Goal: Task Accomplishment & Management: Manage account settings

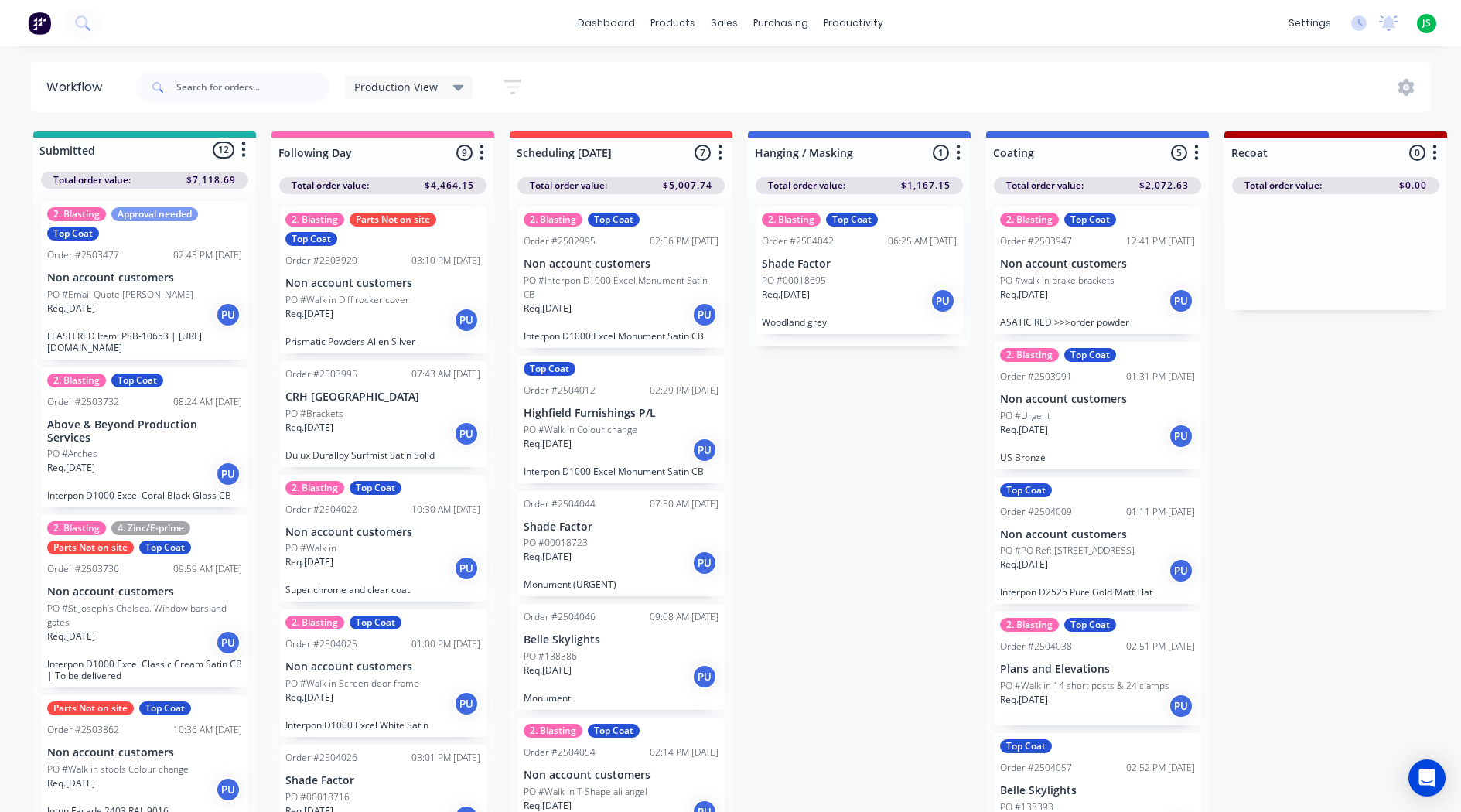
scroll to position [275, 0]
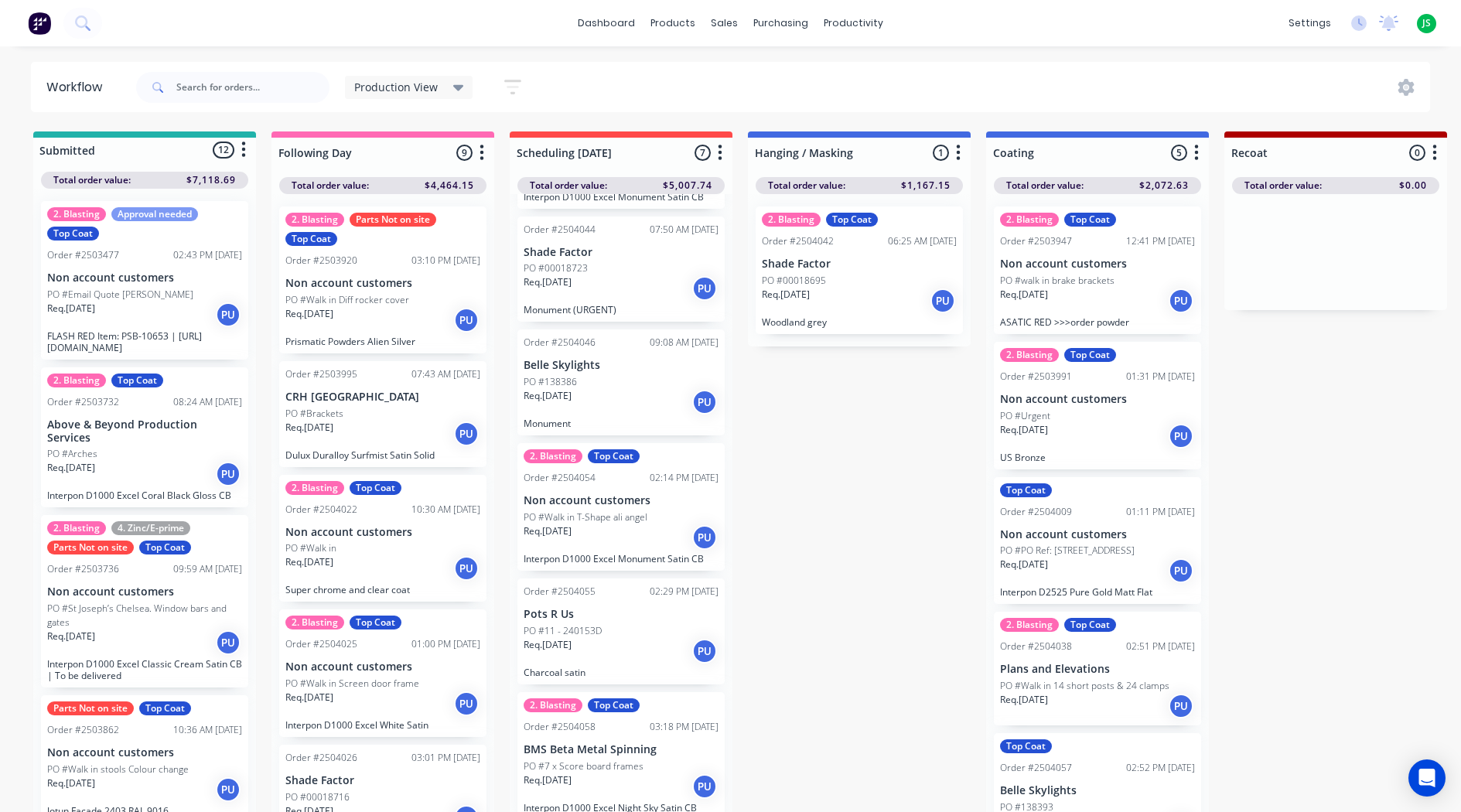
click at [872, 274] on div "PO #00018695" at bounding box center [858, 281] width 195 height 14
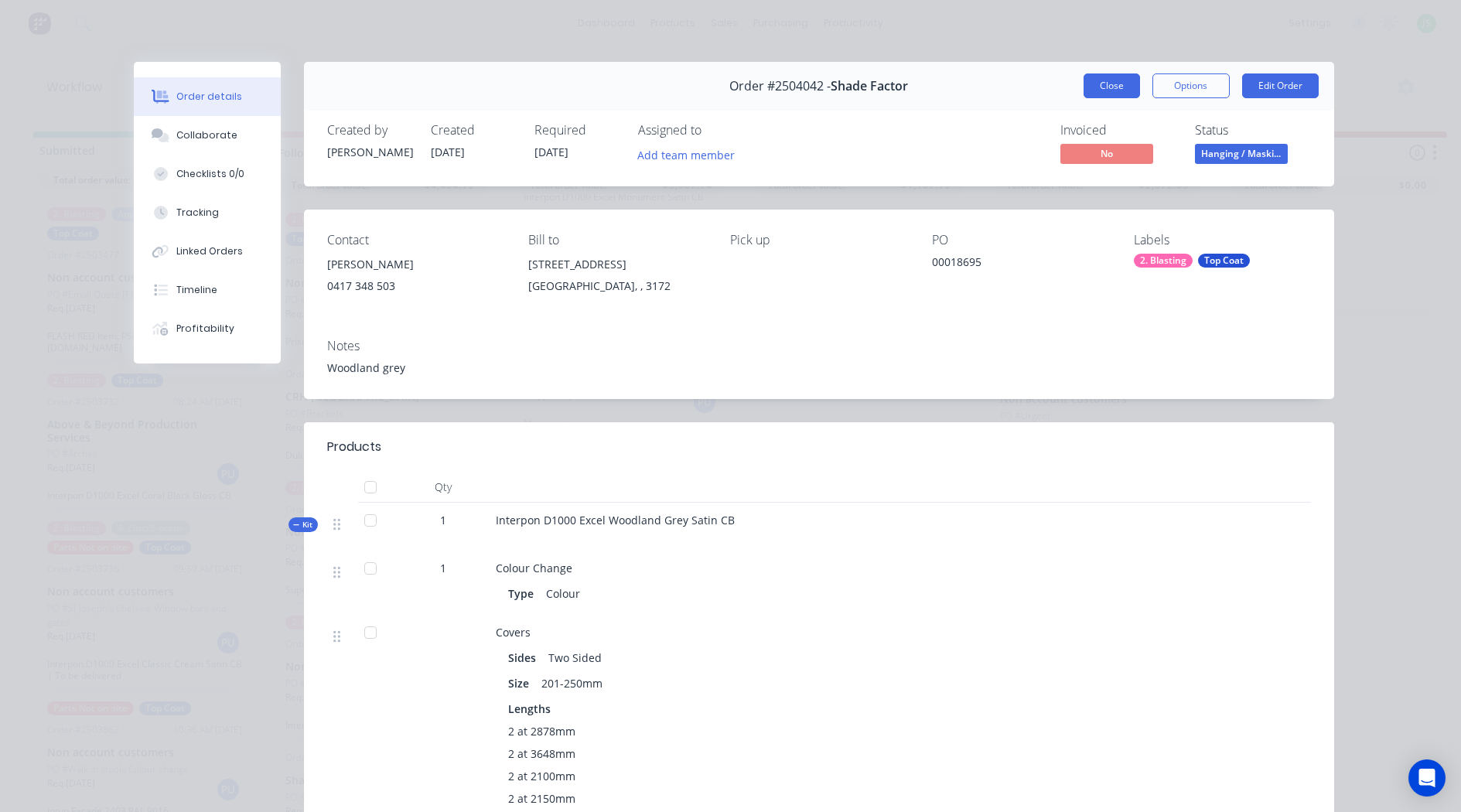
click at [1108, 82] on button "Close" at bounding box center [1111, 85] width 57 height 24
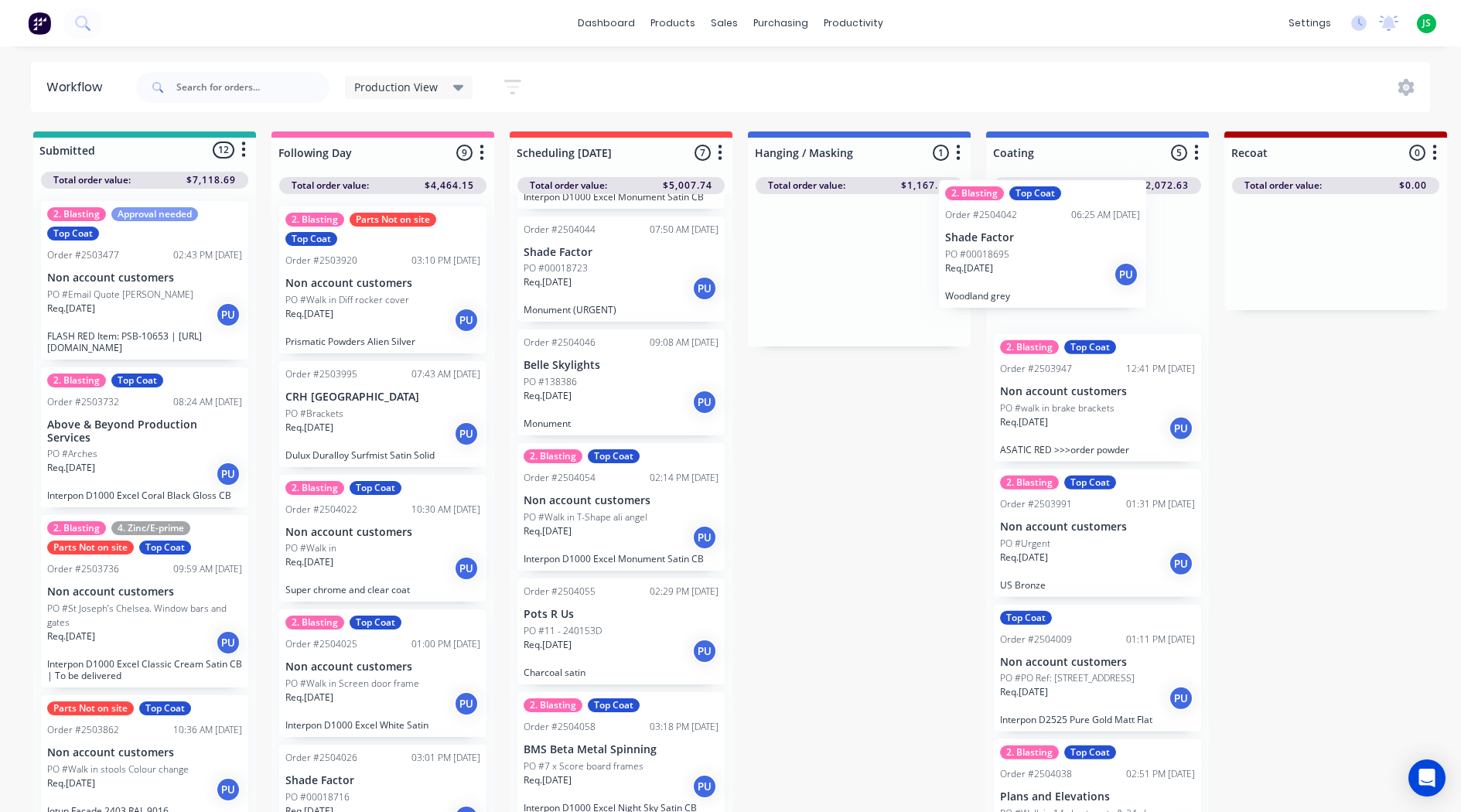
drag, startPoint x: 876, startPoint y: 295, endPoint x: 1070, endPoint y: 264, distance: 196.5
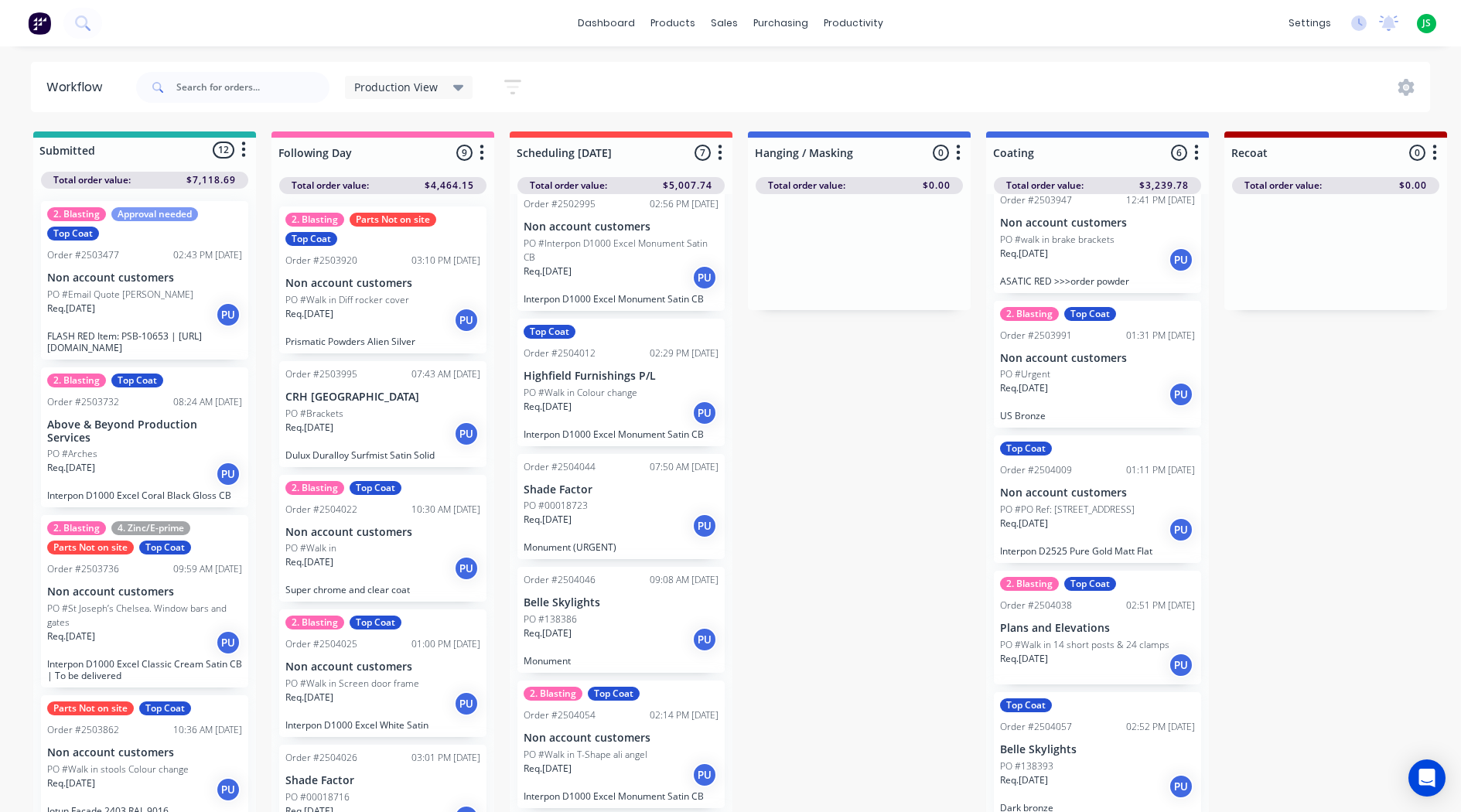
scroll to position [0, 0]
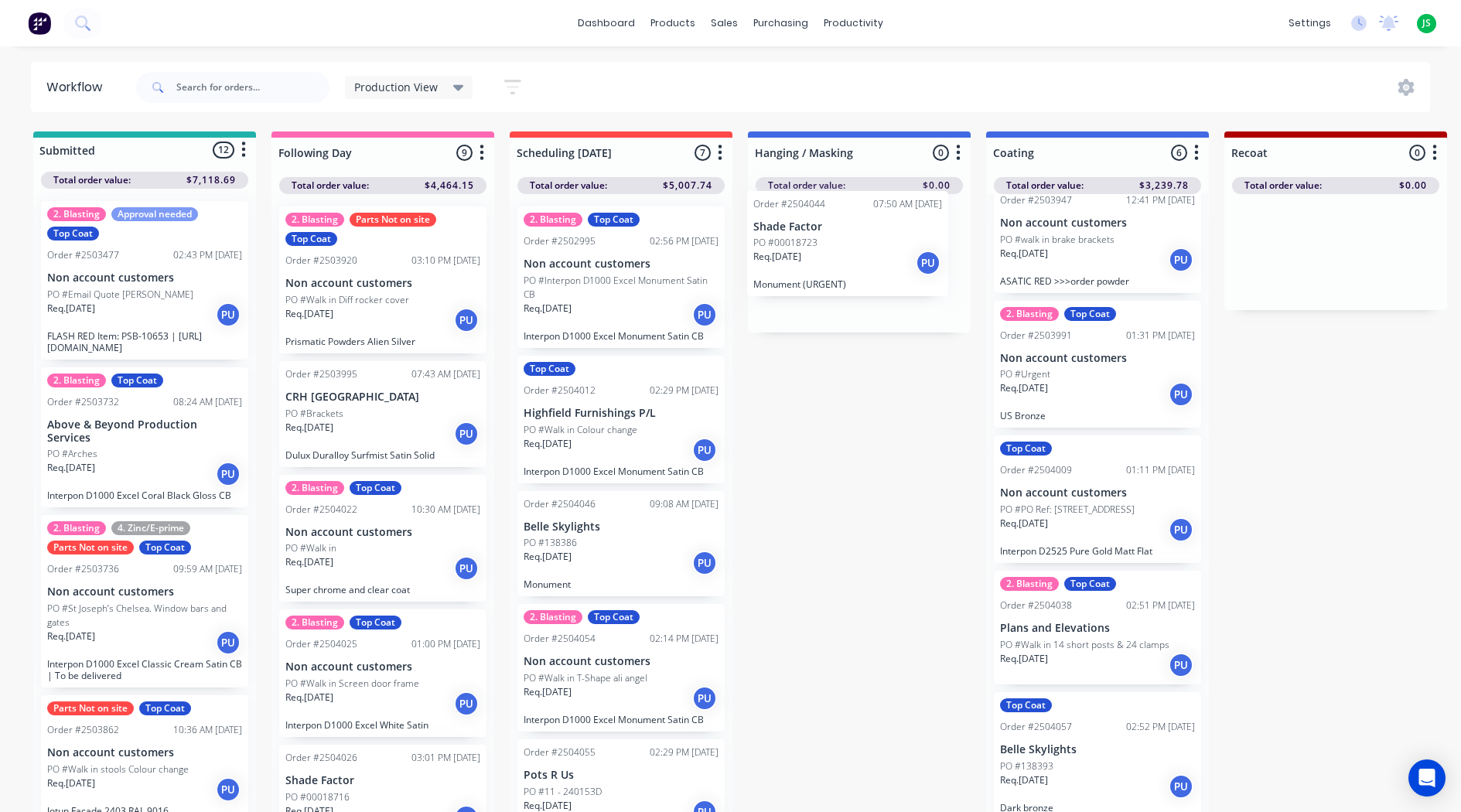
drag, startPoint x: 610, startPoint y: 536, endPoint x: 818, endPoint y: 275, distance: 333.7
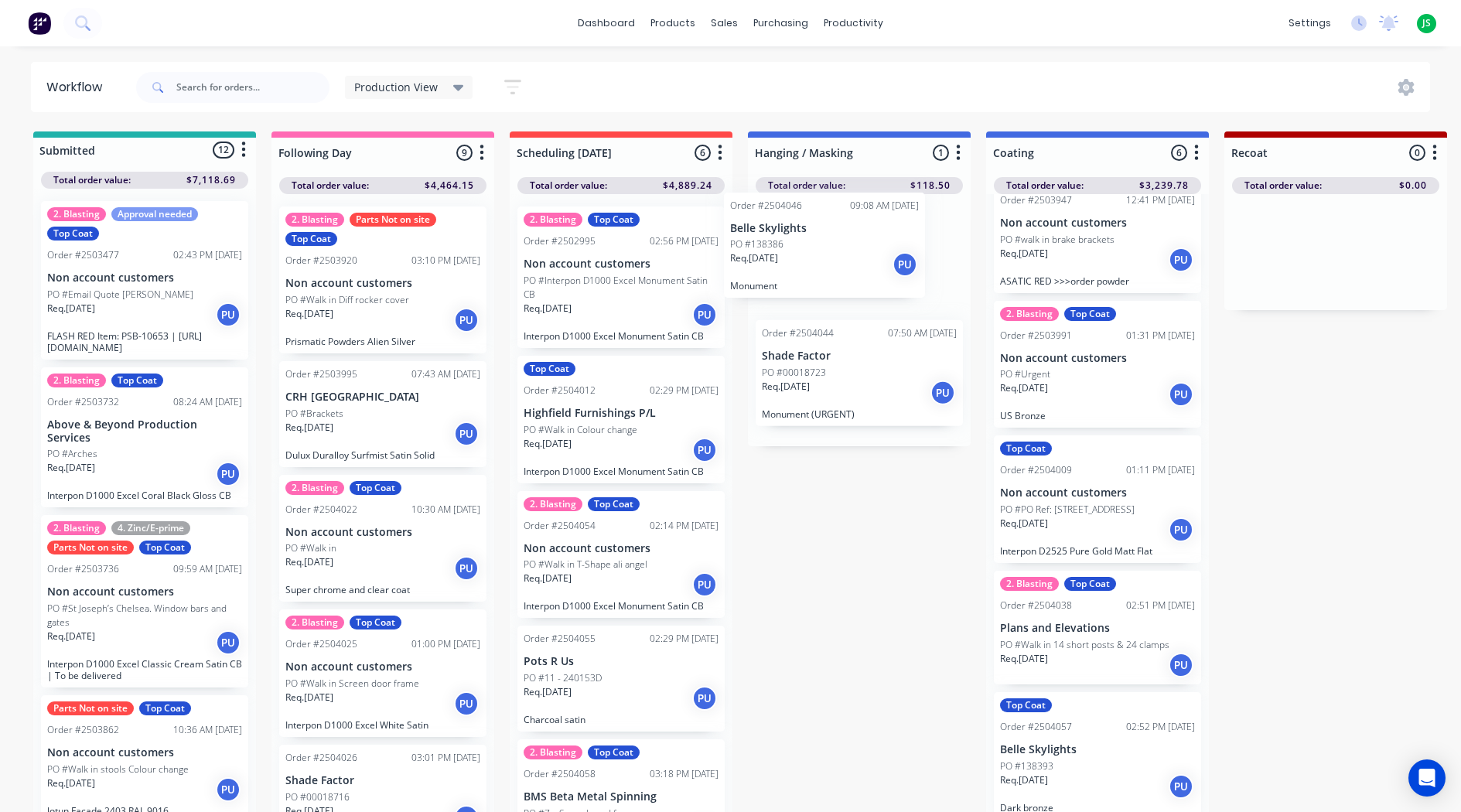
drag, startPoint x: 610, startPoint y: 561, endPoint x: 785, endPoint y: 284, distance: 327.6
click at [642, 439] on div "Req. [DATE] PU" at bounding box center [621, 450] width 195 height 26
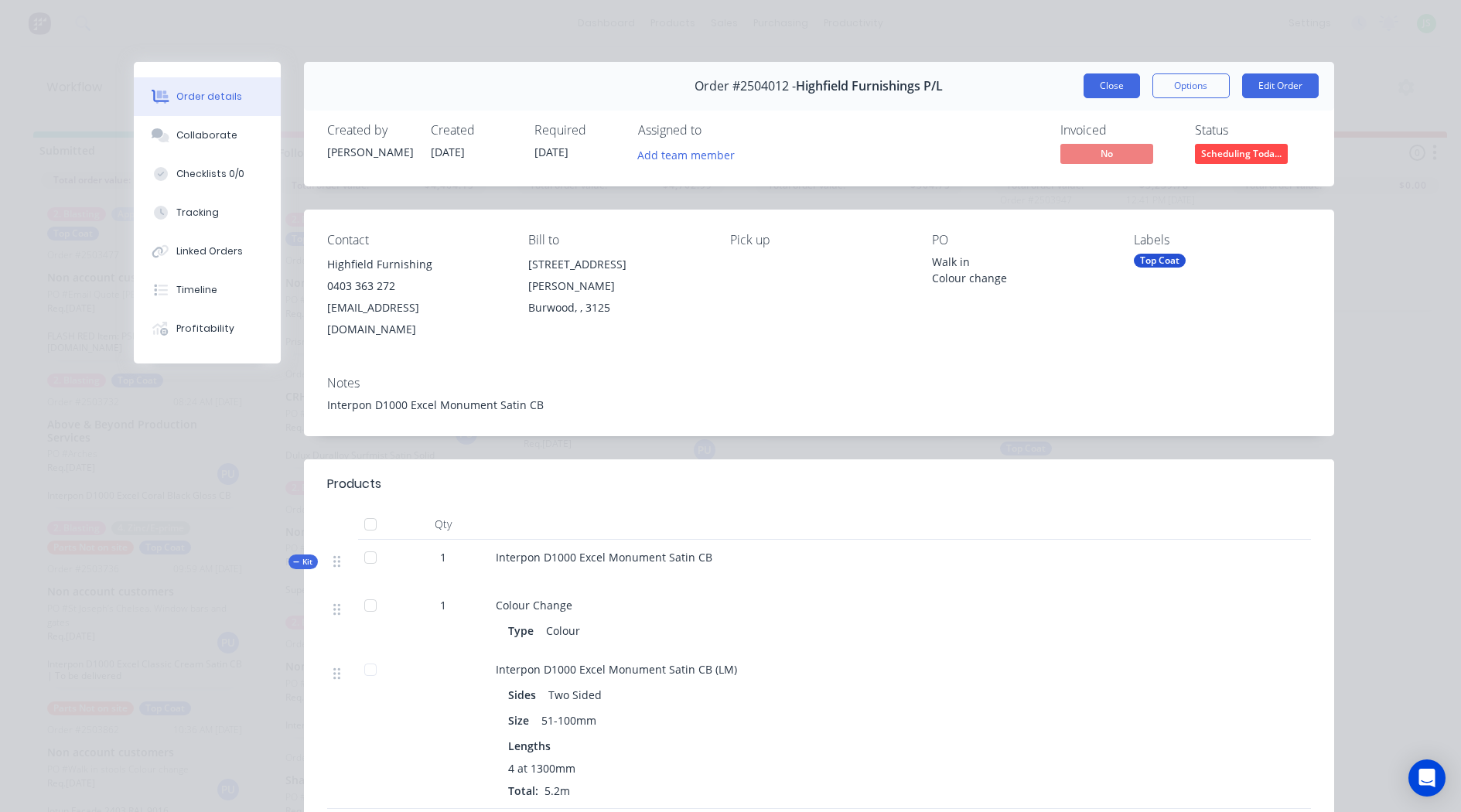
click at [1103, 86] on button "Close" at bounding box center [1111, 85] width 57 height 24
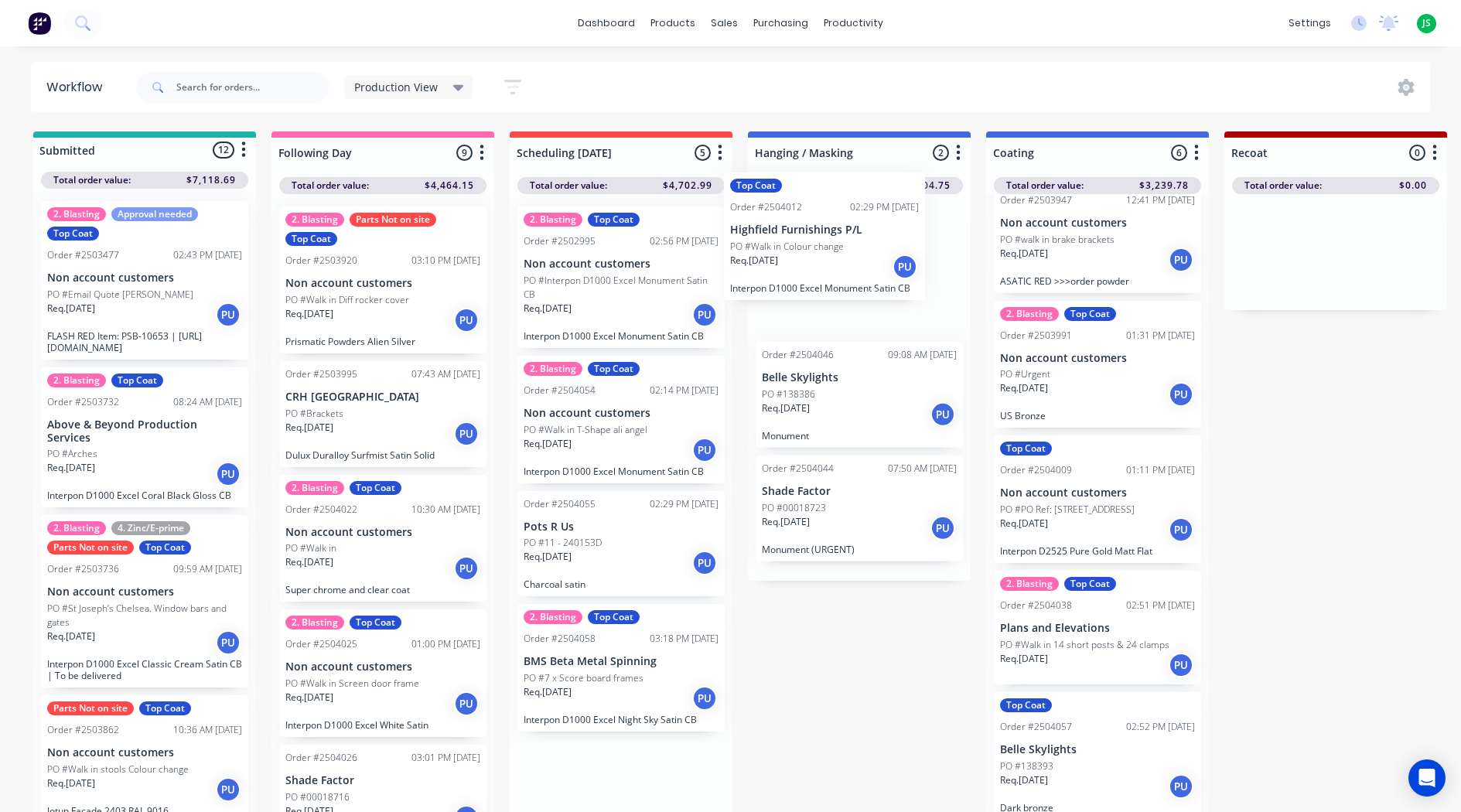
drag, startPoint x: 640, startPoint y: 467, endPoint x: 847, endPoint y: 280, distance: 279.0
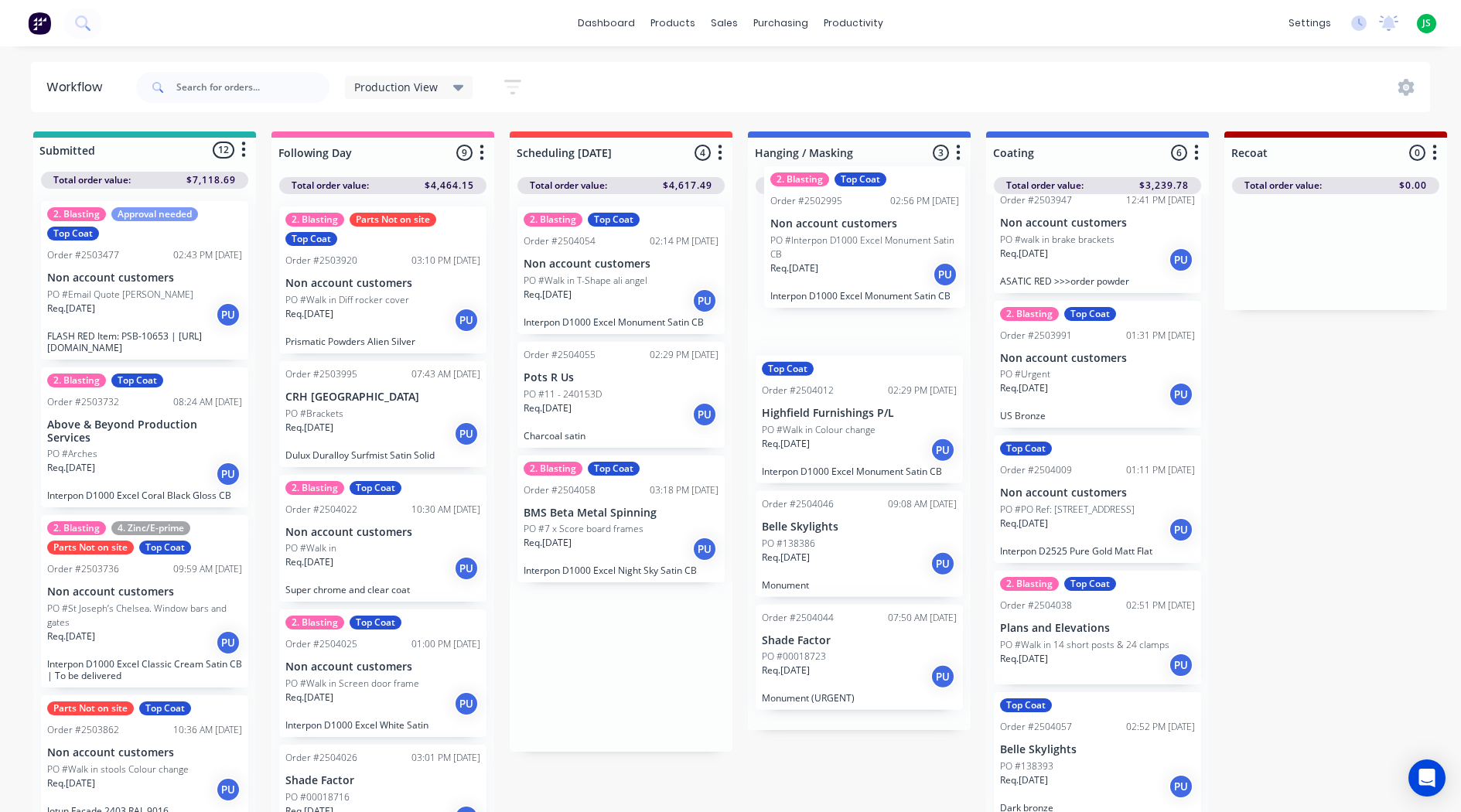
drag, startPoint x: 614, startPoint y: 299, endPoint x: 875, endPoint y: 251, distance: 265.4
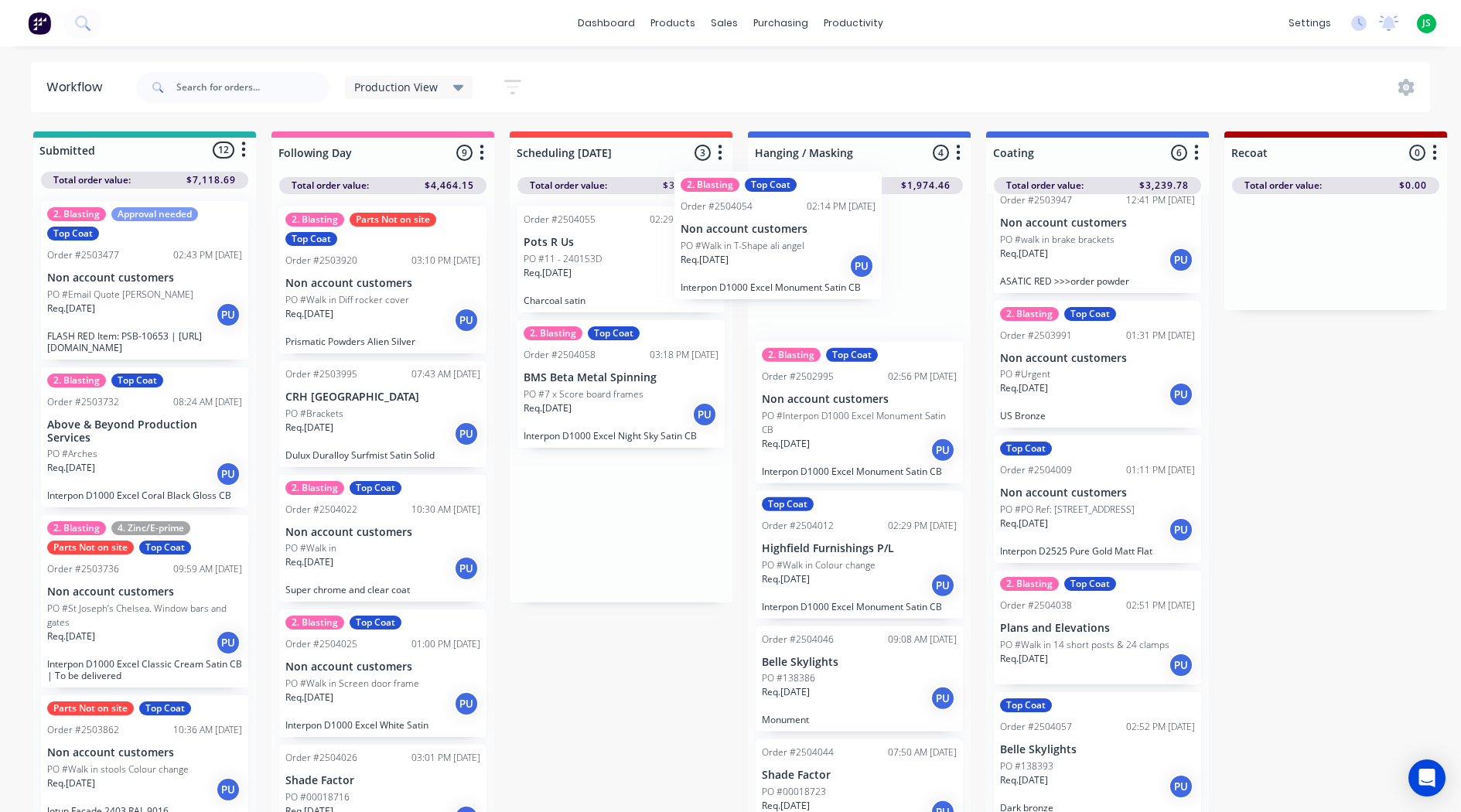
drag, startPoint x: 632, startPoint y: 303, endPoint x: 798, endPoint y: 261, distance: 171.2
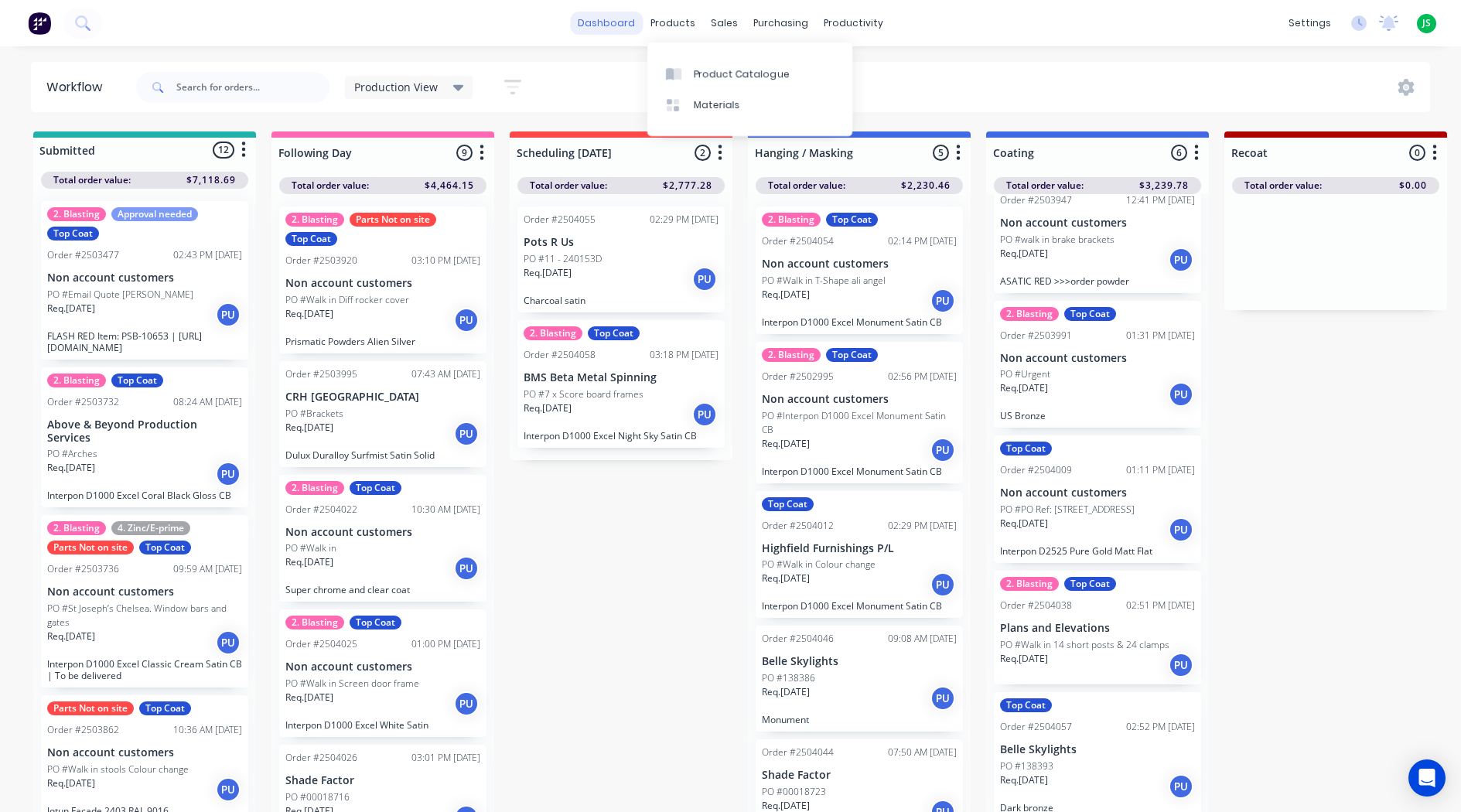
click at [623, 27] on link "dashboard" at bounding box center [606, 23] width 72 height 23
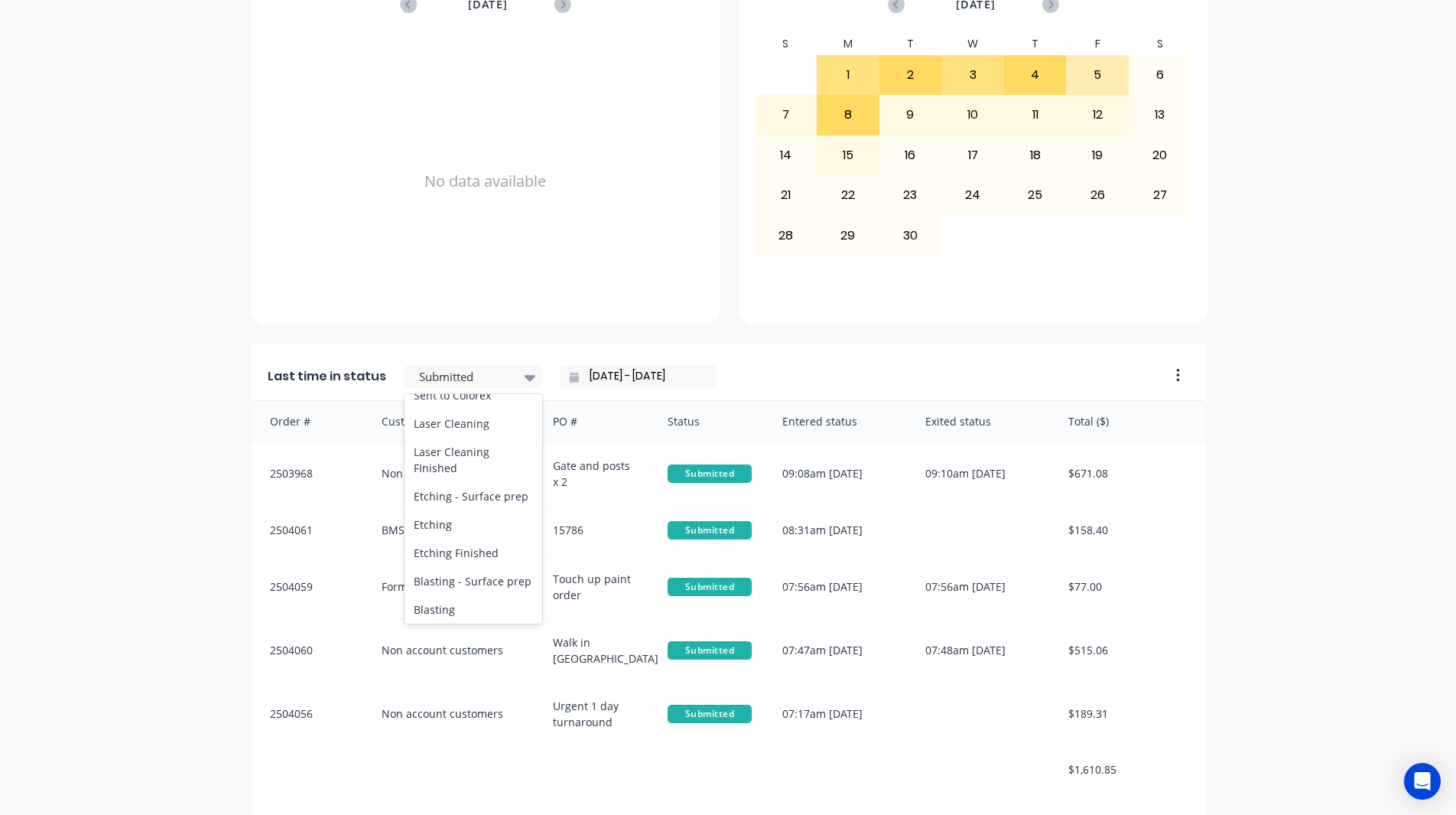
scroll to position [535, 0]
click at [481, 460] on div "Coating" at bounding box center [473, 446] width 138 height 28
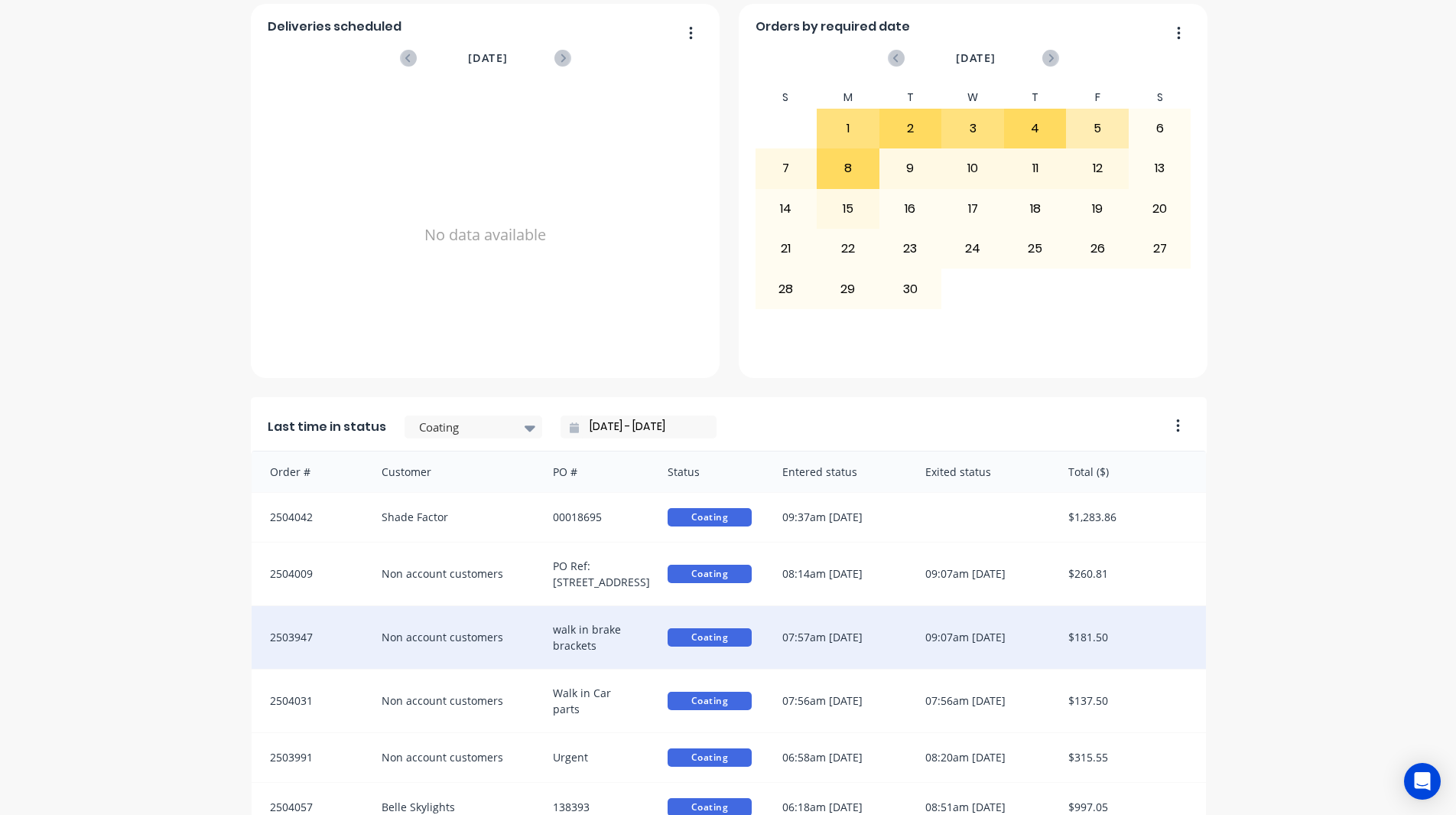
scroll to position [650, 0]
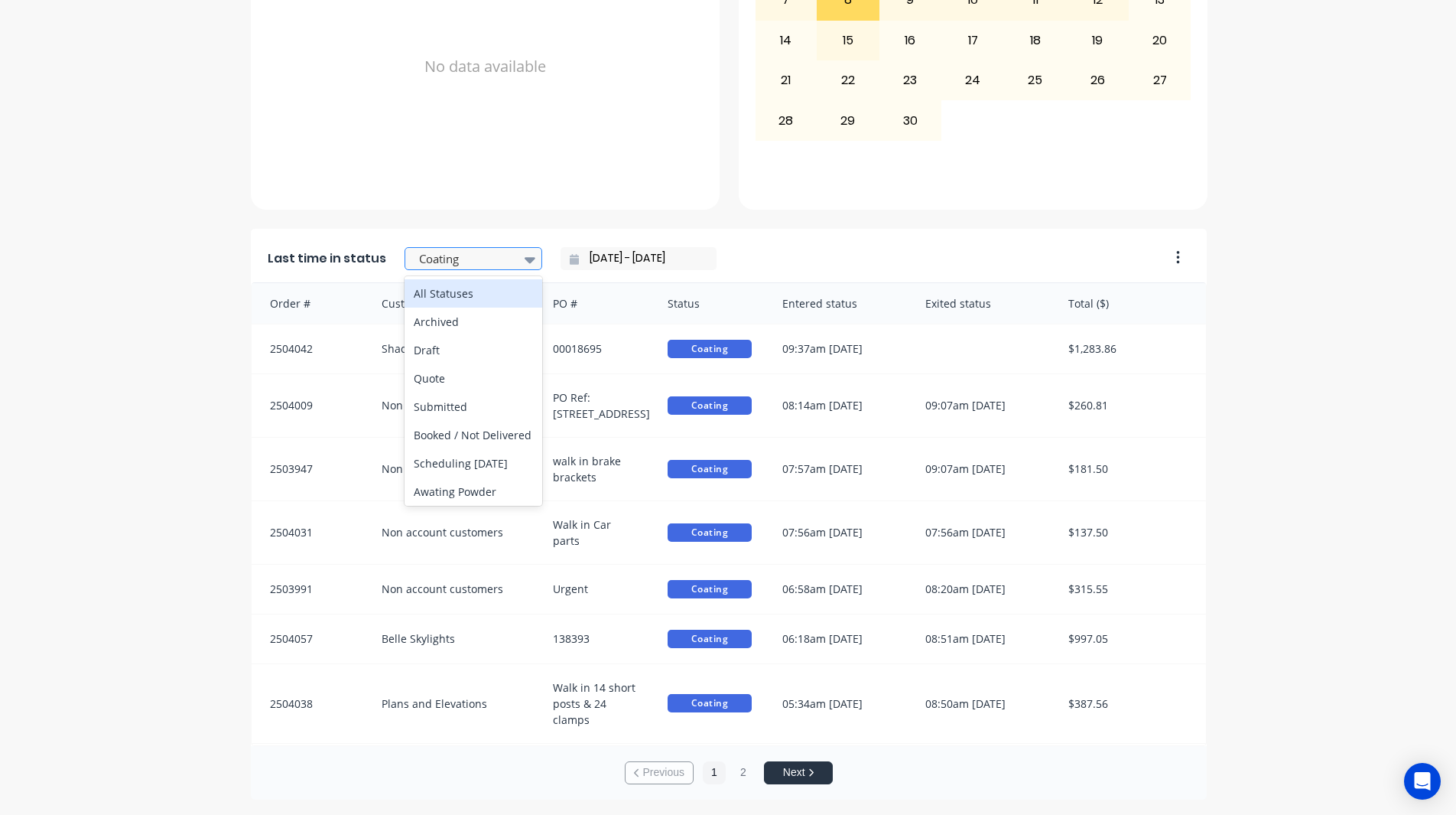
click at [495, 249] on div at bounding box center [466, 259] width 97 height 19
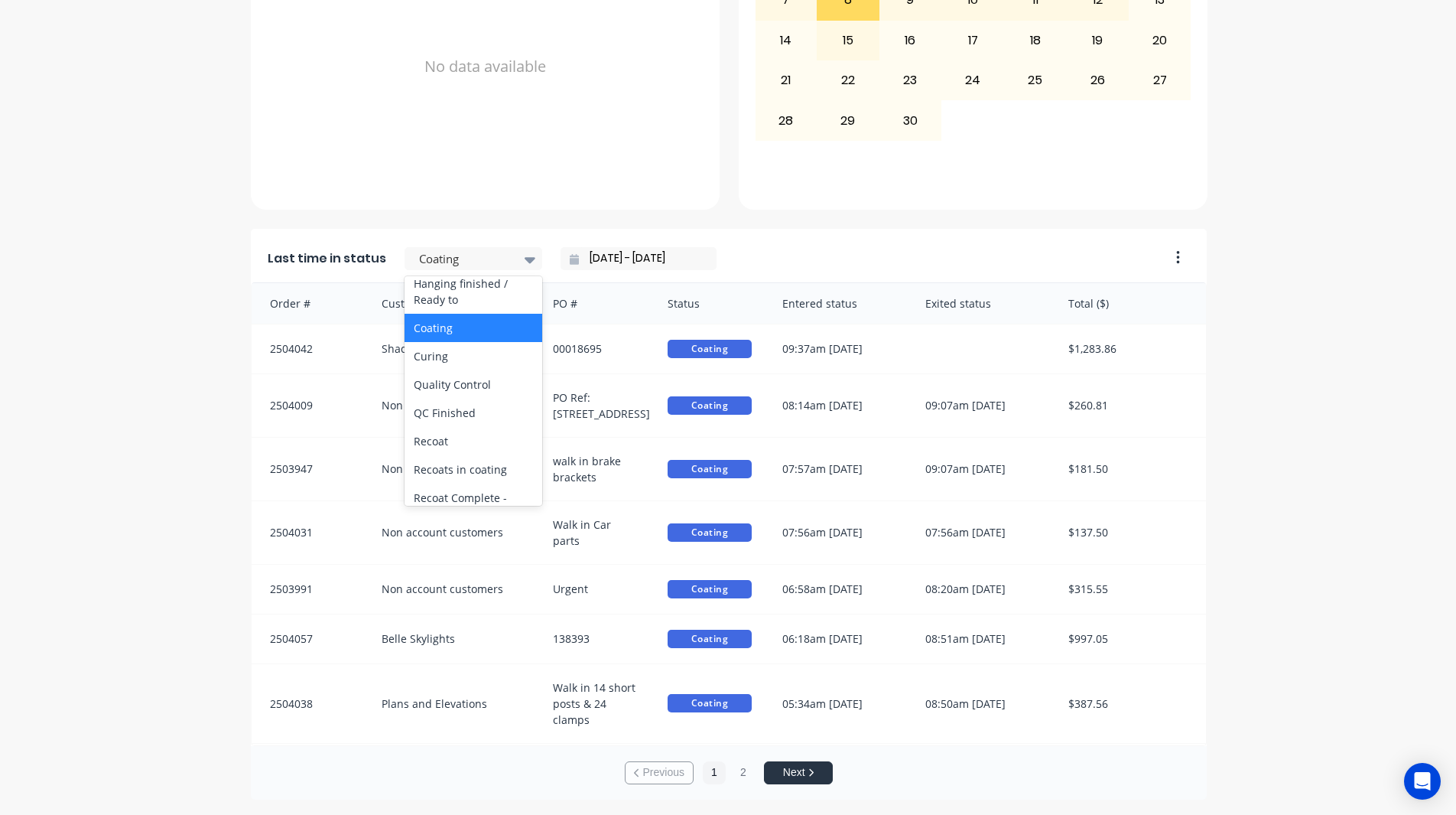
click at [491, 270] on div "Hanging / Masking" at bounding box center [473, 255] width 138 height 28
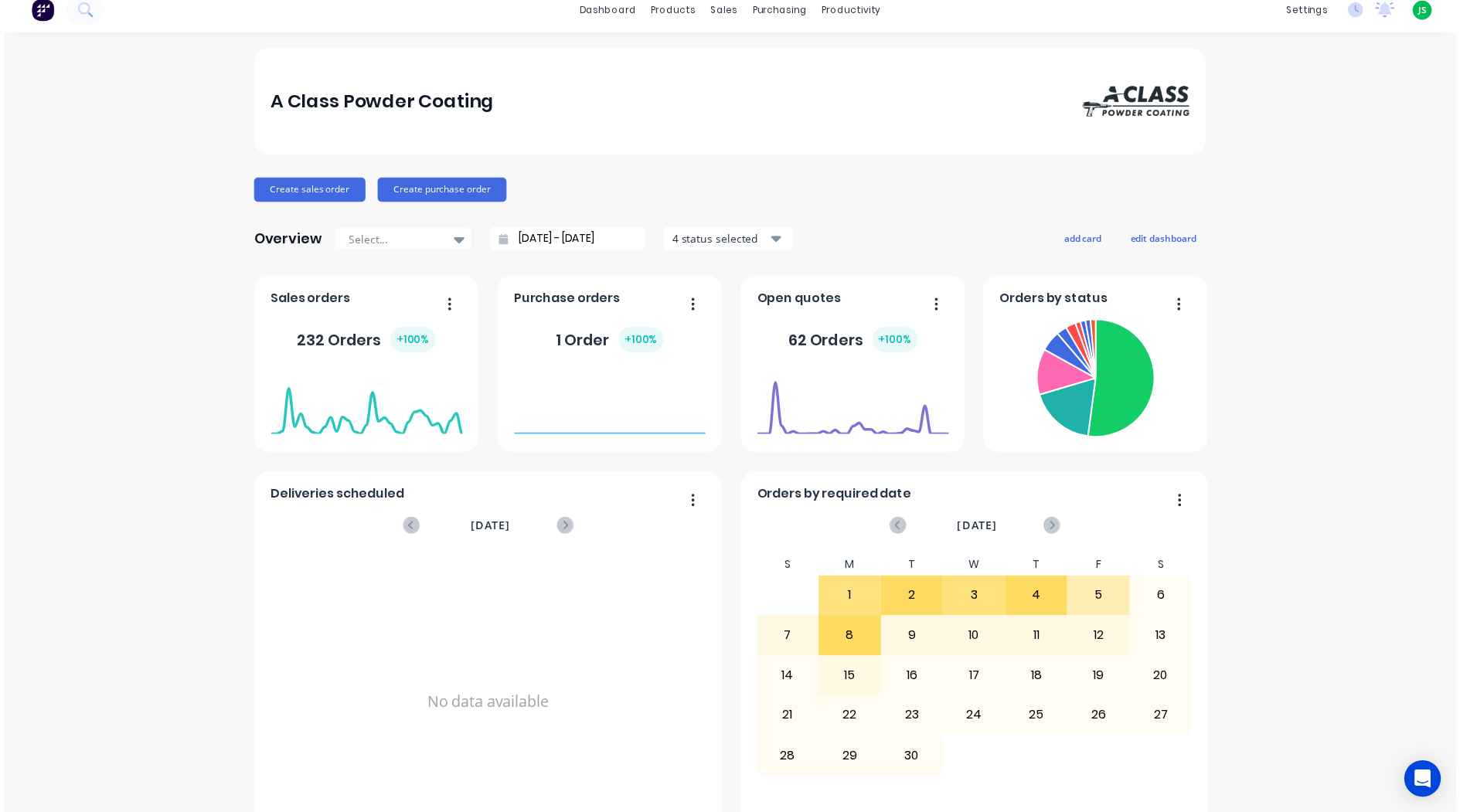
scroll to position [0, 0]
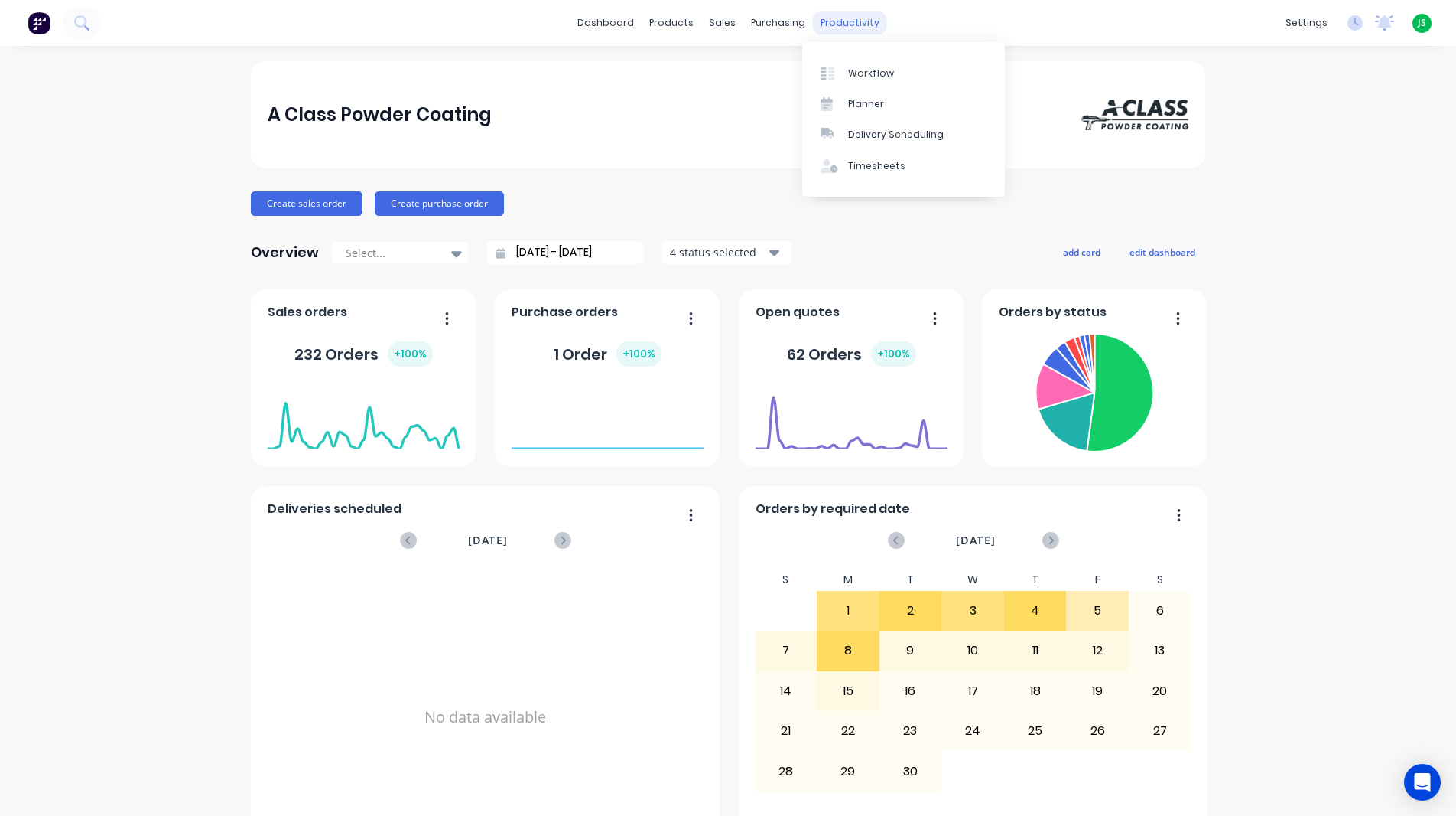
click at [844, 32] on div "productivity" at bounding box center [850, 23] width 74 height 23
click at [849, 69] on div "Workflow" at bounding box center [871, 73] width 46 height 14
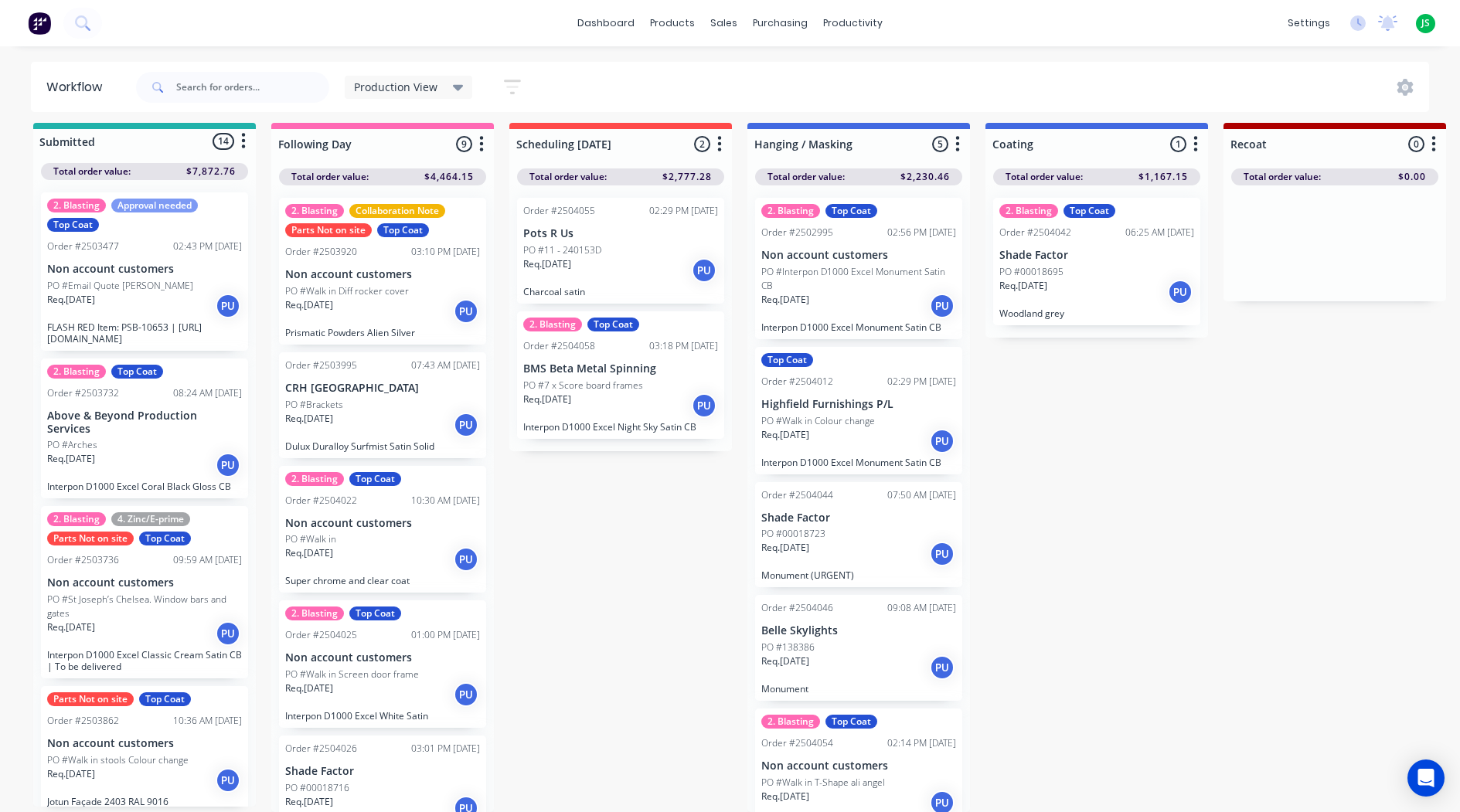
scroll to position [24, 0]
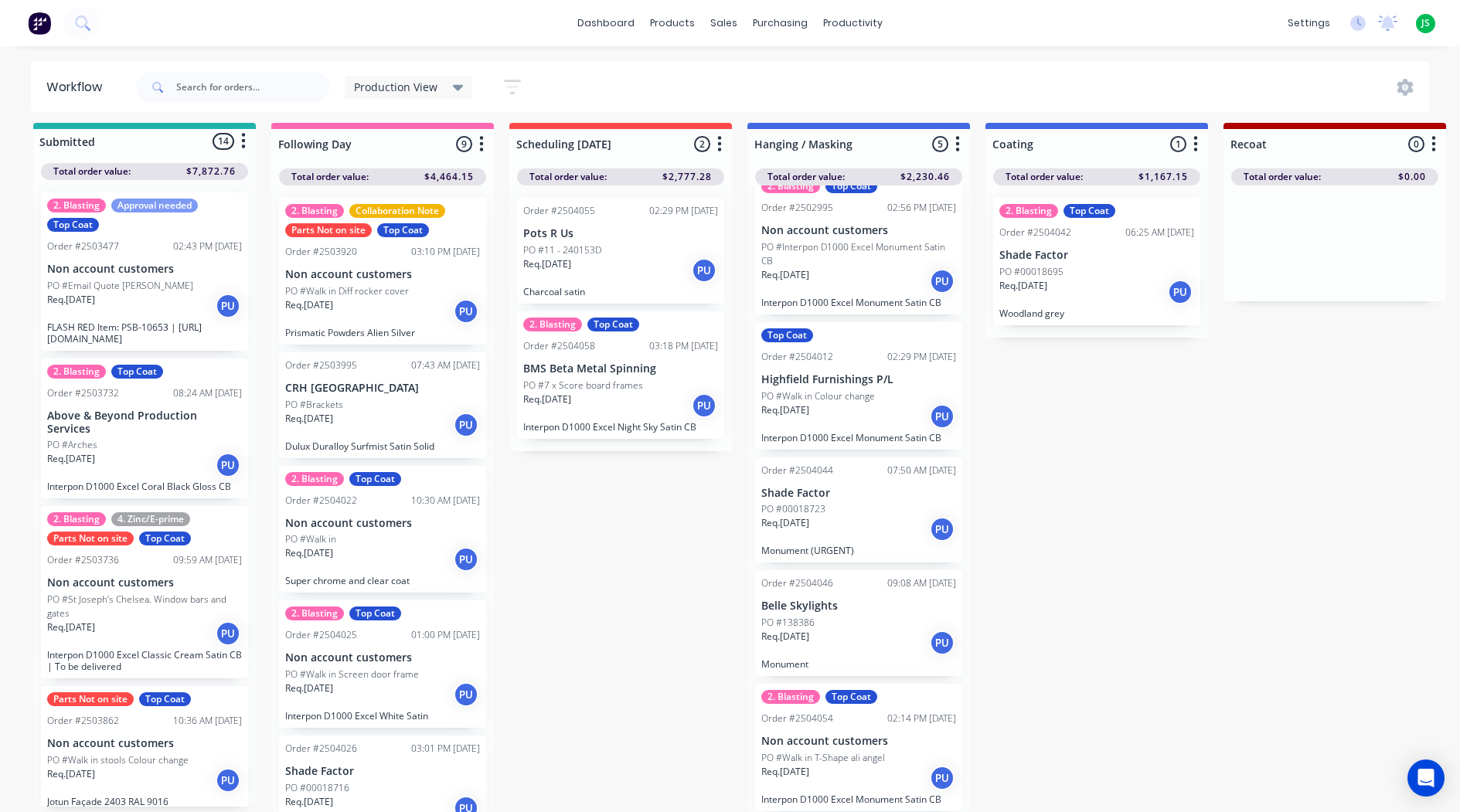
click at [823, 406] on div "Req. [DATE] PU" at bounding box center [858, 415] width 194 height 26
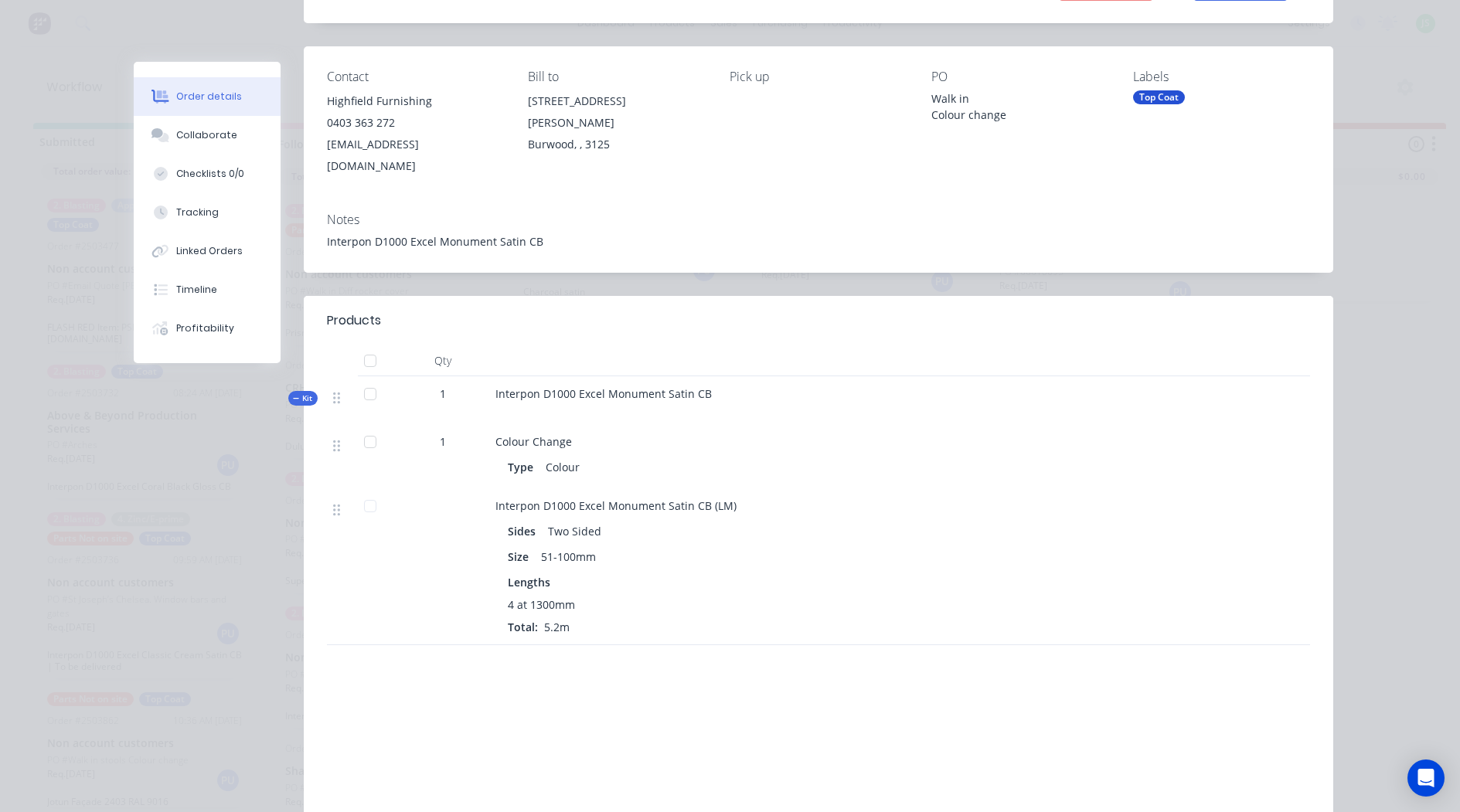
scroll to position [0, 0]
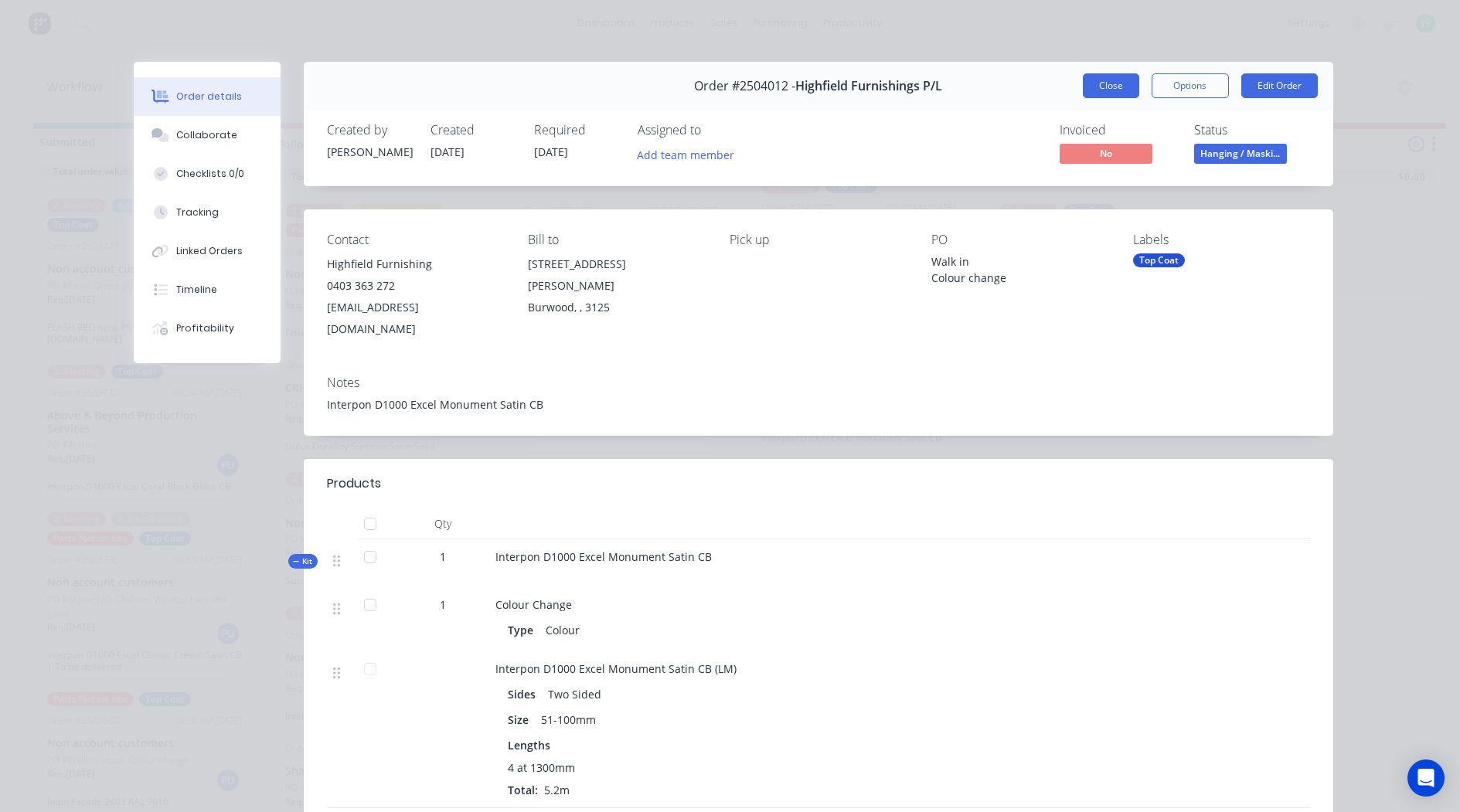
click at [1108, 84] on button "Close" at bounding box center [1111, 85] width 57 height 24
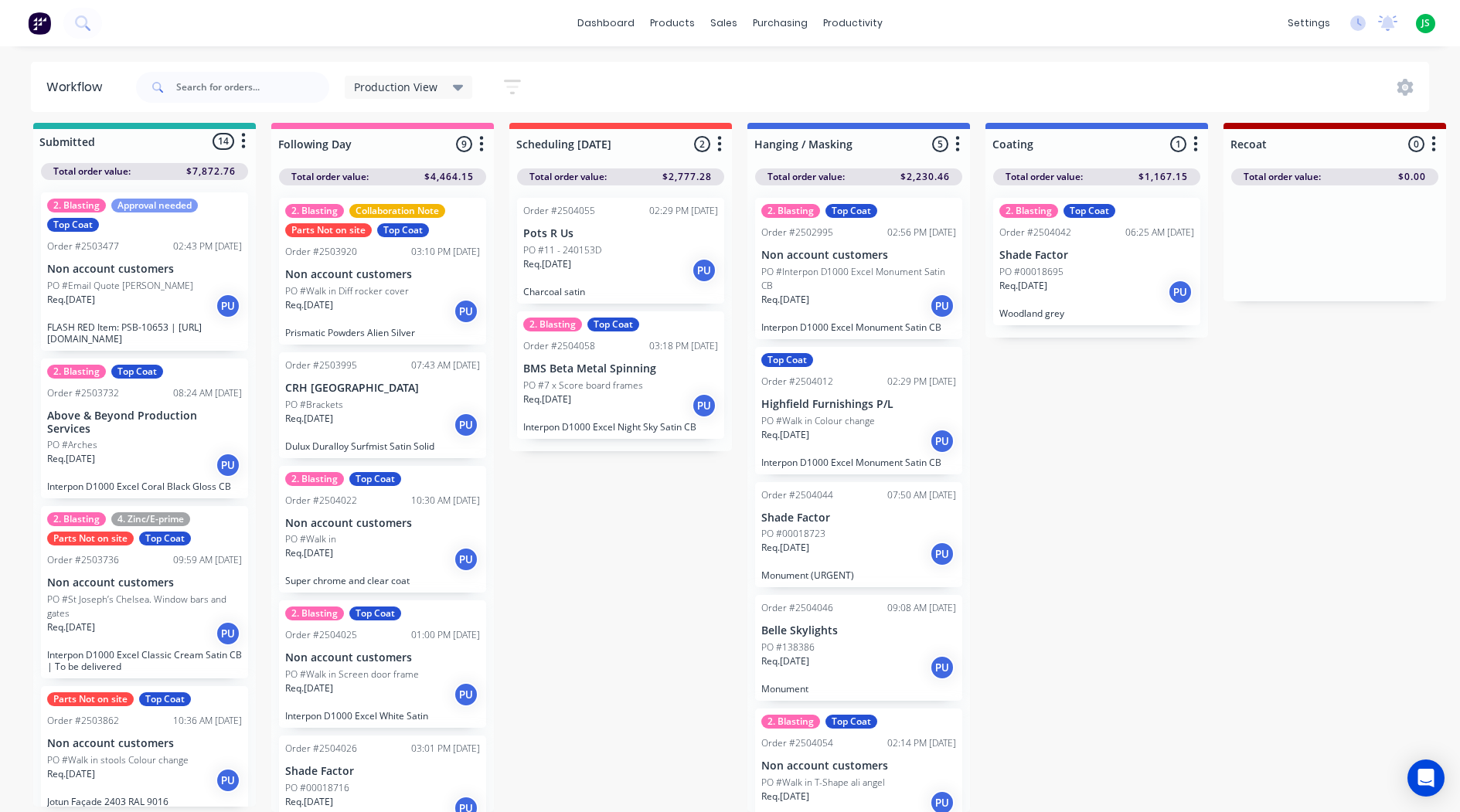
click at [849, 265] on p "PO #Interpon D1000 Excel Monument Satin CB" at bounding box center [858, 279] width 194 height 28
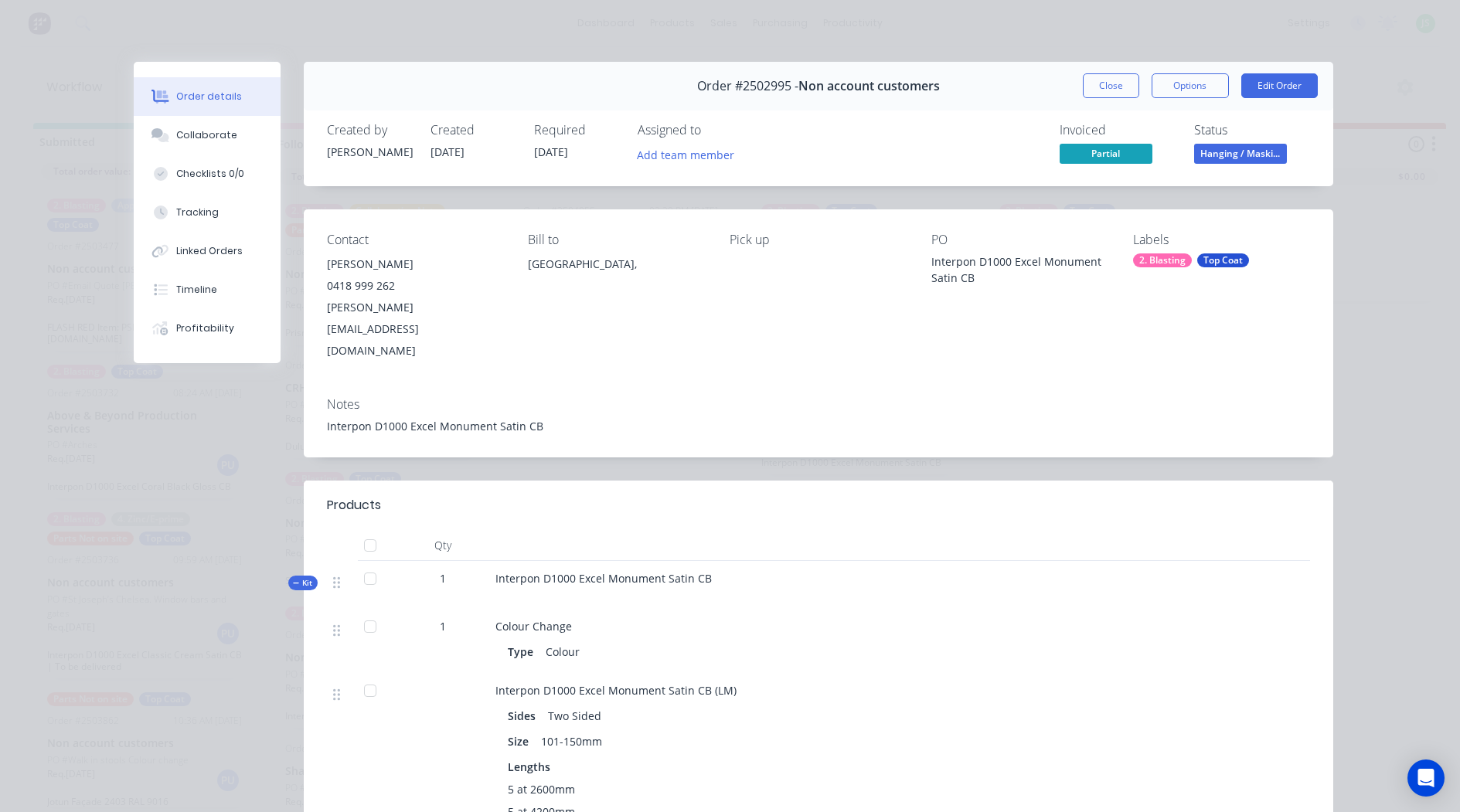
click at [1100, 79] on button "Close" at bounding box center [1111, 85] width 57 height 24
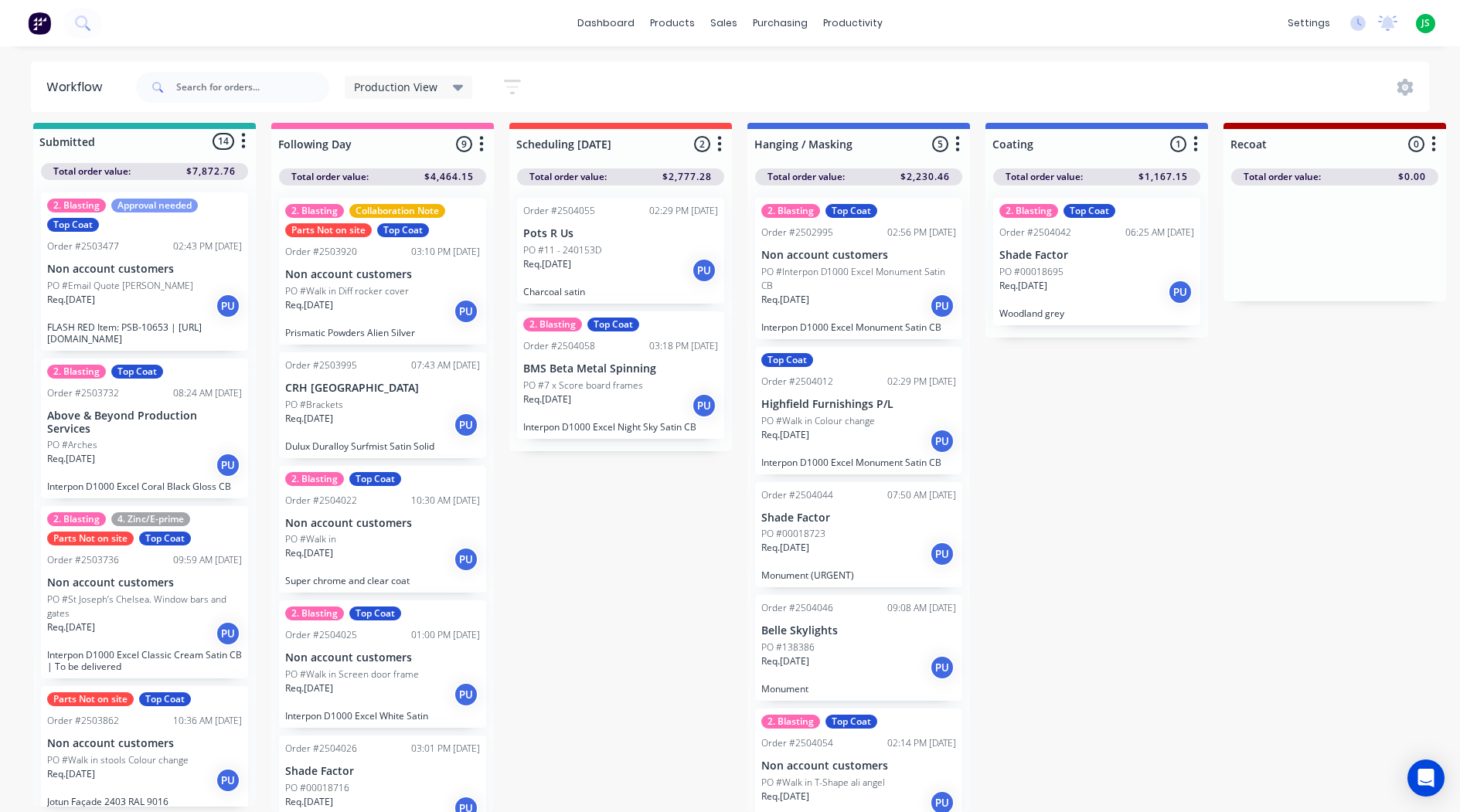
click at [806, 293] on p "Req. [DATE]" at bounding box center [785, 300] width 48 height 14
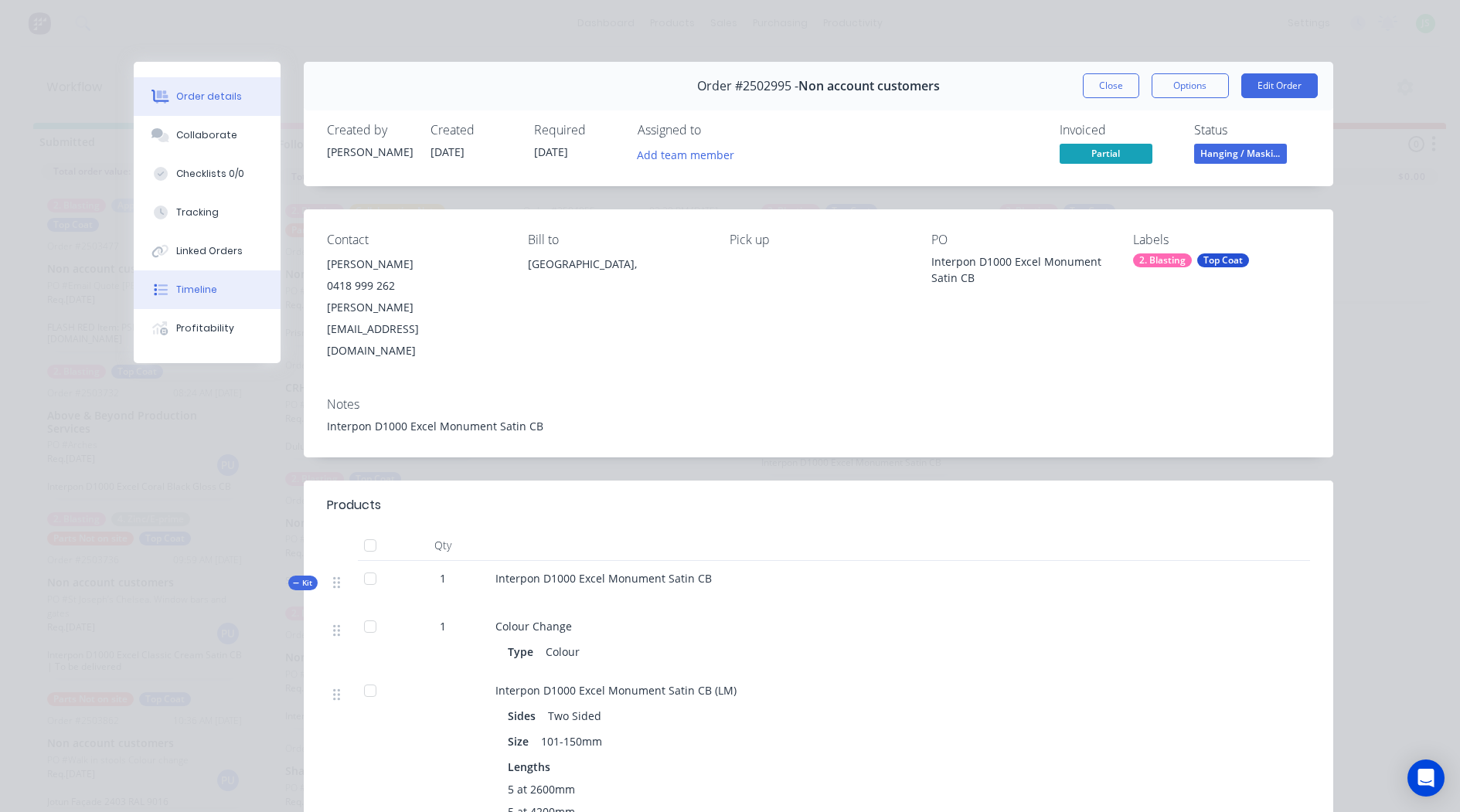
click at [242, 279] on button "Timeline" at bounding box center [207, 290] width 147 height 39
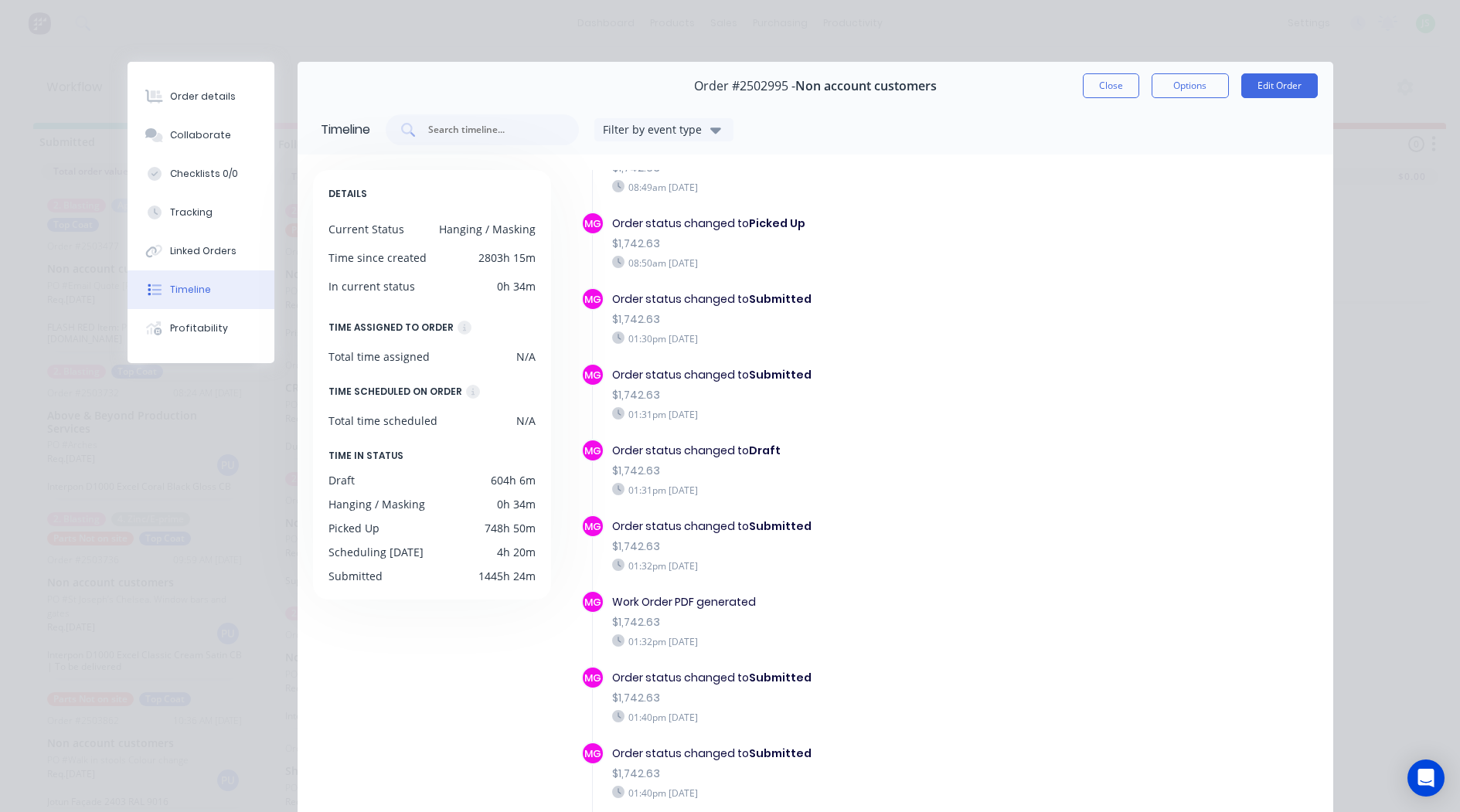
scroll to position [1598, 0]
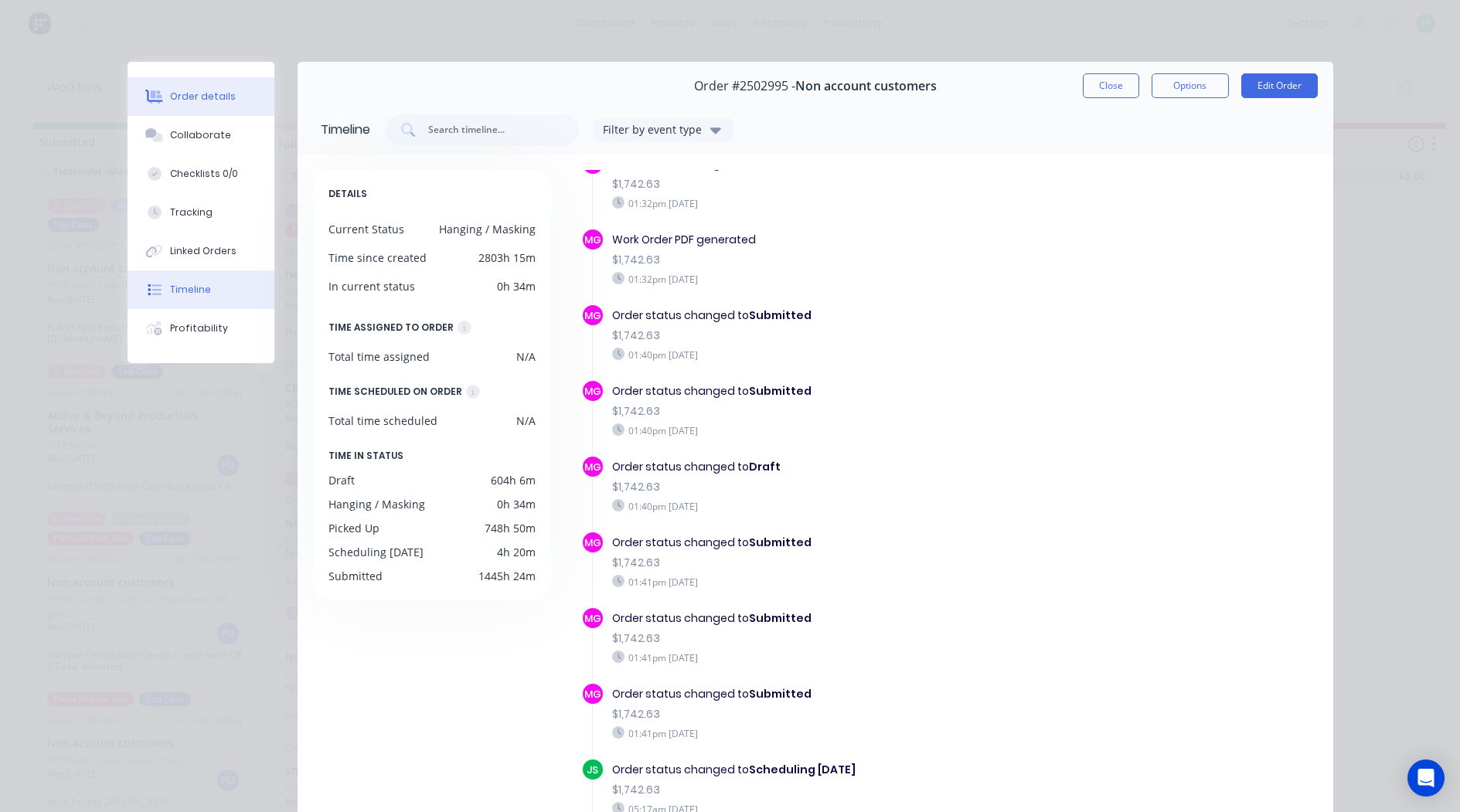
click at [232, 109] on button "Order details" at bounding box center [201, 96] width 147 height 39
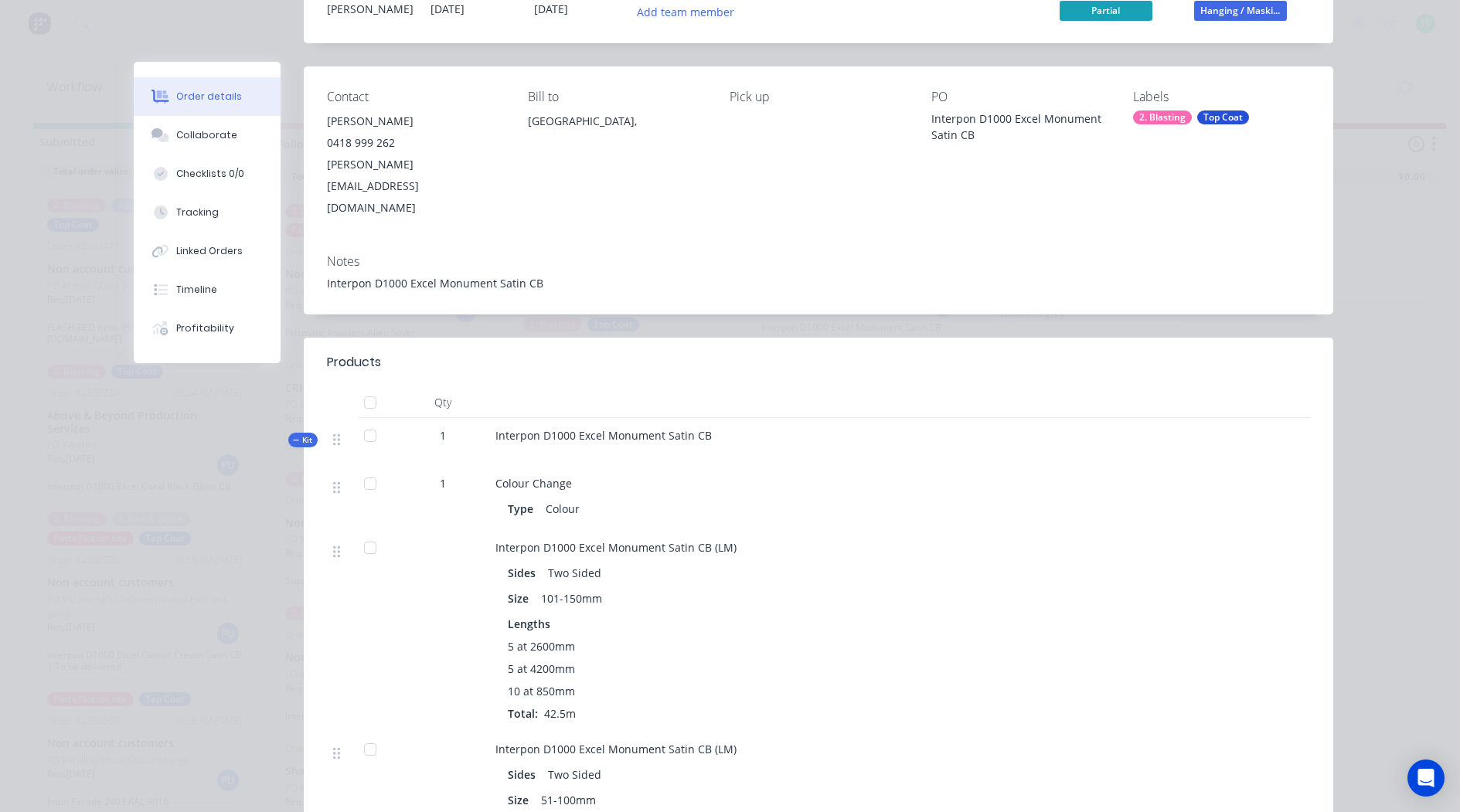
scroll to position [0, 0]
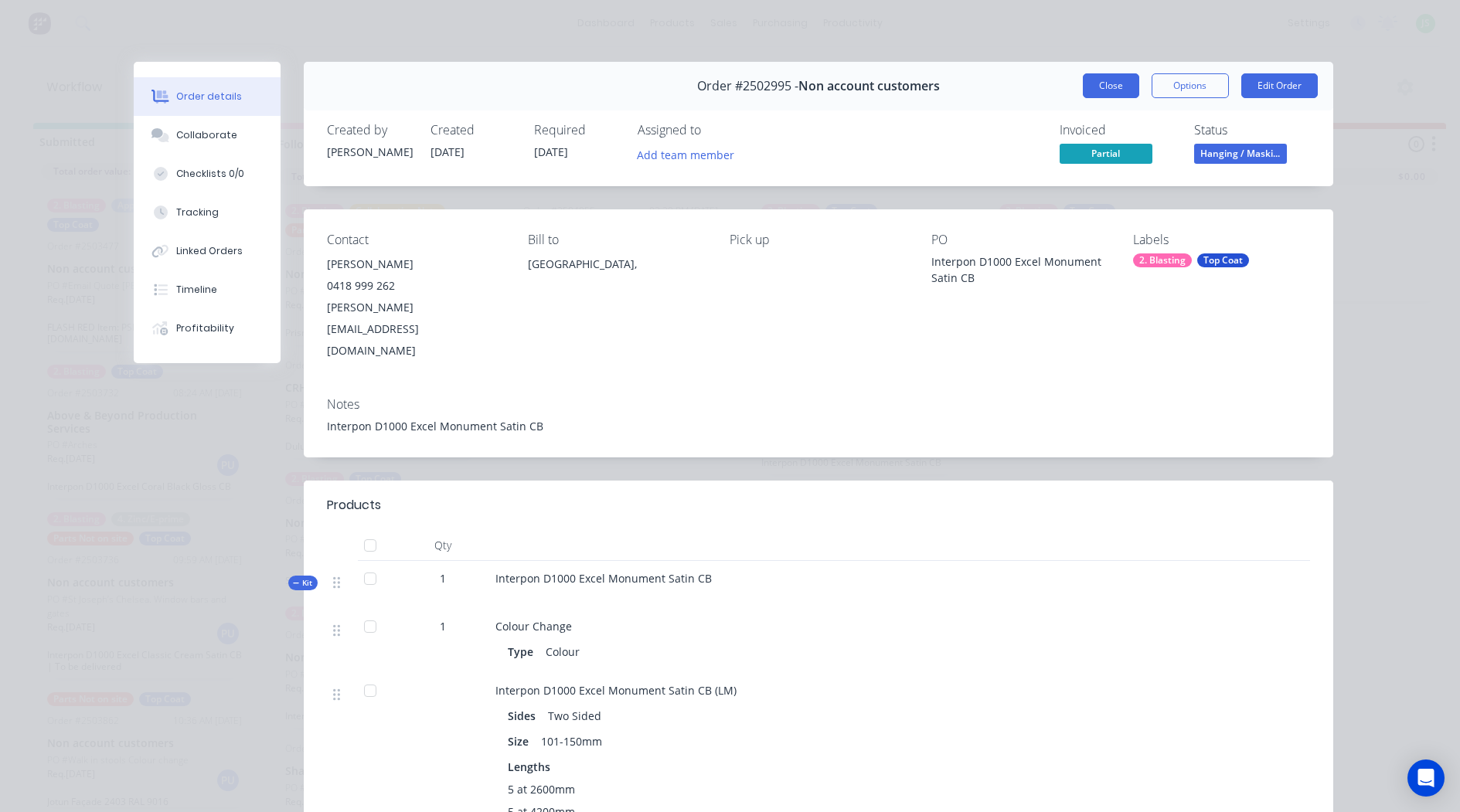
click at [1102, 78] on button "Close" at bounding box center [1111, 85] width 57 height 24
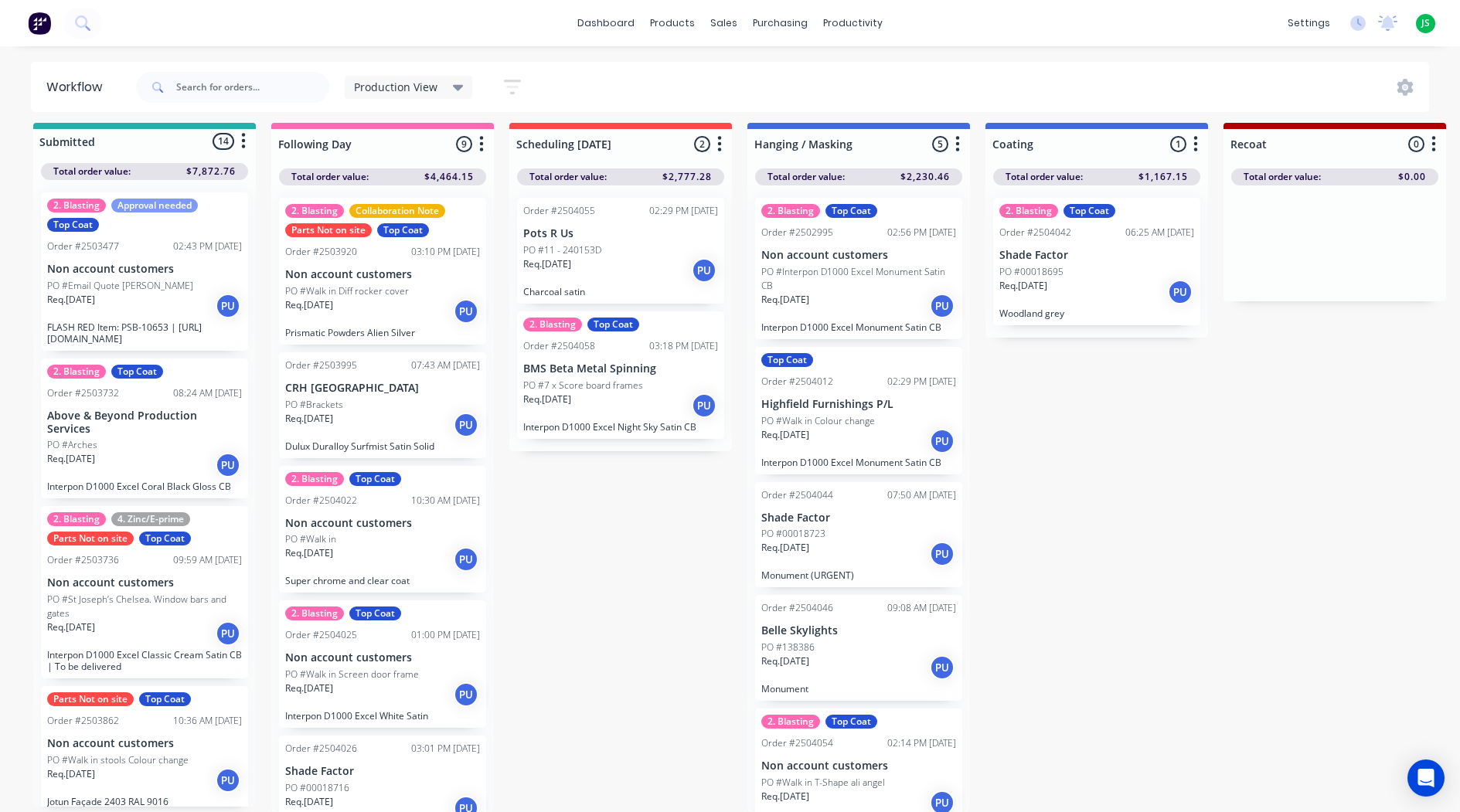
click at [856, 271] on p "PO #Interpon D1000 Excel Monument Satin CB" at bounding box center [858, 279] width 194 height 28
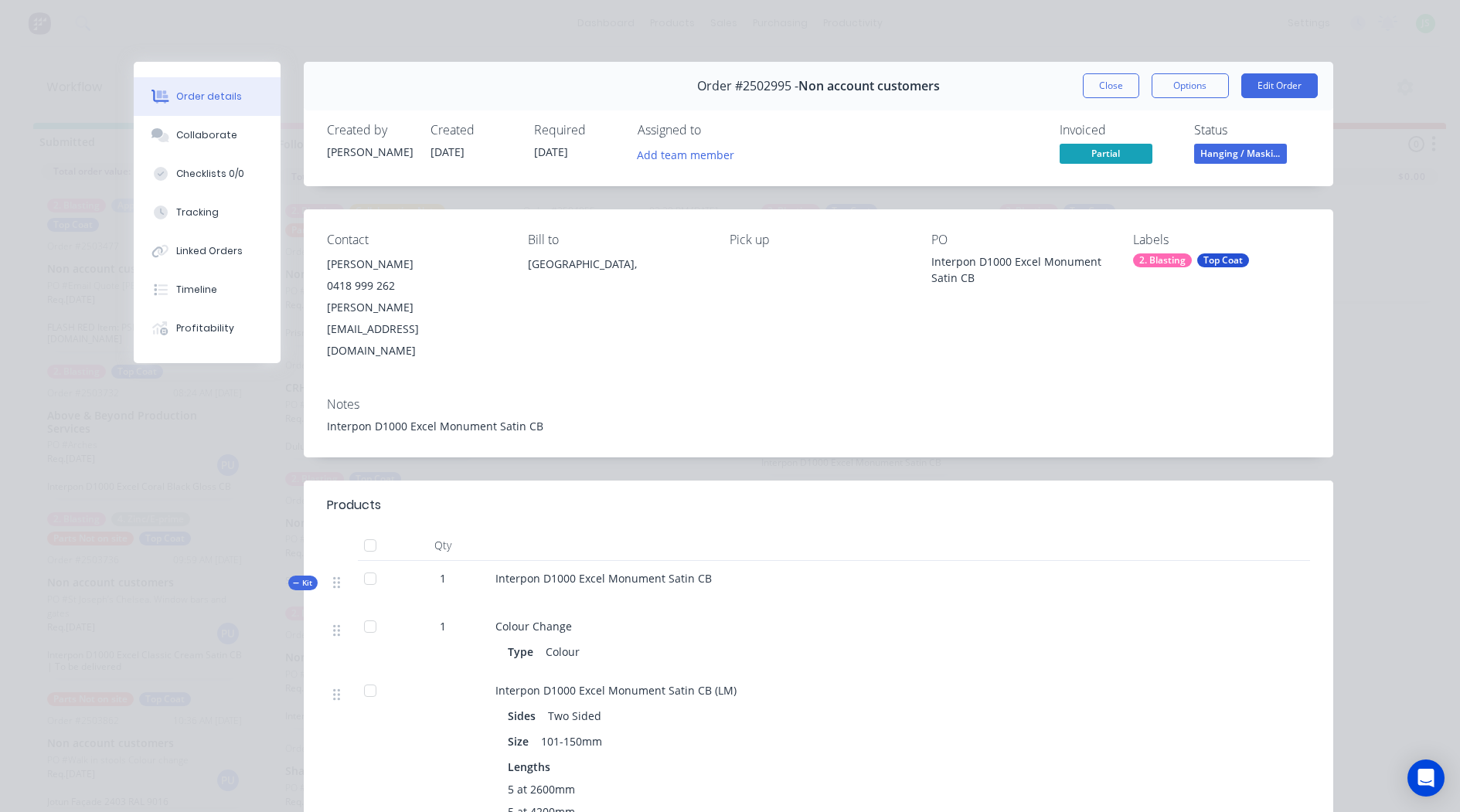
click at [1082, 82] on button "Close" at bounding box center [1111, 85] width 57 height 24
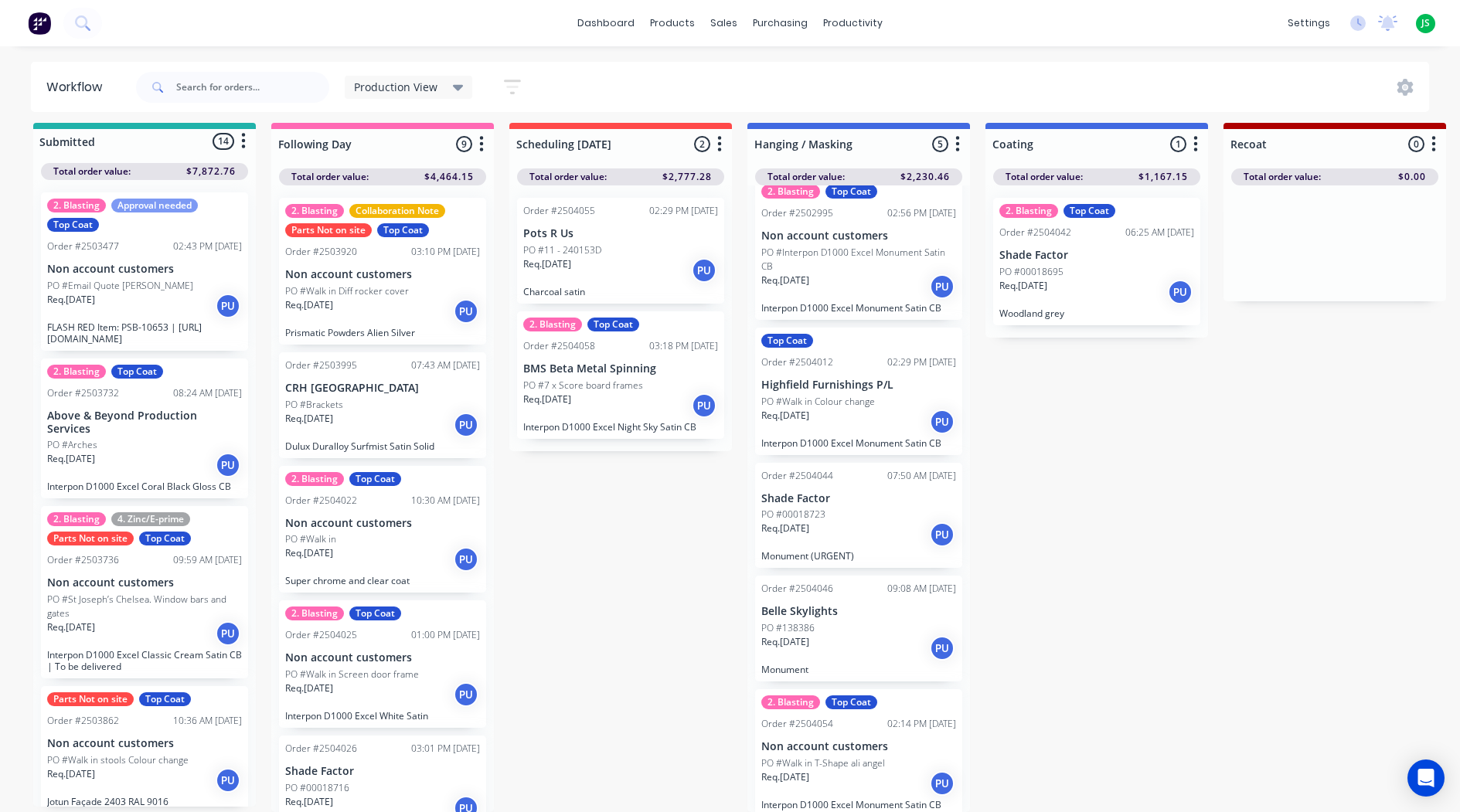
scroll to position [24, 0]
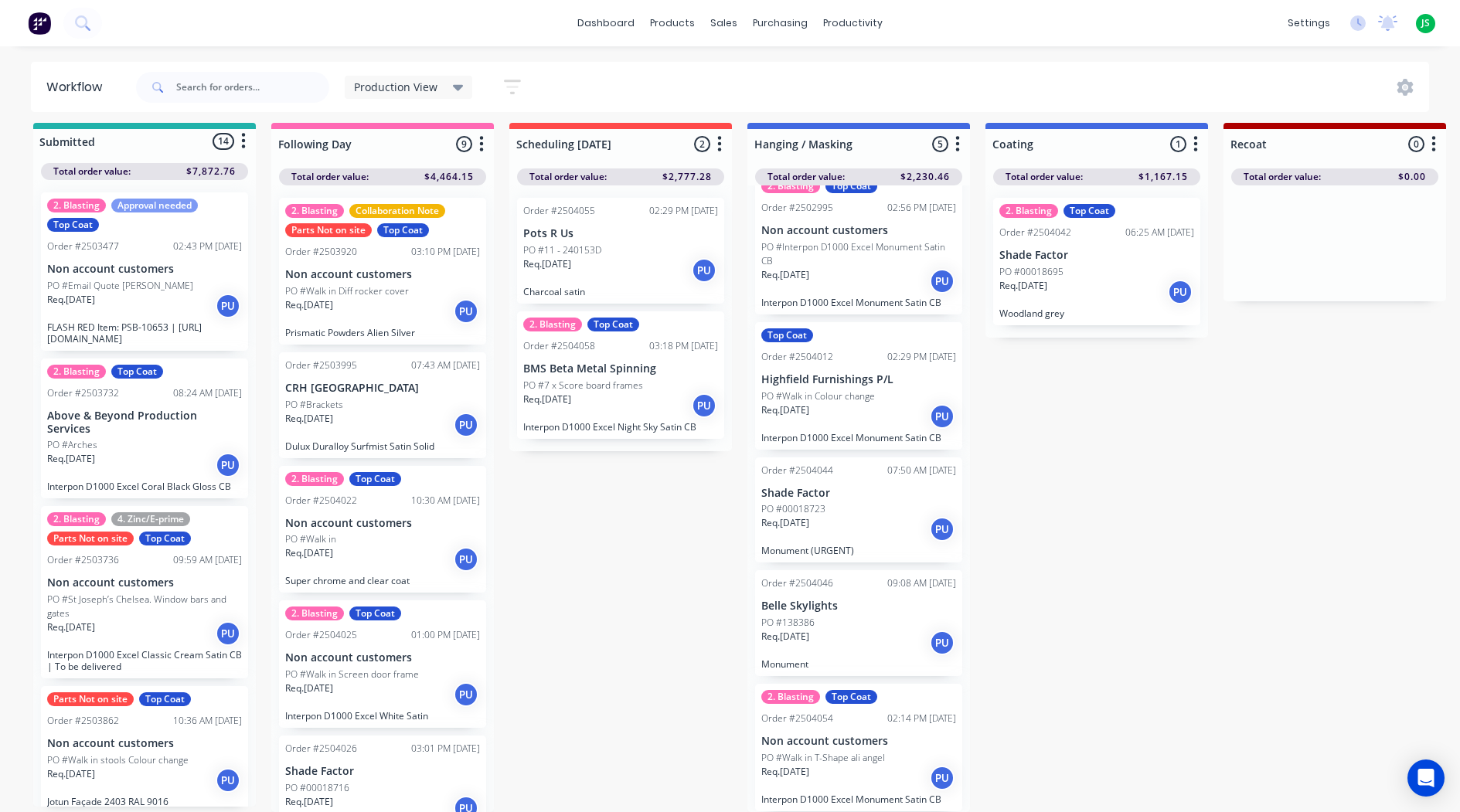
click at [852, 389] on p "PO #Walk in Colour change" at bounding box center [818, 397] width 113 height 14
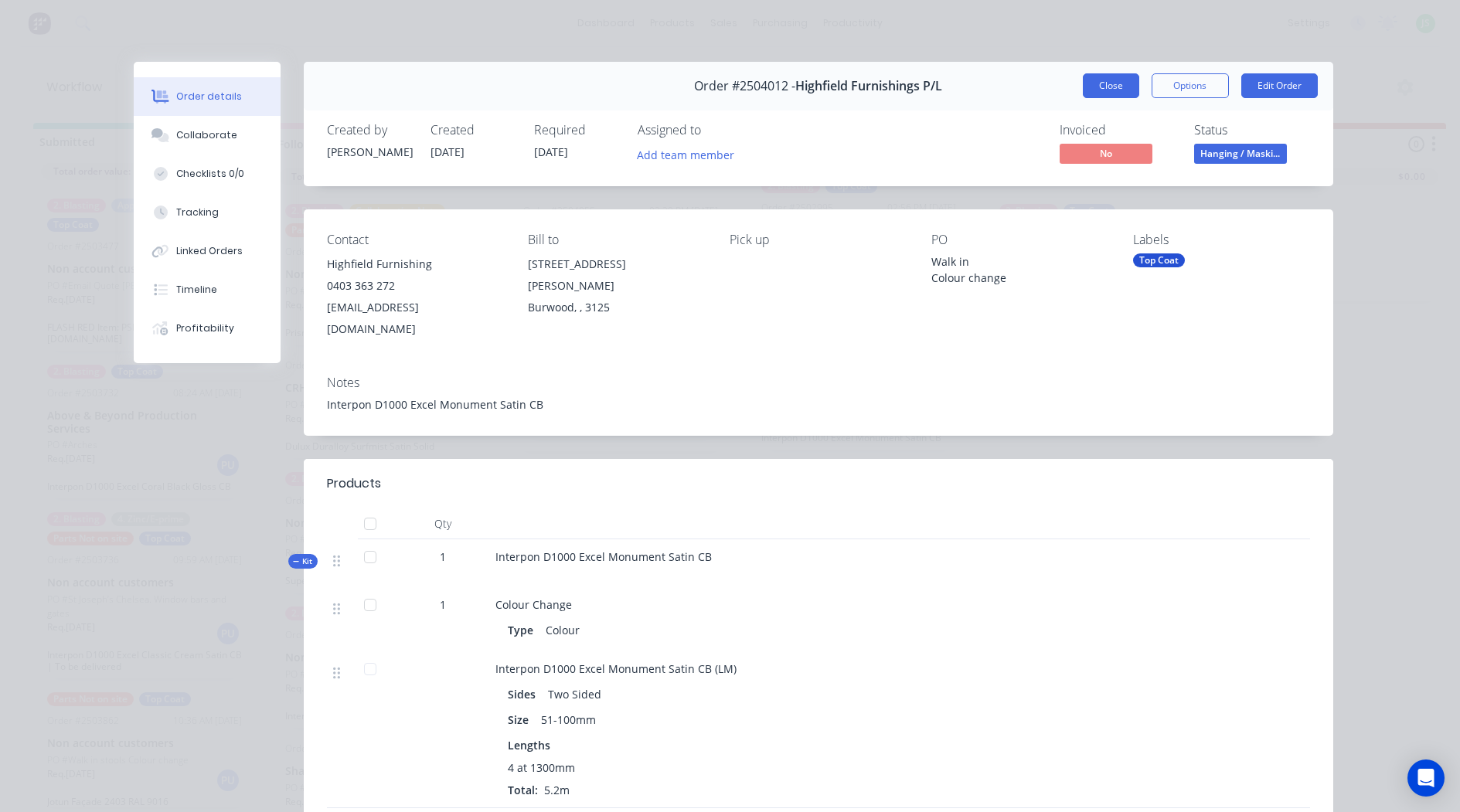
click at [1100, 78] on button "Close" at bounding box center [1111, 85] width 57 height 24
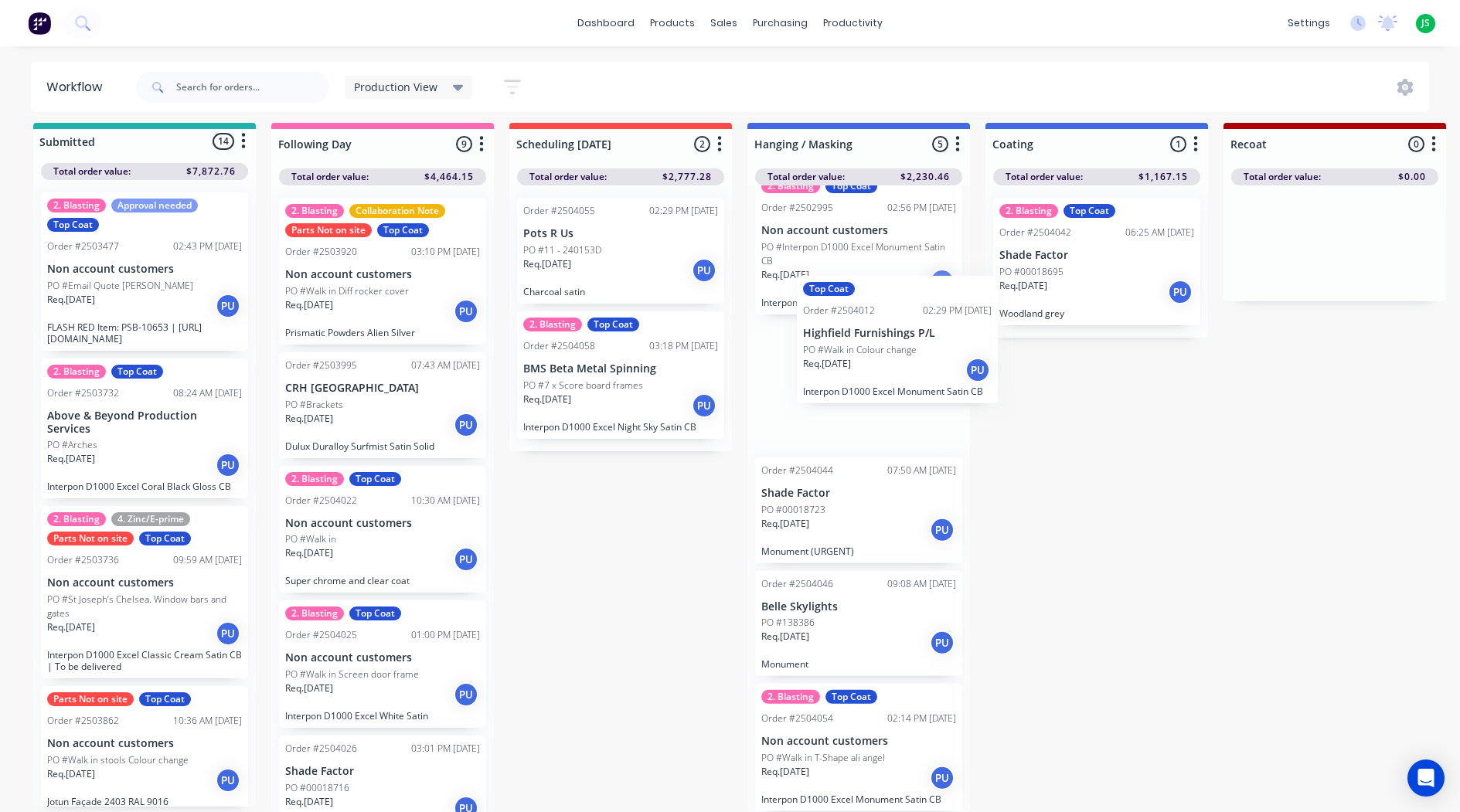
scroll to position [20, 0]
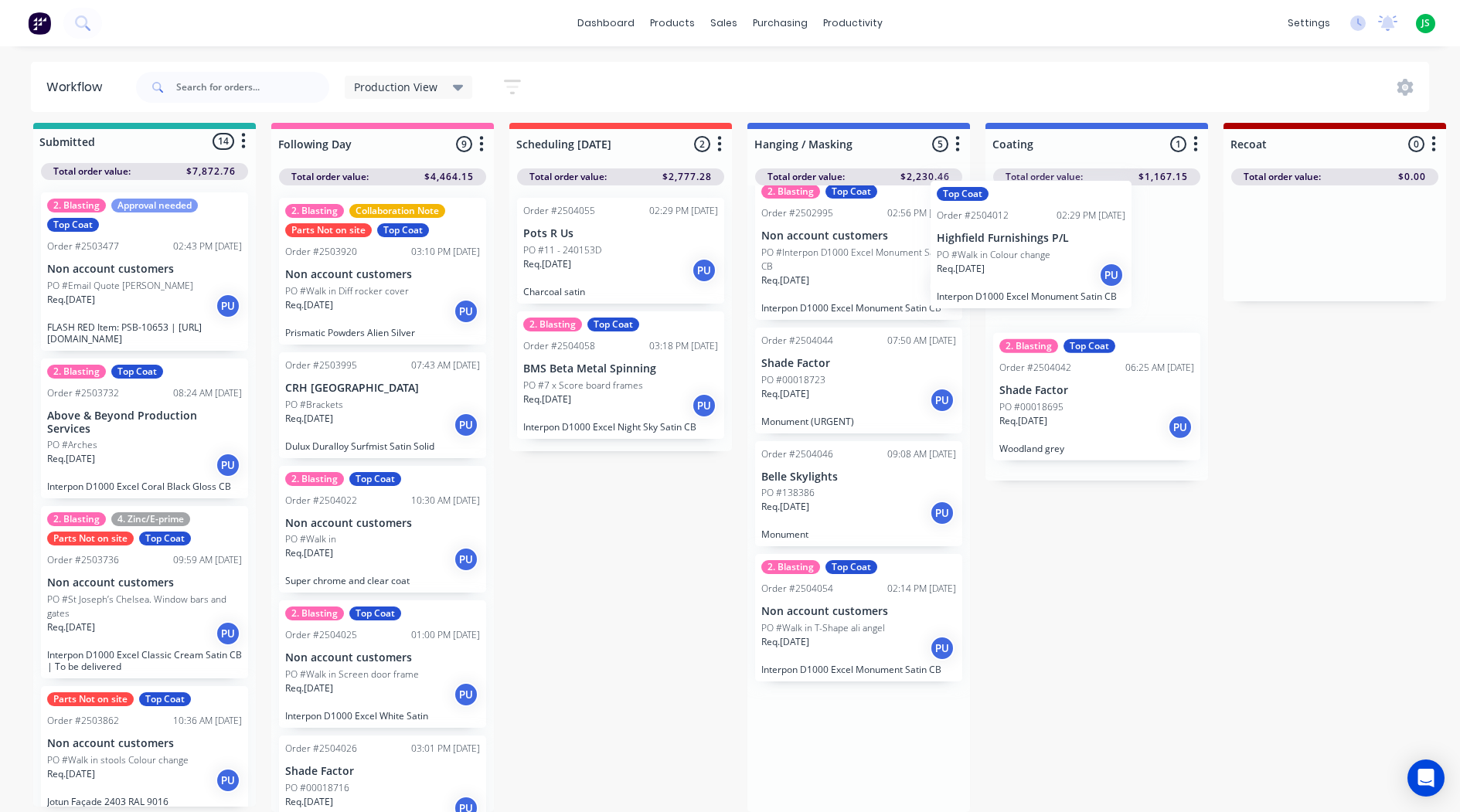
drag, startPoint x: 867, startPoint y: 421, endPoint x: 1048, endPoint y: 285, distance: 226.4
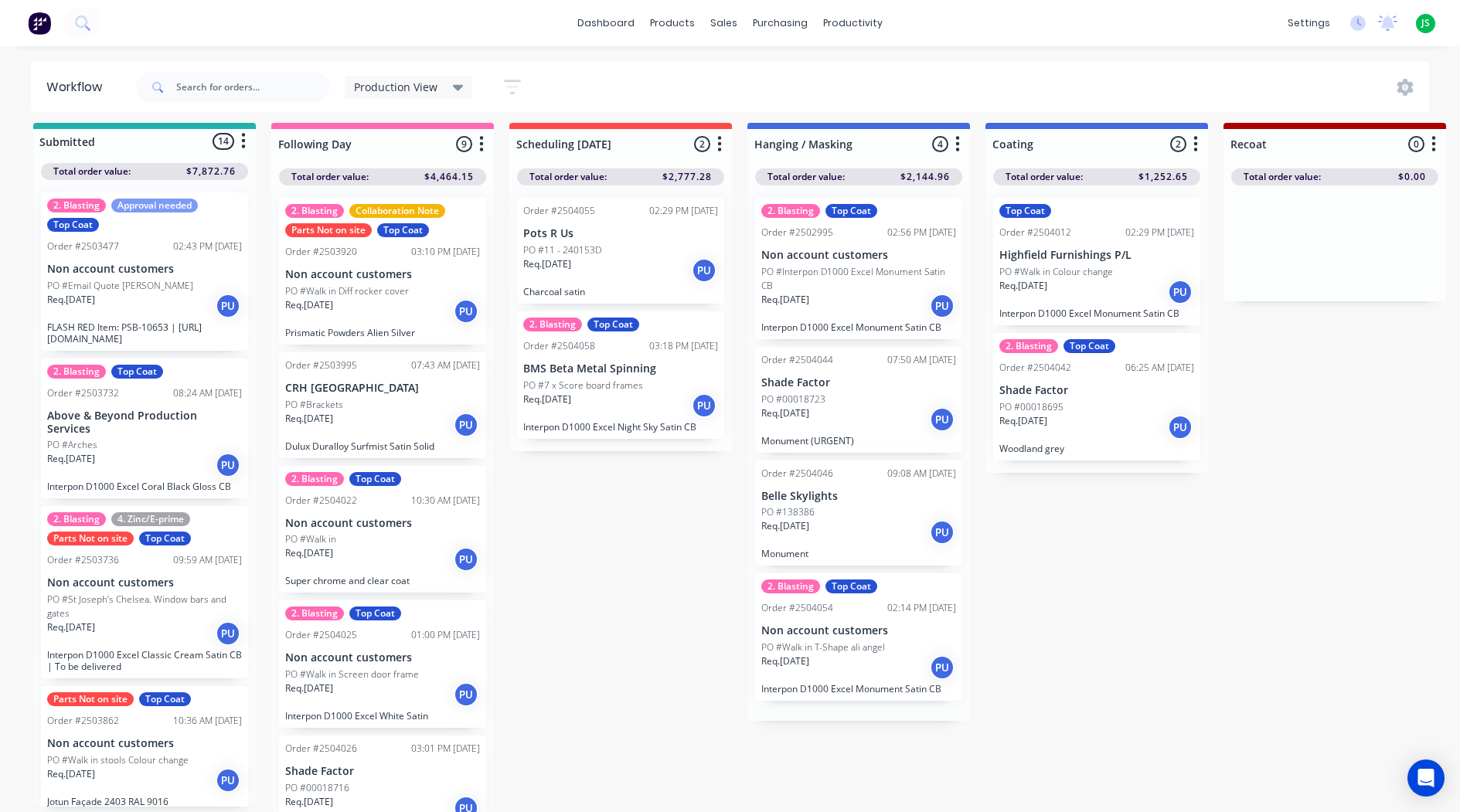
scroll to position [0, 0]
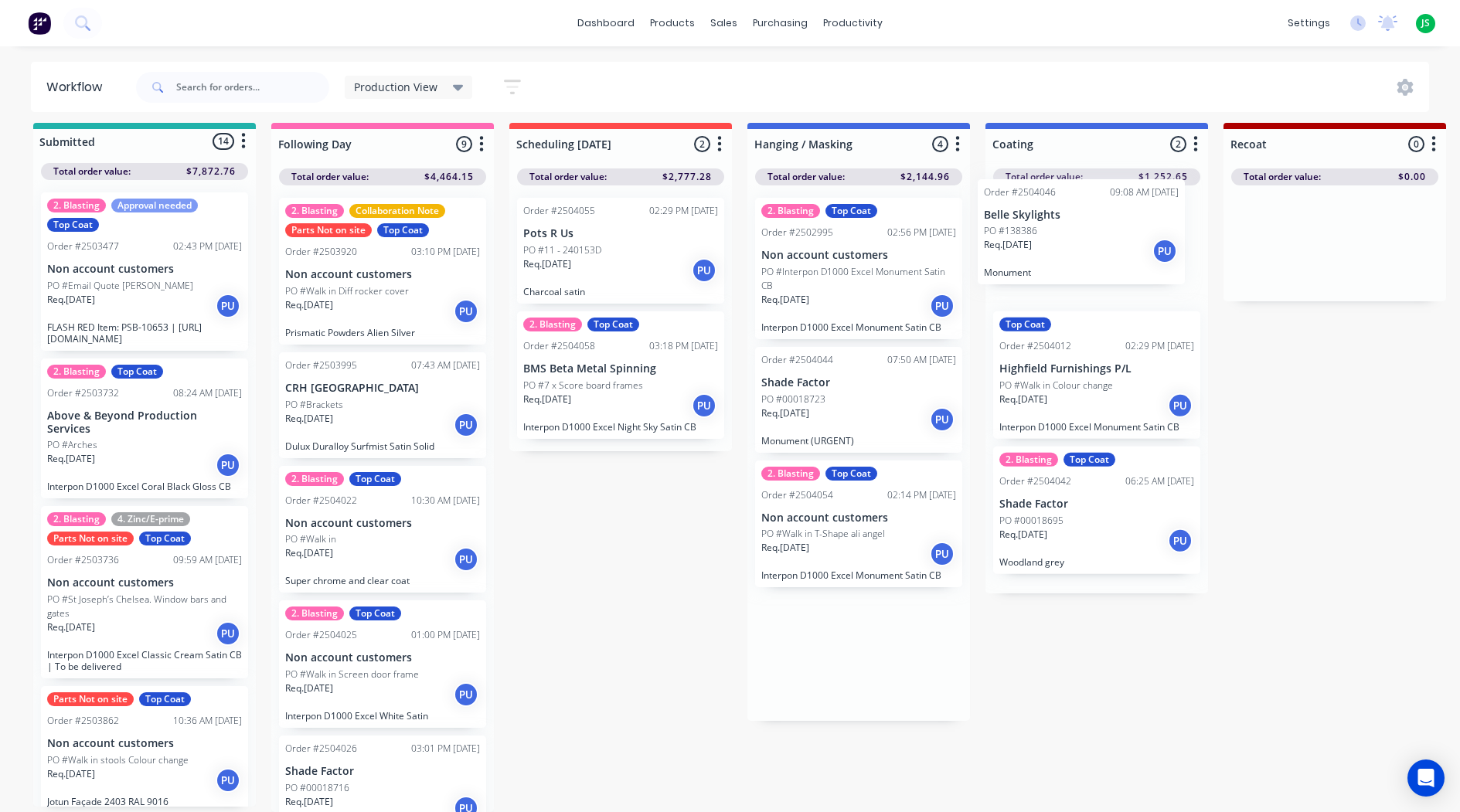
drag, startPoint x: 839, startPoint y: 517, endPoint x: 1064, endPoint y: 242, distance: 355.3
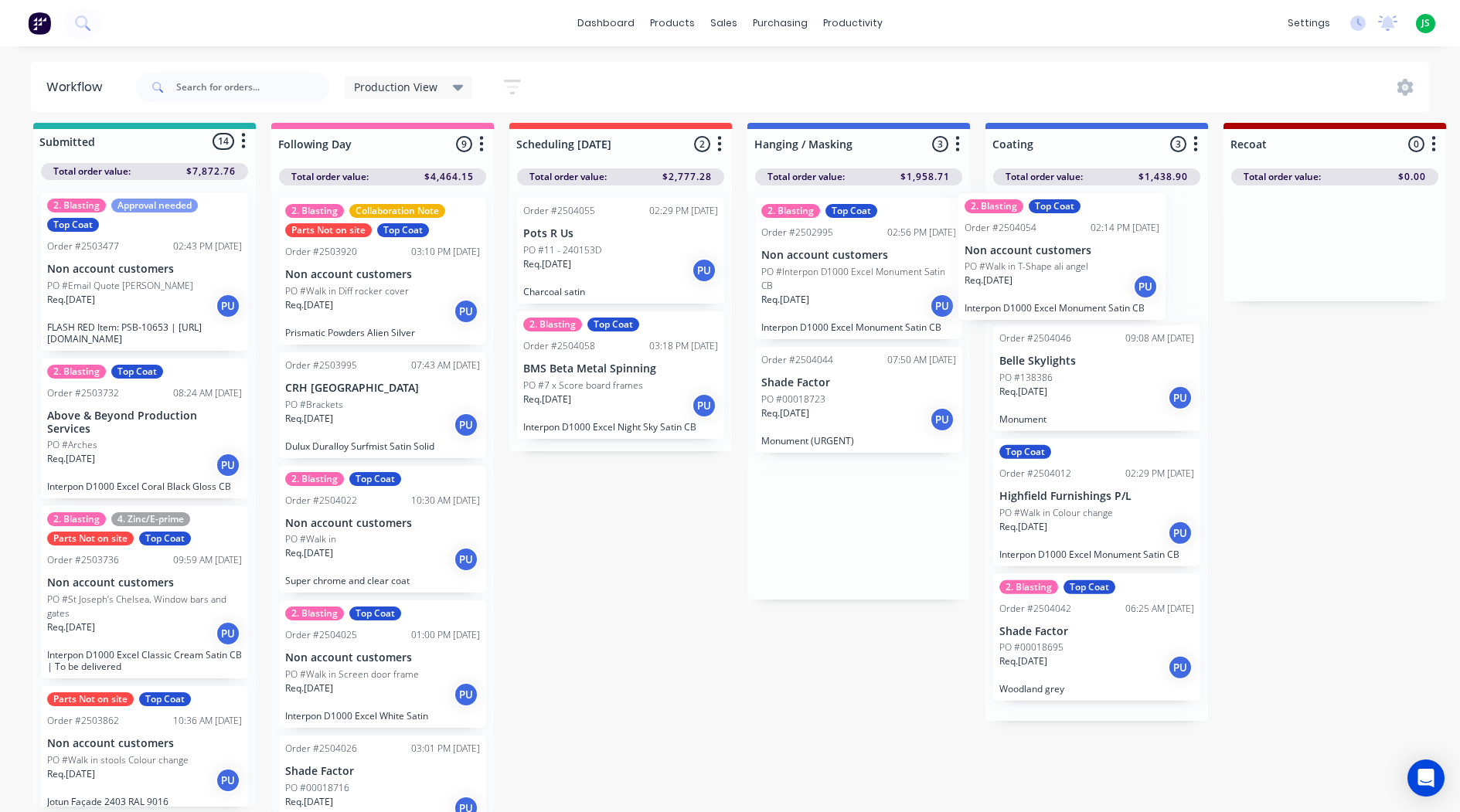
drag, startPoint x: 859, startPoint y: 506, endPoint x: 1044, endPoint y: 275, distance: 295.9
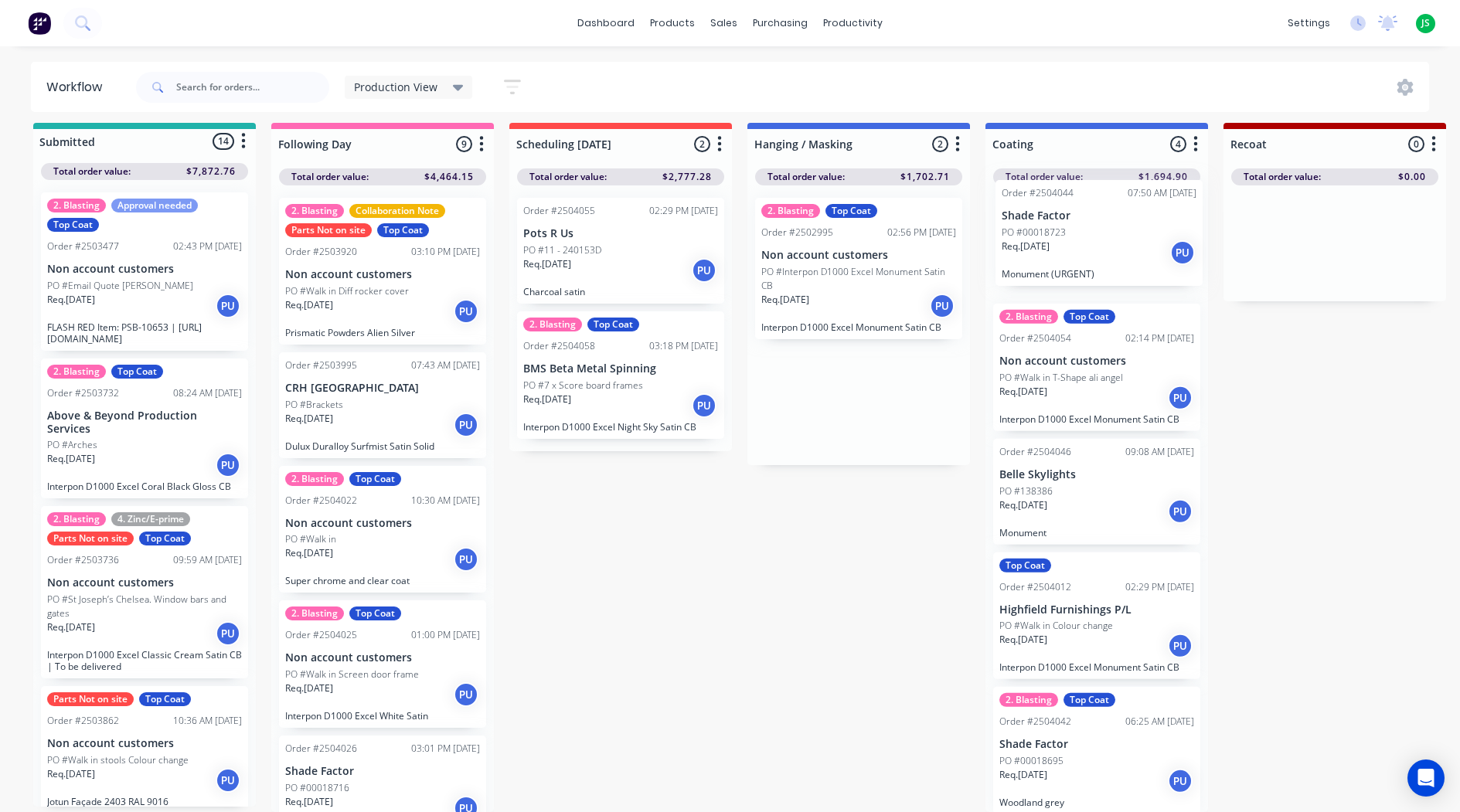
scroll to position [20, 9]
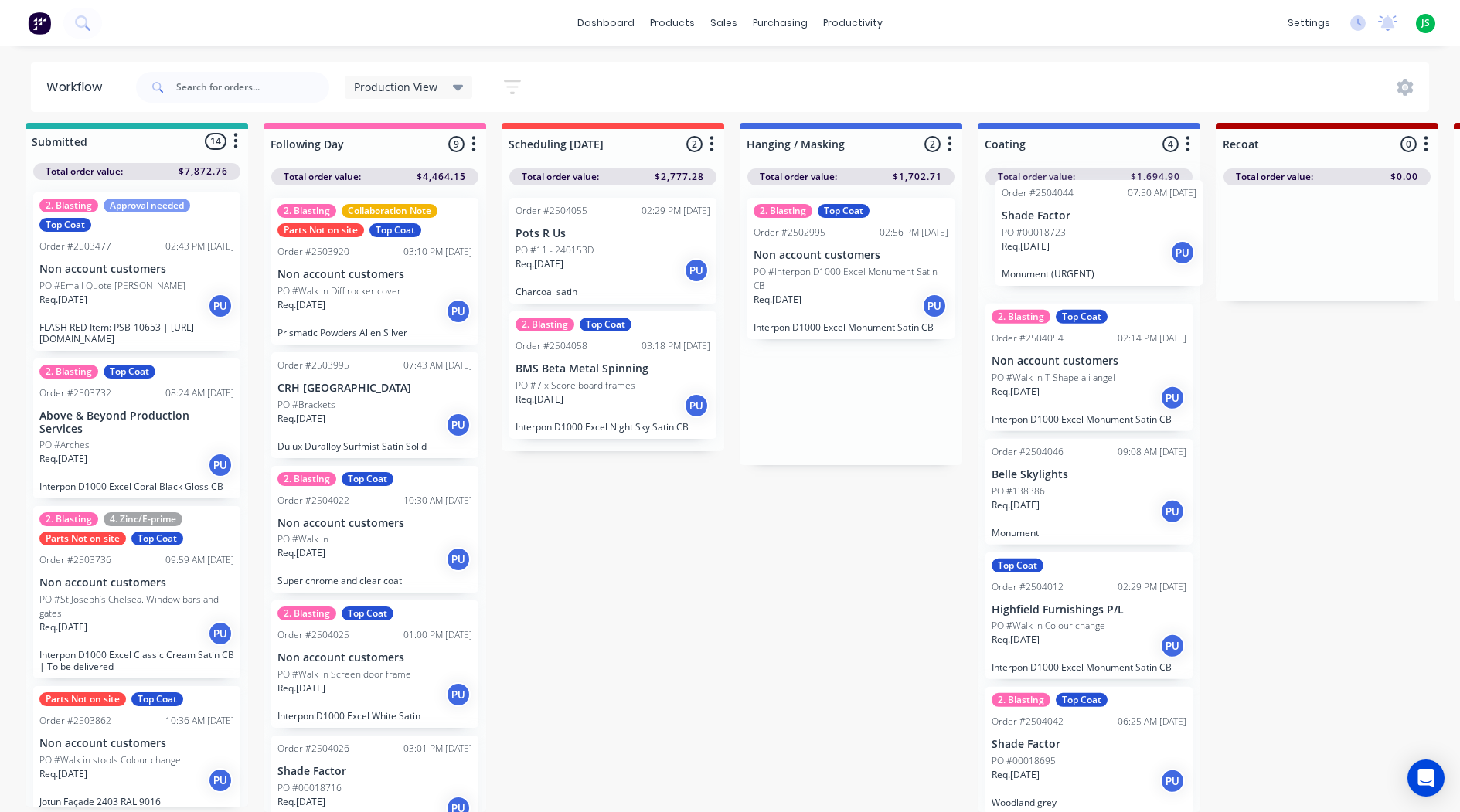
drag, startPoint x: 861, startPoint y: 414, endPoint x: 1072, endPoint y: 273, distance: 253.8
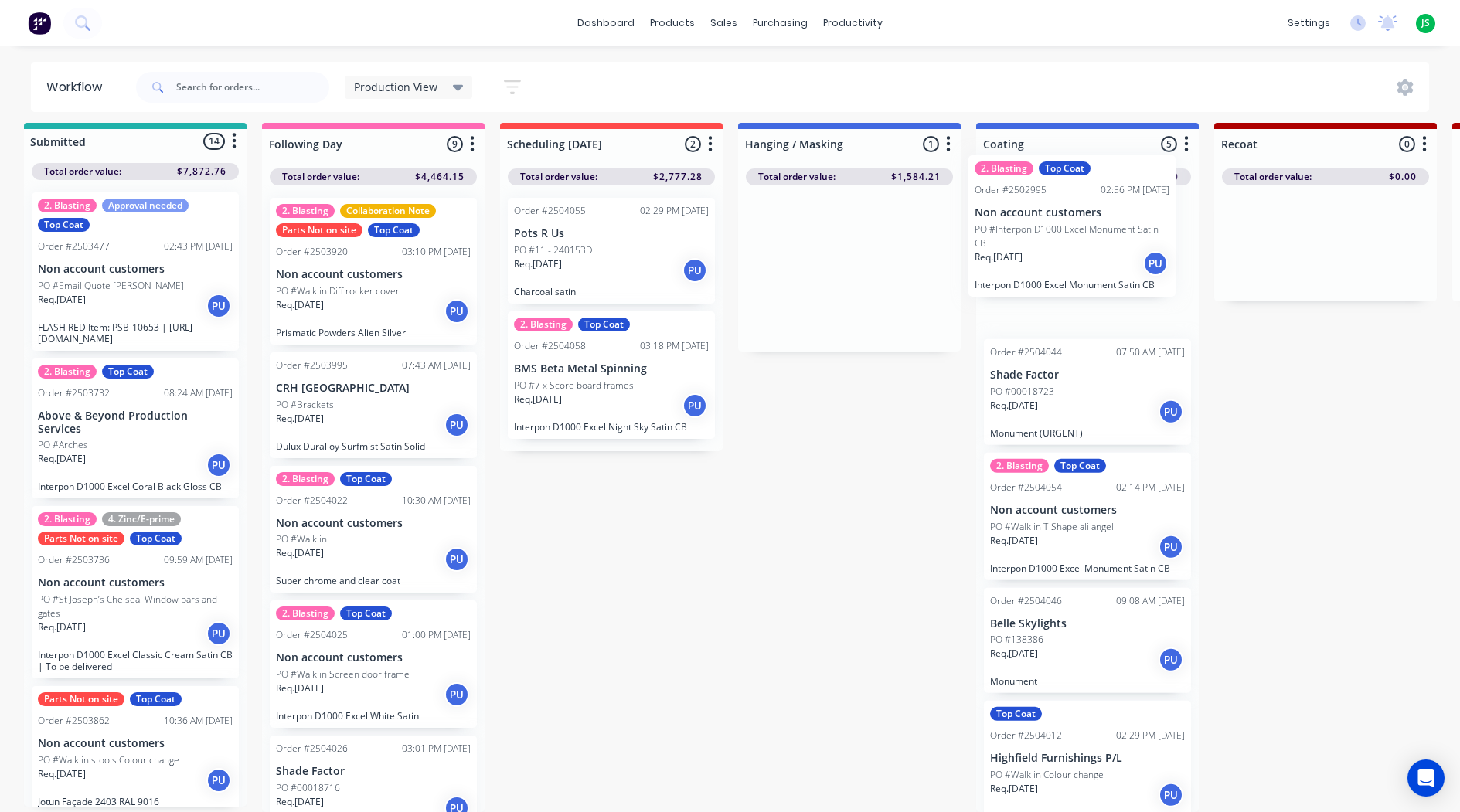
drag, startPoint x: 915, startPoint y: 297, endPoint x: 1108, endPoint y: 266, distance: 195.5
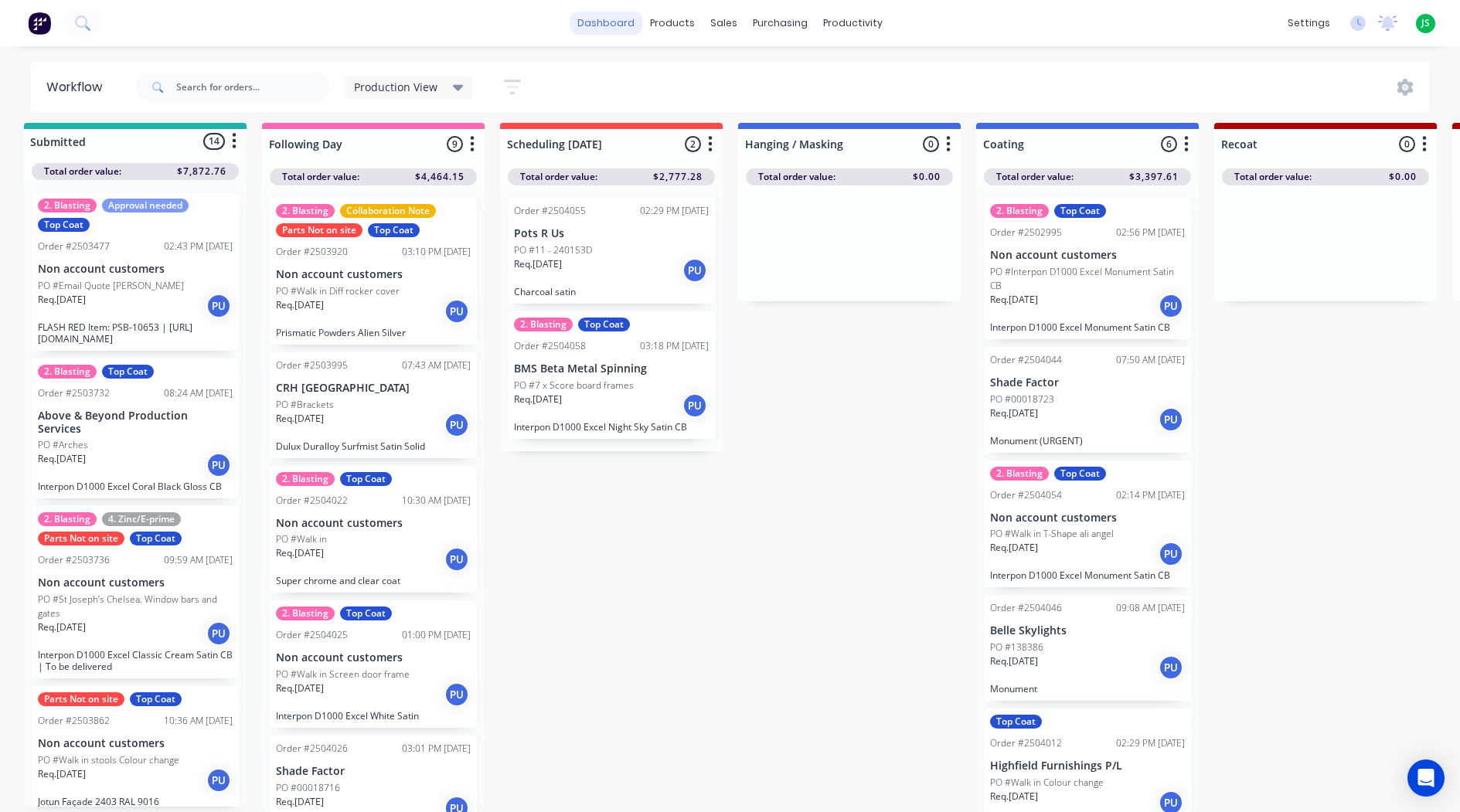
click at [607, 18] on link "dashboard" at bounding box center [606, 23] width 72 height 23
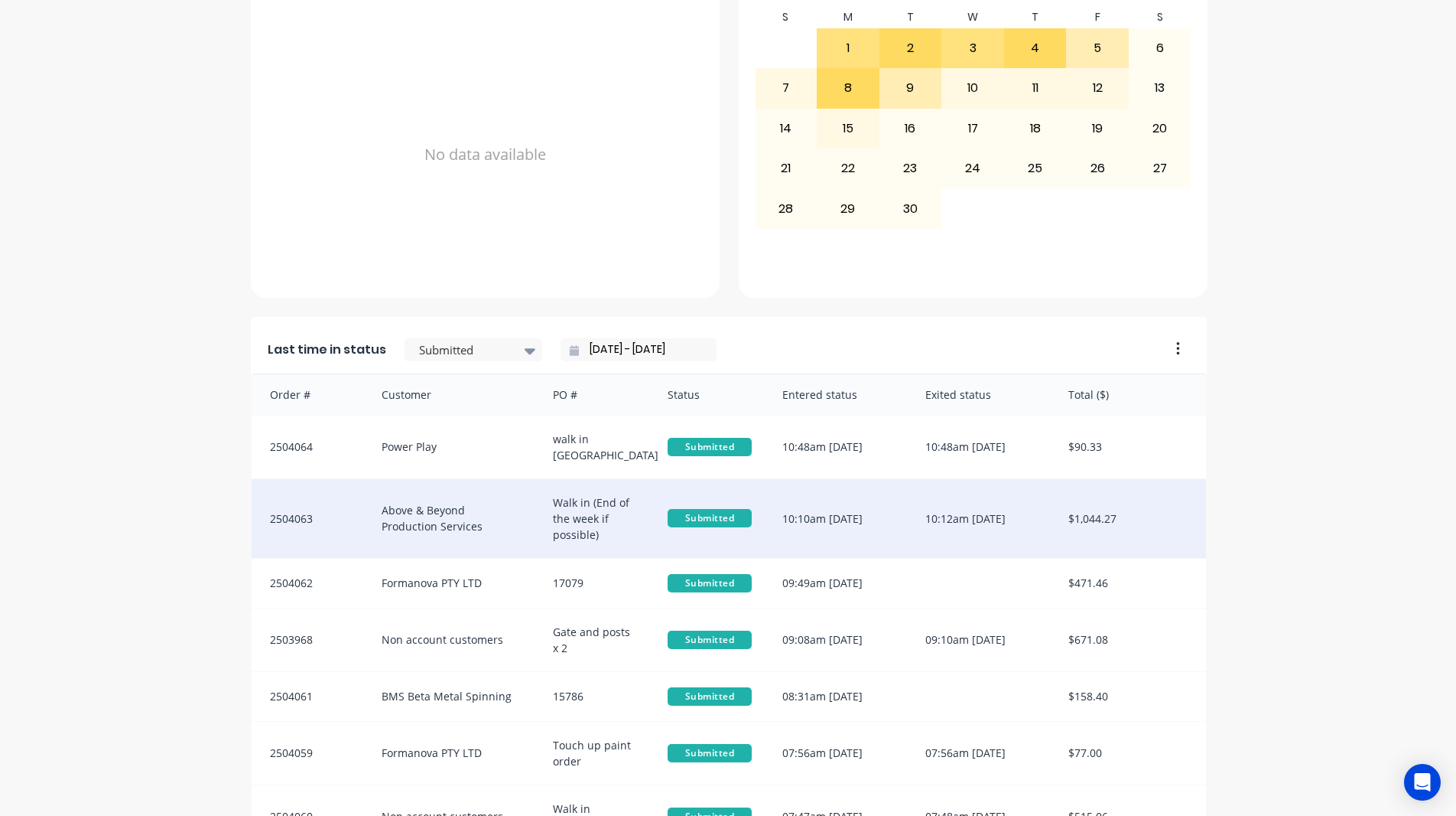
scroll to position [649, 0]
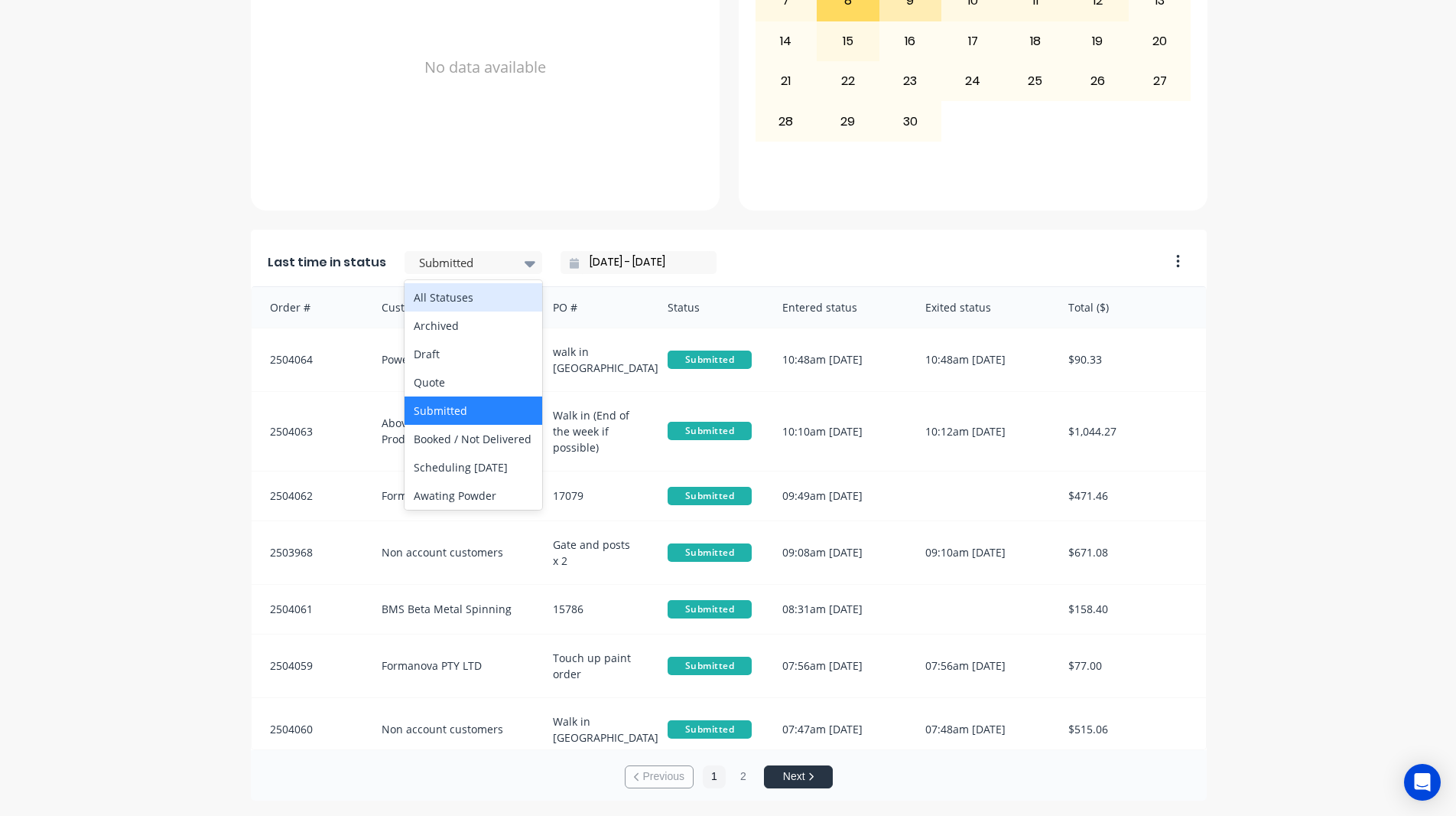
drag, startPoint x: 512, startPoint y: 258, endPoint x: 503, endPoint y: 288, distance: 31.3
click at [519, 257] on div at bounding box center [530, 263] width 23 height 26
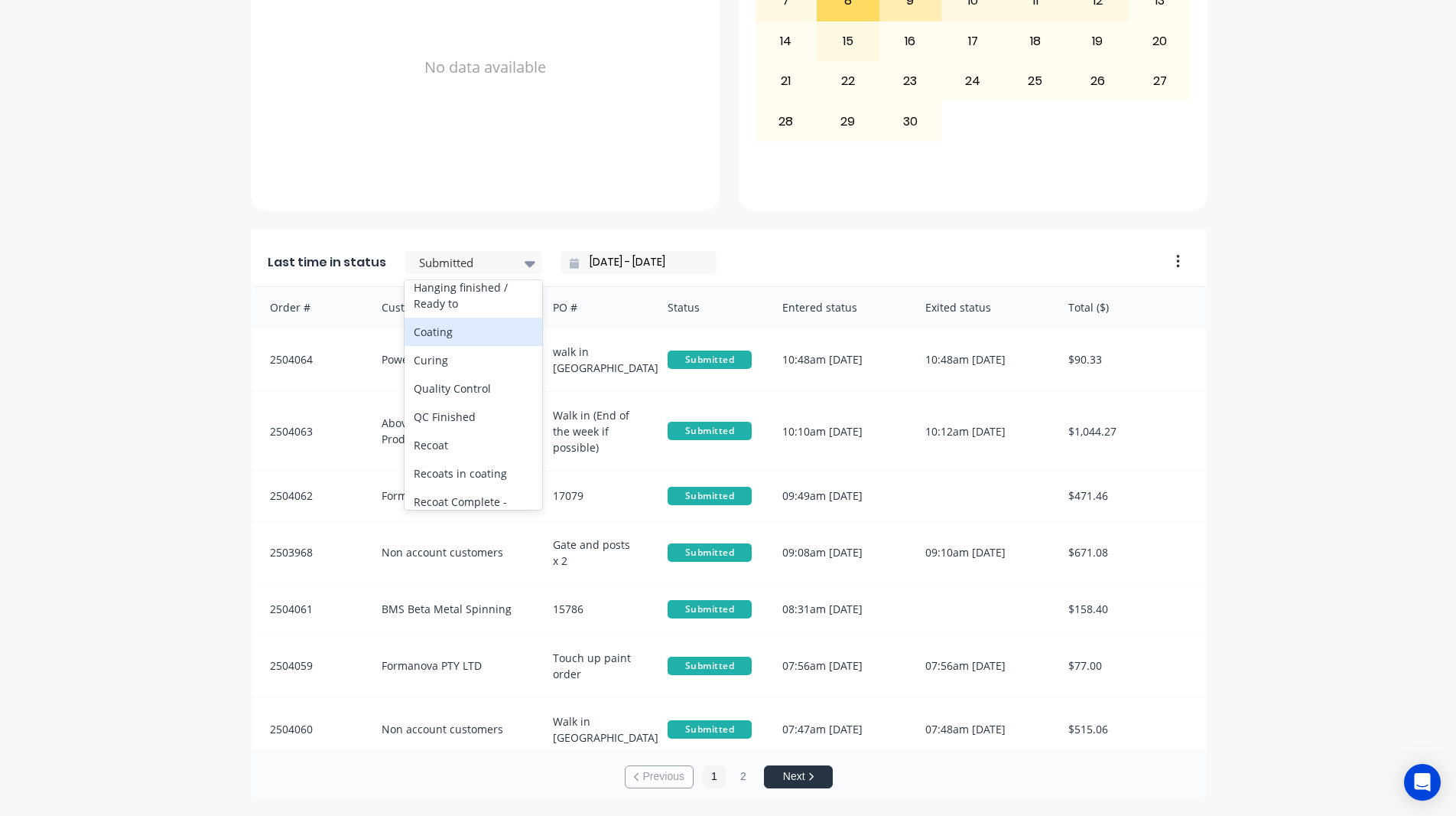
click at [421, 346] on div "Coating" at bounding box center [473, 331] width 138 height 28
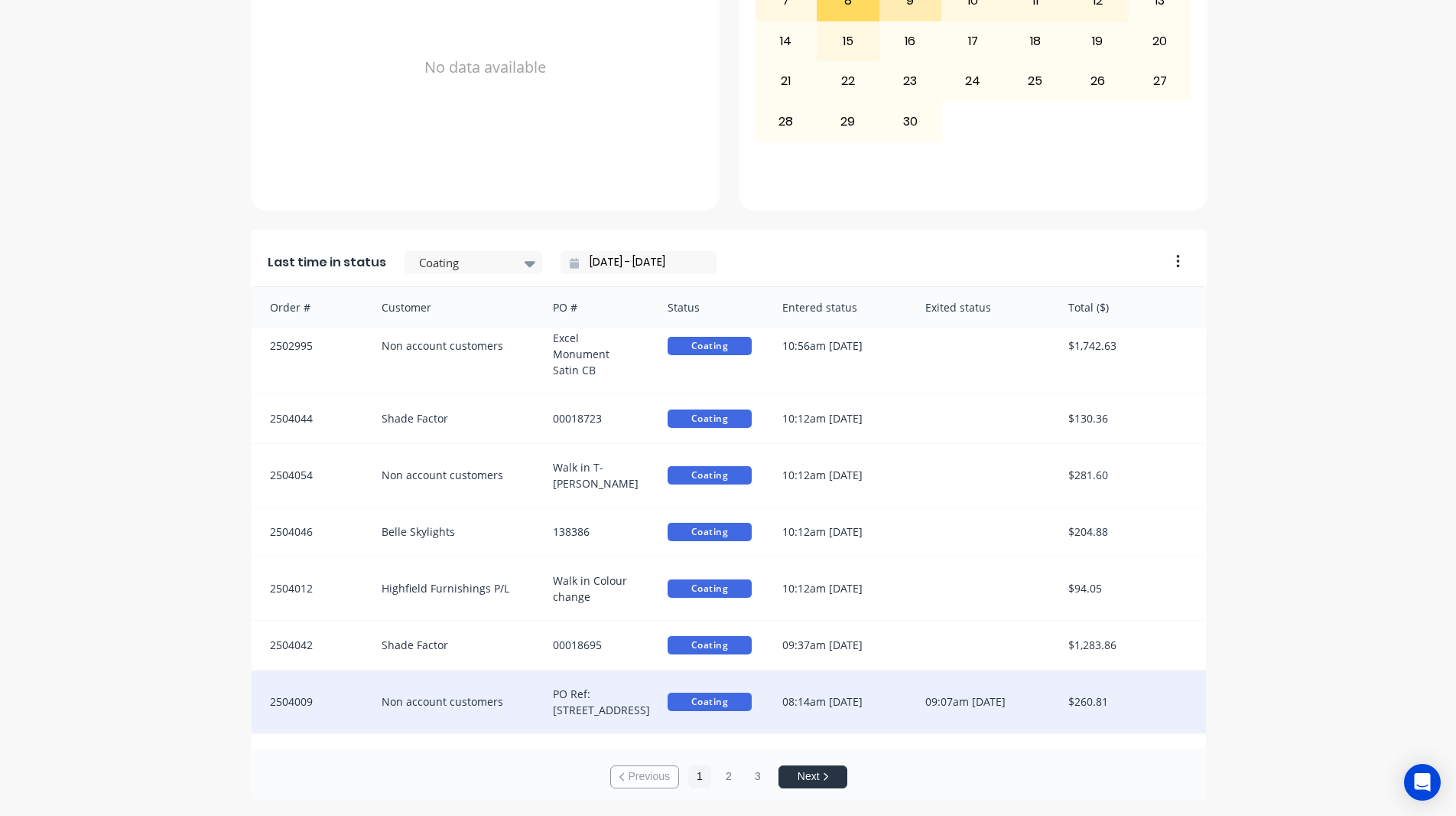
scroll to position [62, 0]
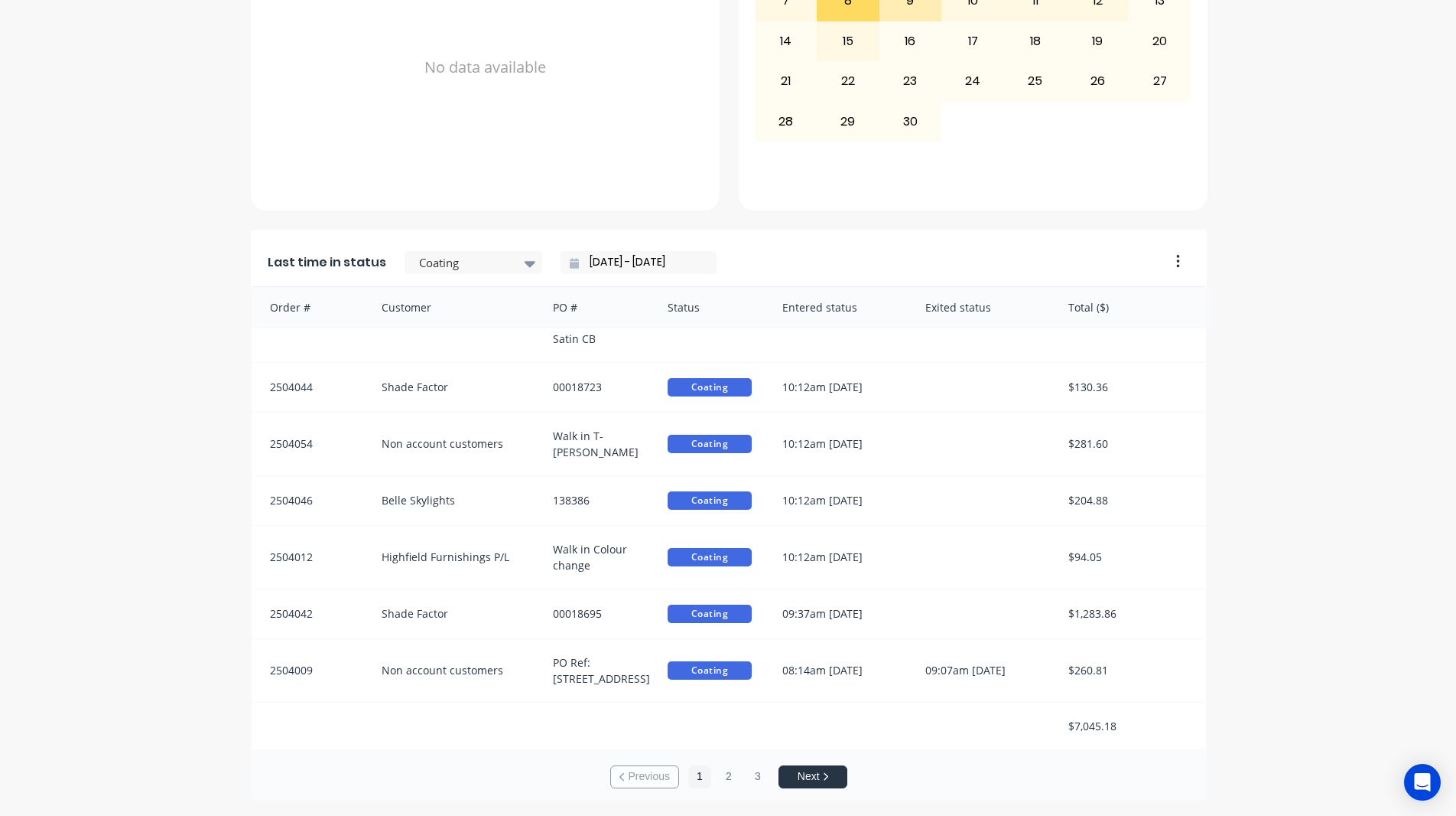
click at [1313, 609] on div "A Class Powder Coating Create sales order Create purchase order Overview Select…" at bounding box center [728, 106] width 1456 height 1389
click at [495, 262] on div at bounding box center [466, 263] width 97 height 19
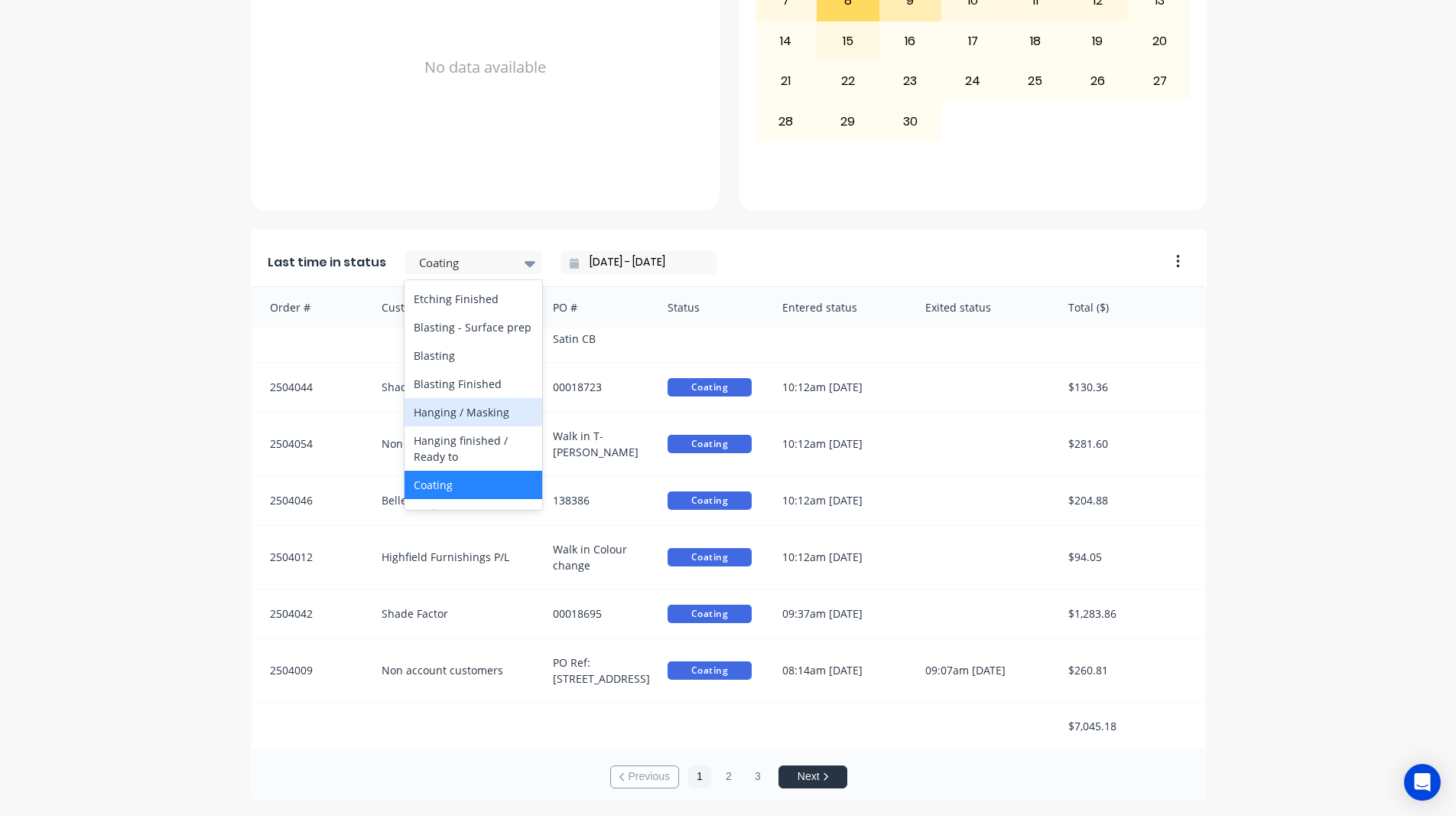
click at [464, 426] on div "Hanging / Masking" at bounding box center [473, 412] width 138 height 28
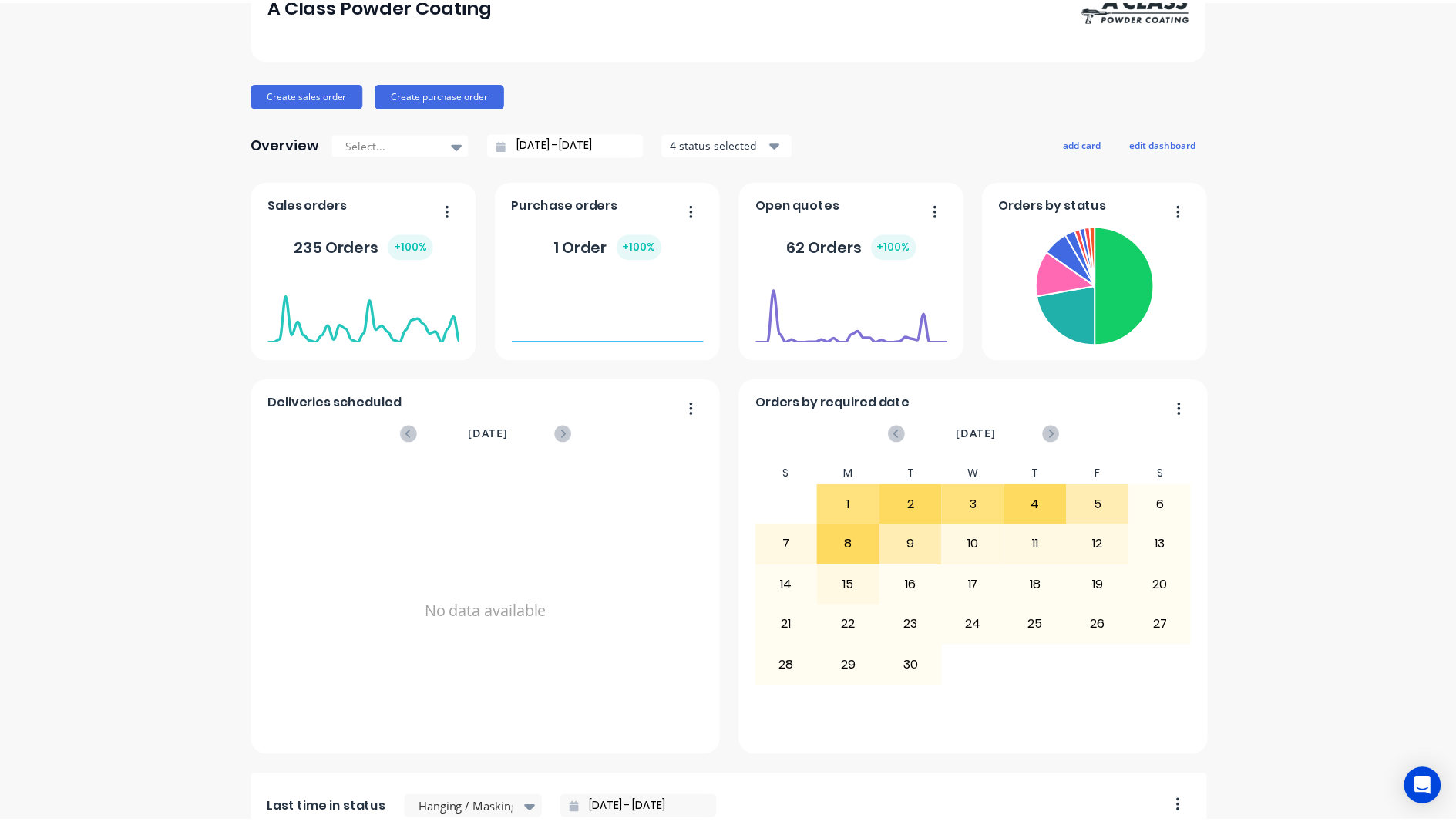
scroll to position [0, 0]
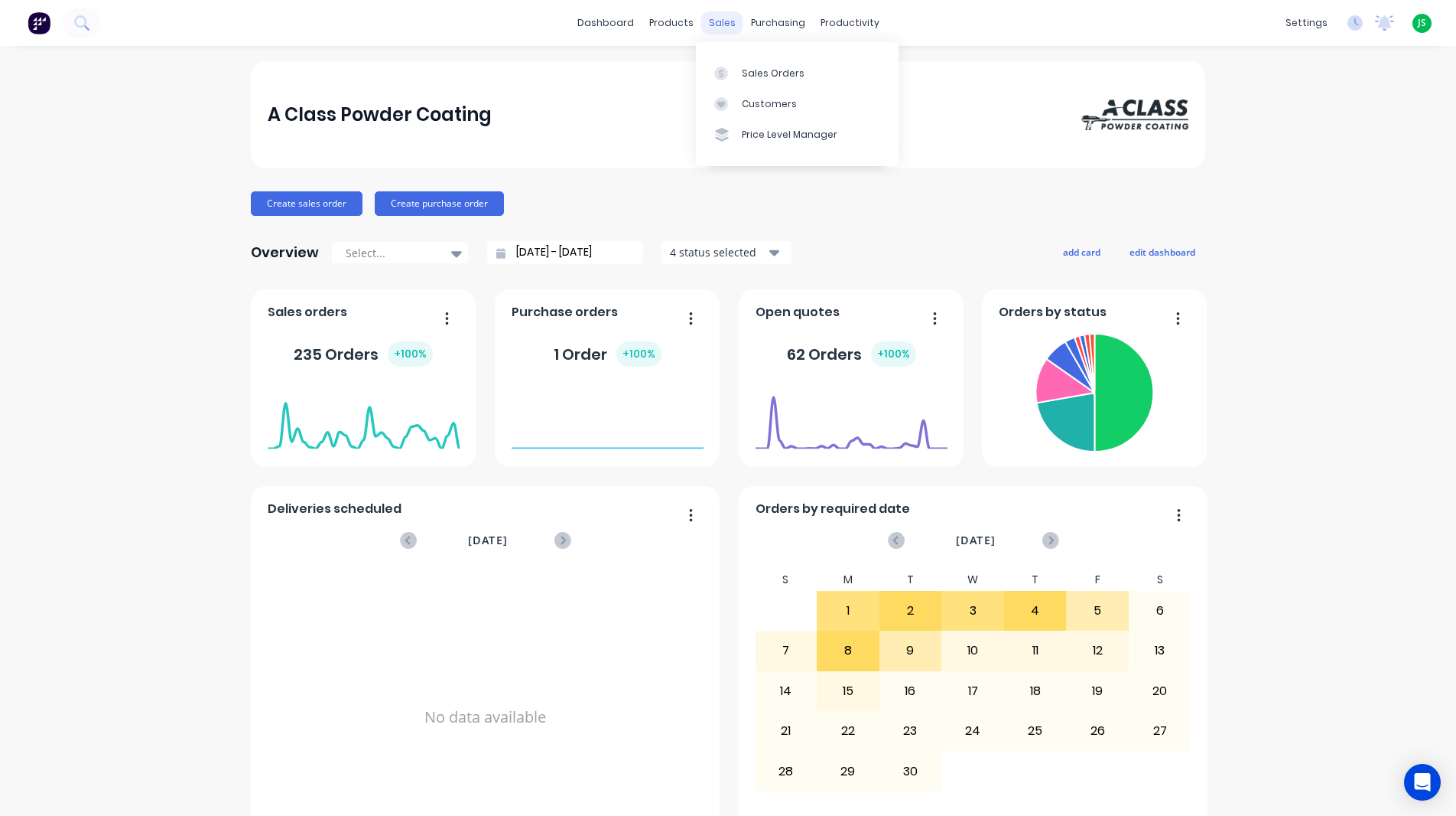
click at [729, 27] on div "sales" at bounding box center [722, 23] width 42 height 23
click at [732, 62] on link "Sales Orders" at bounding box center [797, 72] width 203 height 30
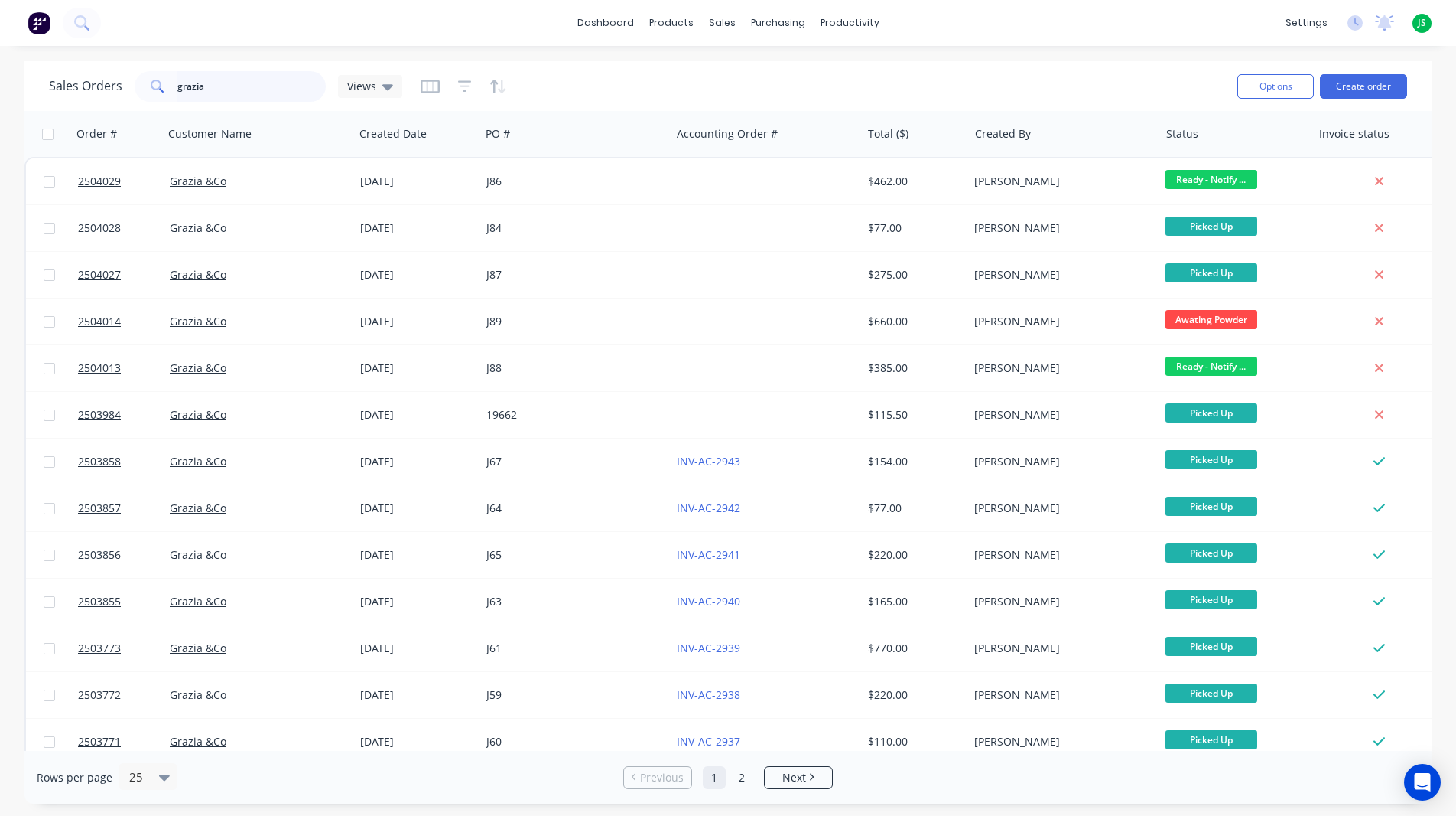
click at [216, 79] on input "grazia" at bounding box center [252, 86] width 149 height 30
click at [216, 78] on input "grazia" at bounding box center [252, 86] width 149 height 30
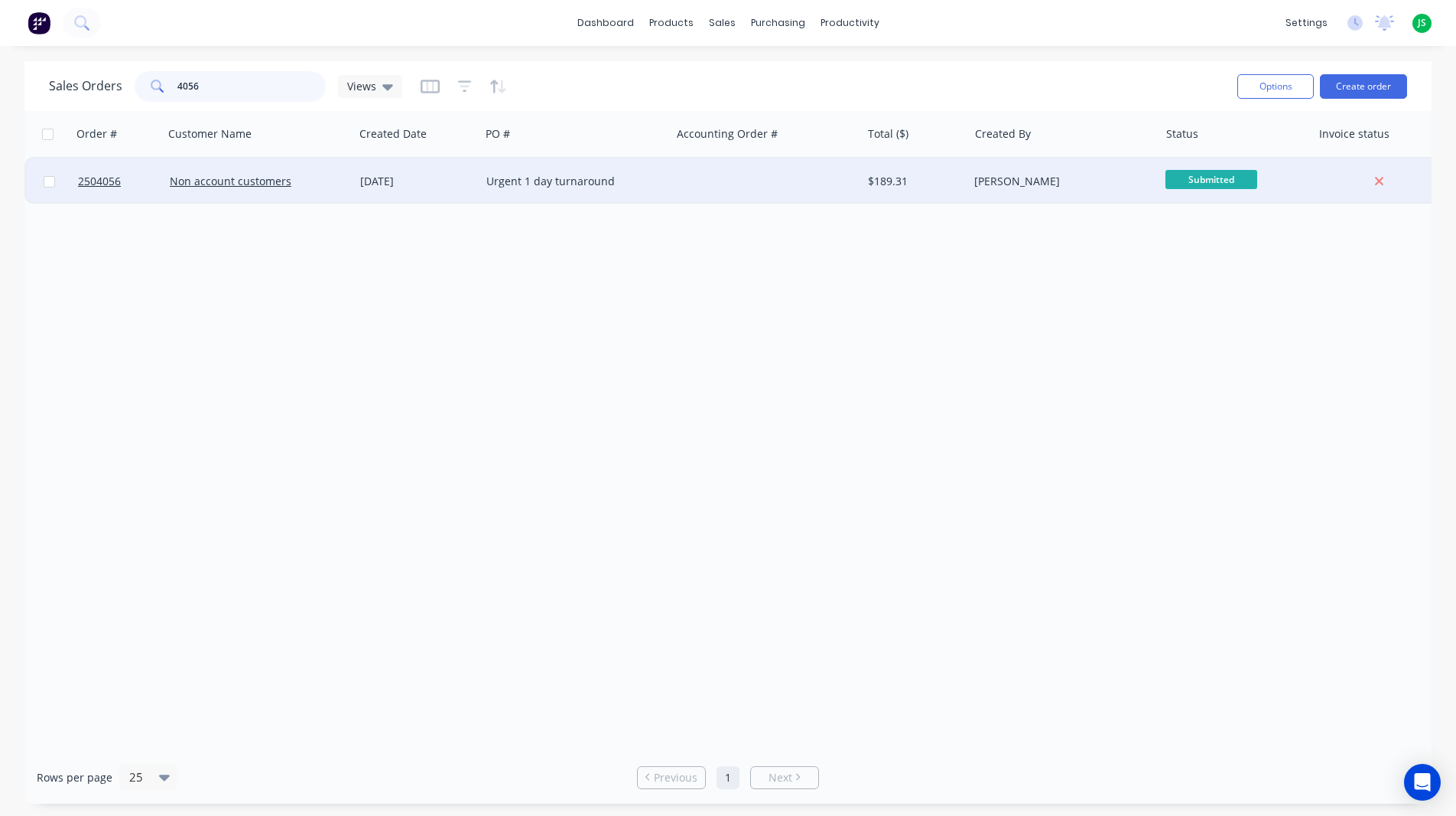
type input "4056"
click at [858, 200] on div at bounding box center [766, 181] width 190 height 46
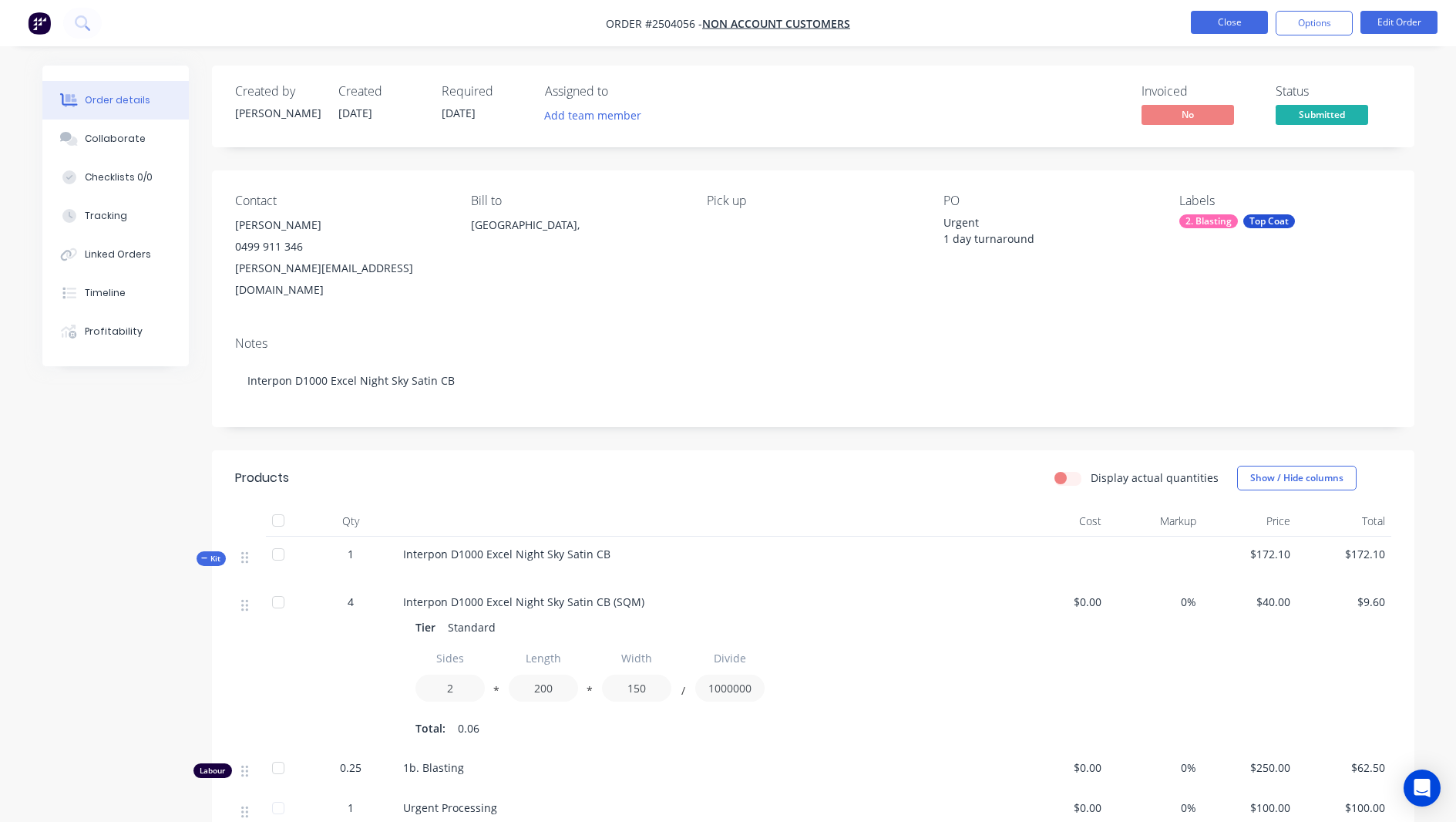
click at [1232, 27] on button "Close" at bounding box center [1229, 22] width 77 height 23
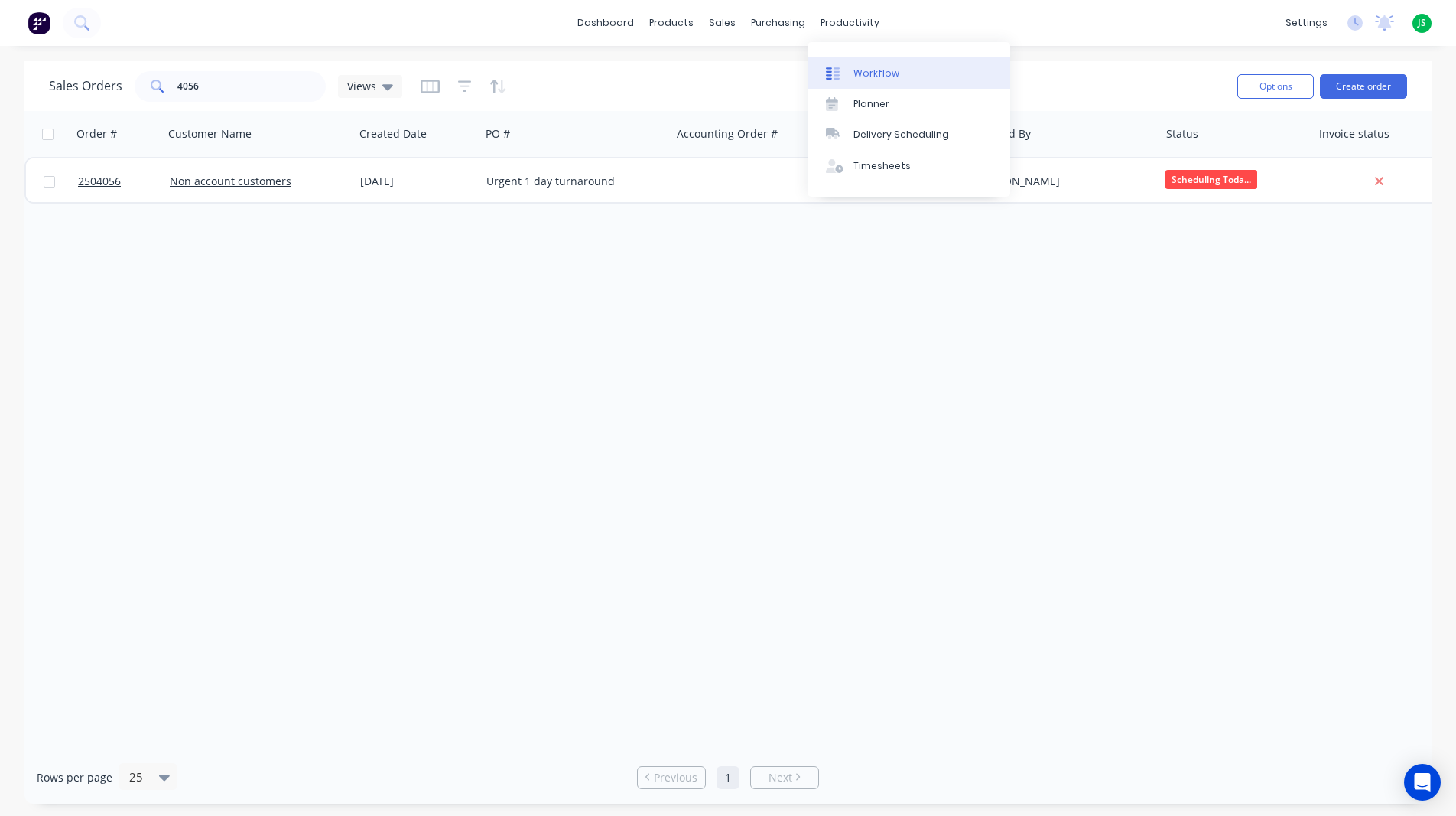
click at [865, 76] on div "Workflow" at bounding box center [876, 73] width 46 height 14
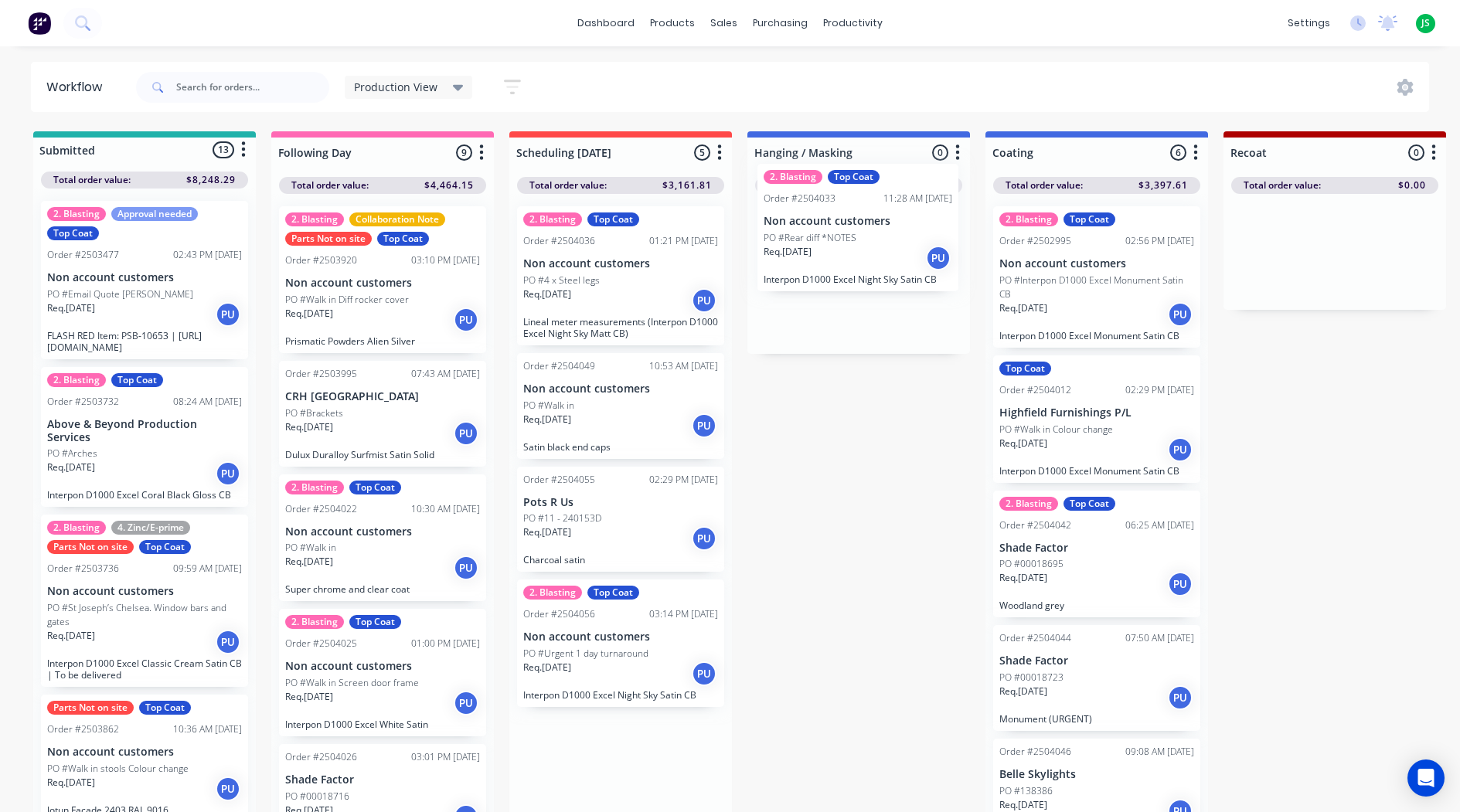
drag, startPoint x: 607, startPoint y: 286, endPoint x: 851, endPoint y: 260, distance: 245.4
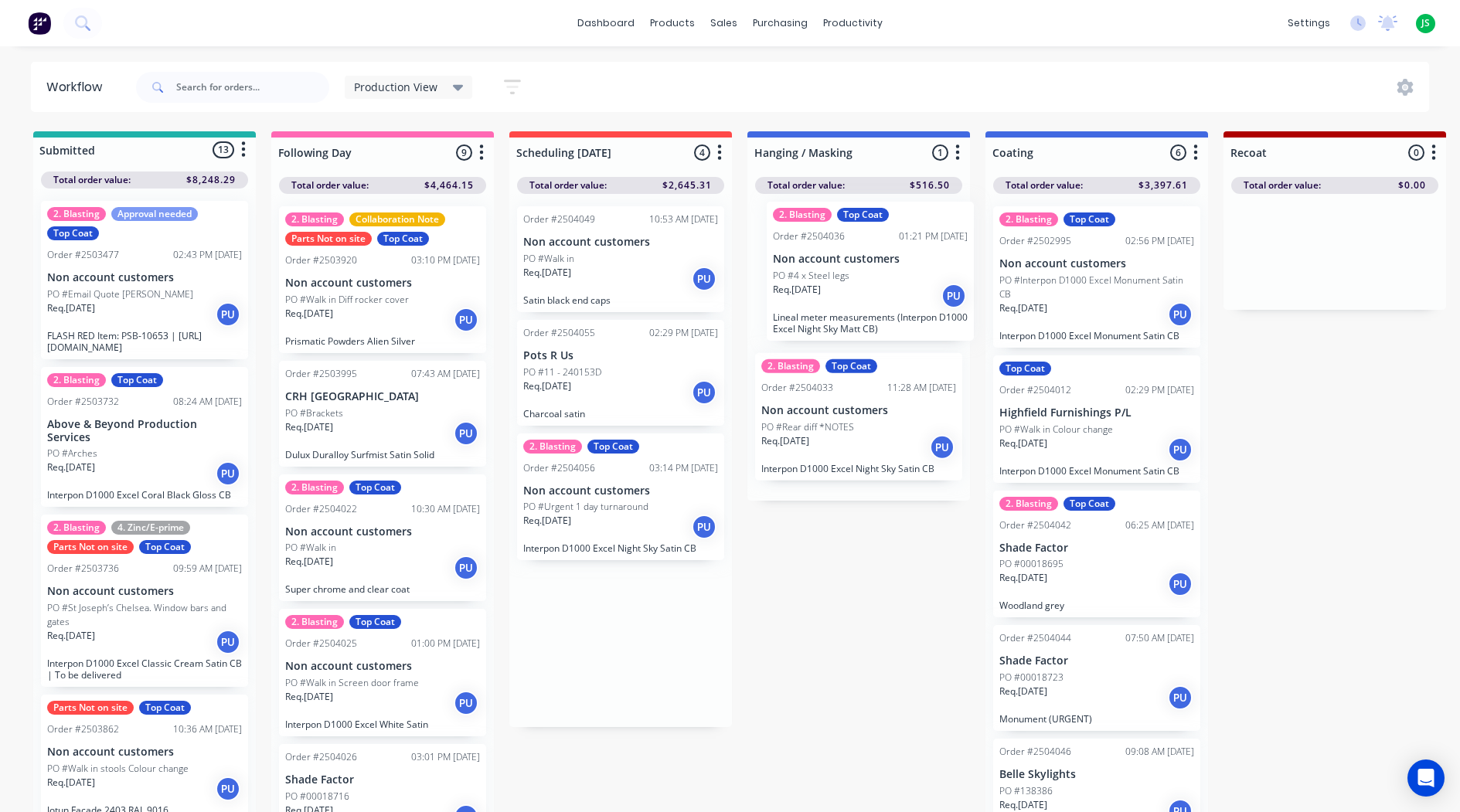
drag, startPoint x: 756, startPoint y: 286, endPoint x: 830, endPoint y: 281, distance: 74.2
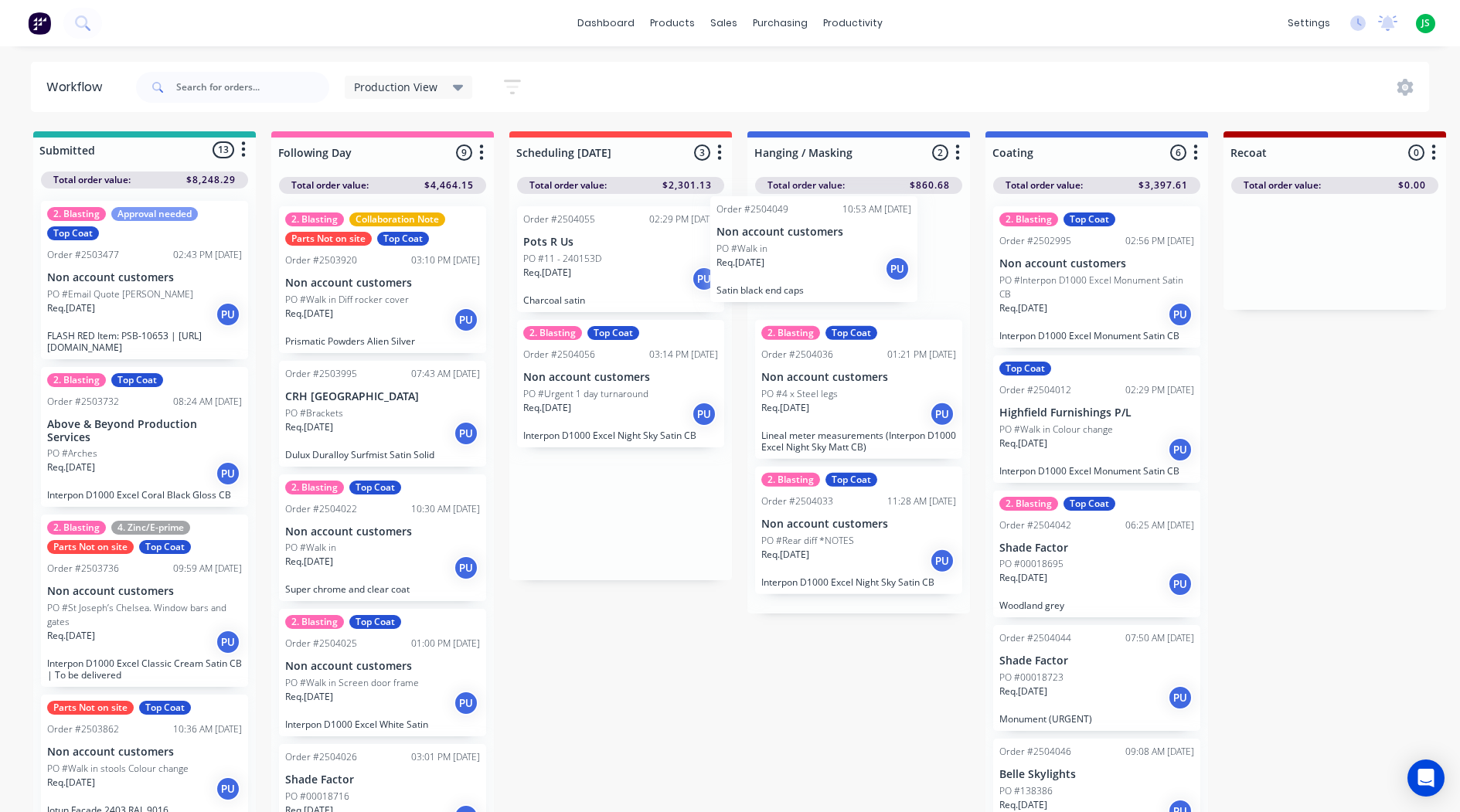
drag, startPoint x: 608, startPoint y: 272, endPoint x: 830, endPoint y: 265, distance: 222.1
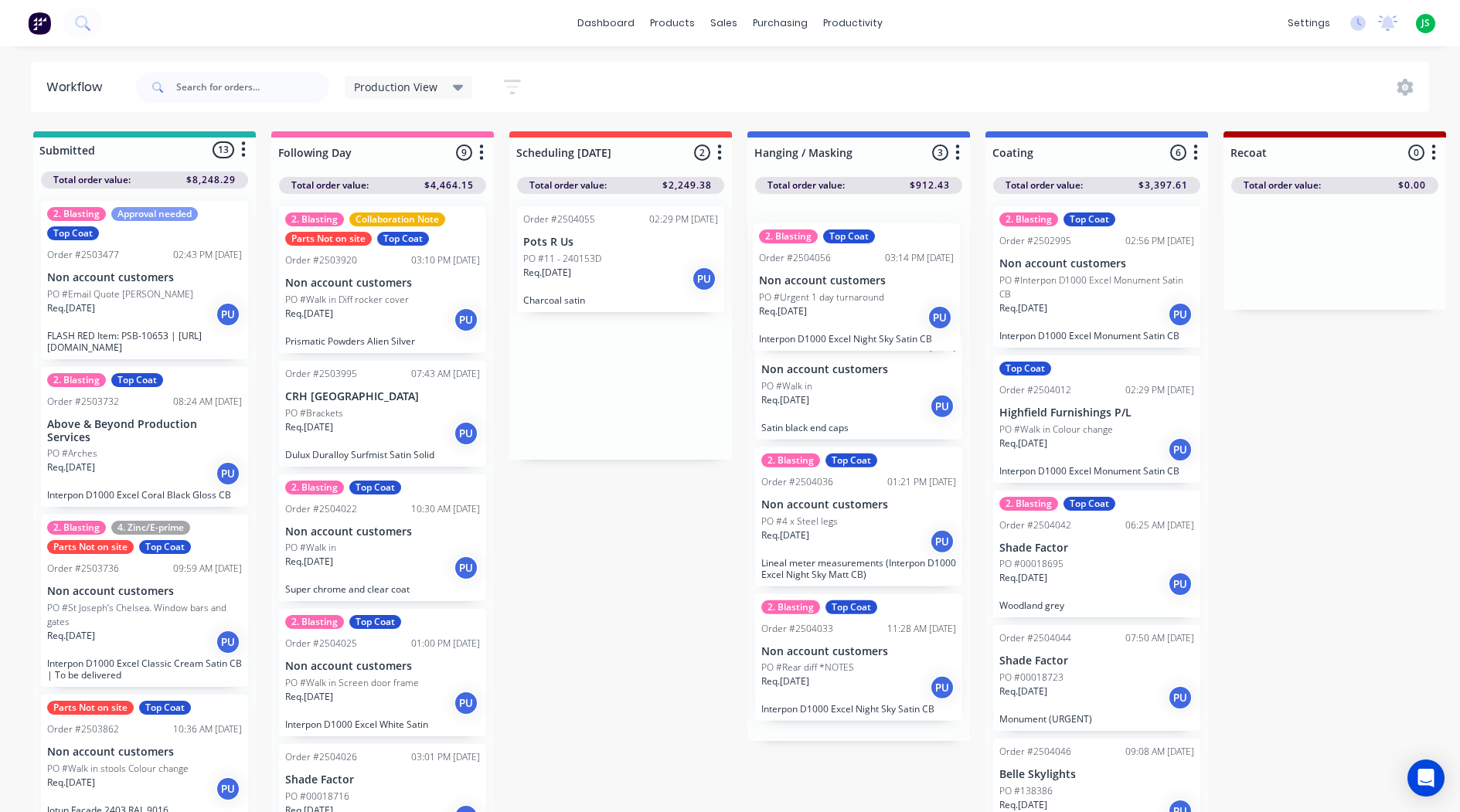
drag, startPoint x: 588, startPoint y: 419, endPoint x: 833, endPoint y: 316, distance: 265.8
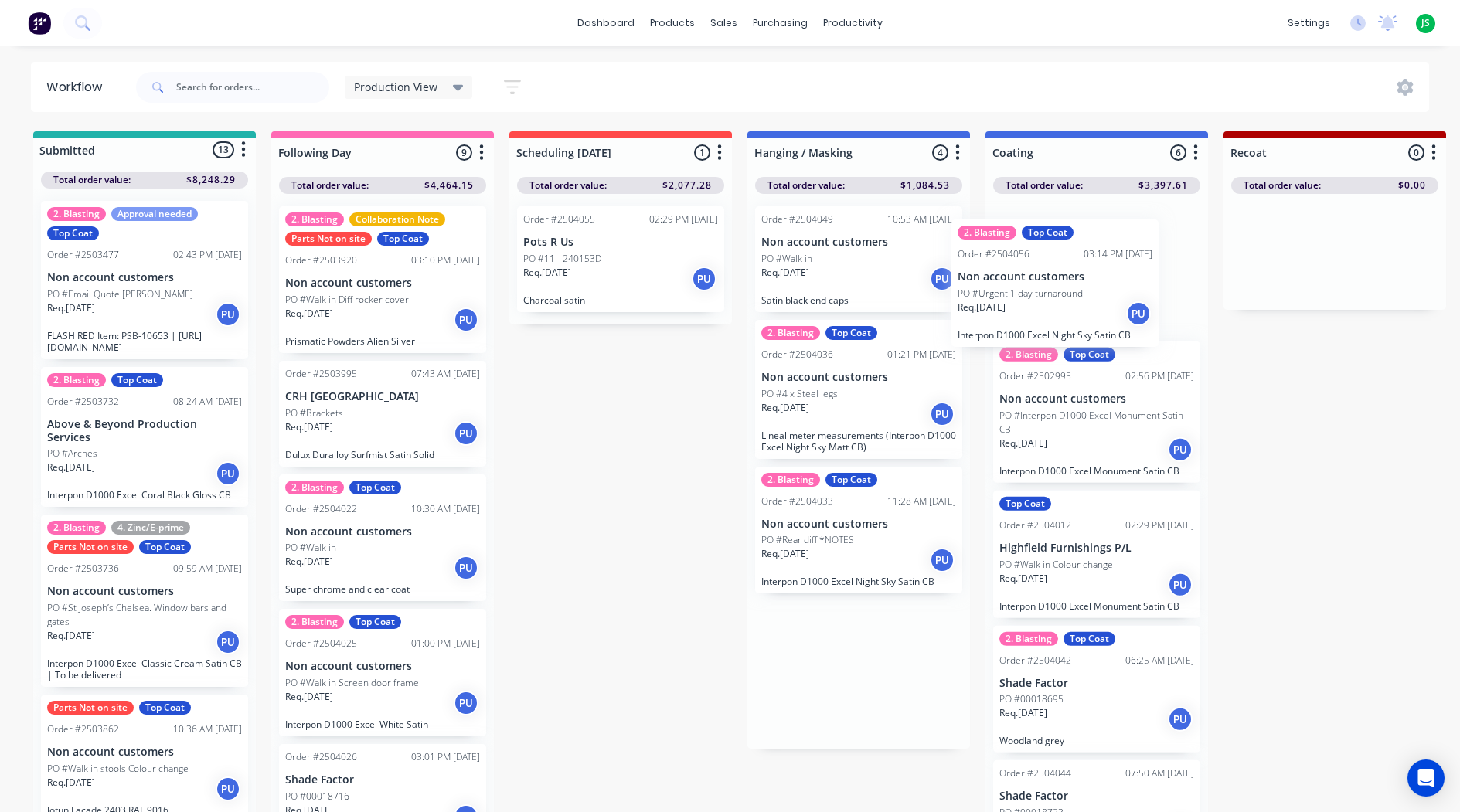
drag, startPoint x: 824, startPoint y: 294, endPoint x: 1027, endPoint y: 310, distance: 203.6
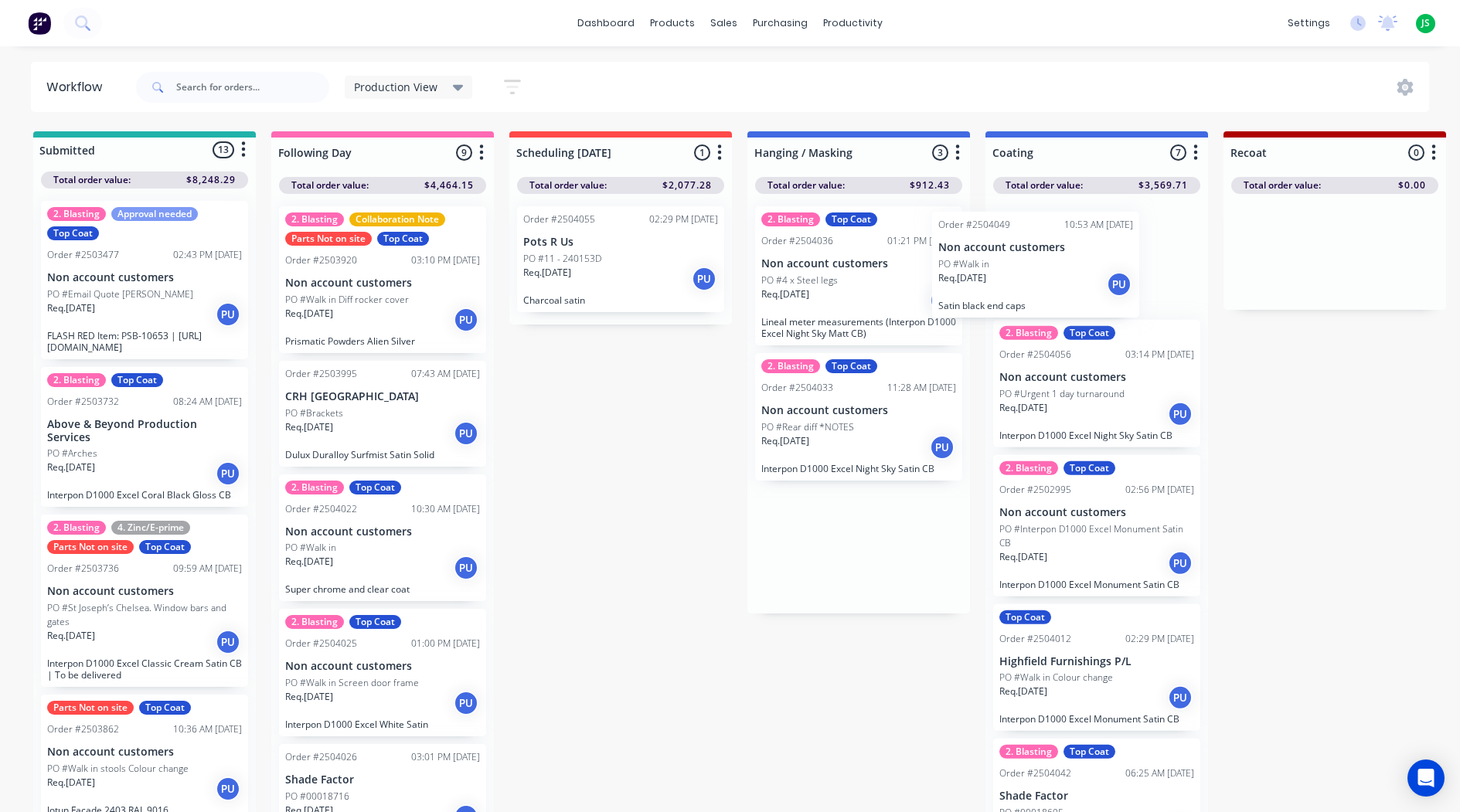
drag, startPoint x: 833, startPoint y: 279, endPoint x: 1020, endPoint y: 285, distance: 187.1
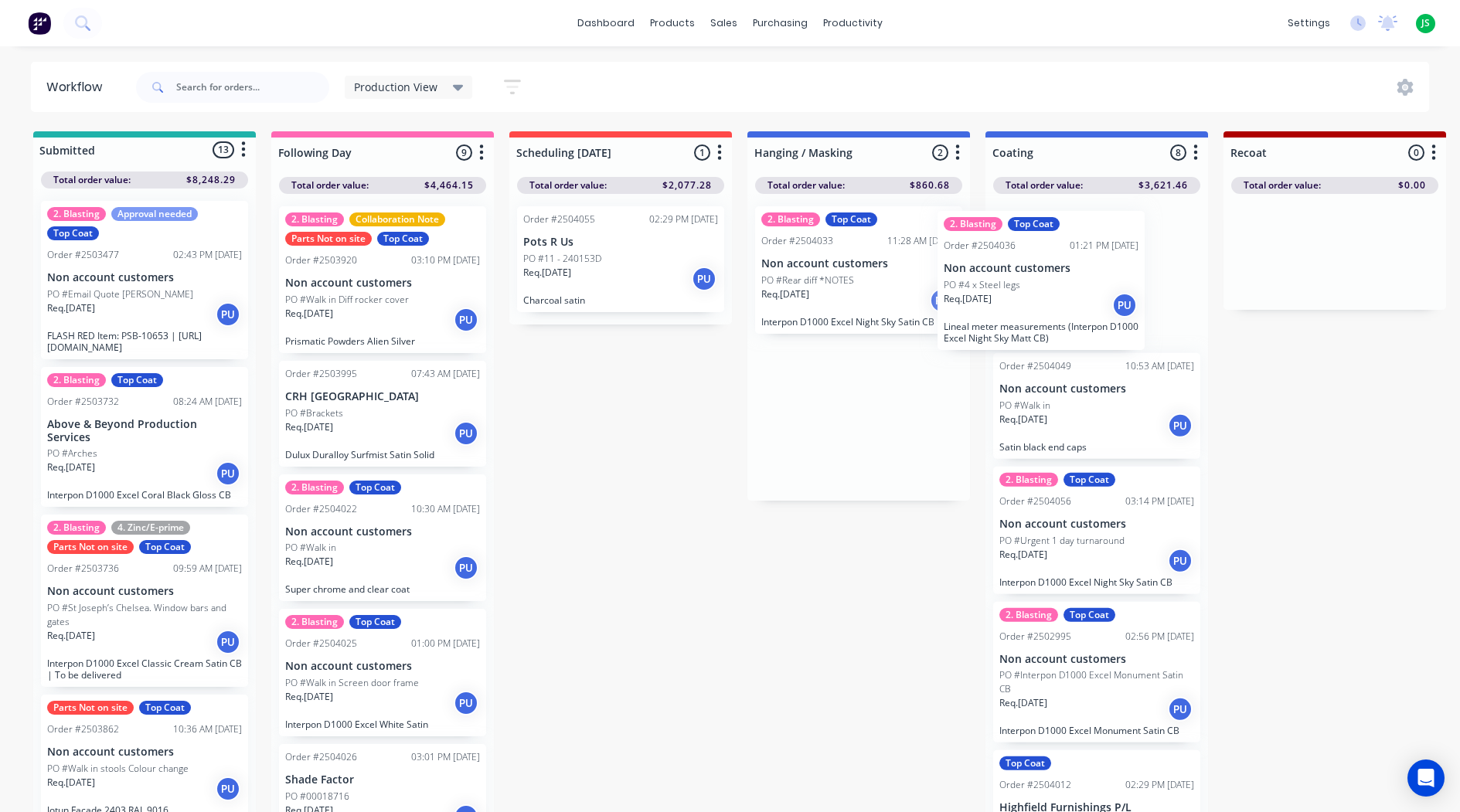
drag, startPoint x: 843, startPoint y: 288, endPoint x: 1033, endPoint y: 291, distance: 190.0
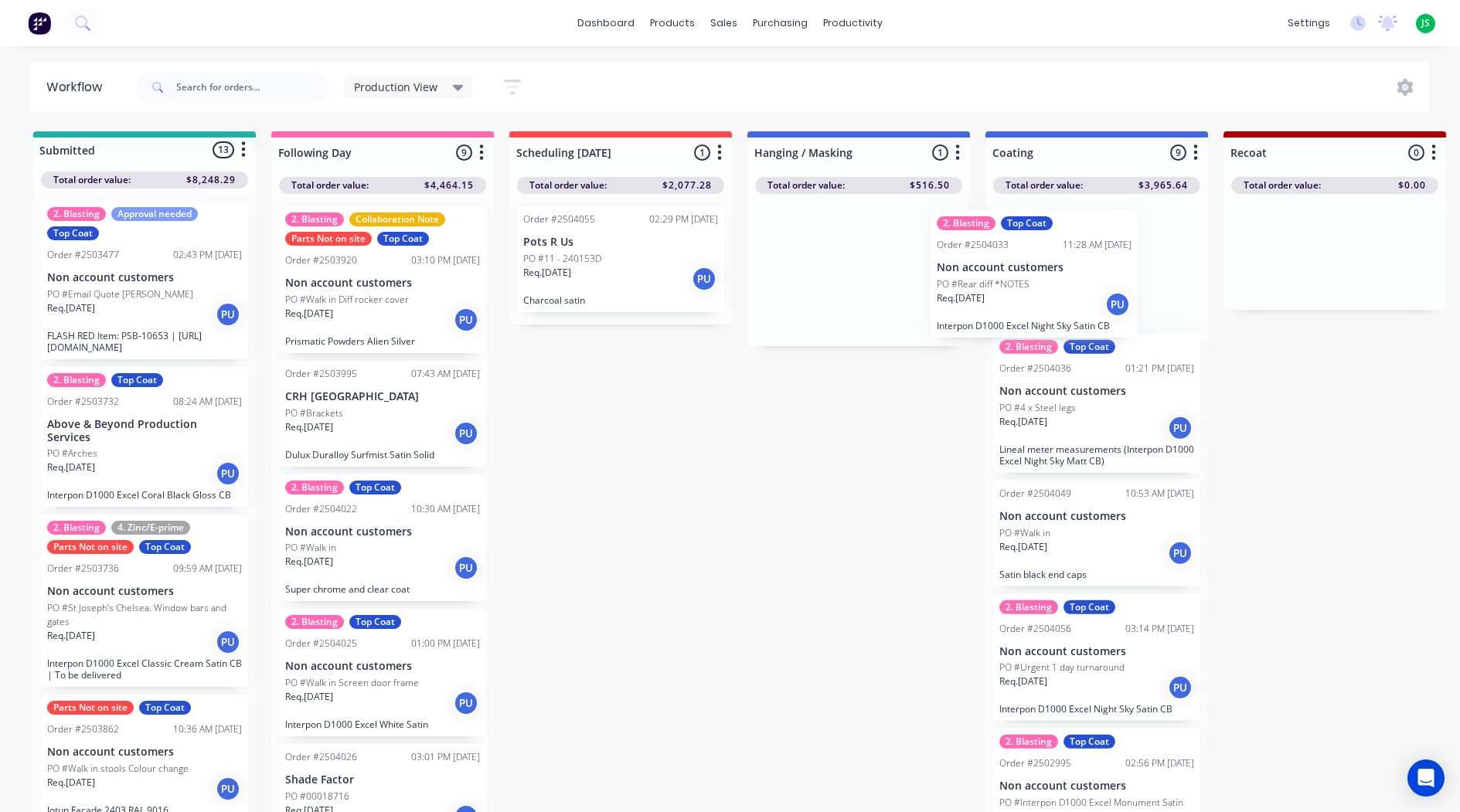
drag, startPoint x: 891, startPoint y: 286, endPoint x: 1077, endPoint y: 304, distance: 186.9
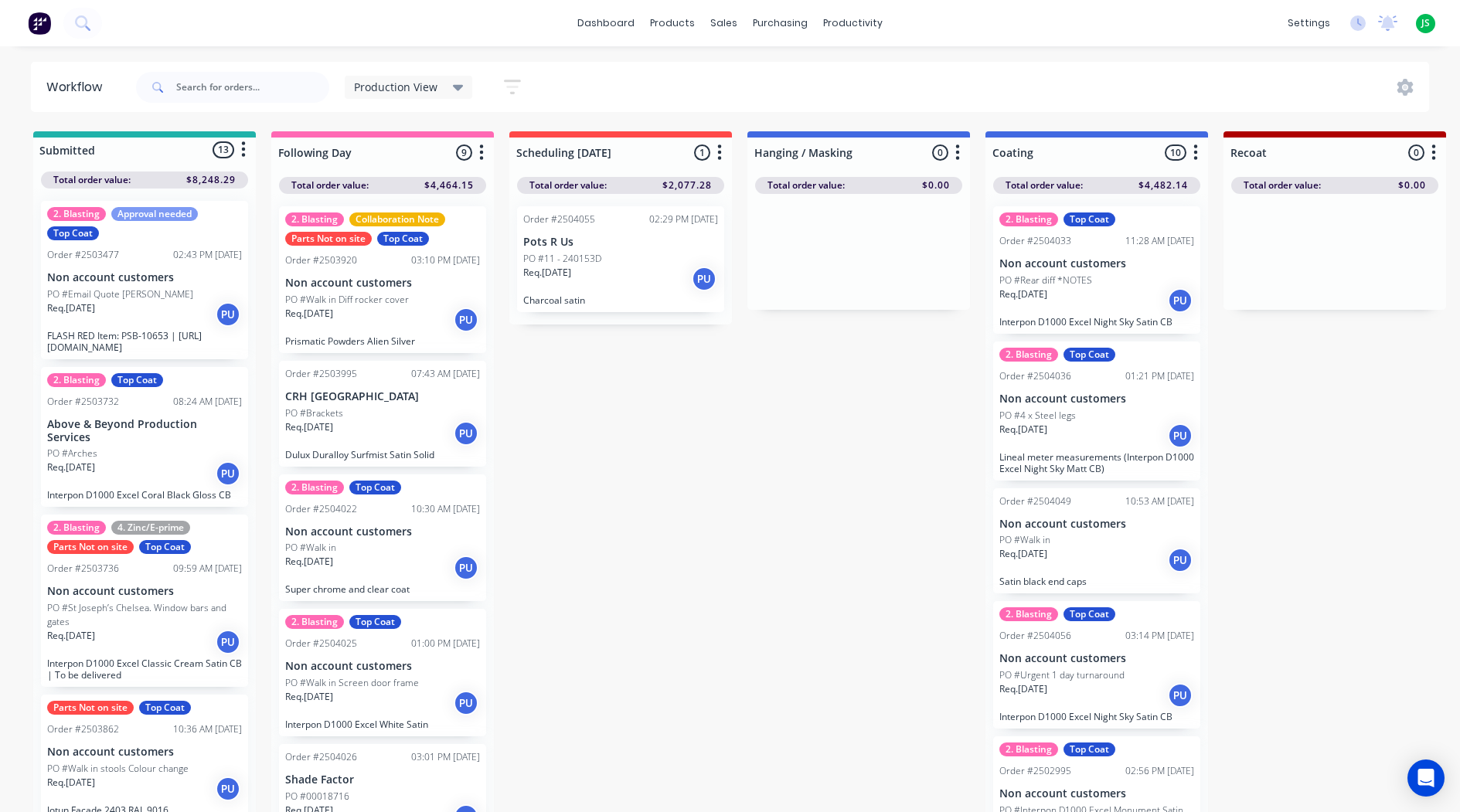
click at [1059, 659] on p "Non account customers" at bounding box center [1096, 659] width 194 height 13
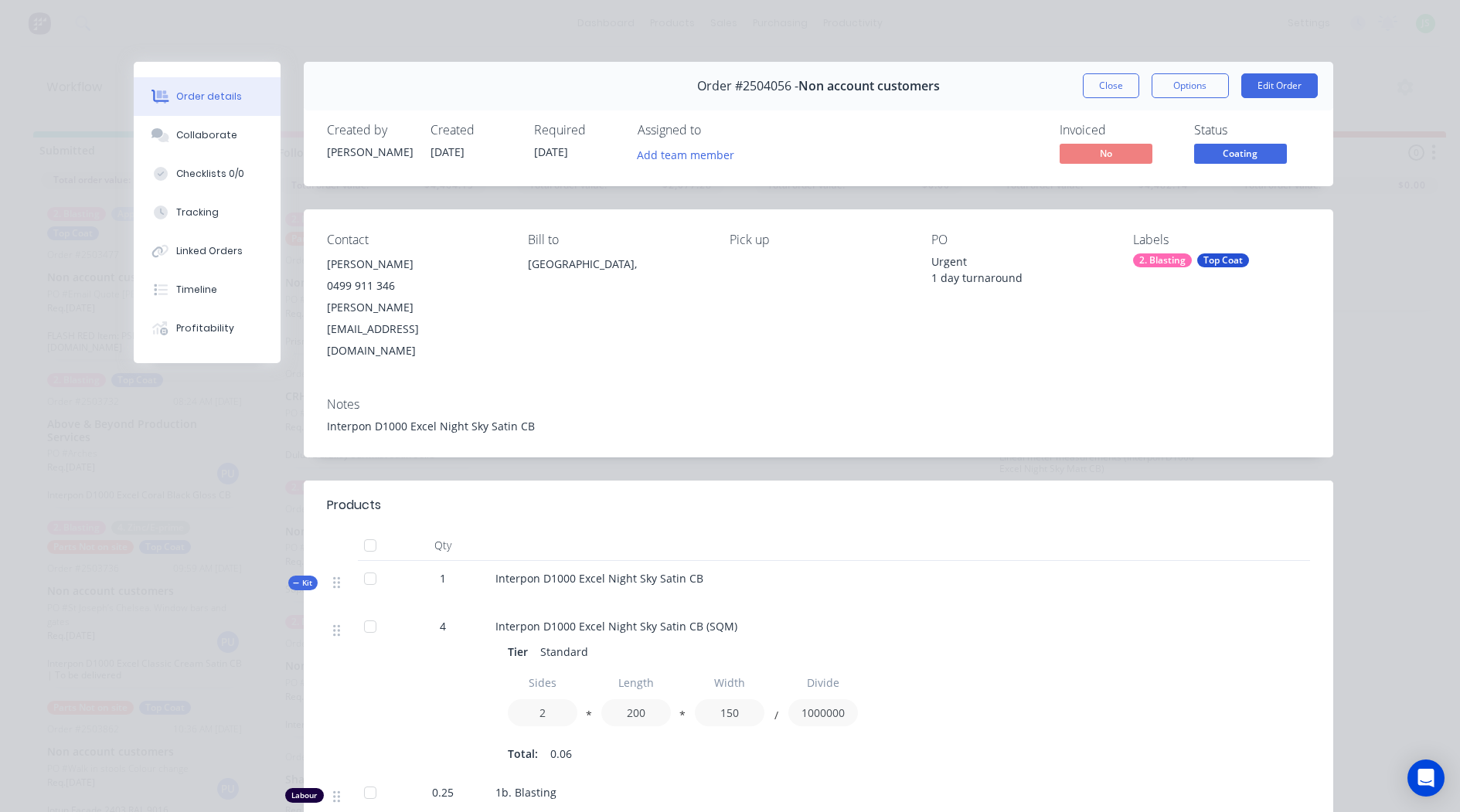
click at [1107, 88] on button "Close" at bounding box center [1111, 85] width 57 height 24
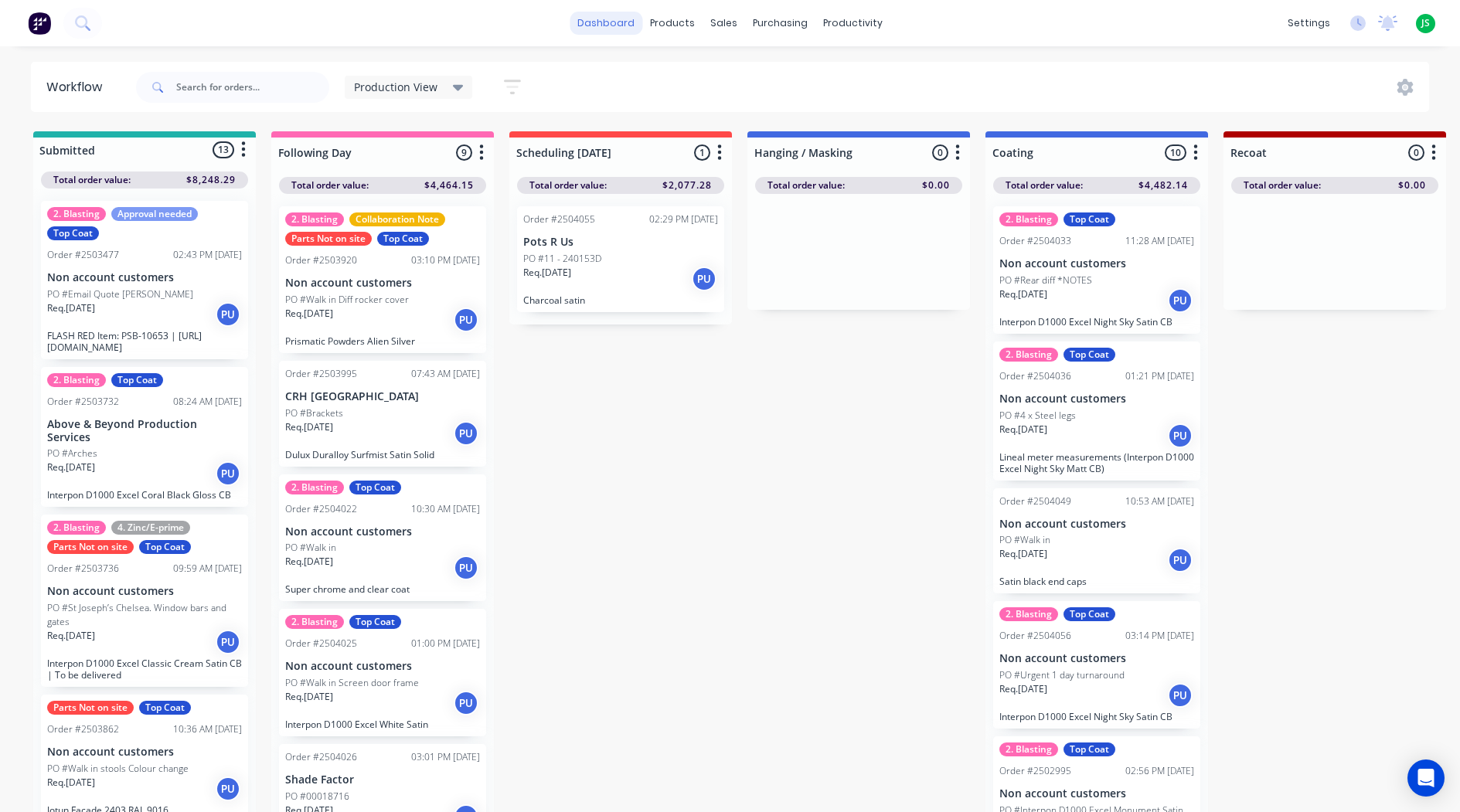
click at [602, 31] on link "dashboard" at bounding box center [606, 23] width 72 height 23
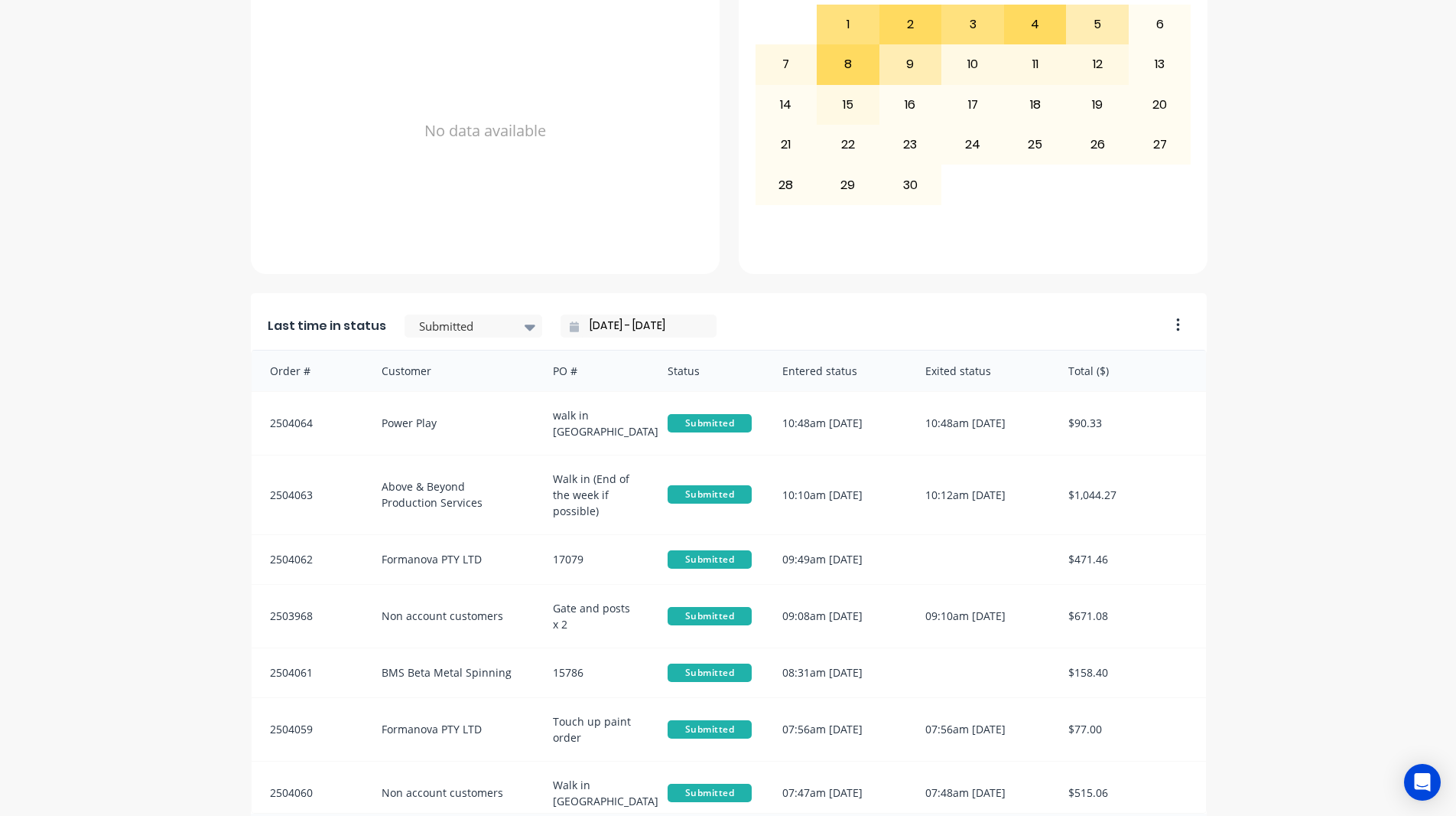
scroll to position [612, 0]
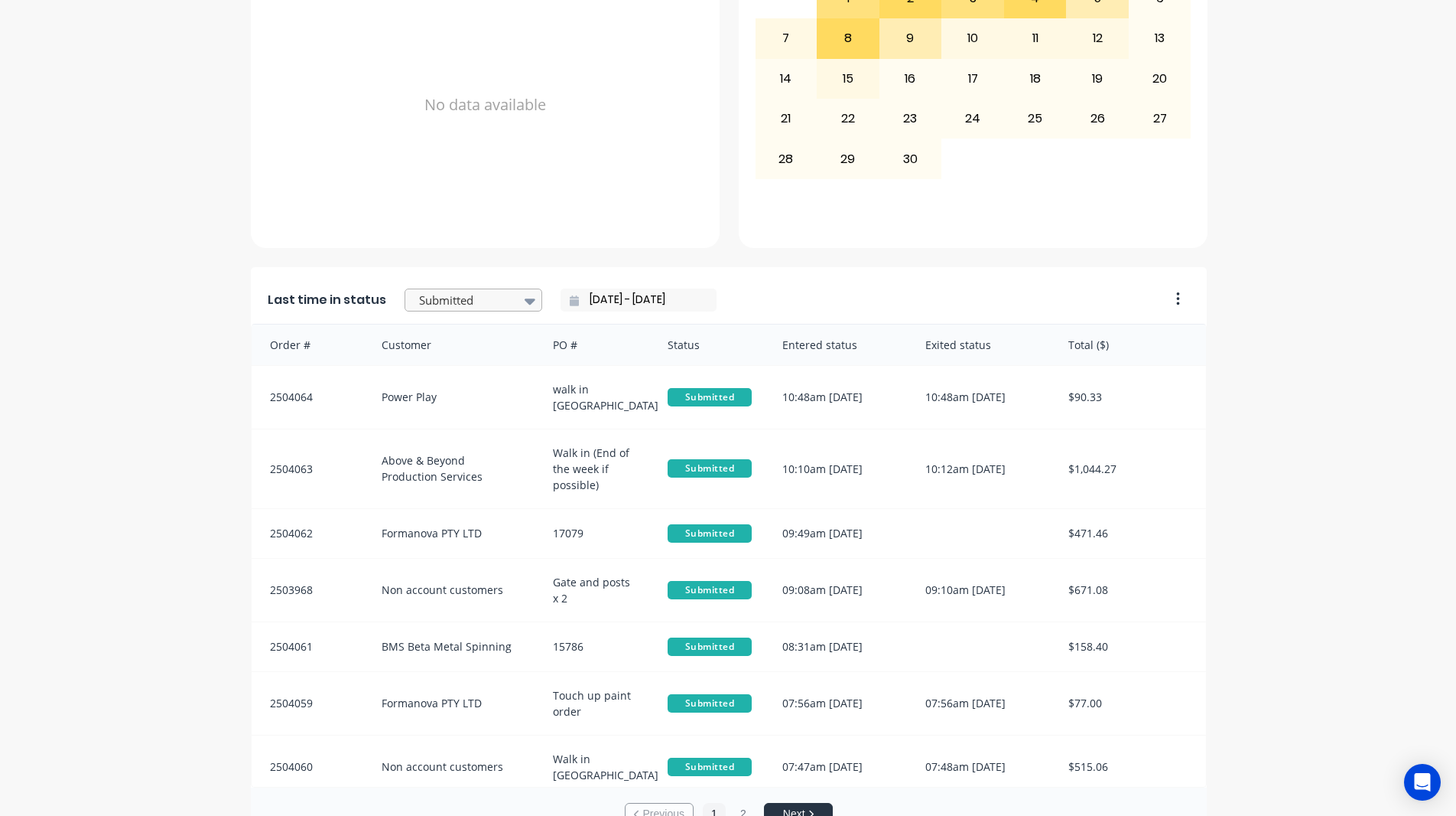
click at [425, 291] on div at bounding box center [466, 300] width 97 height 19
click at [442, 383] on div "Coating" at bounding box center [473, 369] width 138 height 28
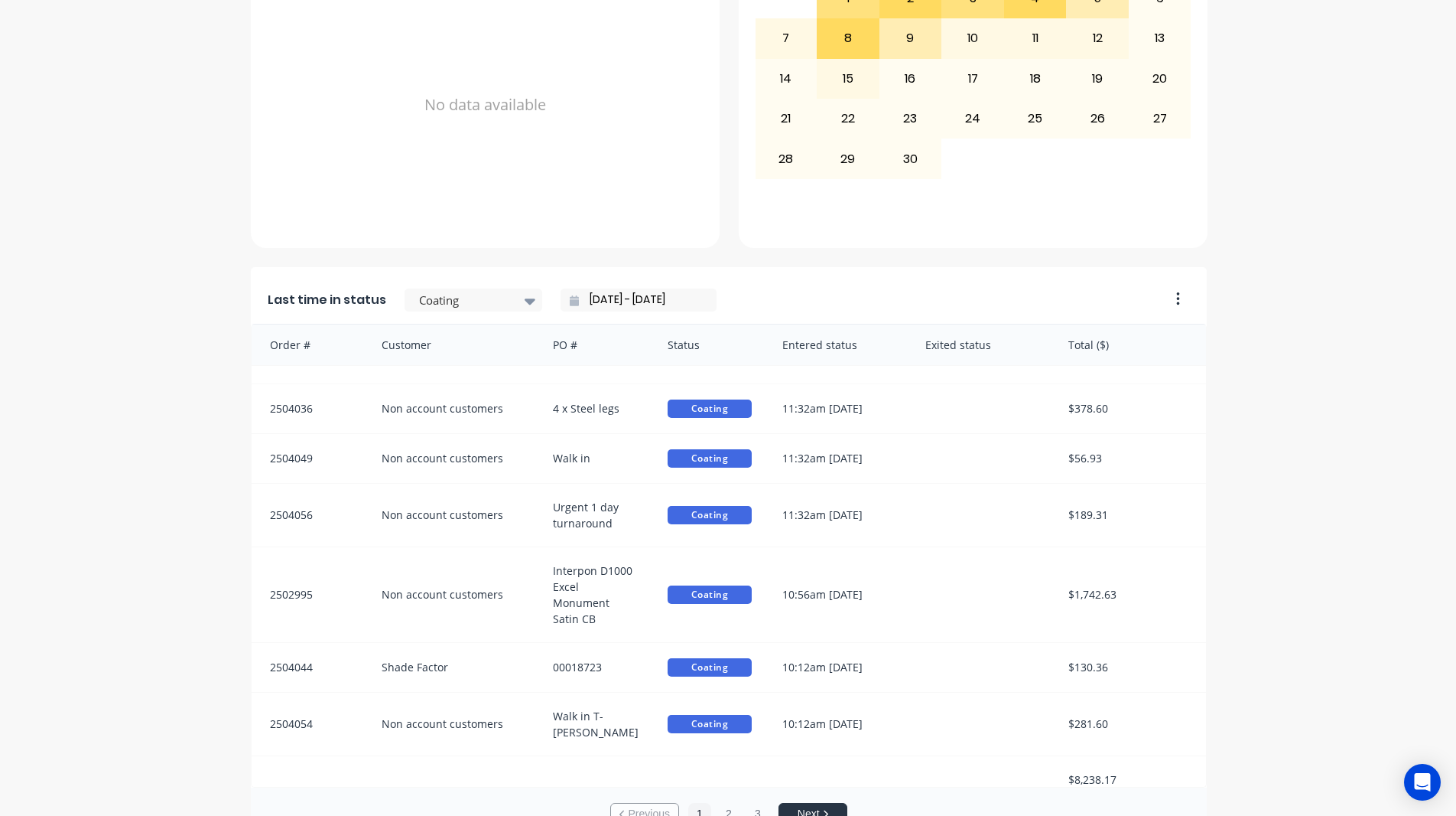
scroll to position [649, 0]
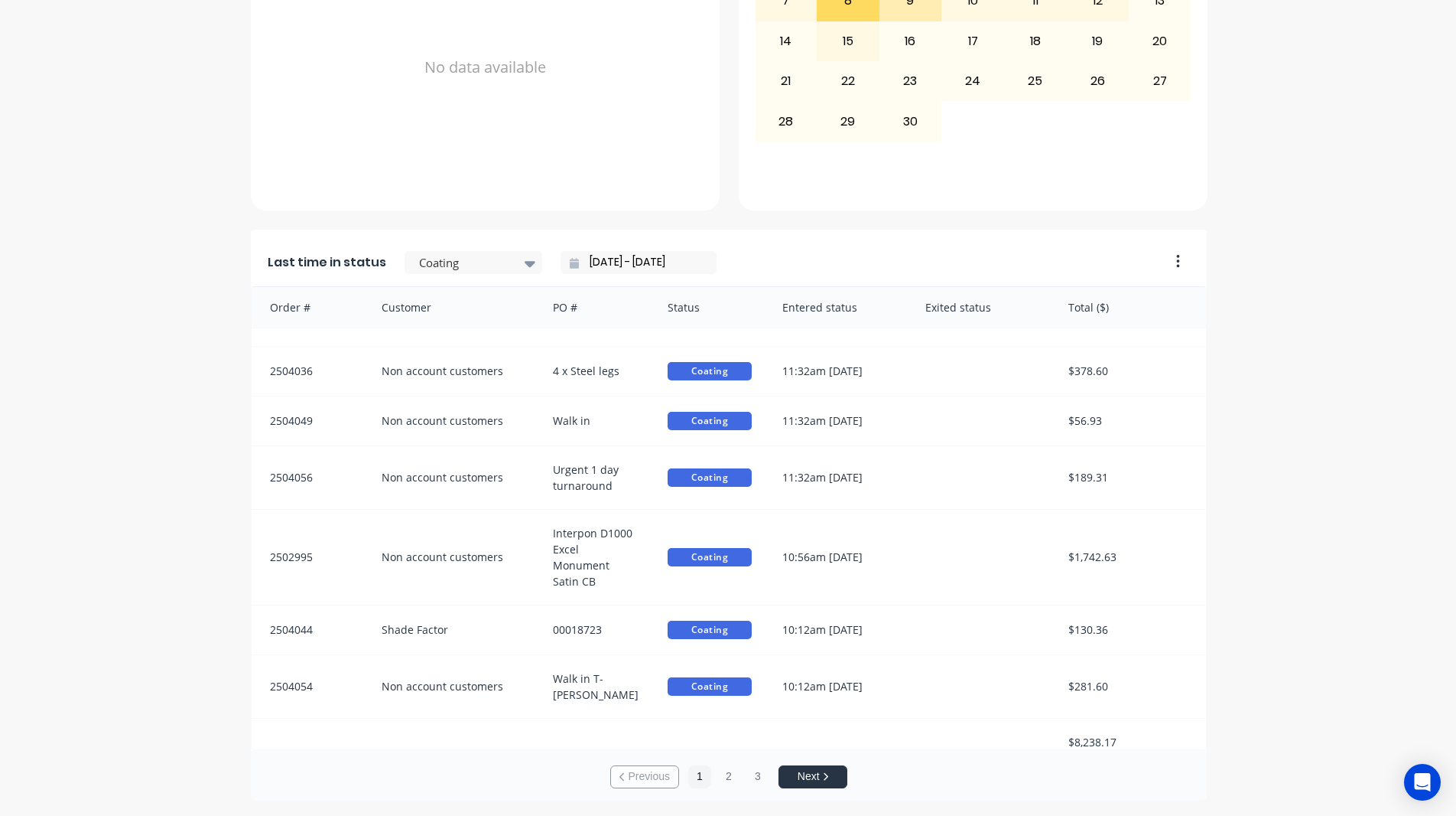
click at [1365, 501] on div "A Class Powder Coating Create sales order Create purchase order Overview Select…" at bounding box center [728, 106] width 1456 height 1389
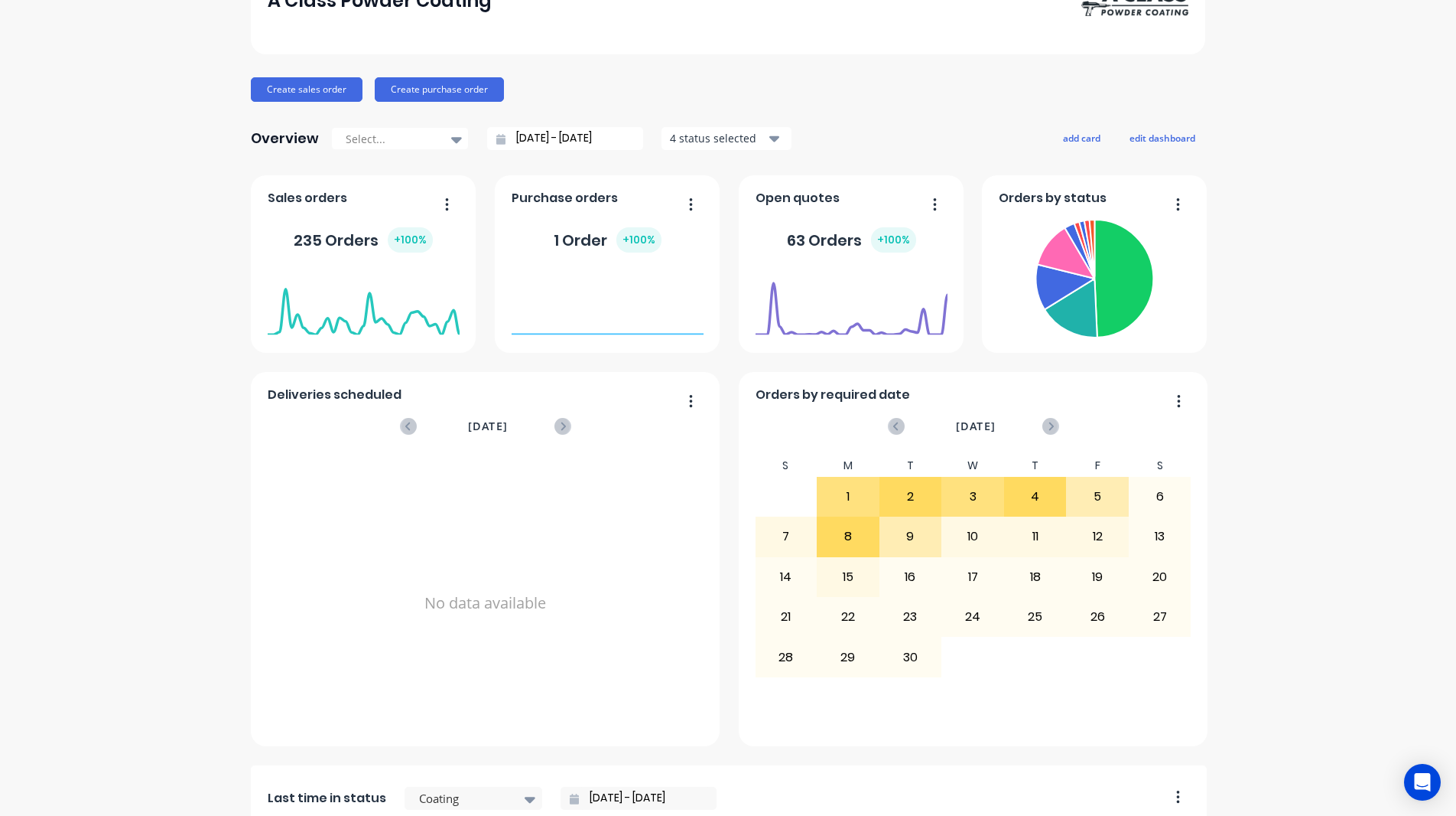
scroll to position [0, 0]
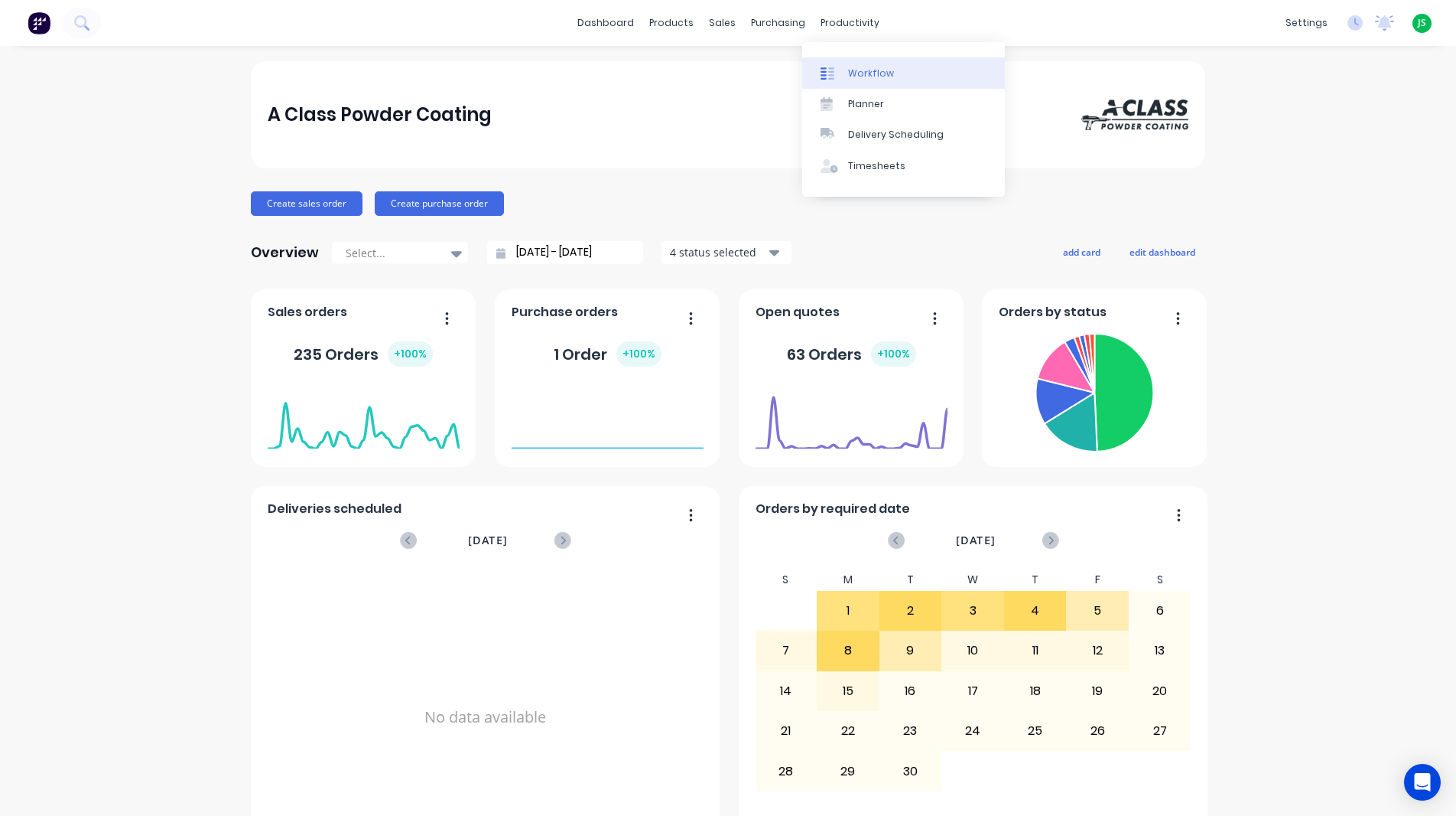
click at [865, 72] on div "Workflow" at bounding box center [871, 73] width 46 height 14
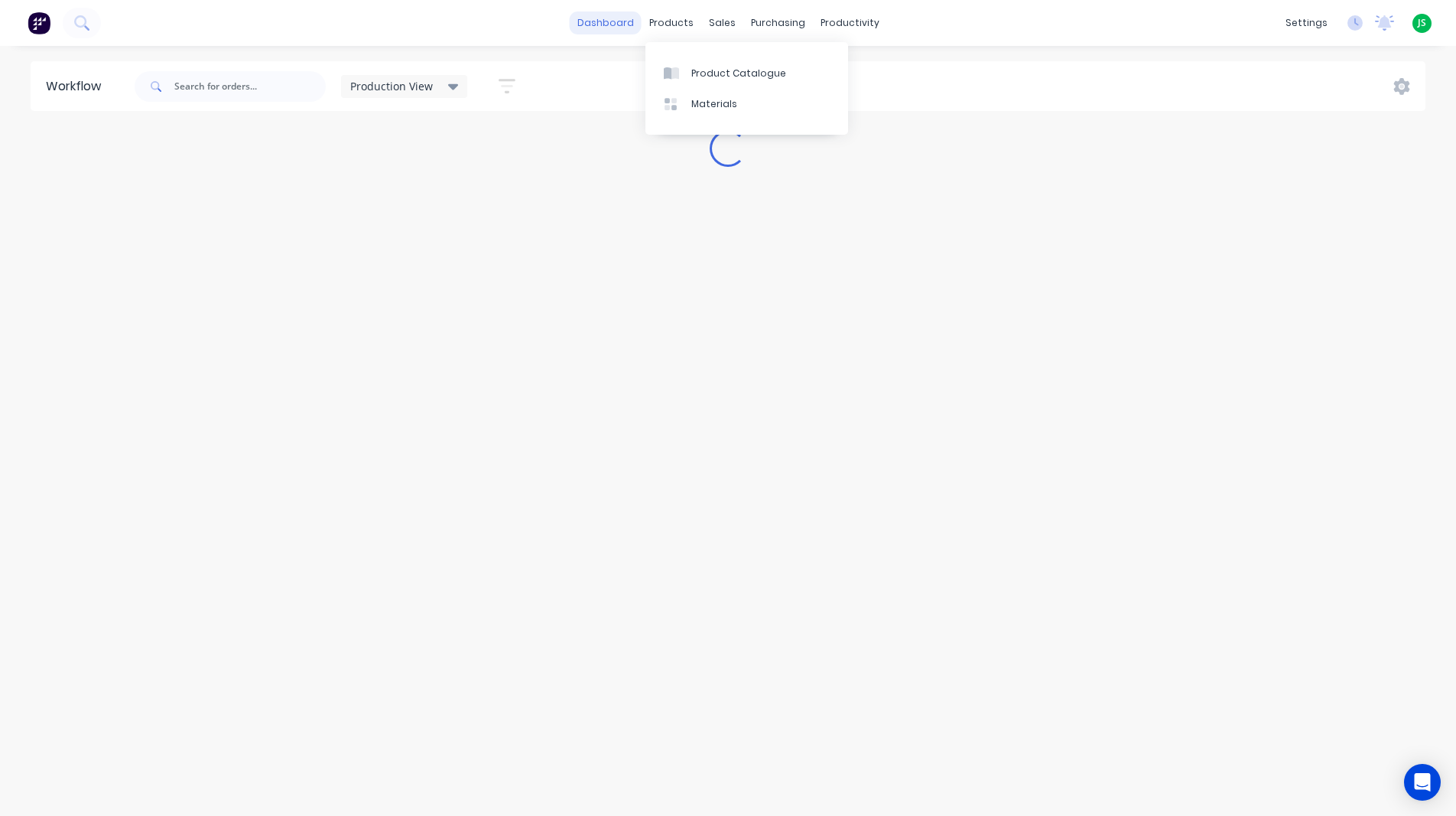
click at [613, 27] on link "dashboard" at bounding box center [605, 23] width 72 height 23
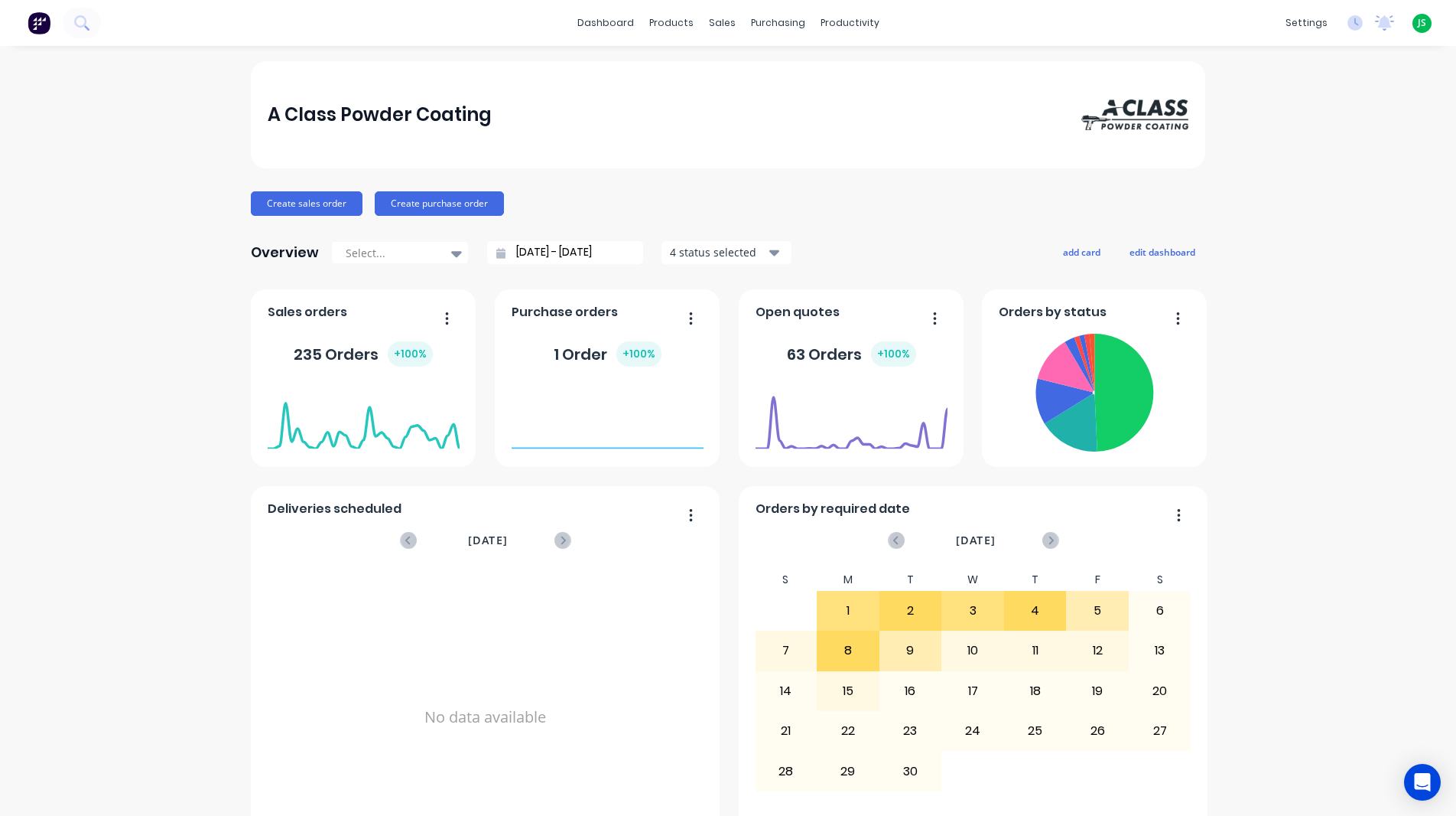
scroll to position [612, 0]
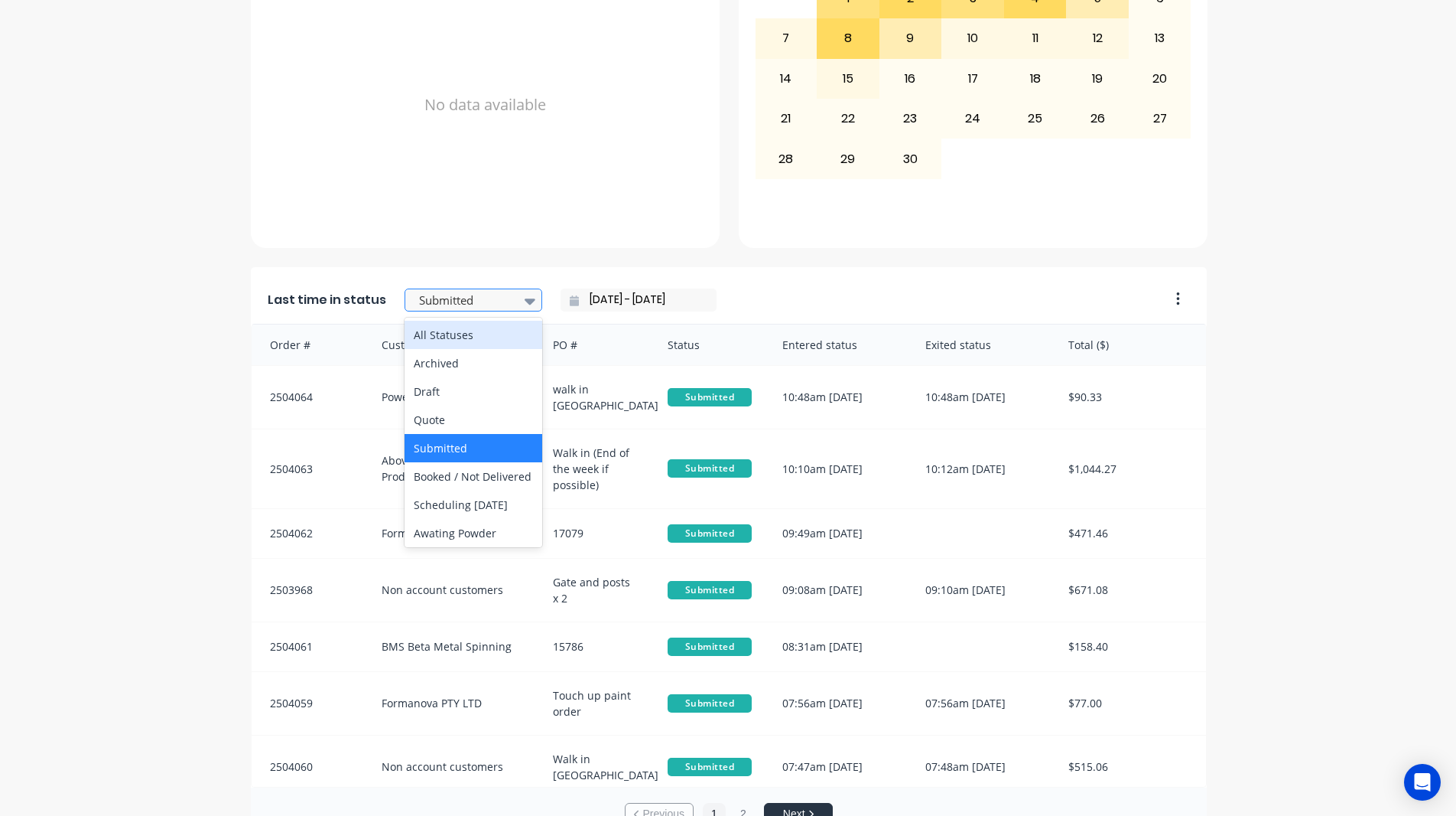
click at [492, 293] on div at bounding box center [466, 300] width 97 height 19
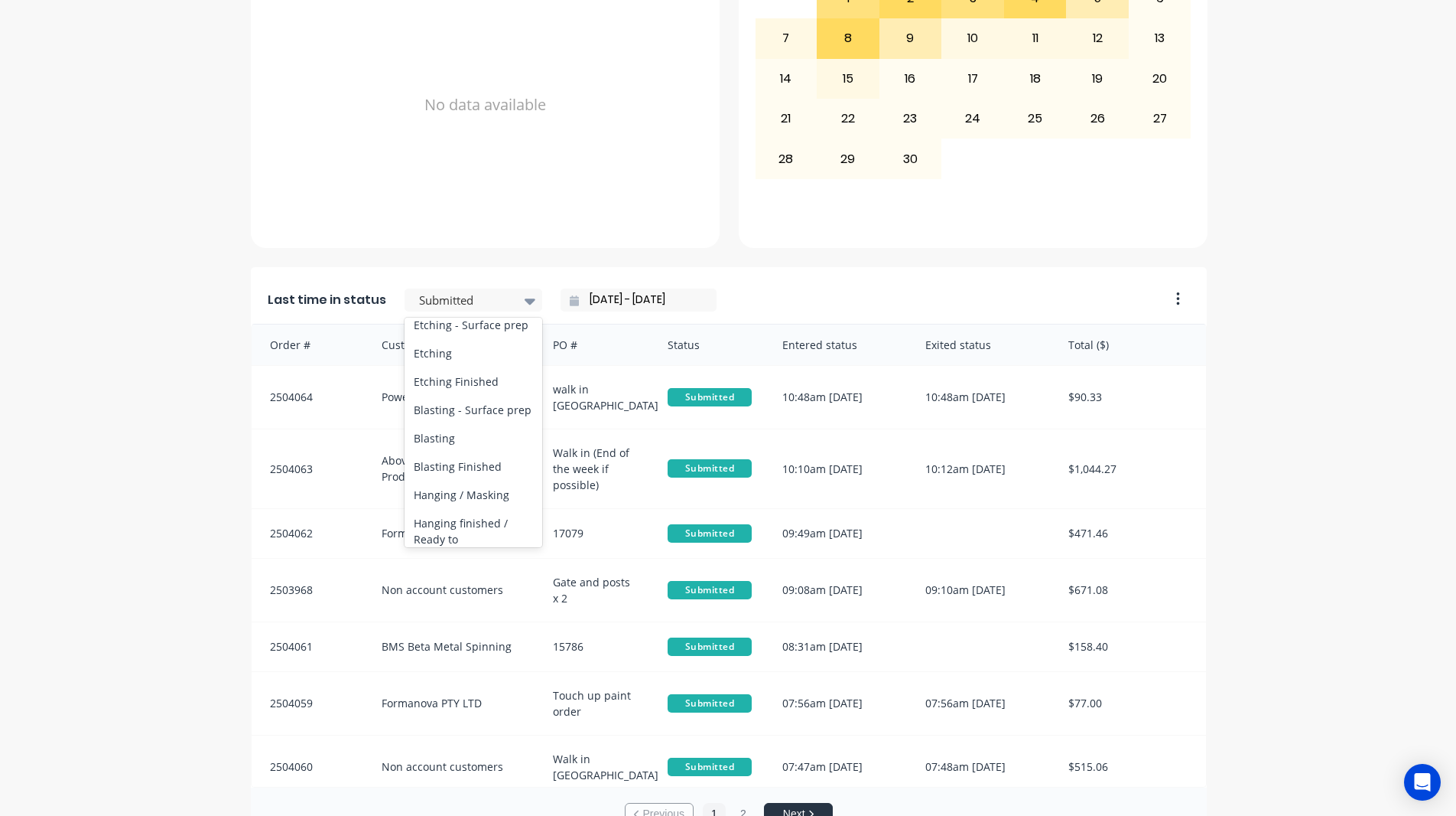
scroll to position [459, 0]
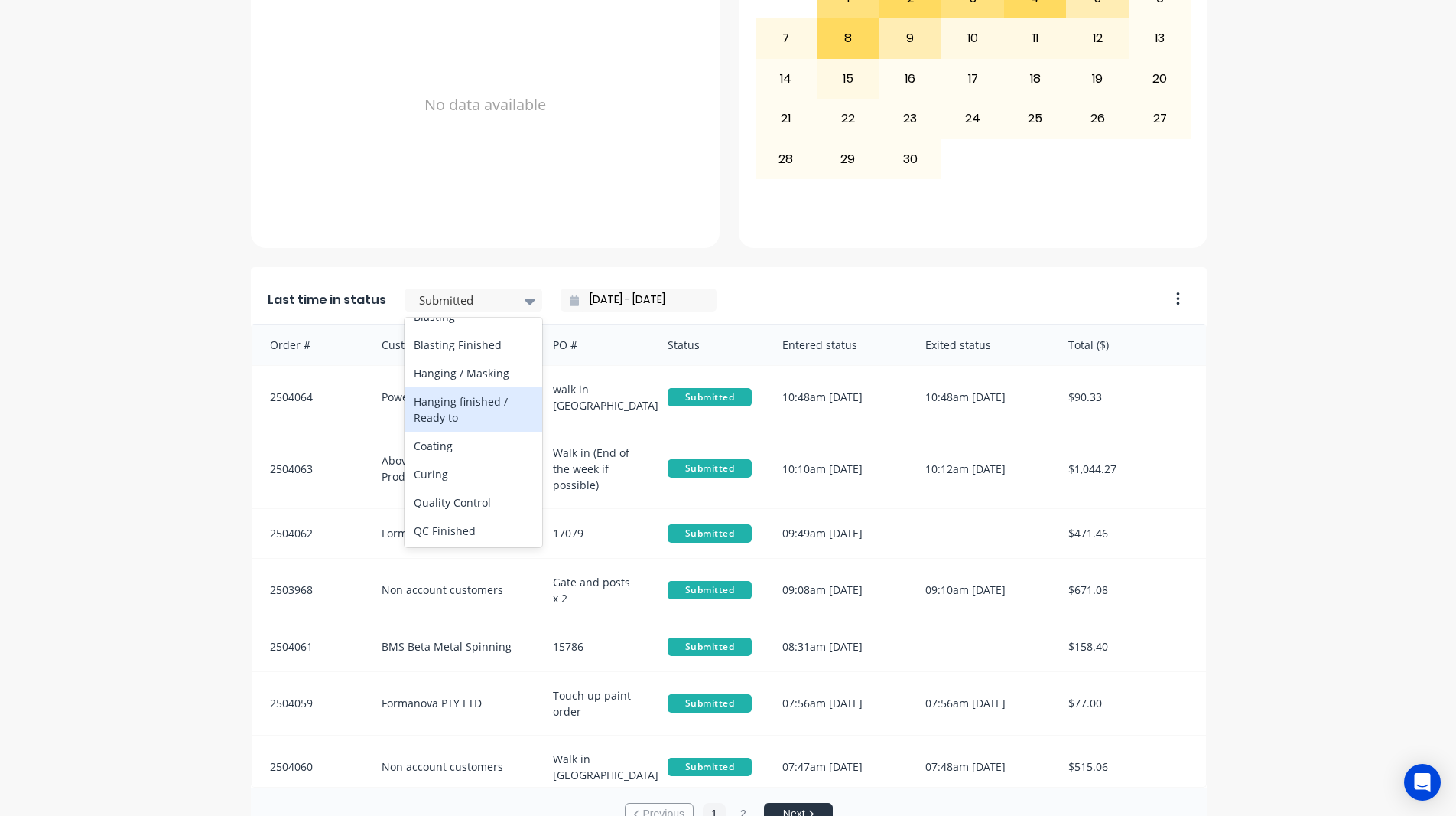
click at [455, 432] on div "Hanging finished / Ready to" at bounding box center [473, 409] width 138 height 44
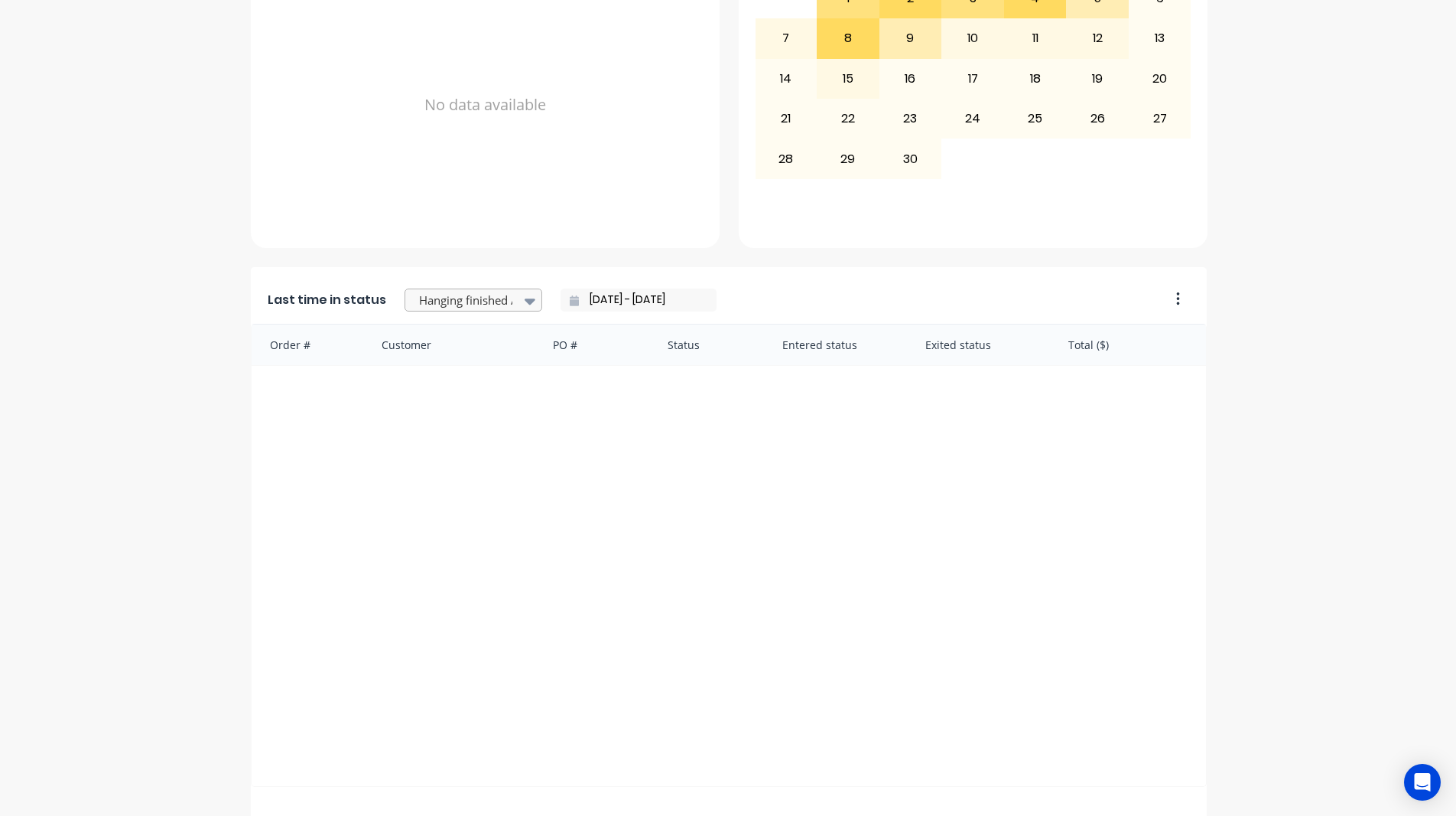
click at [483, 295] on div at bounding box center [466, 300] width 97 height 19
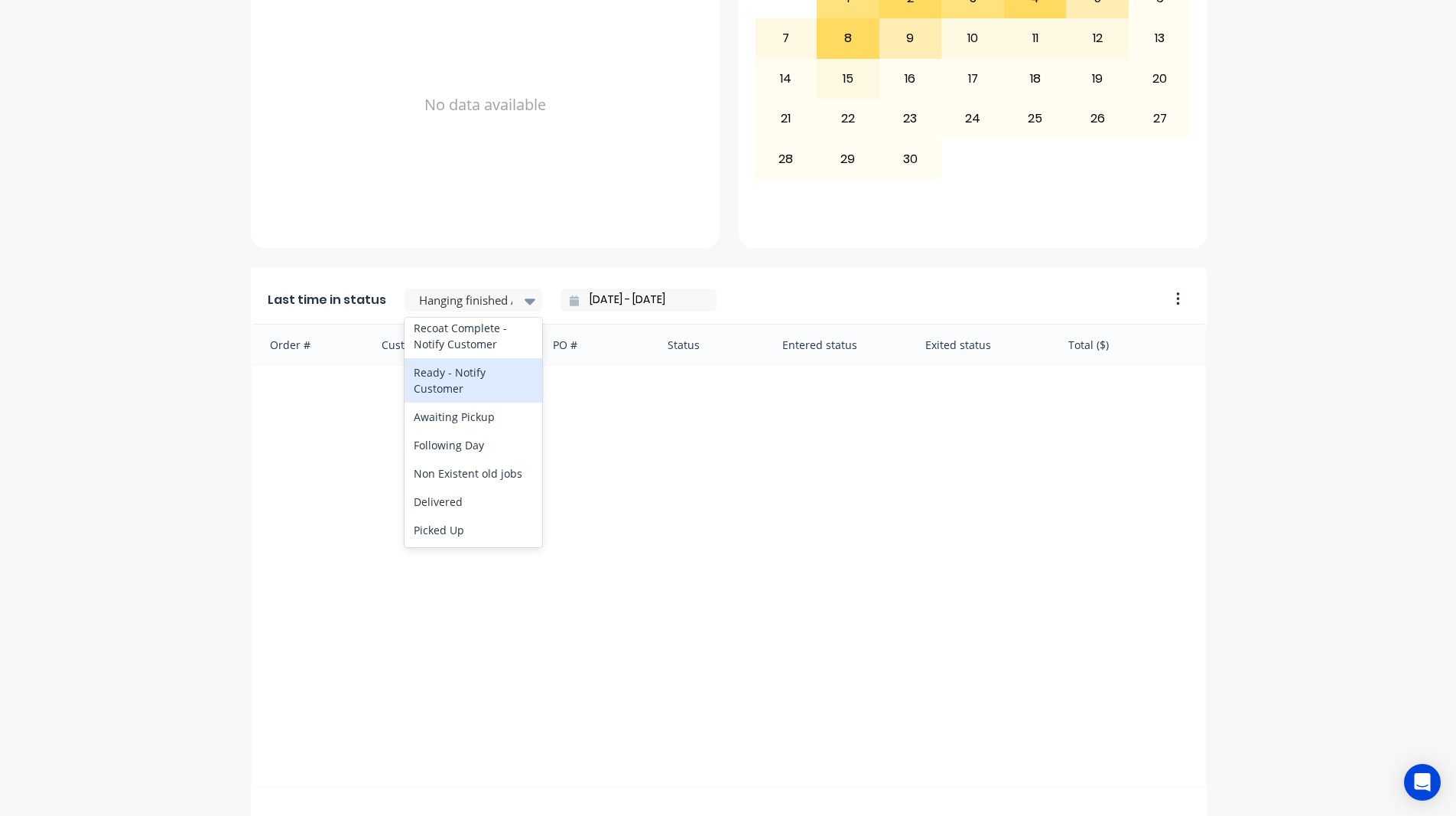
click at [459, 344] on div "Recoat Complete - Notify Customer" at bounding box center [473, 336] width 138 height 44
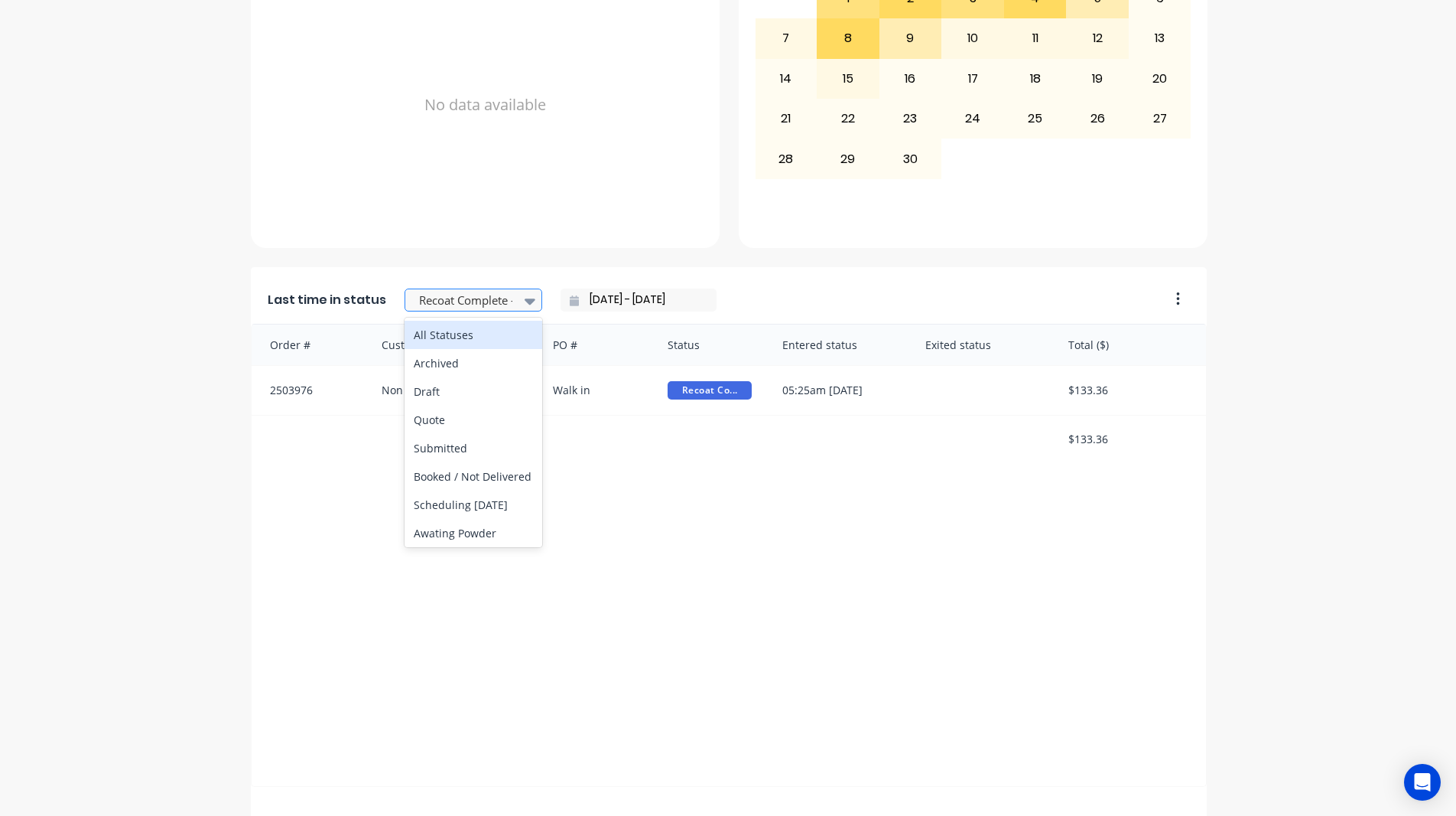
click at [469, 302] on div at bounding box center [466, 300] width 97 height 19
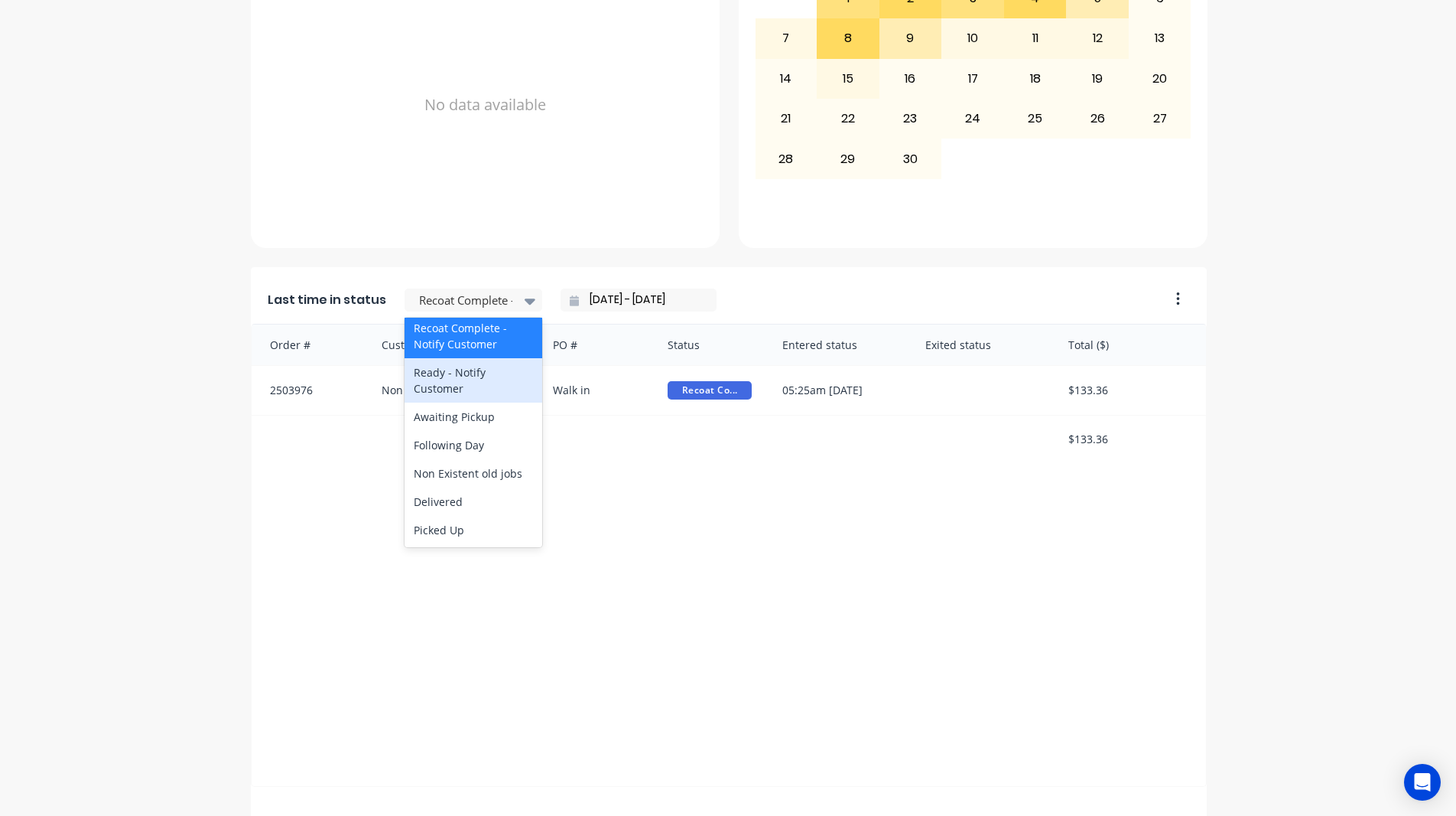
click at [466, 381] on div "Ready - Notify Customer" at bounding box center [473, 380] width 138 height 44
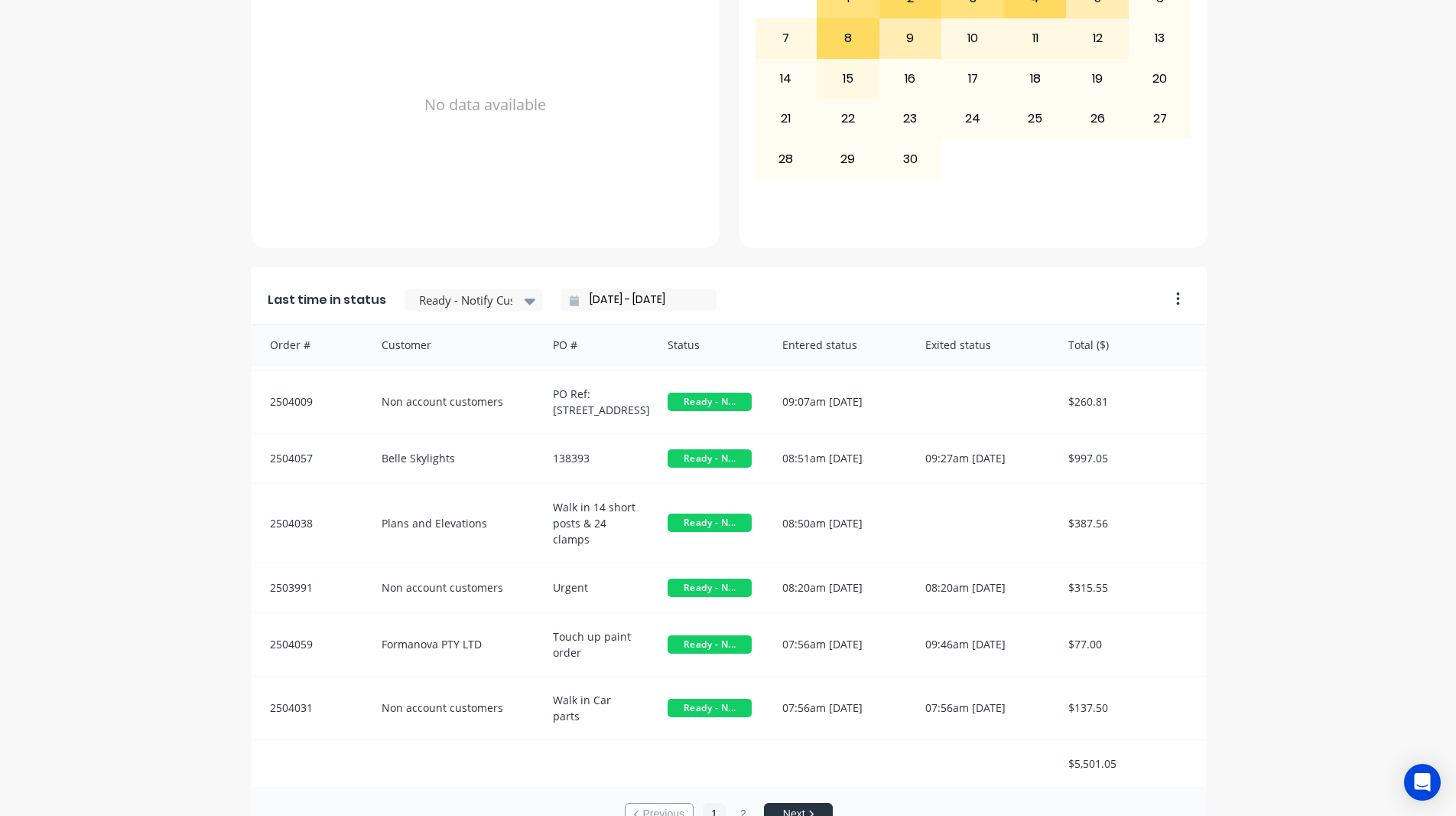
scroll to position [649, 0]
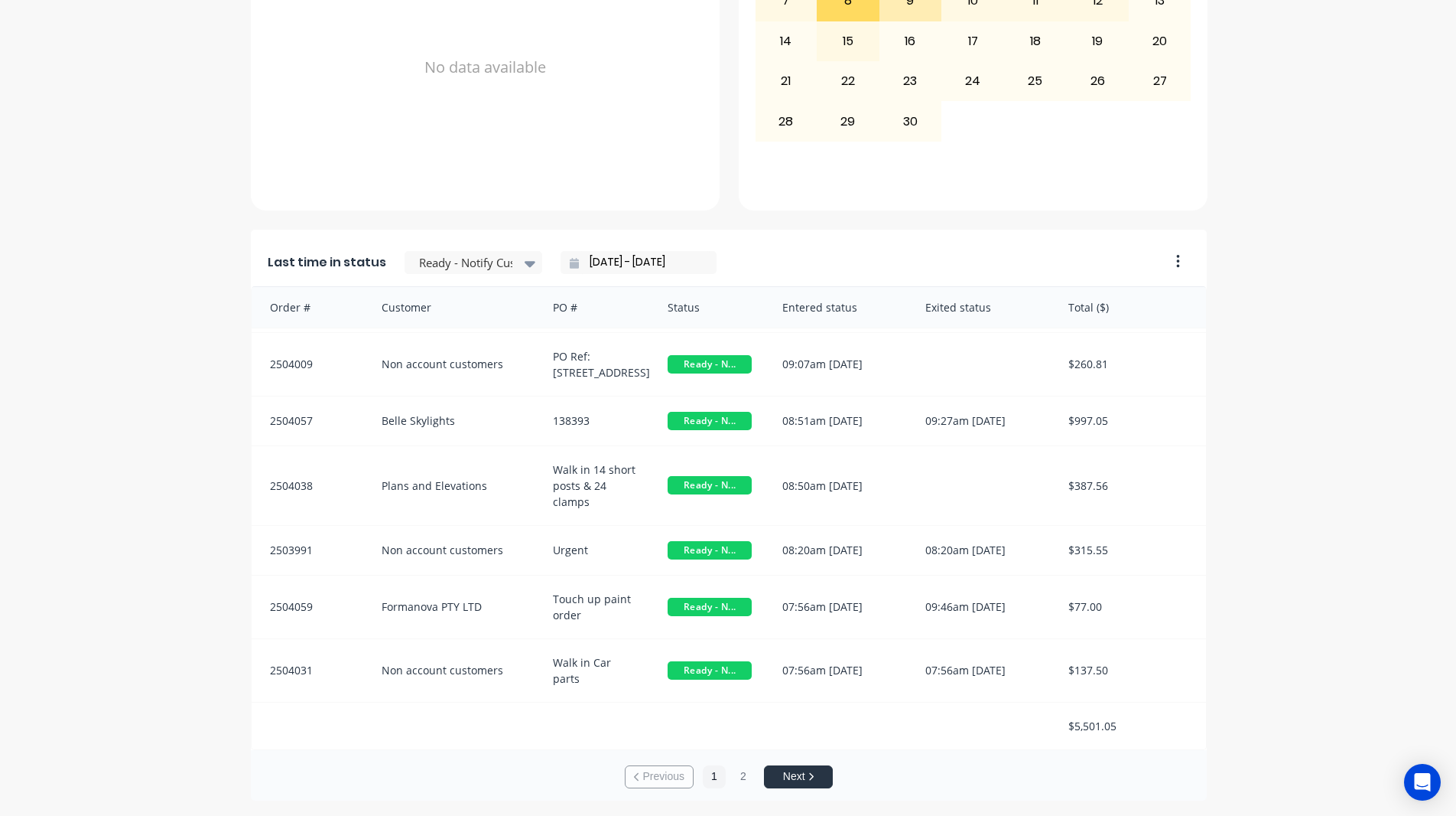
click at [1348, 400] on div "A Class Powder Coating Create sales order Create purchase order Overview Select…" at bounding box center [728, 106] width 1456 height 1389
click at [128, 330] on div "A Class Powder Coating Create sales order Create purchase order Overview Select…" at bounding box center [728, 106] width 1456 height 1389
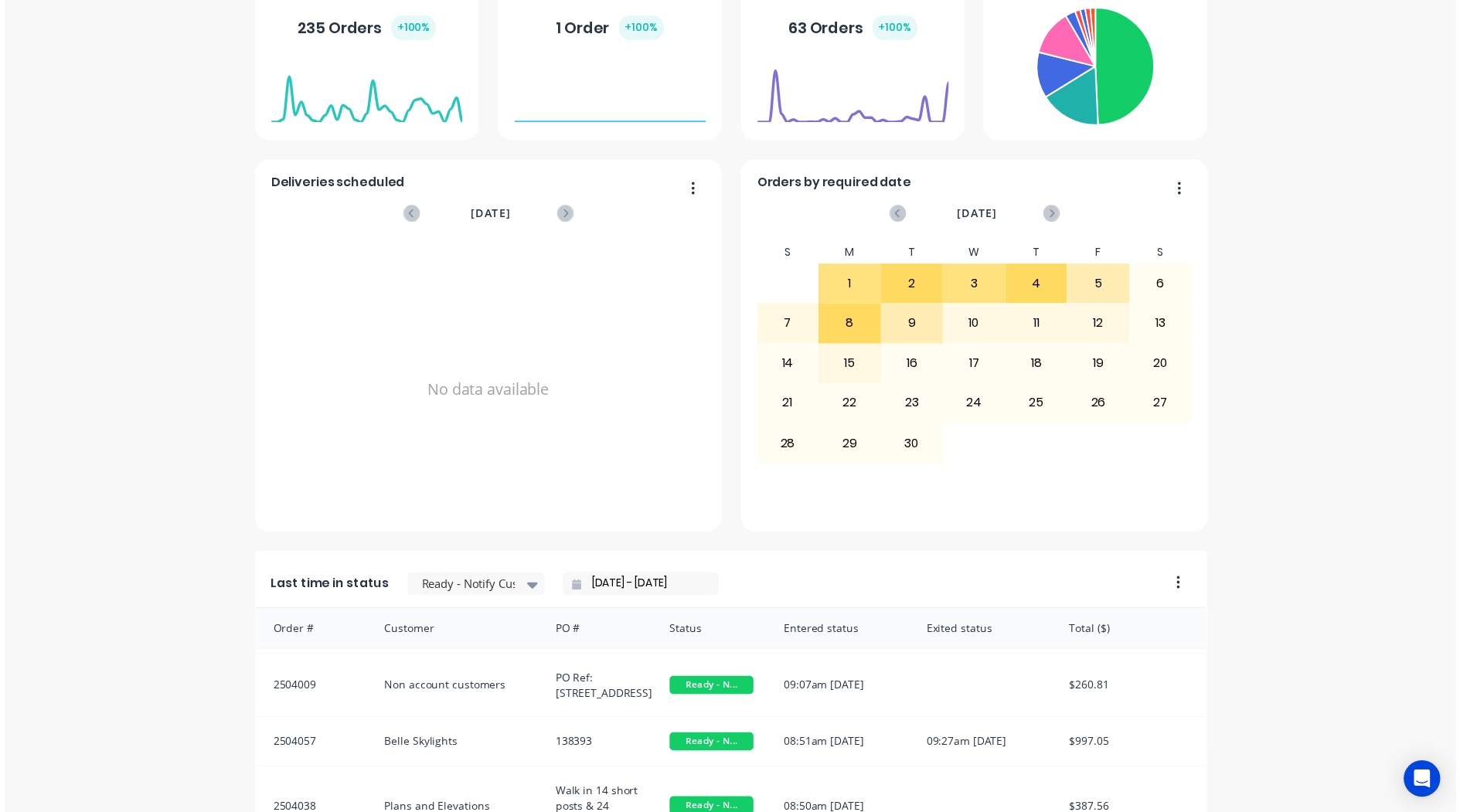
scroll to position [0, 0]
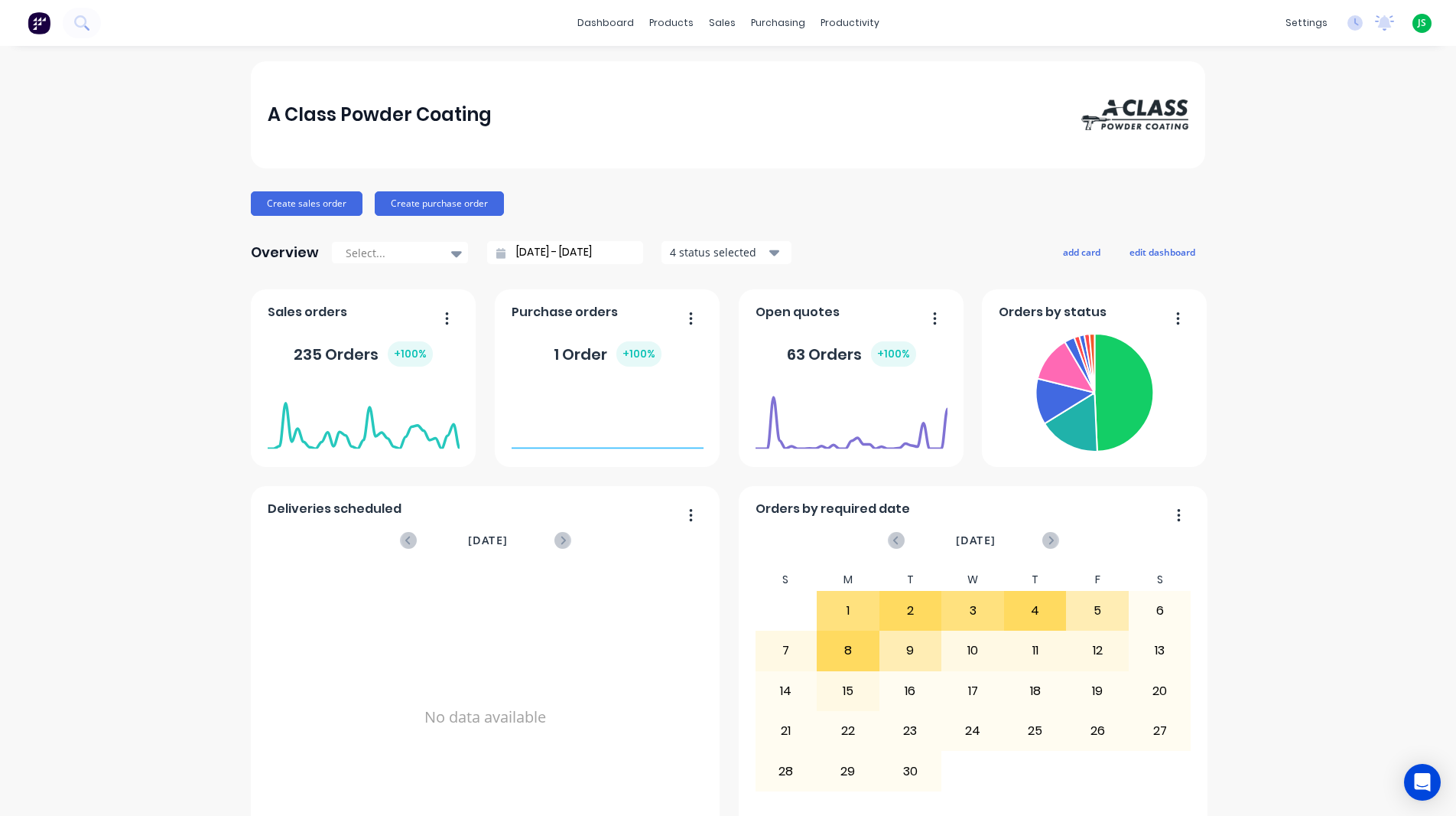
click at [615, 2] on div "dashboard products sales purchasing productivity dashboard products Product Cat…" at bounding box center [728, 23] width 1456 height 46
click at [619, 30] on link "dashboard" at bounding box center [605, 23] width 72 height 23
click at [850, 23] on div "productivity" at bounding box center [850, 23] width 74 height 23
click at [857, 77] on div "Workflow" at bounding box center [871, 73] width 46 height 14
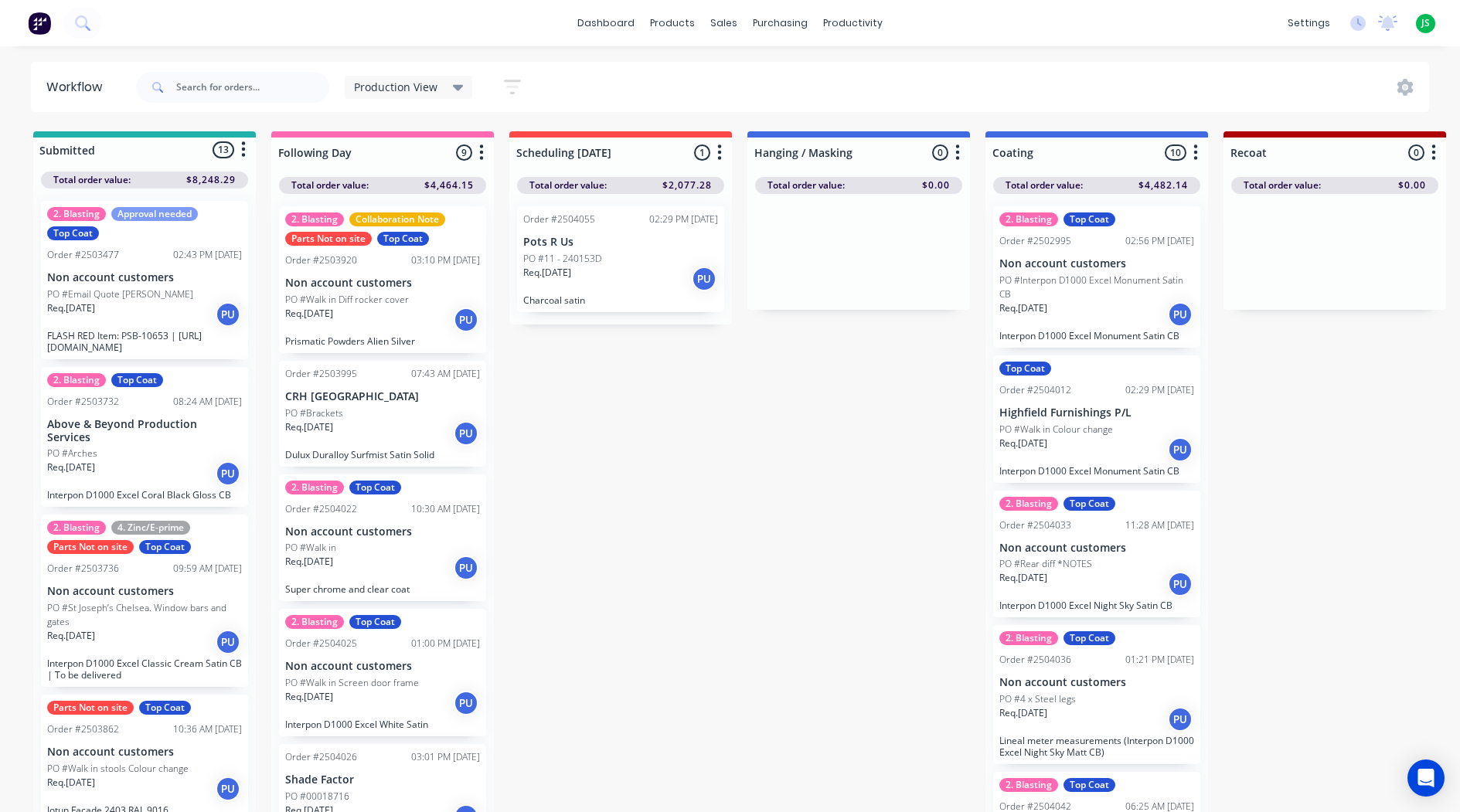
click at [404, 85] on span "Production View" at bounding box center [396, 87] width 83 height 17
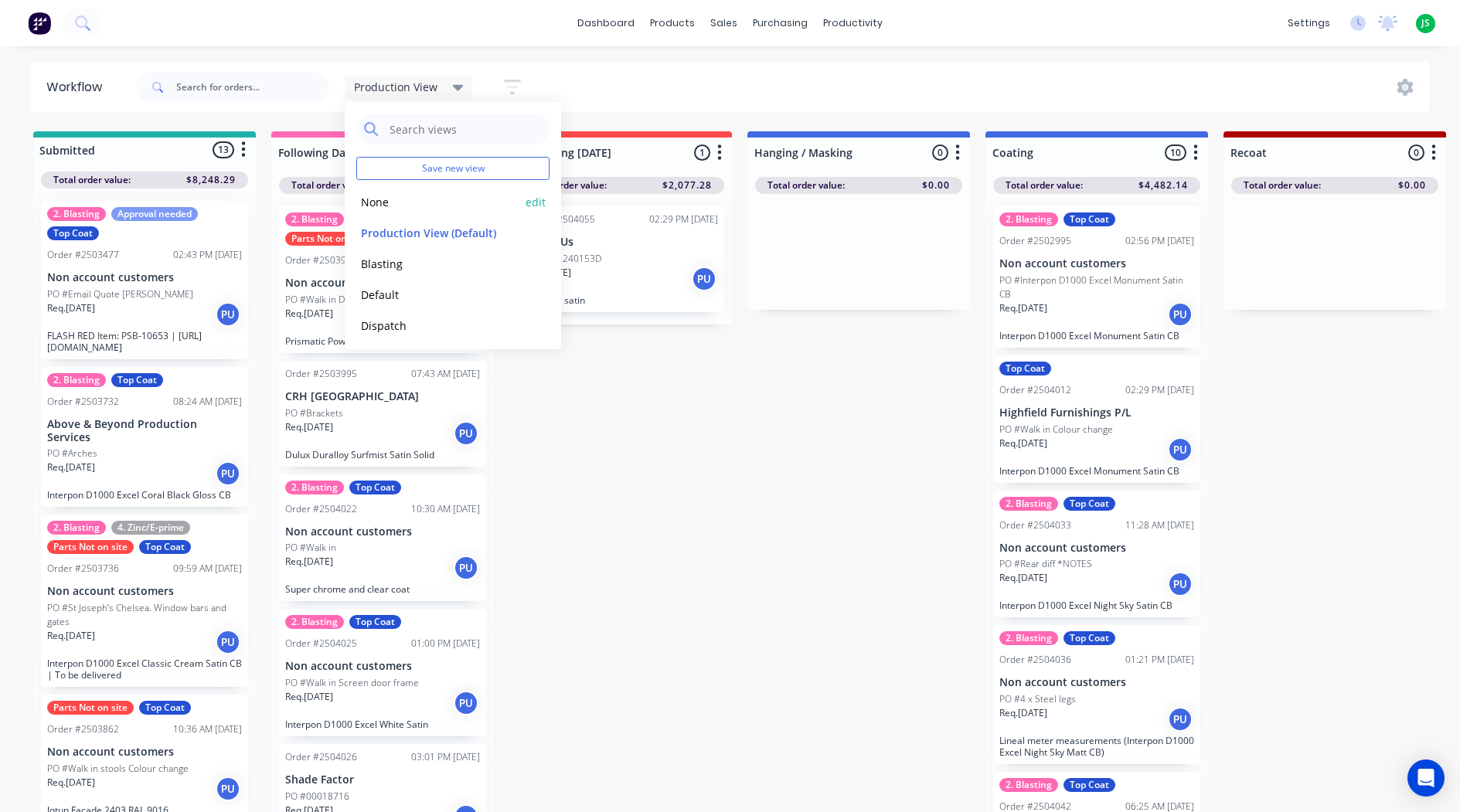
click at [386, 204] on button "None" at bounding box center [438, 201] width 164 height 18
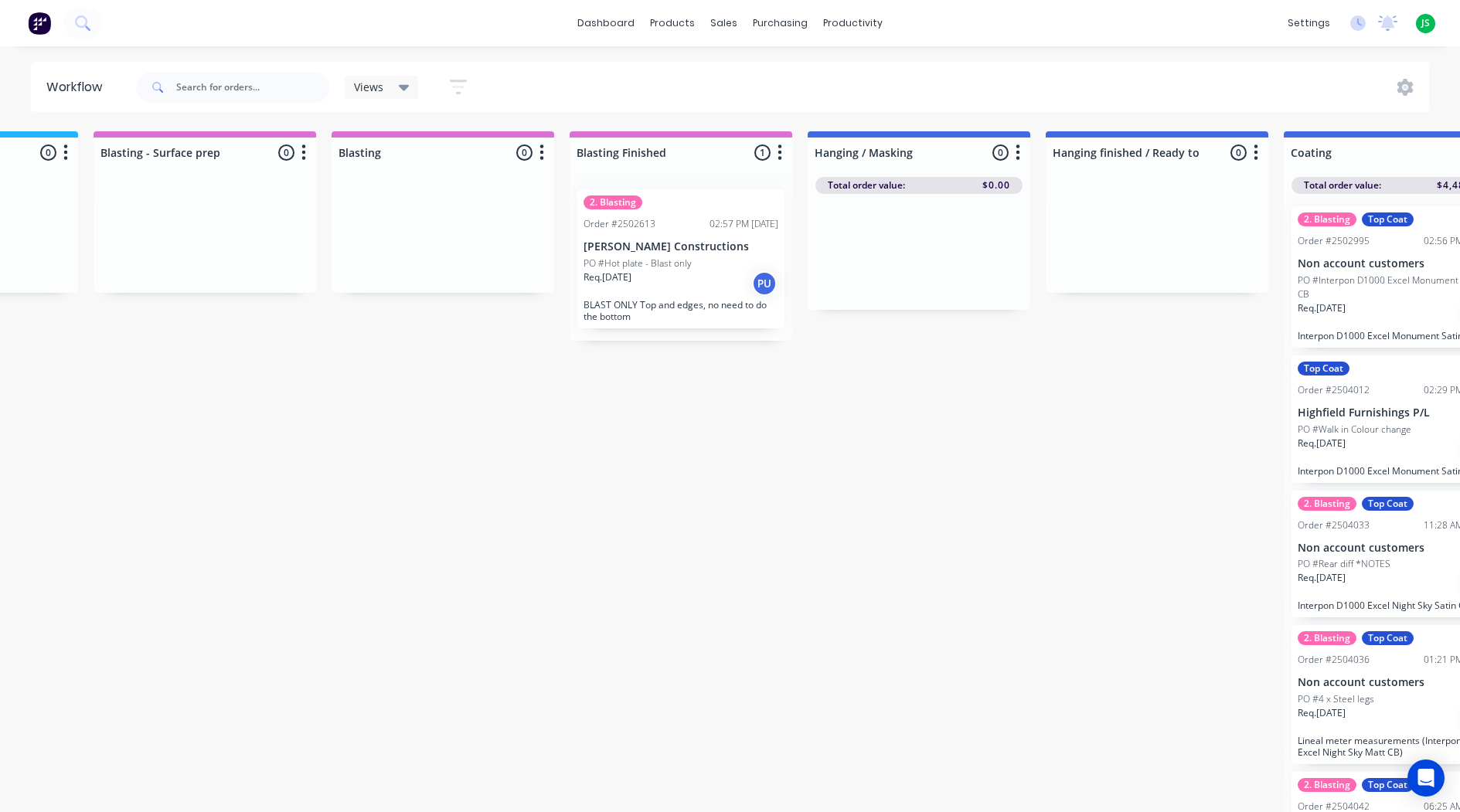
scroll to position [0, 2372]
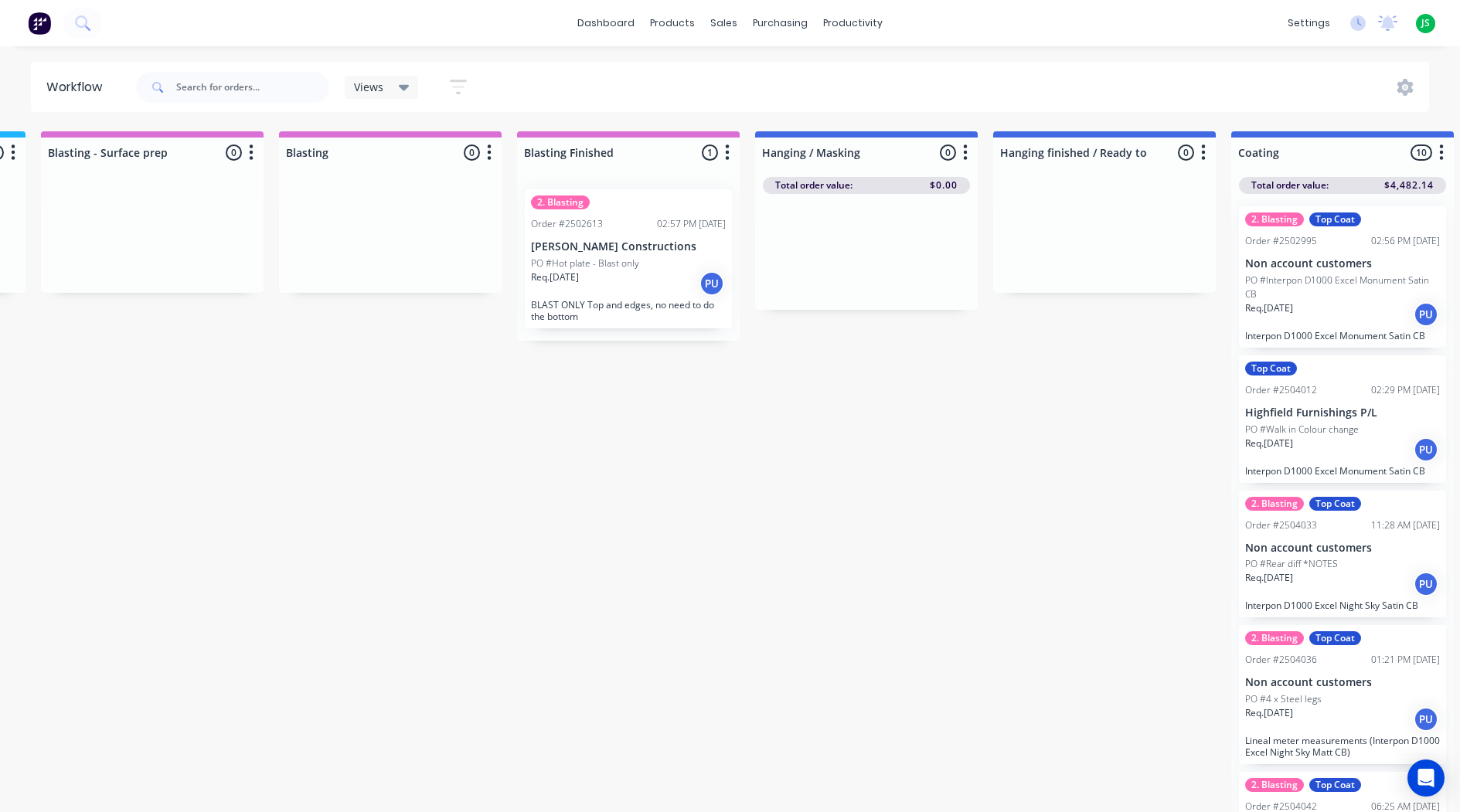
click at [629, 249] on p "[PERSON_NAME] Constructions" at bounding box center [627, 246] width 194 height 13
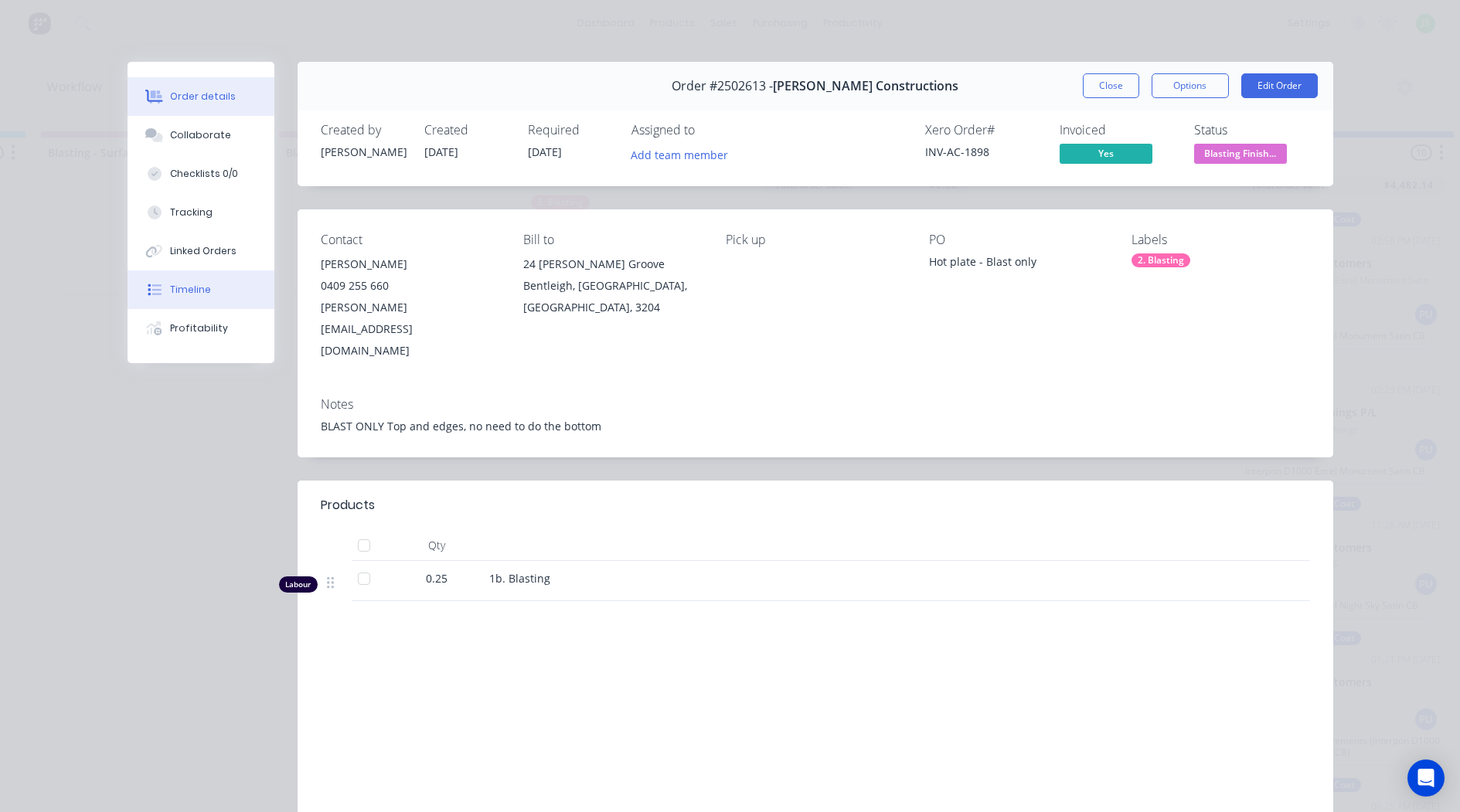
click at [195, 297] on button "Timeline" at bounding box center [201, 290] width 147 height 39
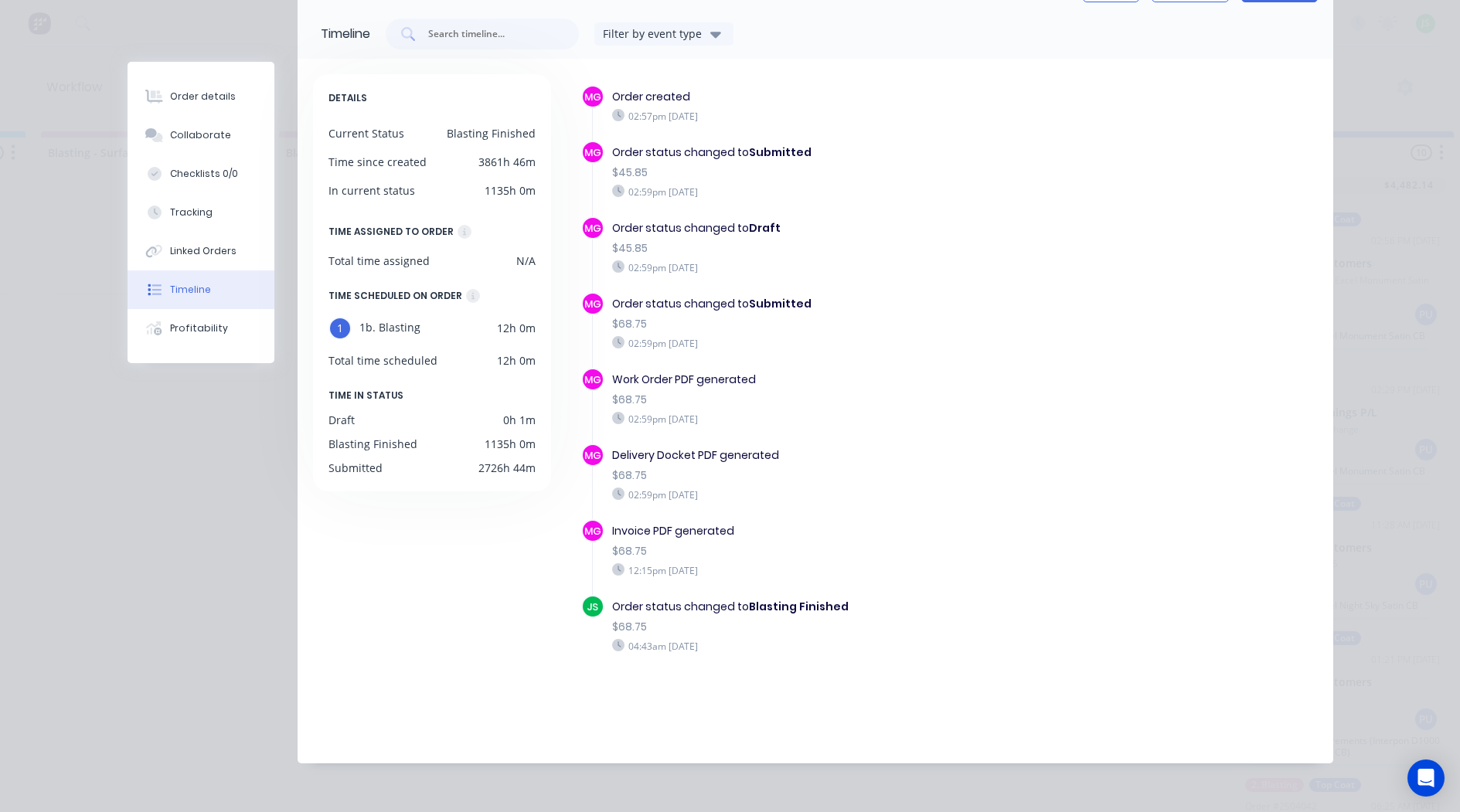
scroll to position [28, 0]
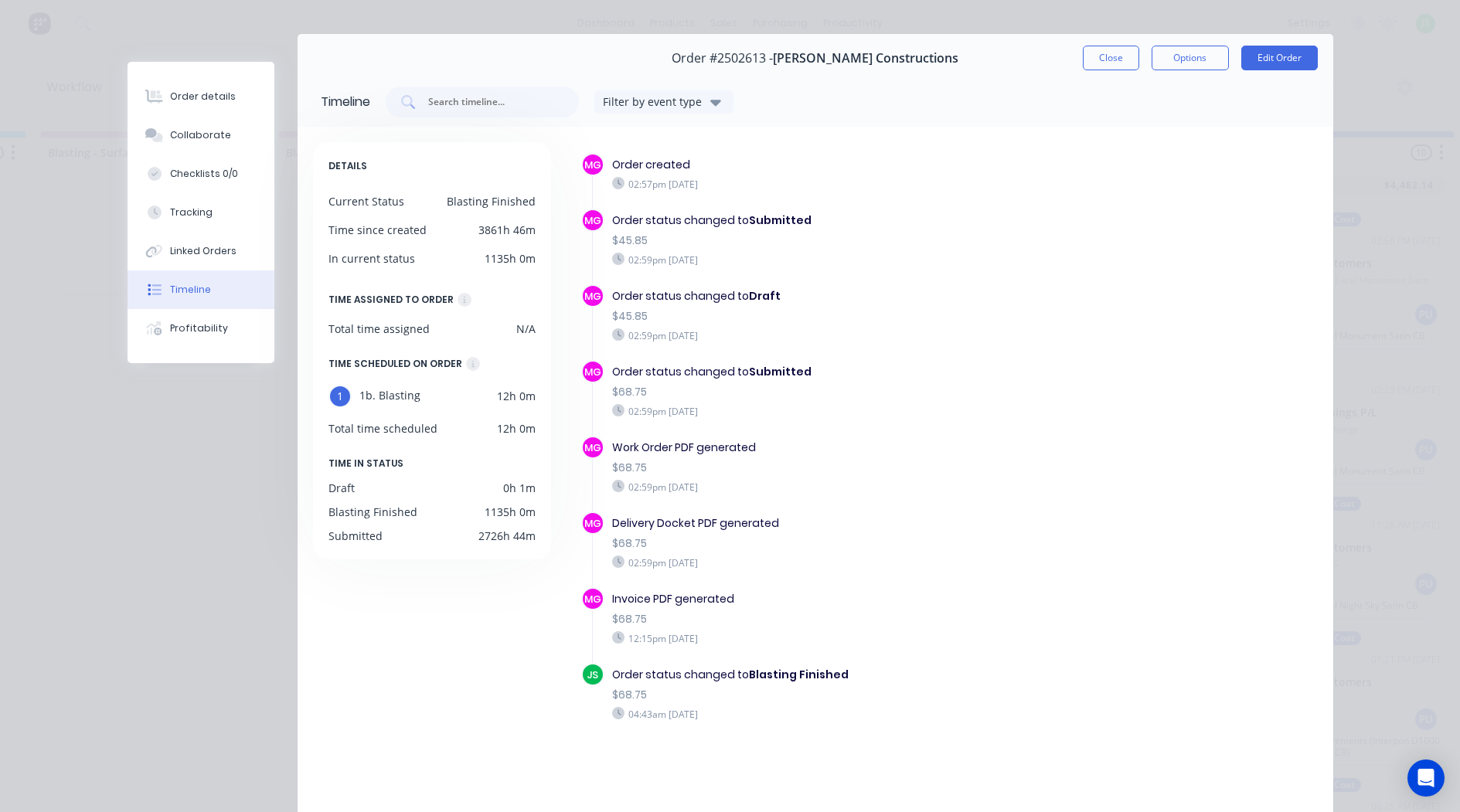
click at [1109, 59] on button "Close" at bounding box center [1111, 57] width 57 height 24
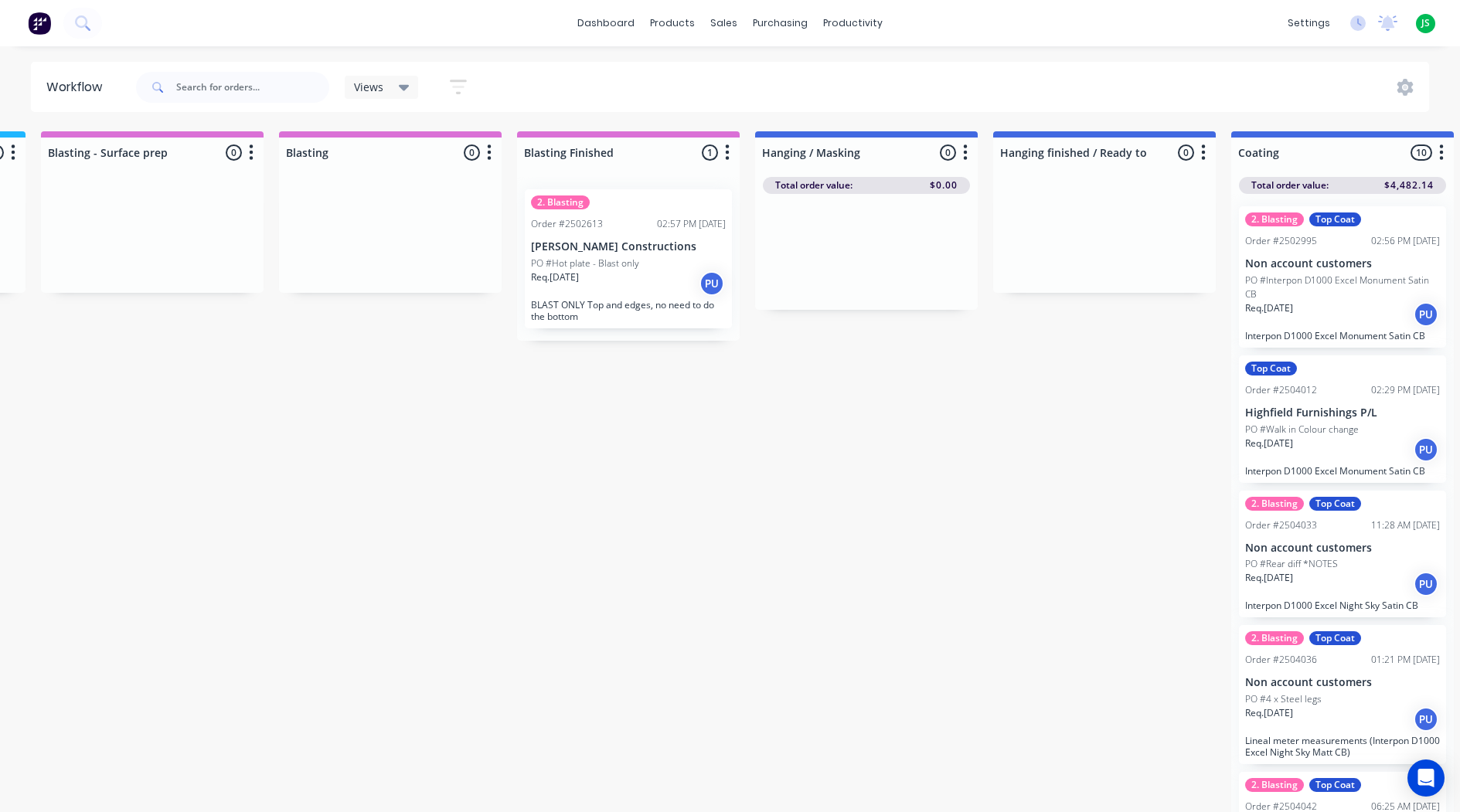
click at [608, 257] on p "PO #Hot plate - Blast only" at bounding box center [584, 264] width 108 height 14
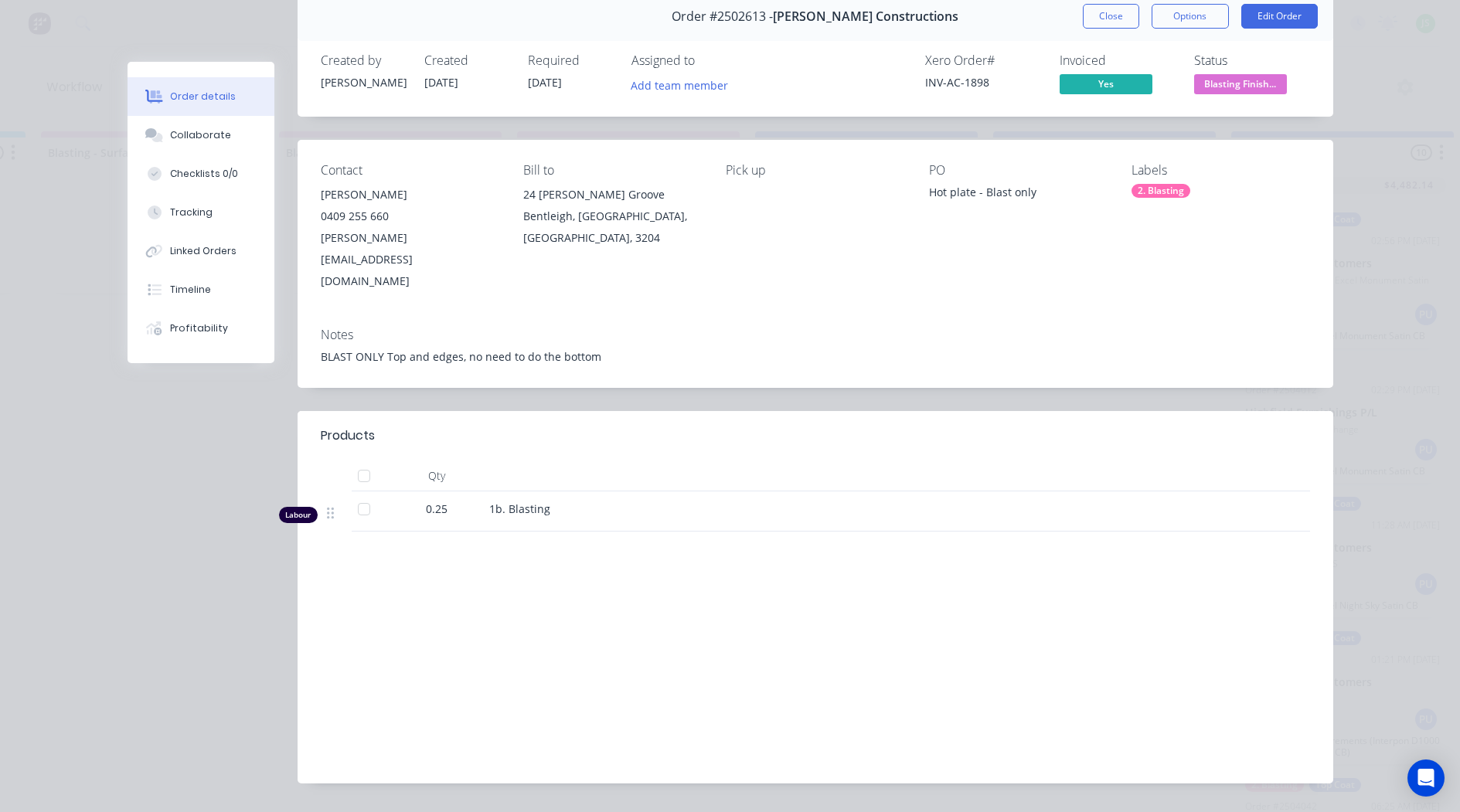
scroll to position [0, 0]
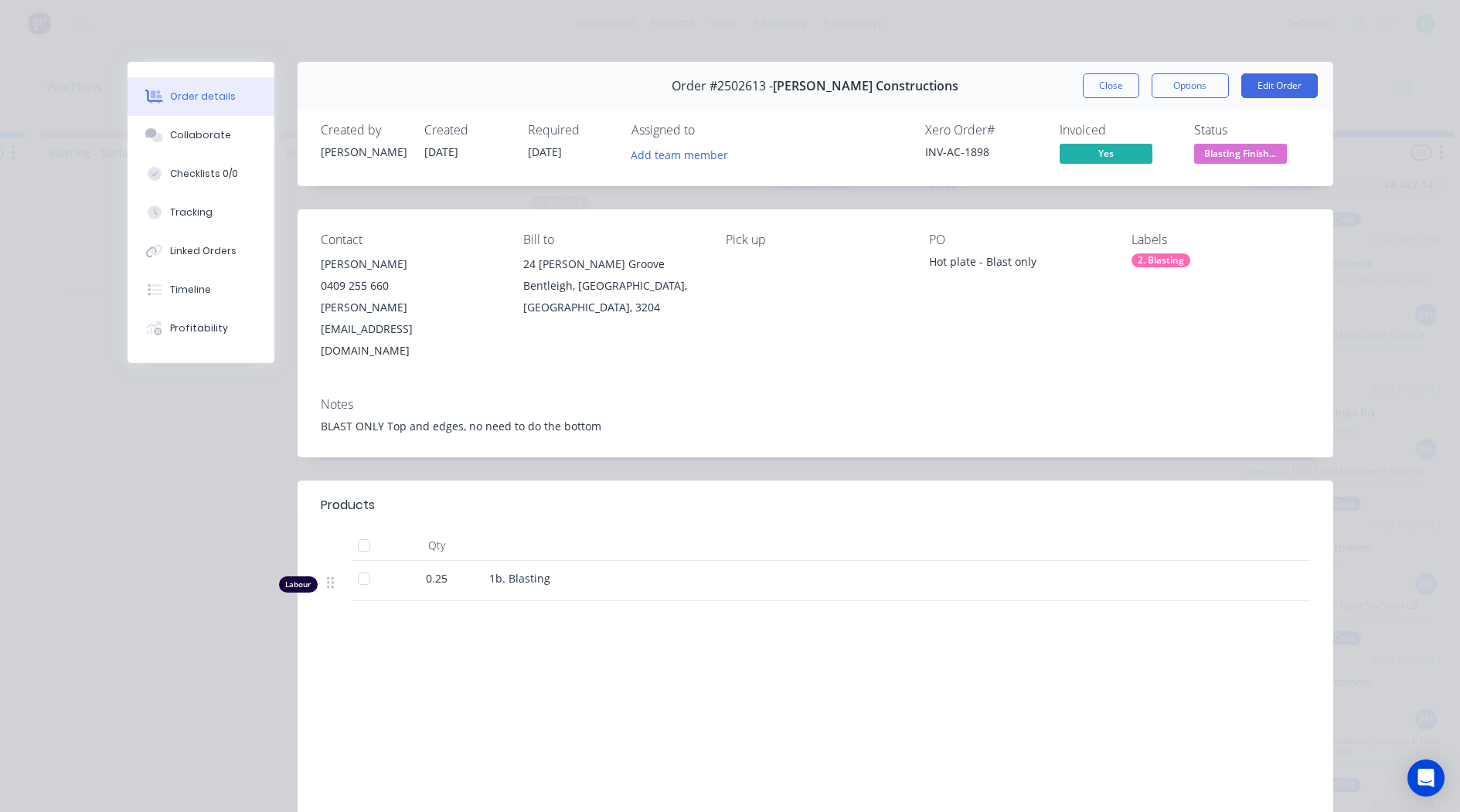
click at [1107, 88] on button "Close" at bounding box center [1111, 85] width 57 height 24
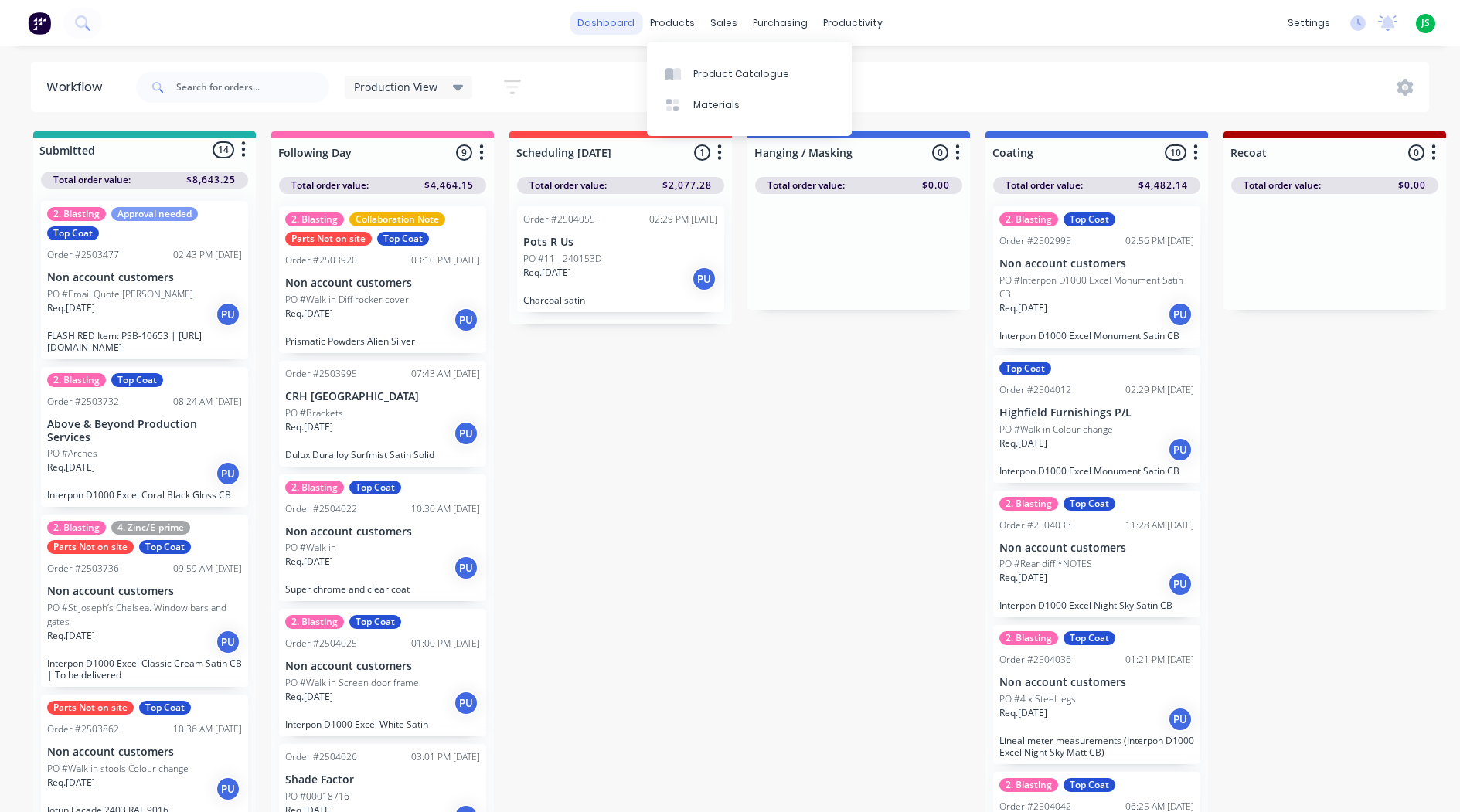
click at [630, 24] on link "dashboard" at bounding box center [606, 23] width 72 height 23
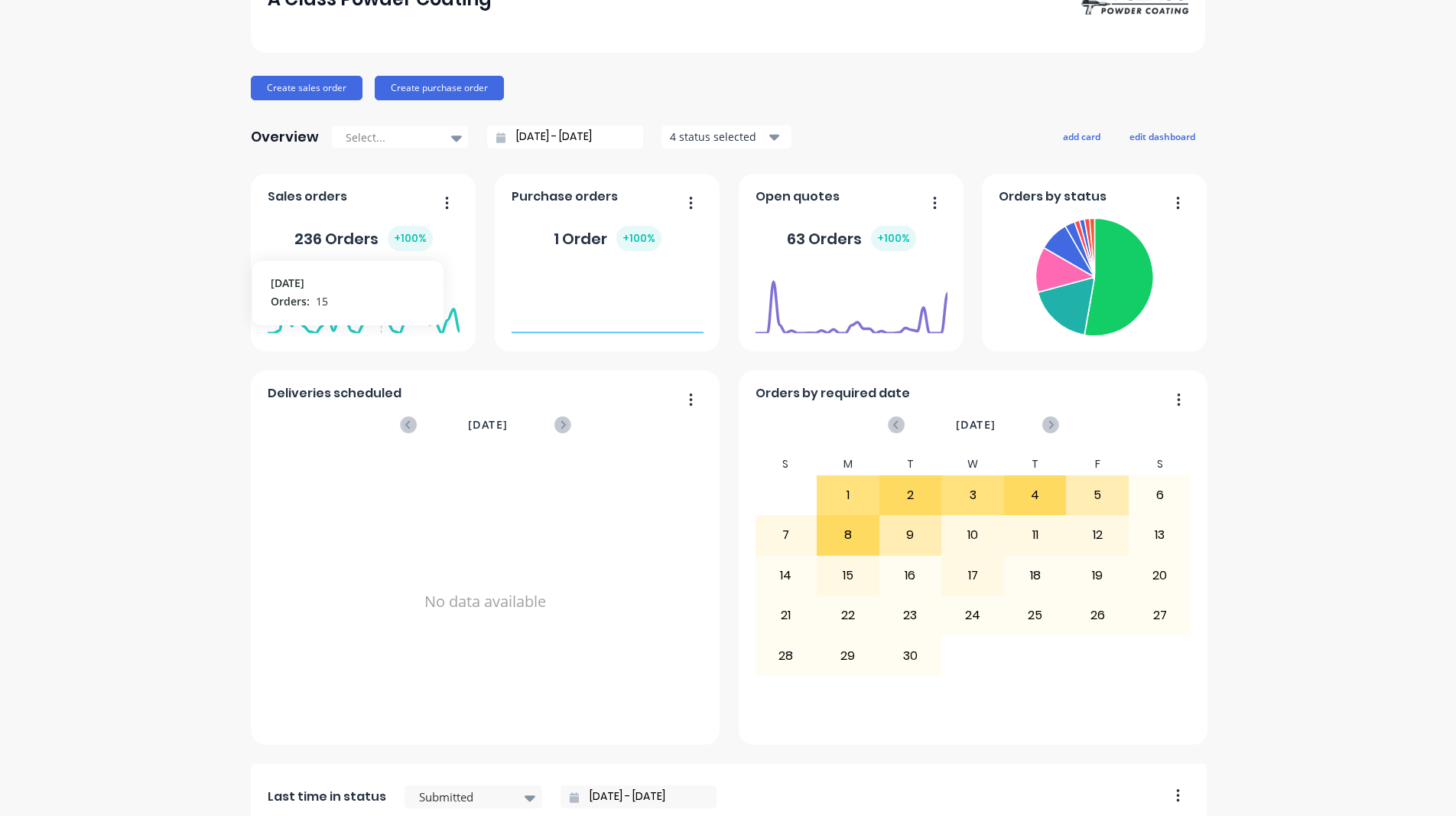
scroll to position [535, 0]
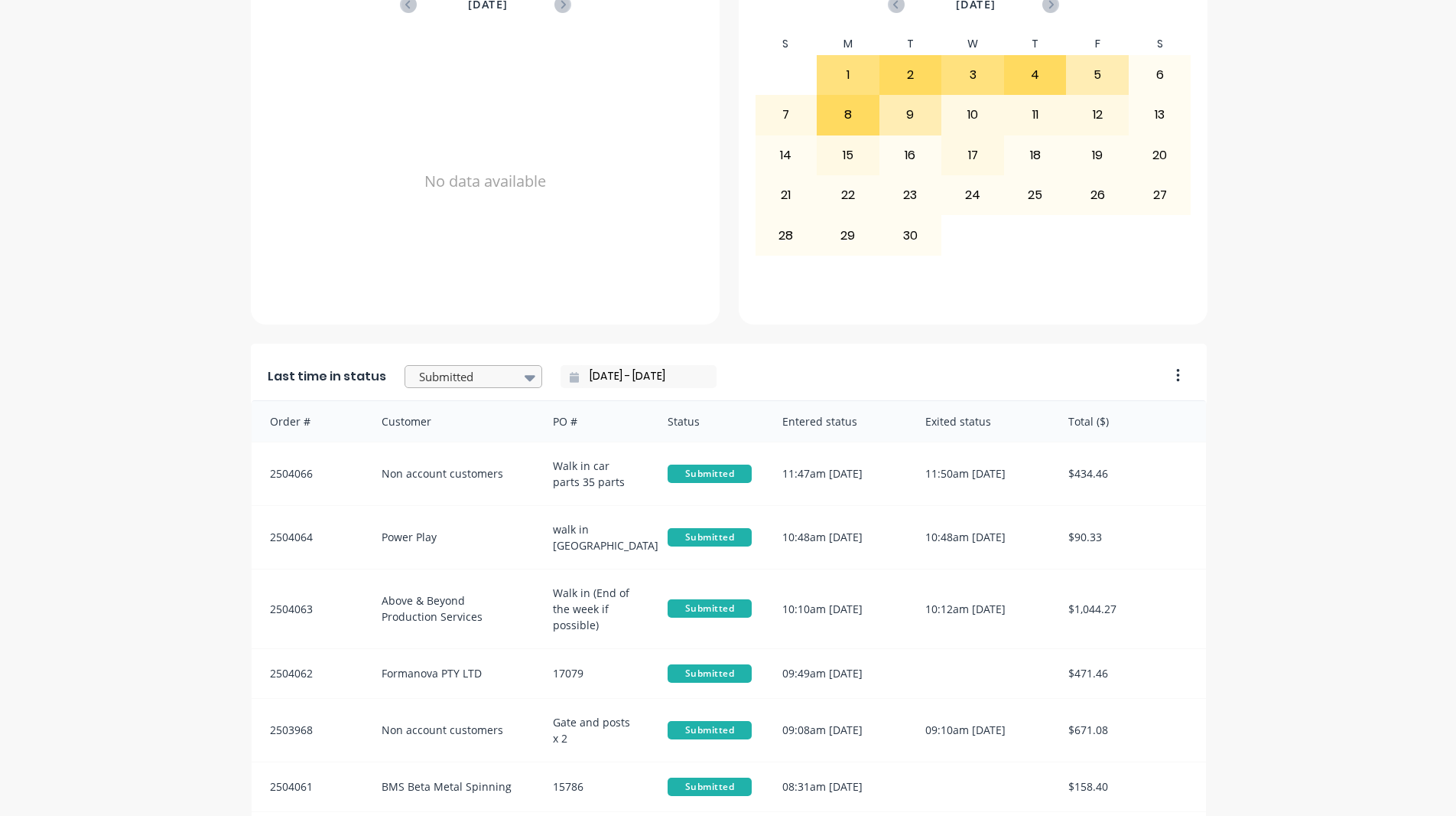
click at [458, 378] on div at bounding box center [466, 376] width 97 height 19
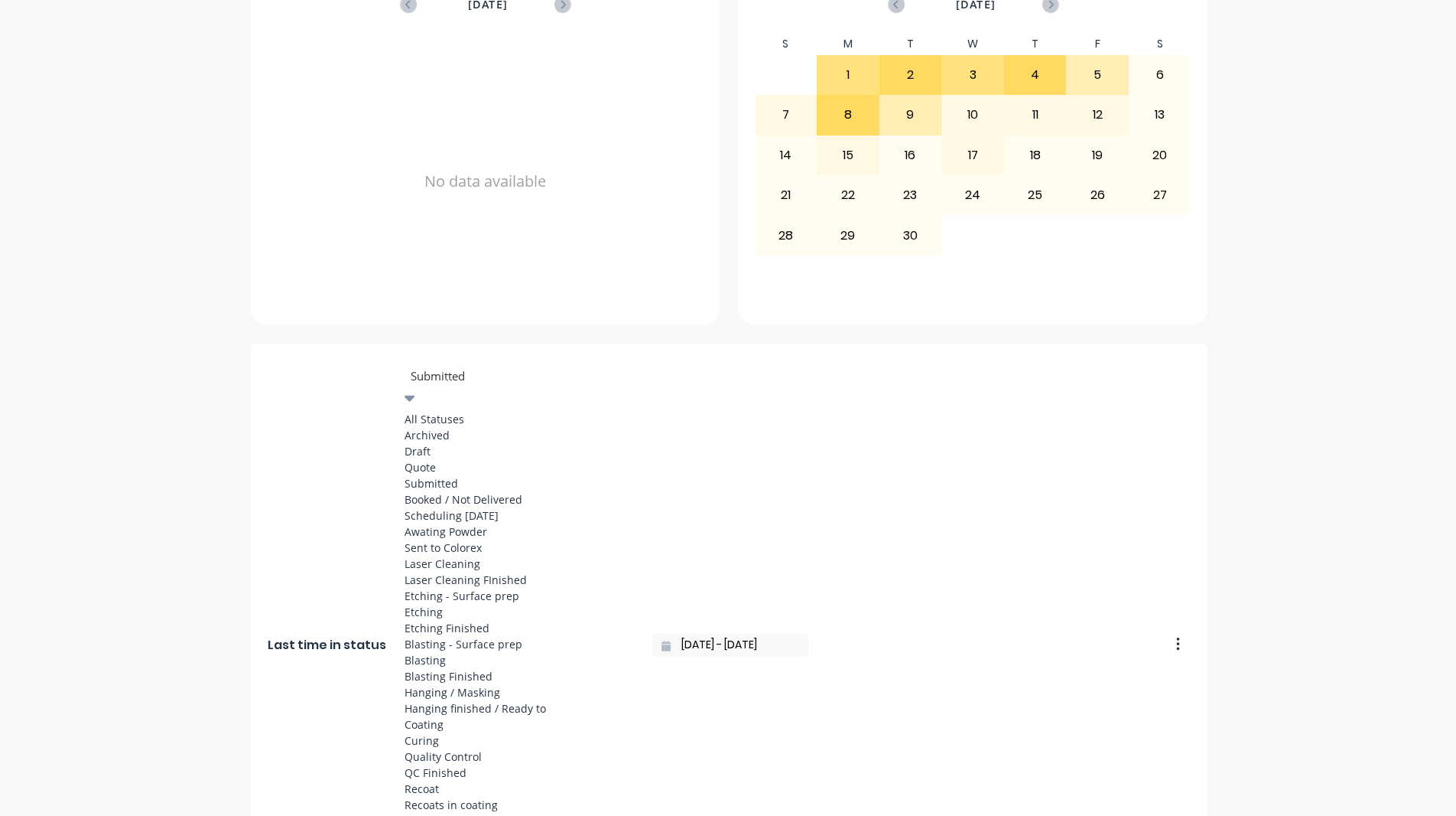
scroll to position [459, 0]
click at [449, 716] on div "Coating" at bounding box center [519, 724] width 230 height 16
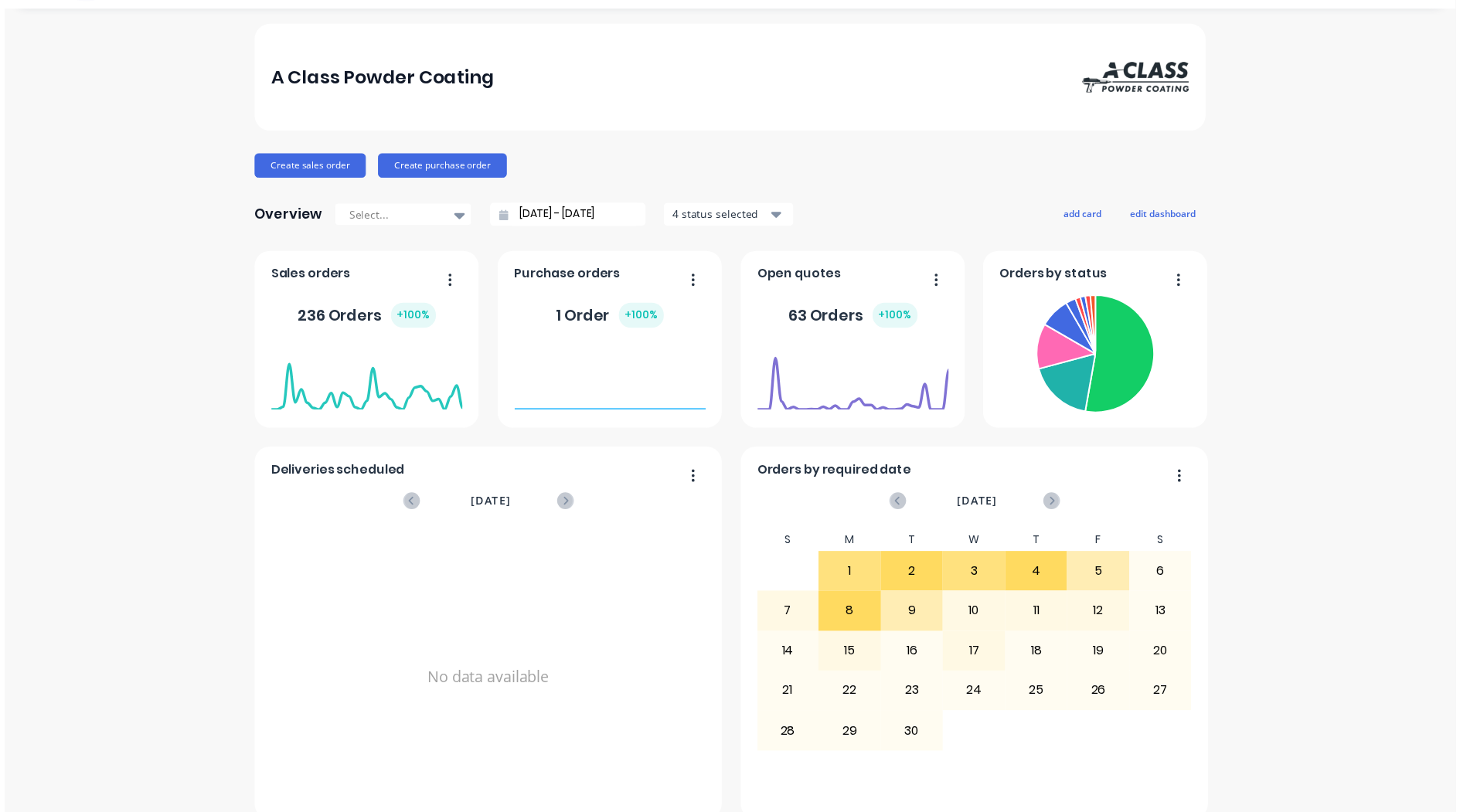
scroll to position [0, 0]
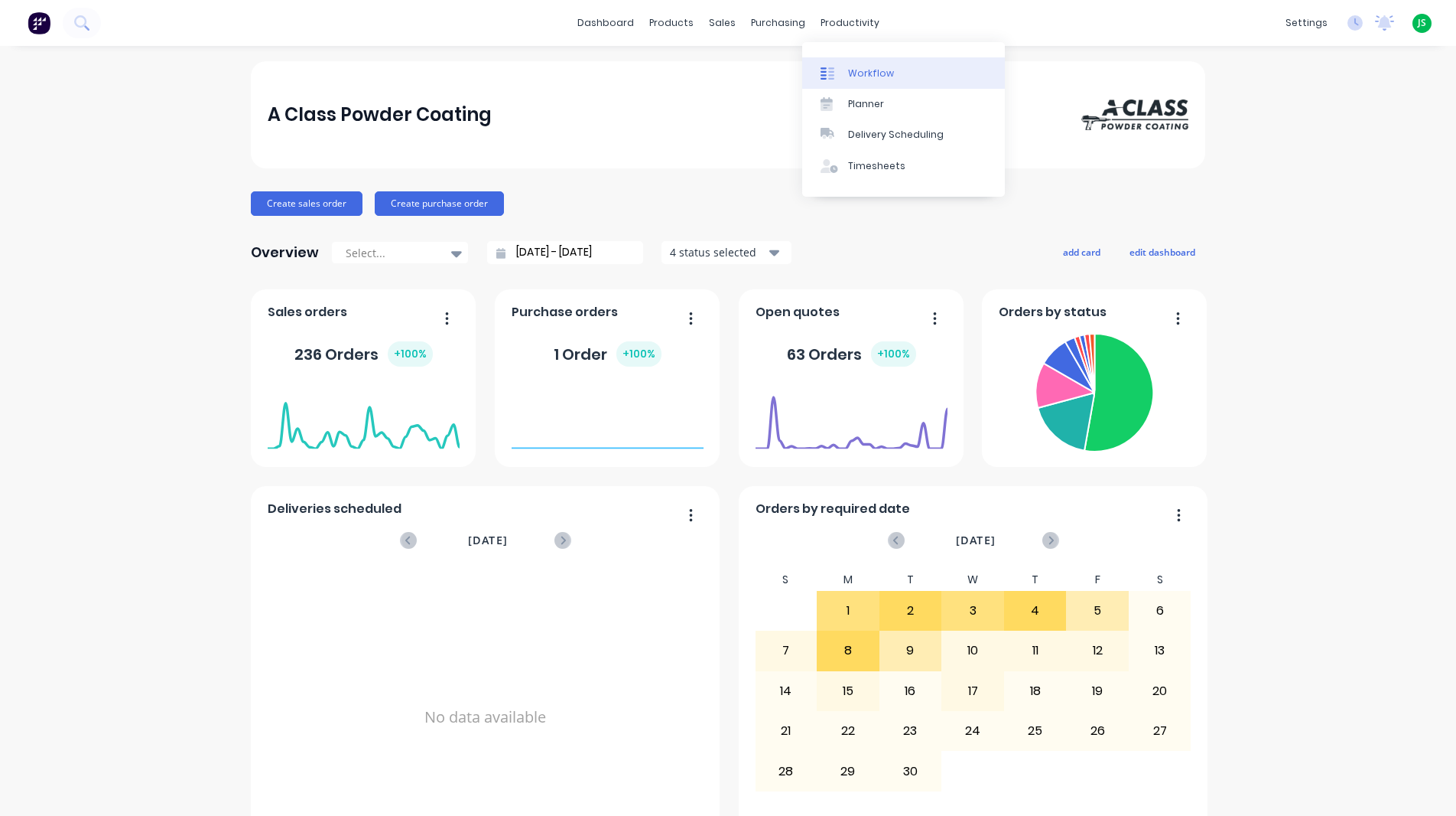
click at [864, 64] on link "Workflow" at bounding box center [904, 72] width 203 height 30
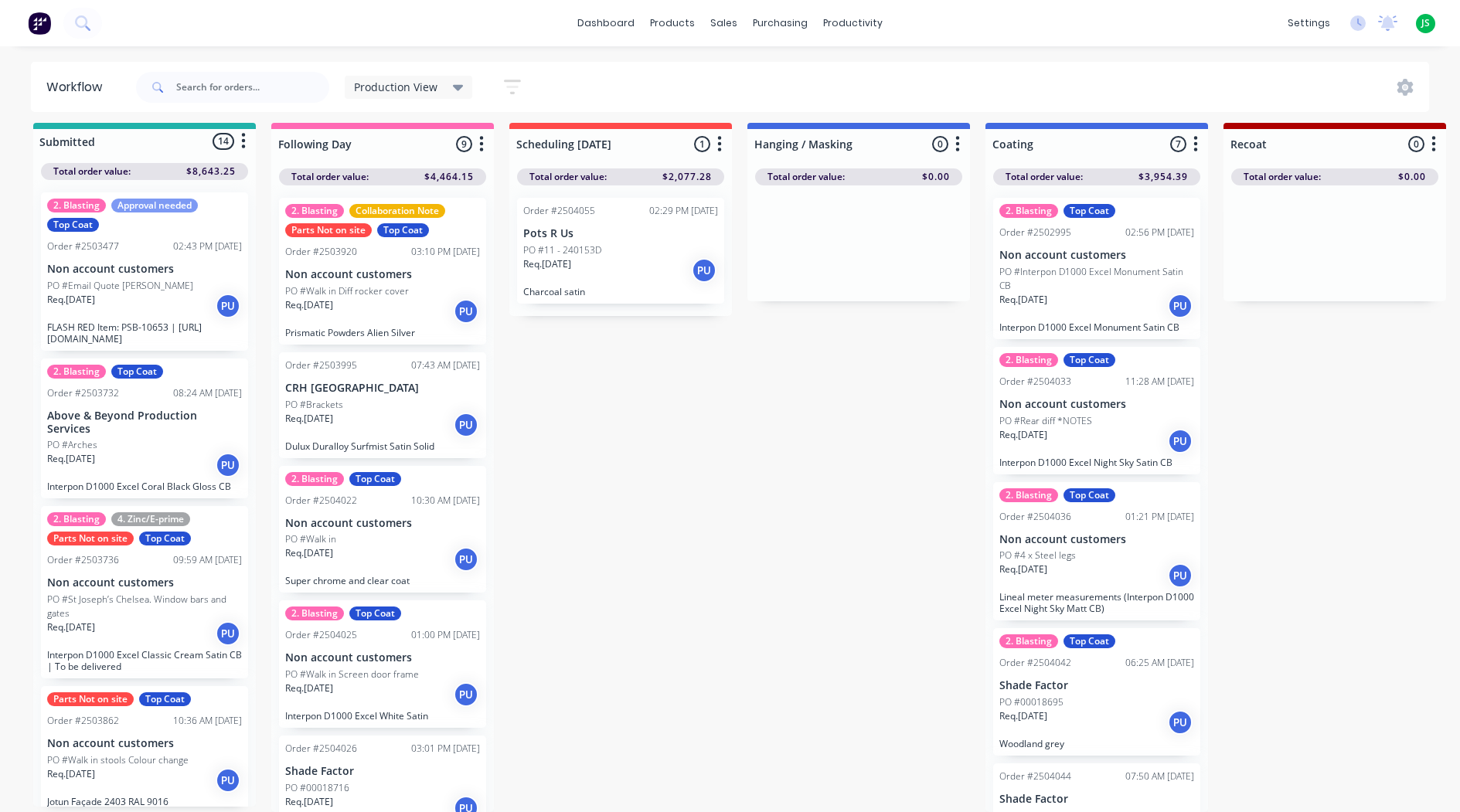
scroll to position [20, 0]
click at [1409, 225] on div at bounding box center [1334, 243] width 223 height 116
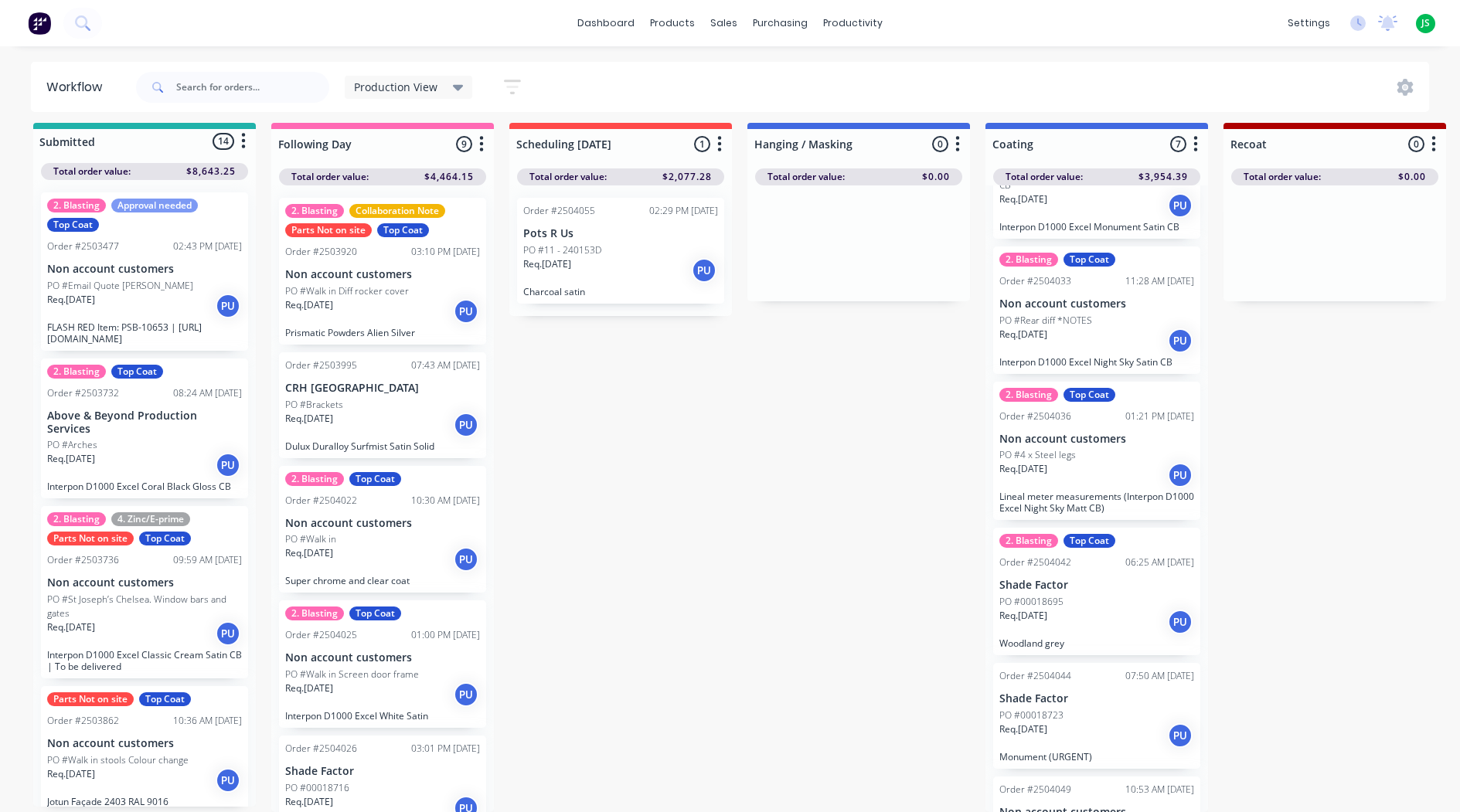
scroll to position [75, 0]
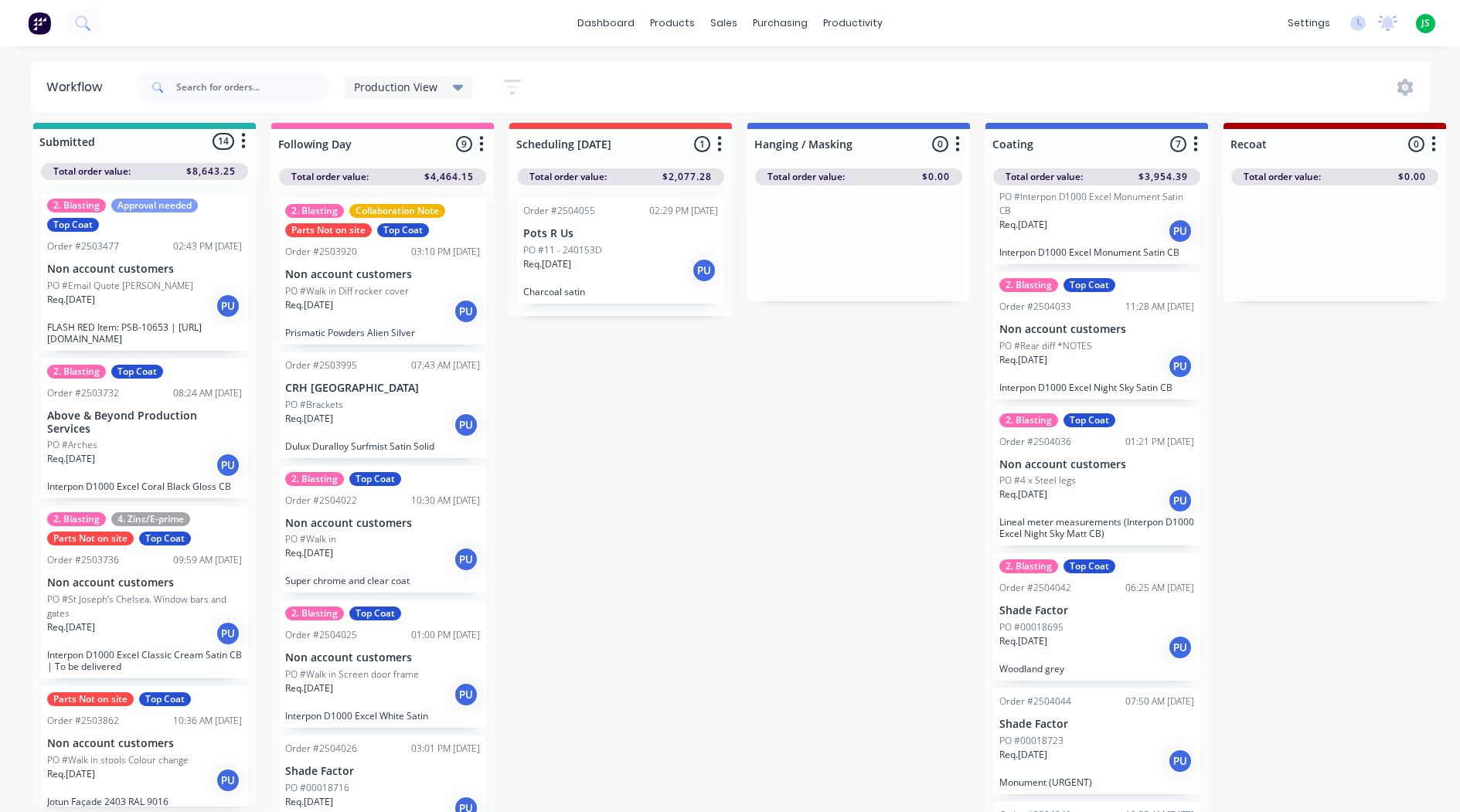
click at [1096, 360] on div "Req. 05/09/25 PU" at bounding box center [1096, 366] width 194 height 26
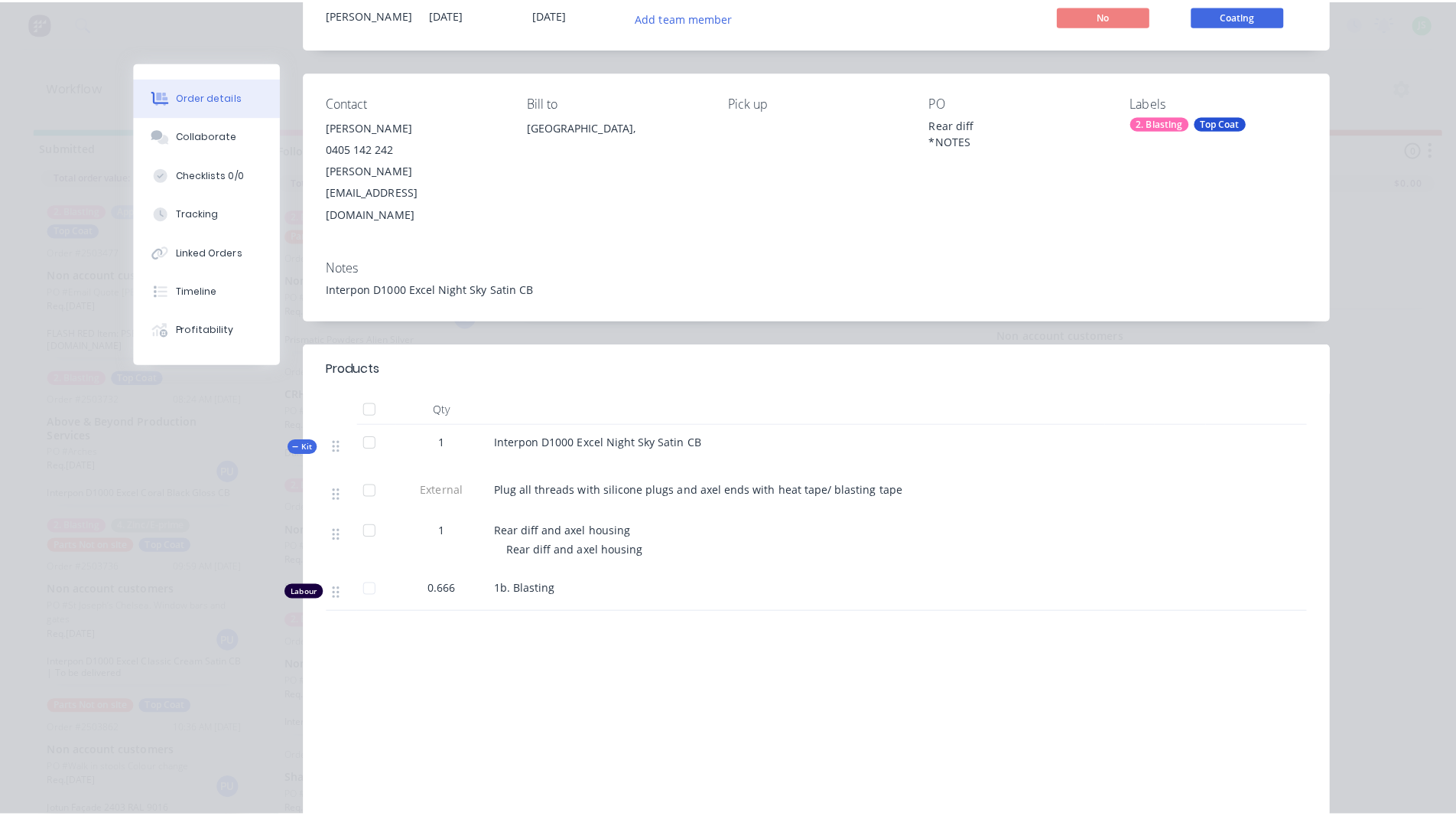
scroll to position [0, 0]
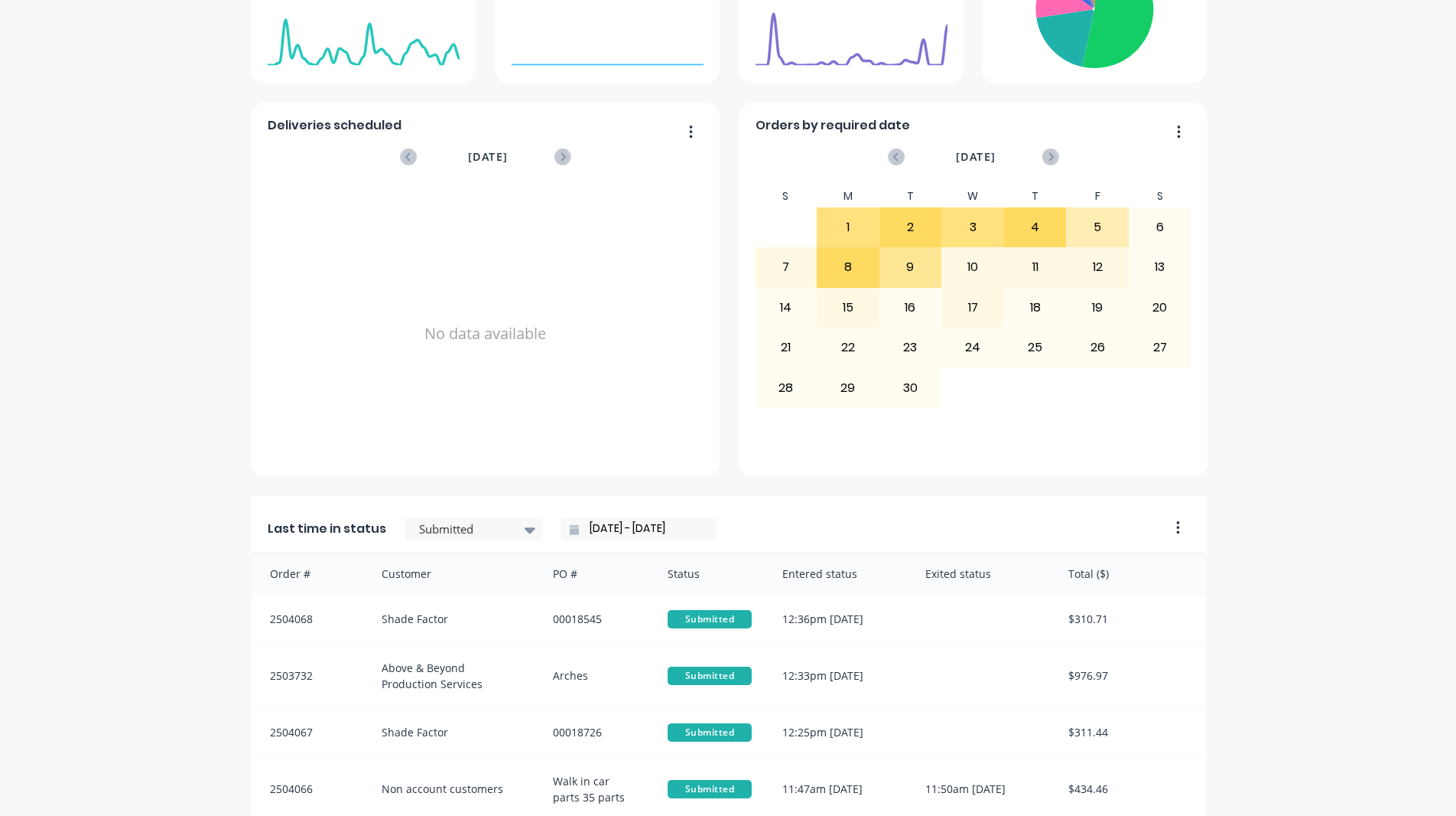
scroll to position [649, 0]
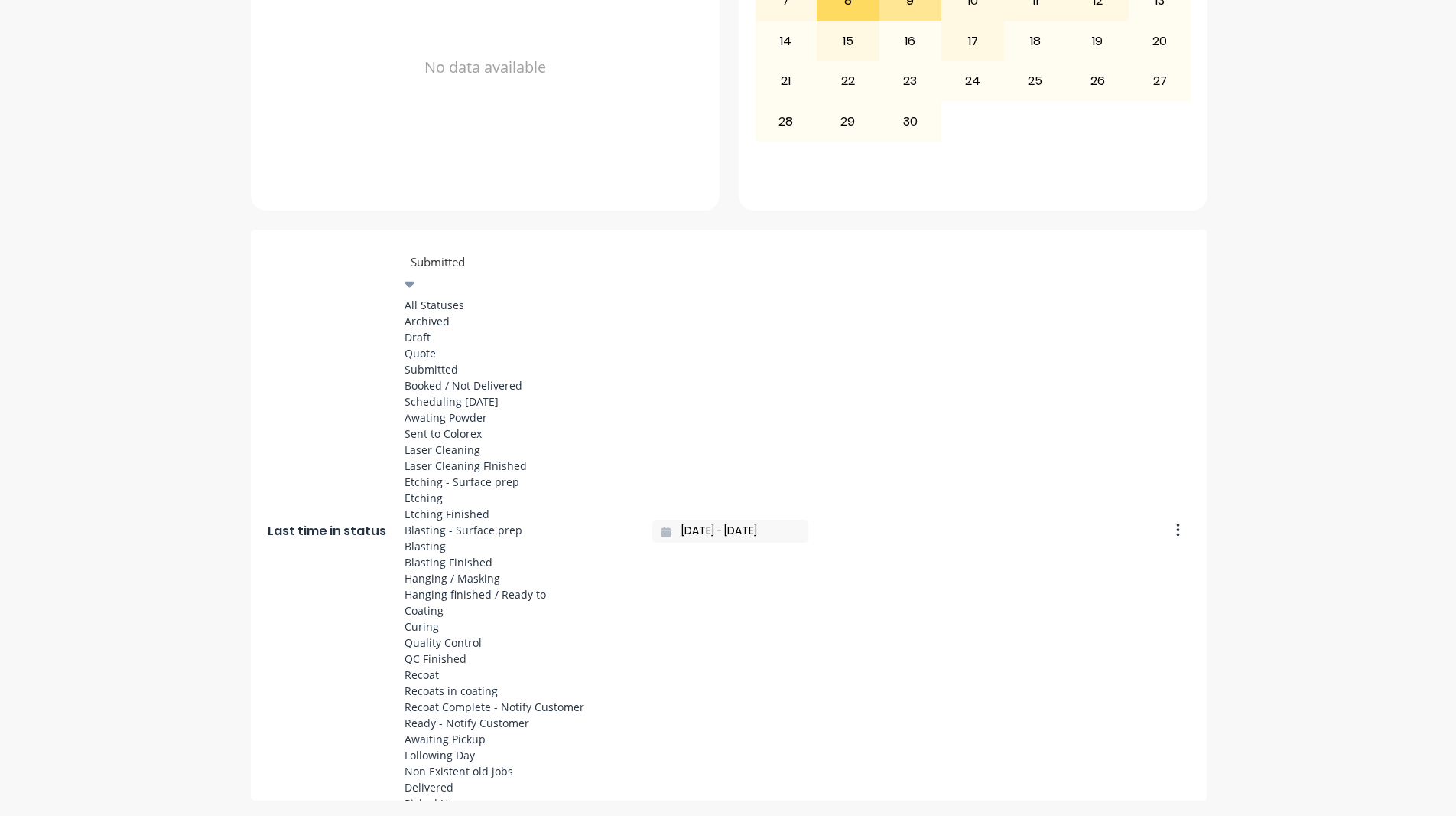
click at [456, 263] on div at bounding box center [519, 262] width 220 height 19
click at [458, 599] on div "Coating" at bounding box center [519, 607] width 230 height 16
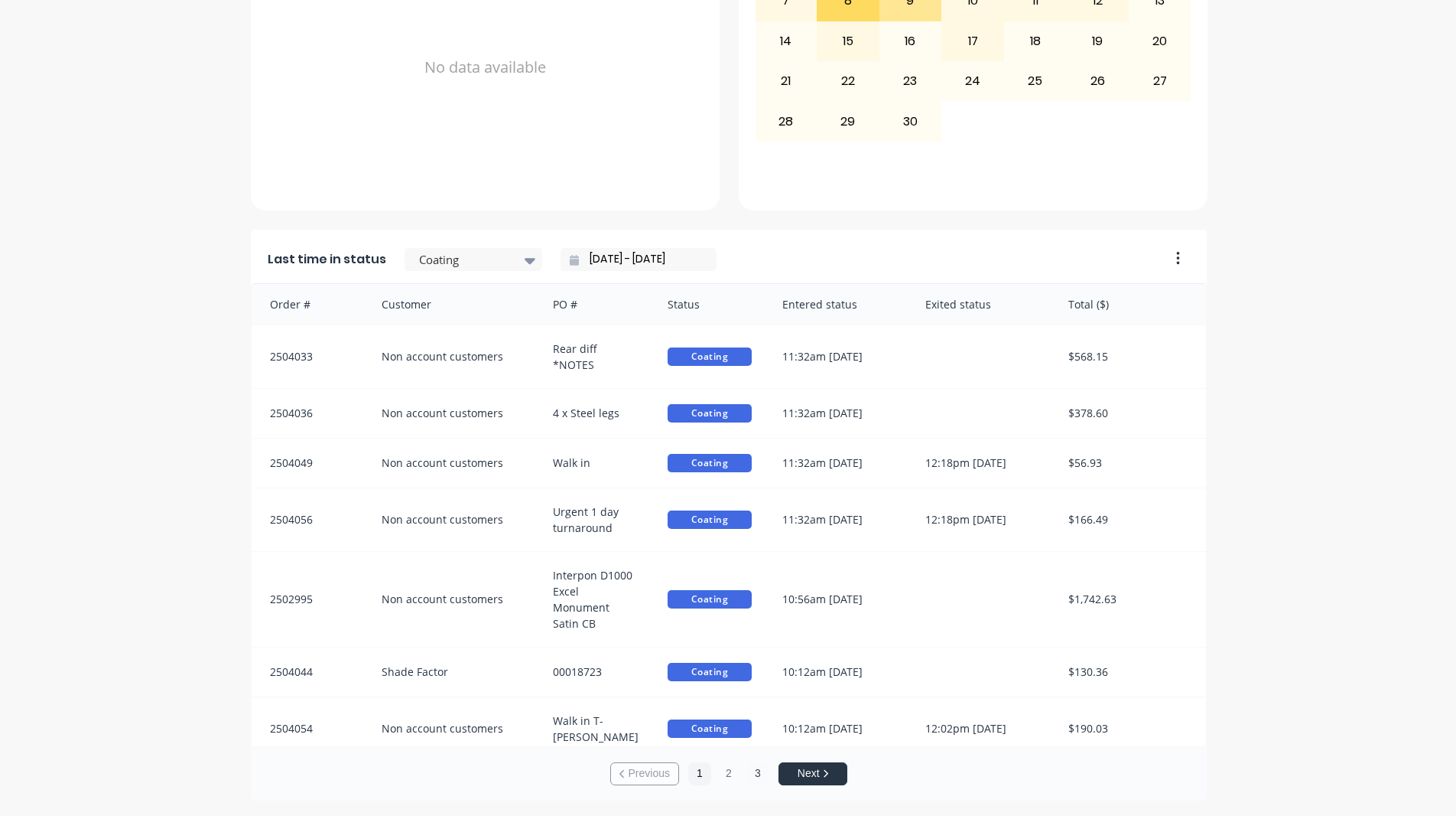
click at [753, 769] on button "3" at bounding box center [757, 773] width 23 height 23
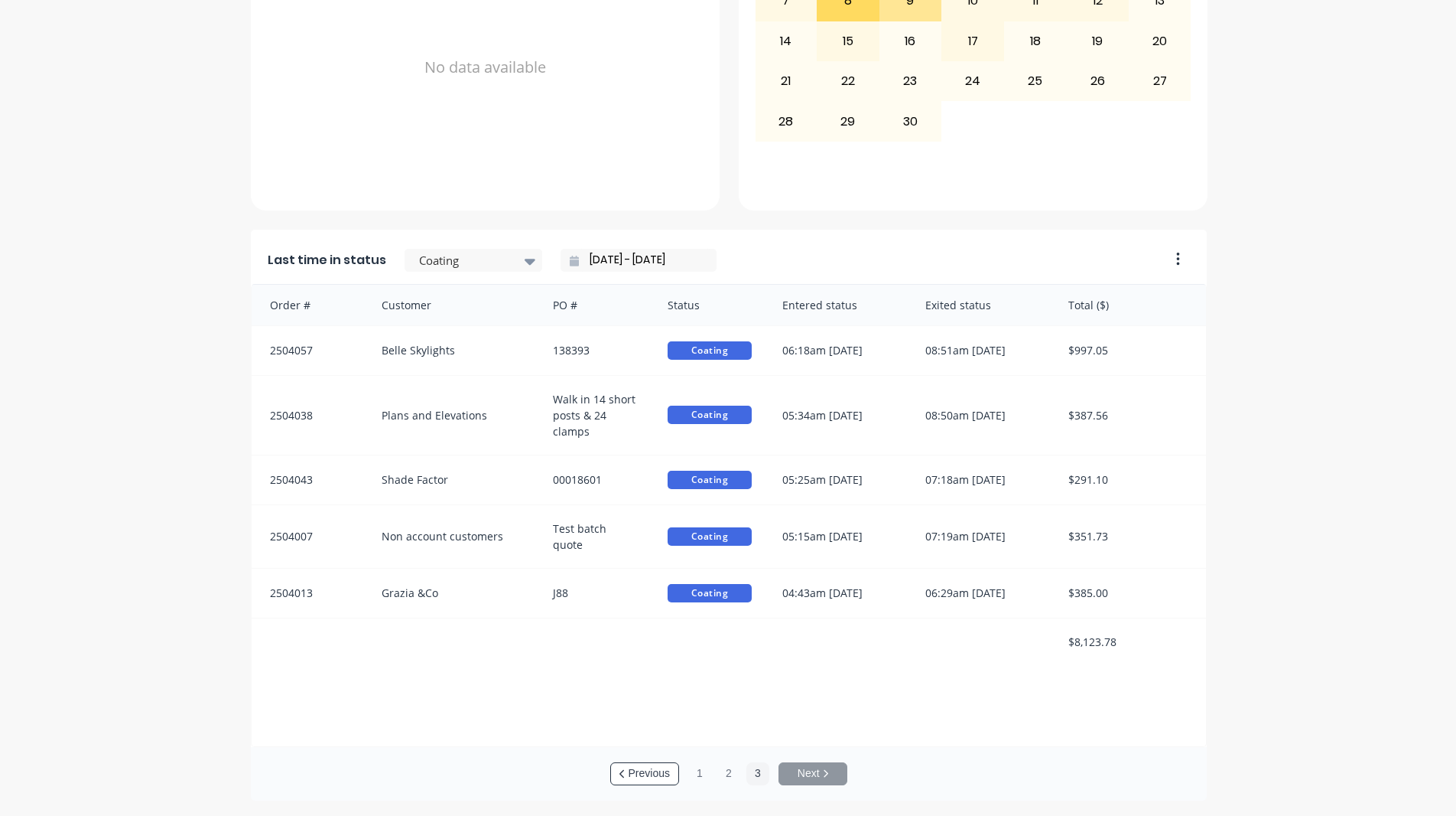
scroll to position [2, 0]
click at [728, 775] on button "2" at bounding box center [728, 773] width 23 height 23
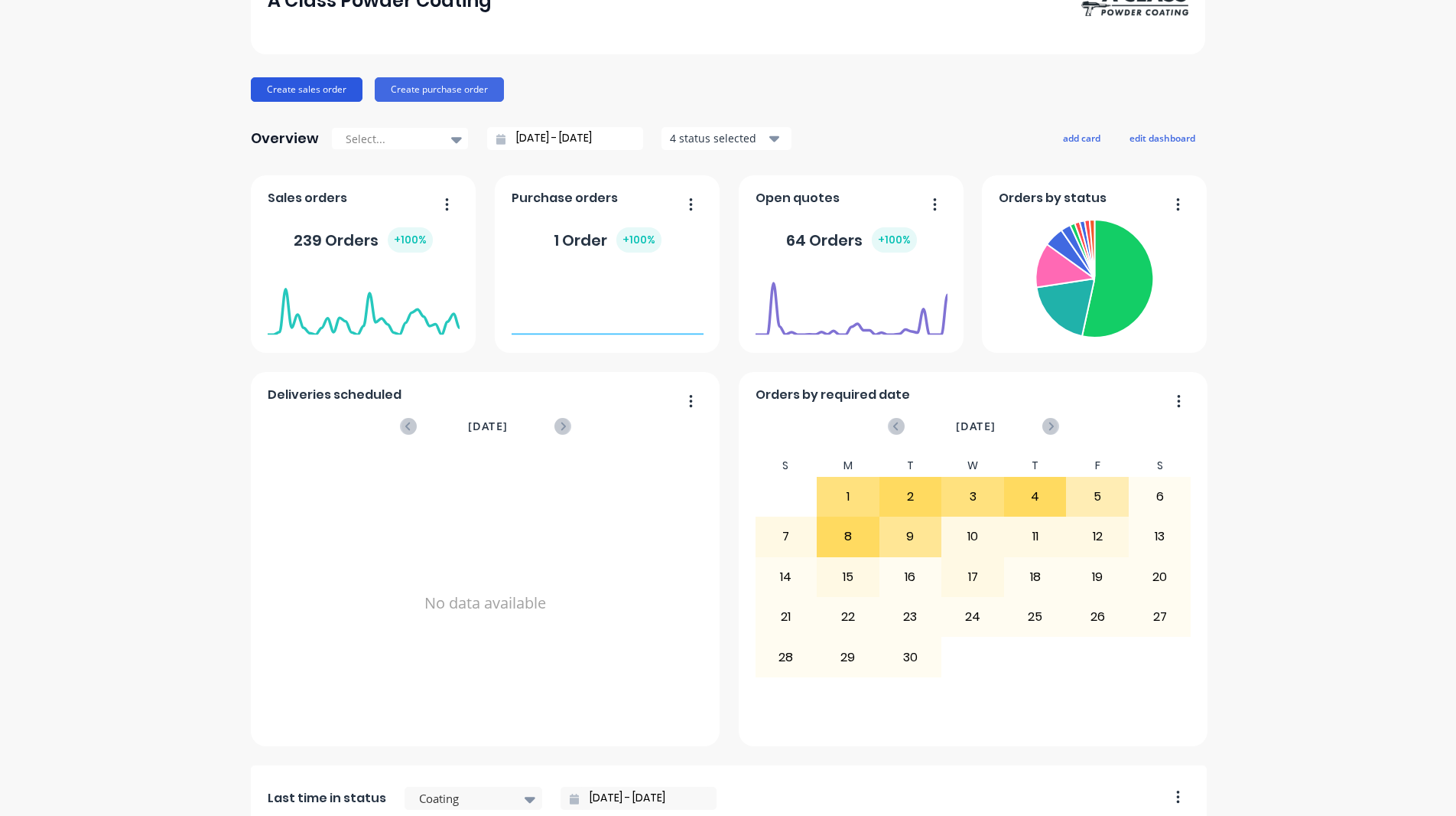
scroll to position [0, 0]
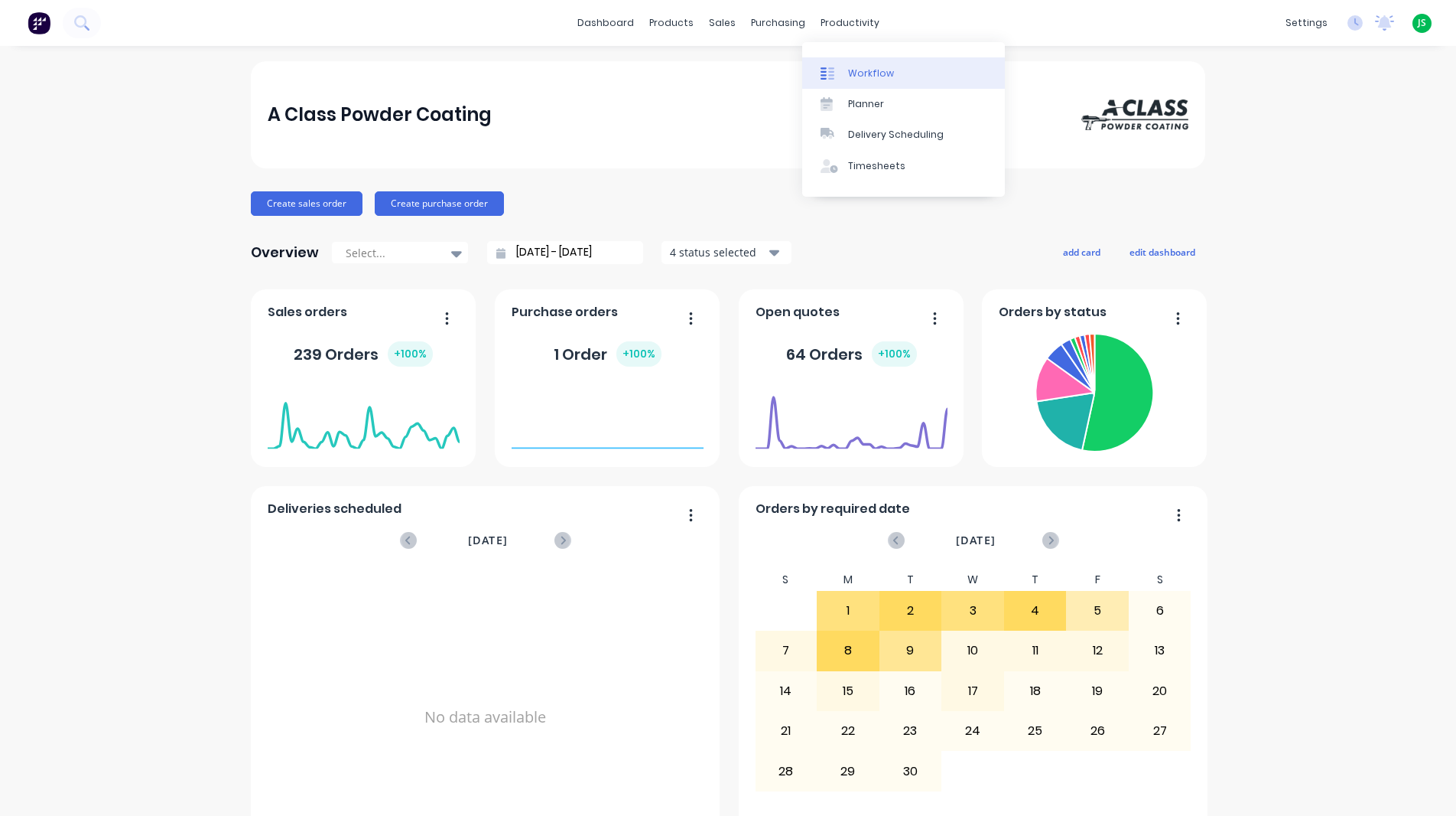
click at [871, 71] on div "Workflow" at bounding box center [871, 73] width 46 height 14
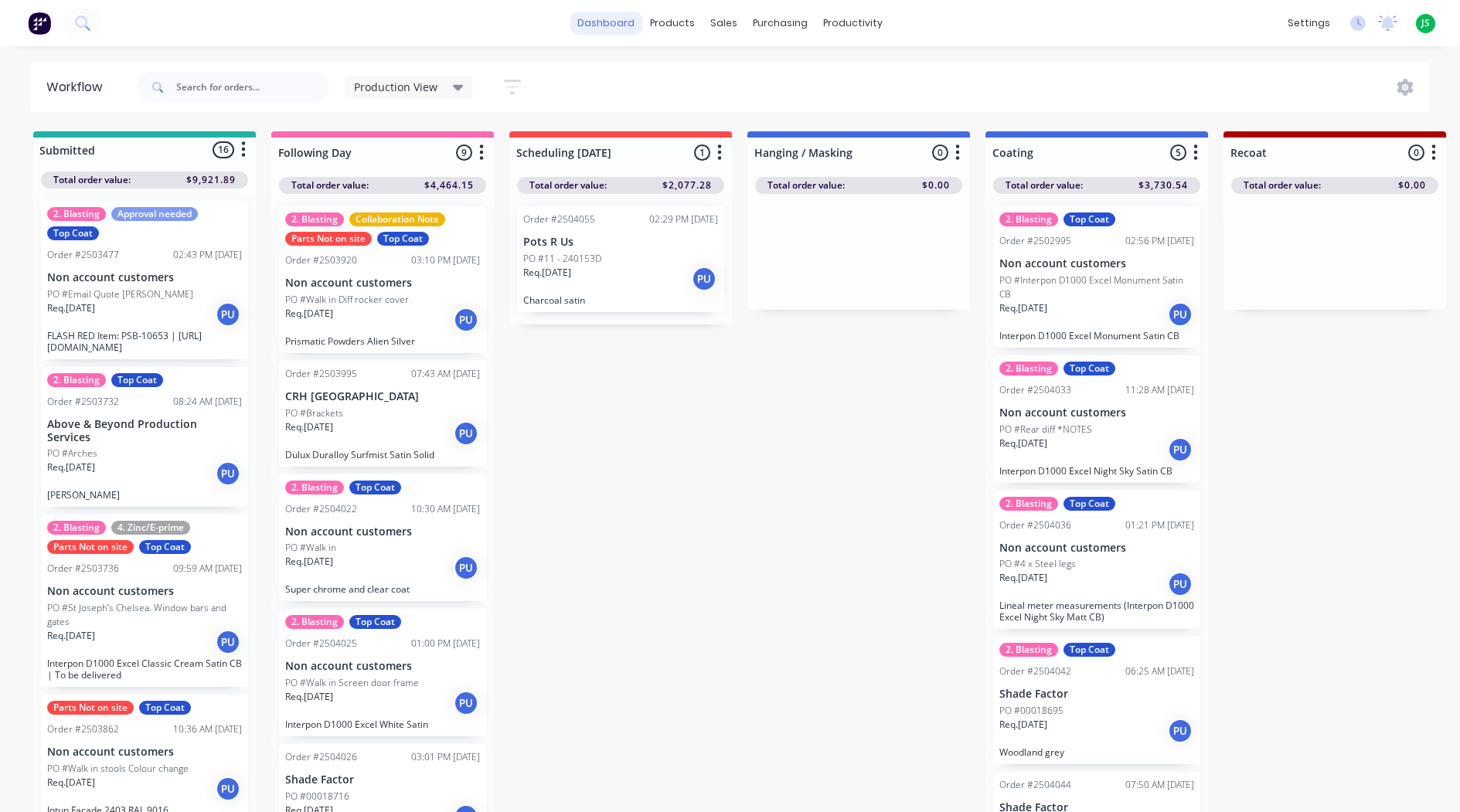
click at [593, 30] on link "dashboard" at bounding box center [606, 23] width 72 height 23
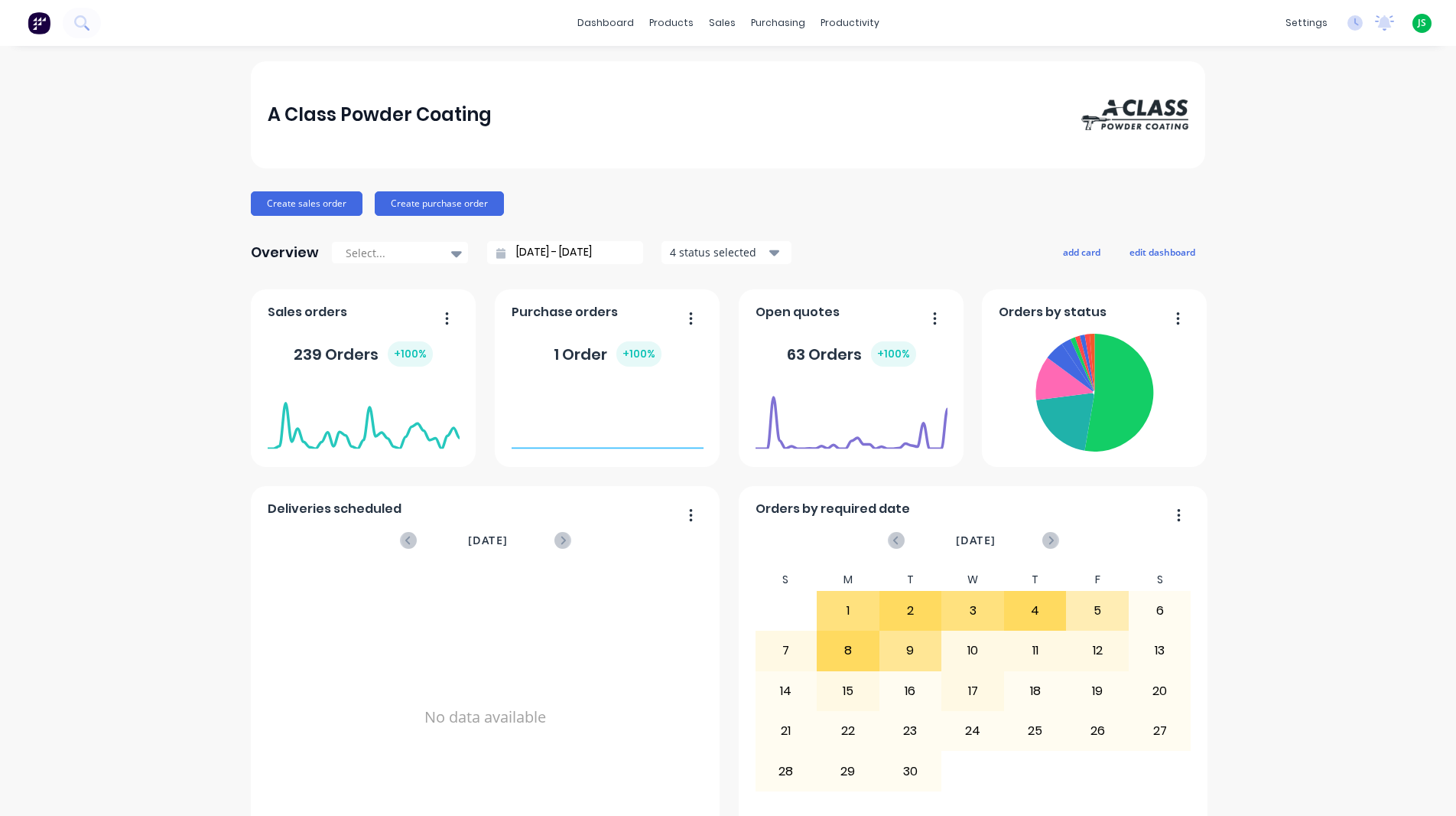
scroll to position [649, 0]
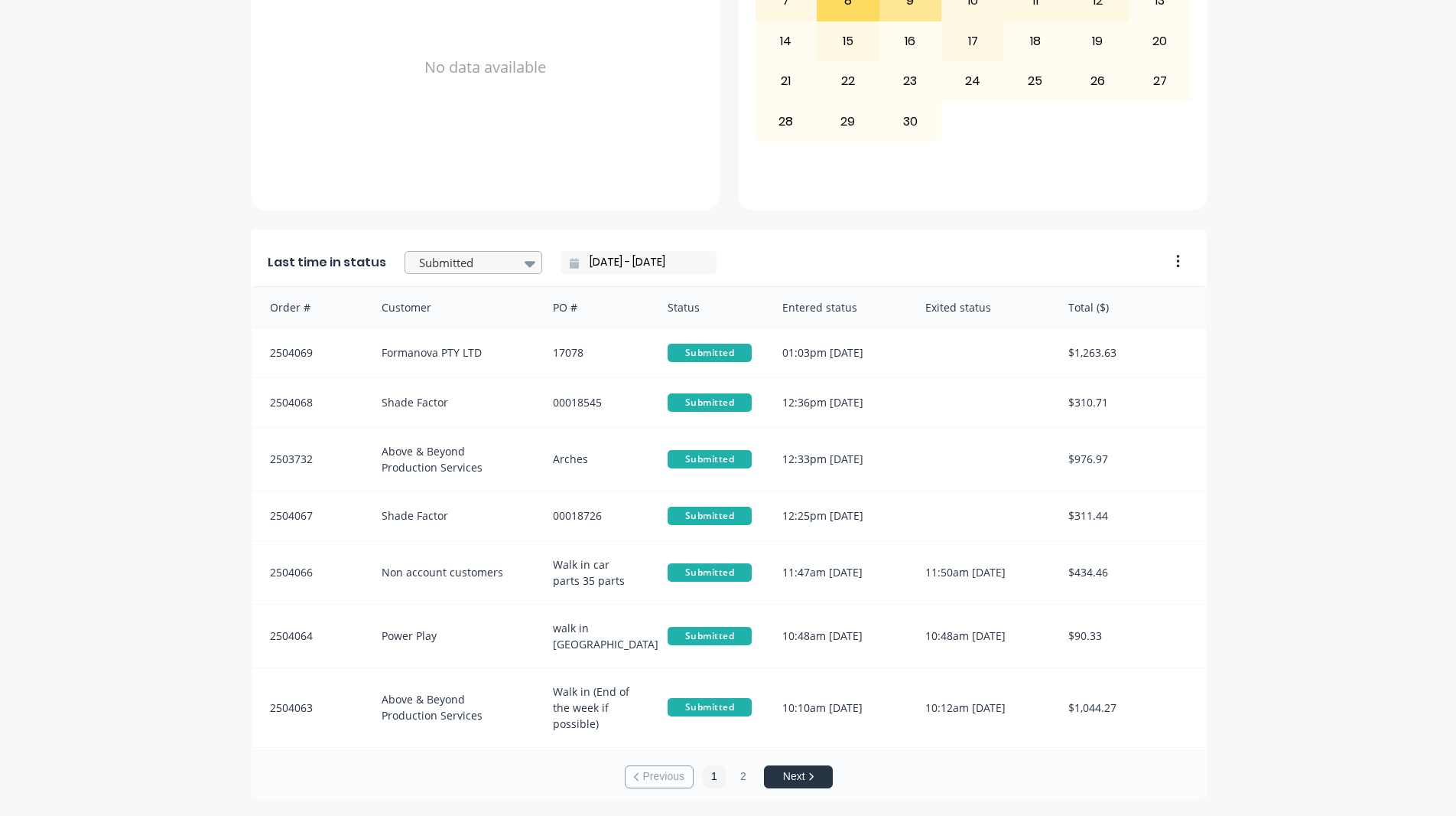
click at [519, 270] on div at bounding box center [530, 263] width 23 height 26
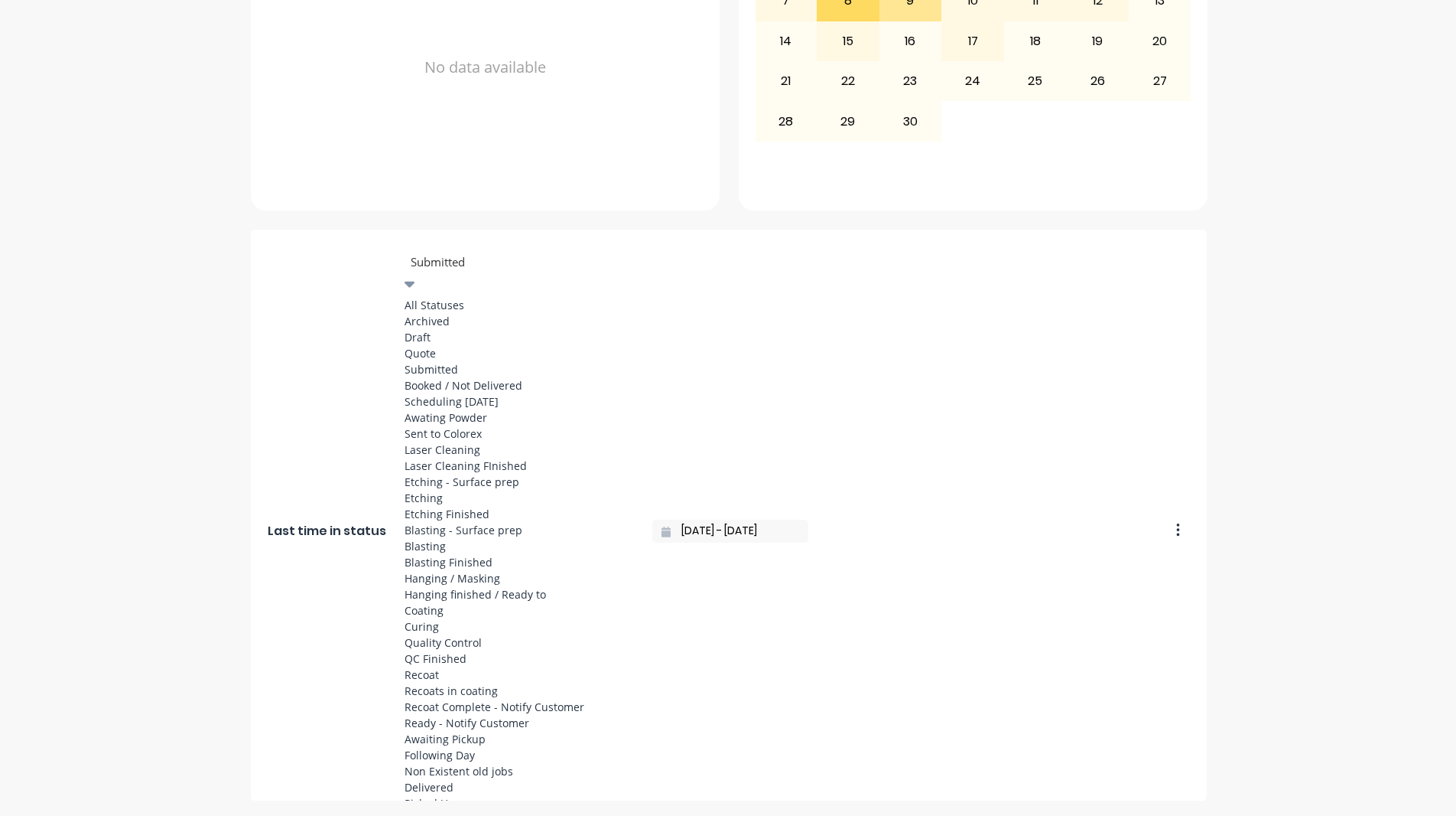
scroll to position [795, 0]
click at [458, 715] on div "Ready - Notify Customer" at bounding box center [519, 722] width 230 height 16
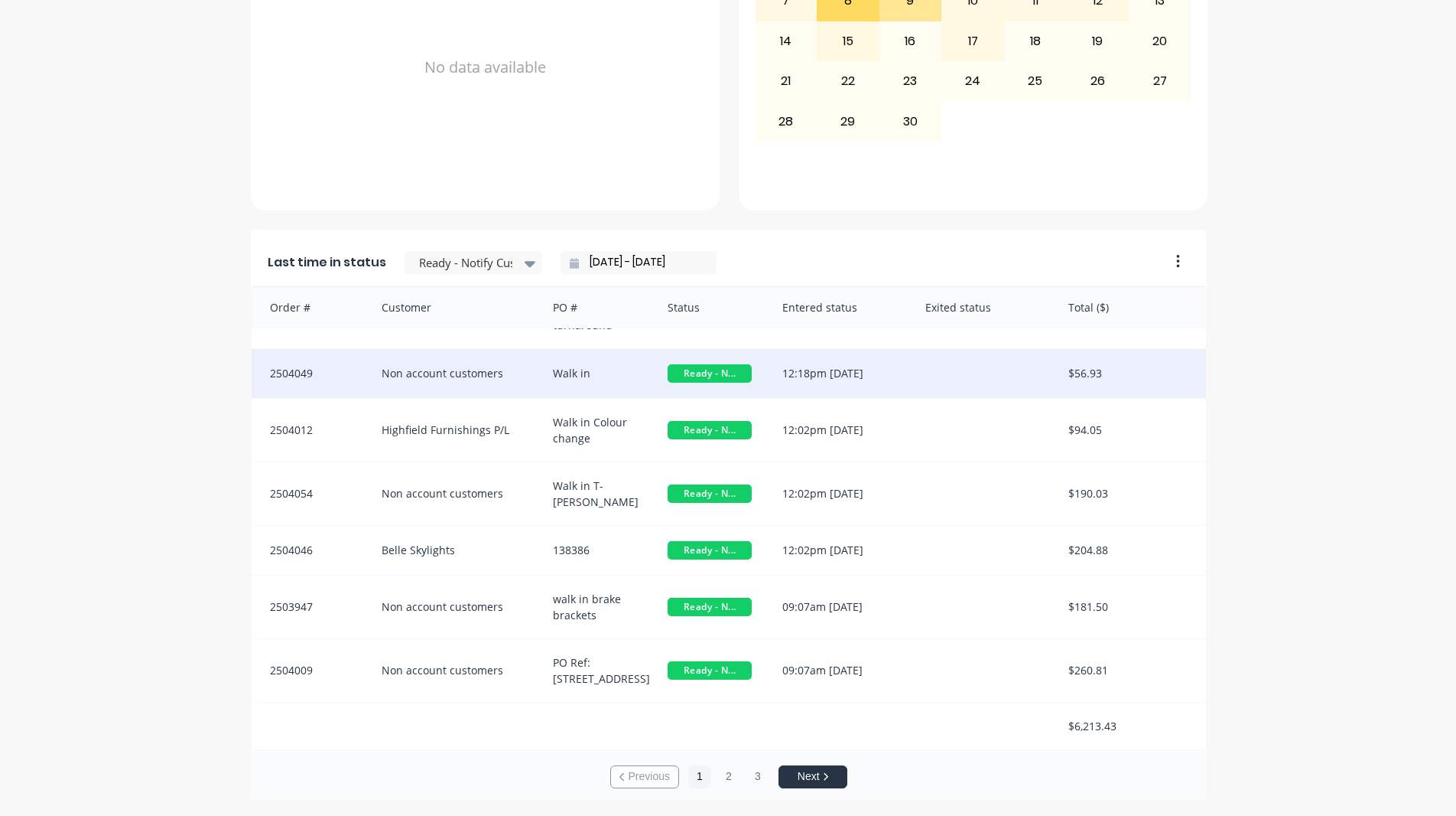
scroll to position [0, 0]
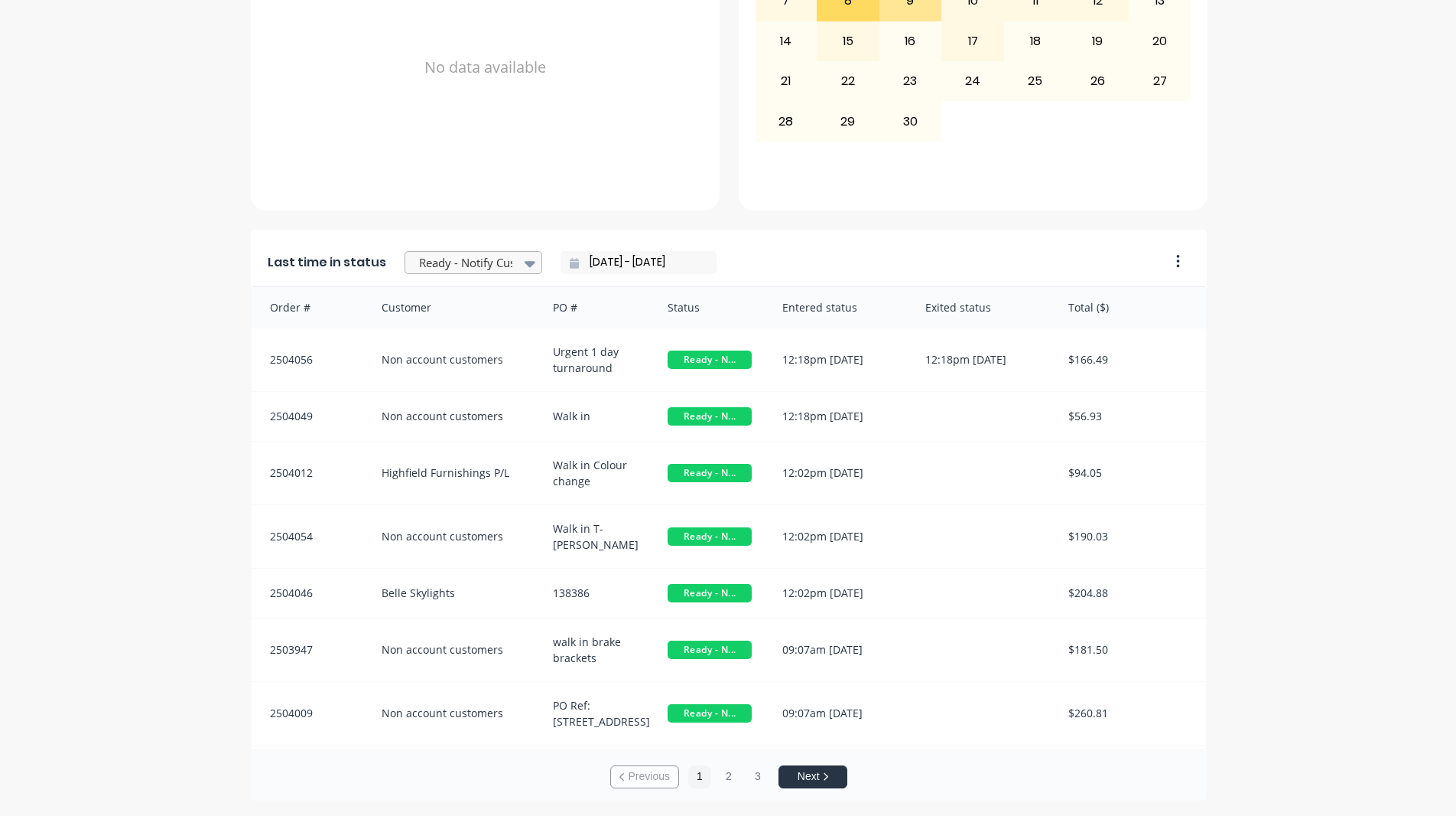
click at [524, 270] on icon at bounding box center [530, 263] width 11 height 17
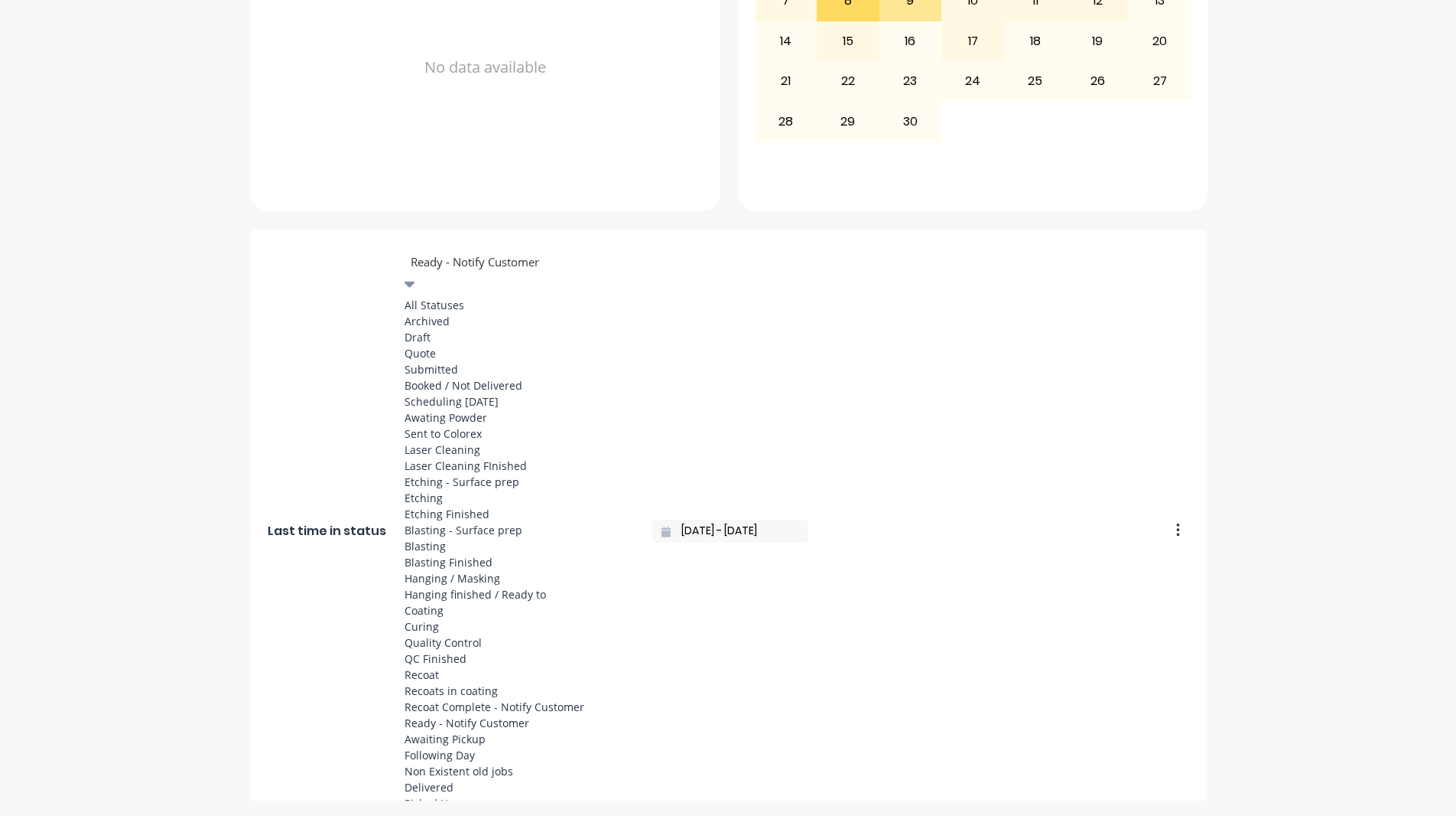
scroll to position [566, 0]
click at [461, 602] on div "Coating" at bounding box center [519, 610] width 230 height 16
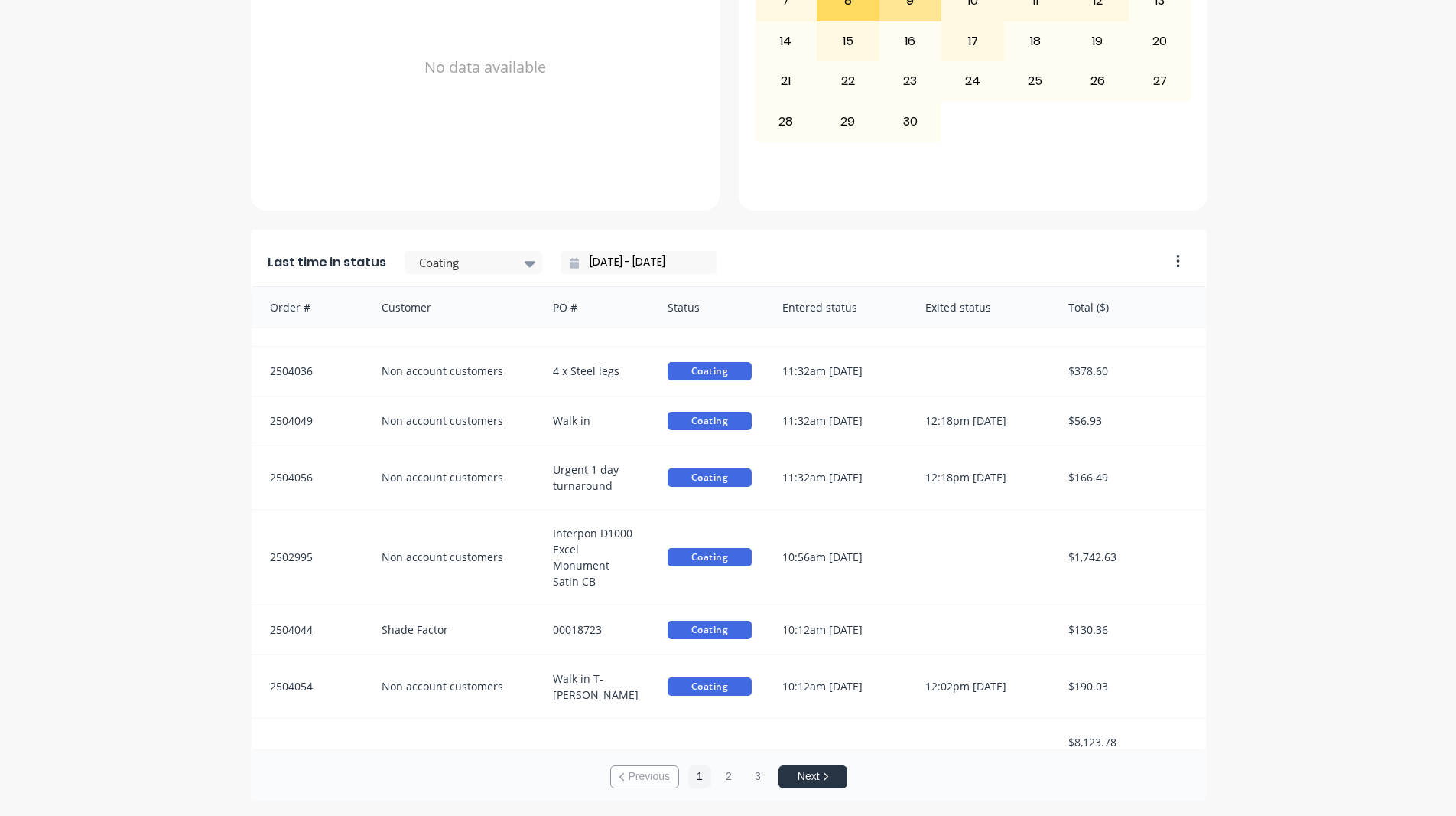
scroll to position [3, 0]
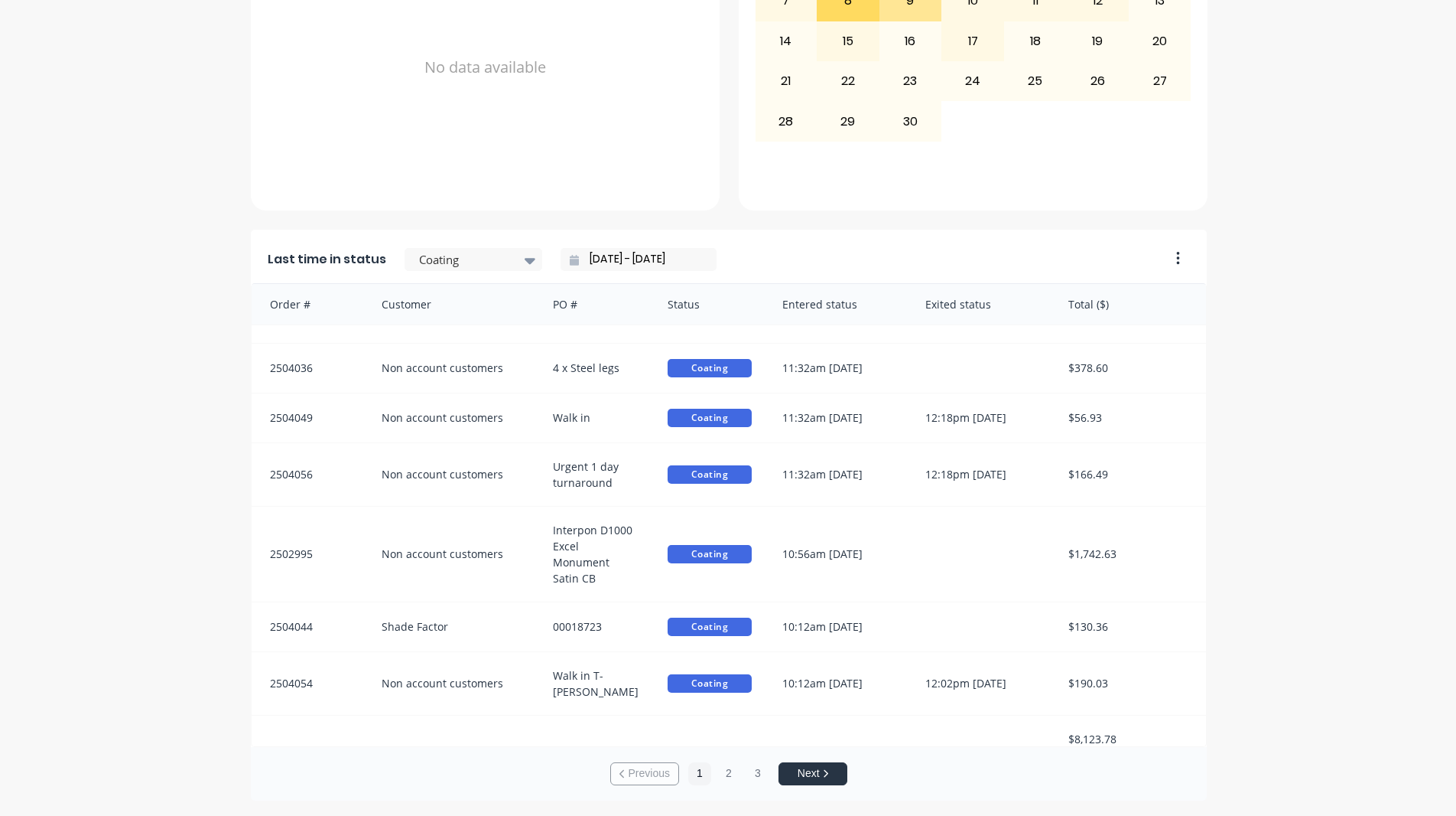
click at [1375, 599] on div "A Class Powder Coating Create sales order Create purchase order Overview Select…" at bounding box center [728, 106] width 1456 height 1389
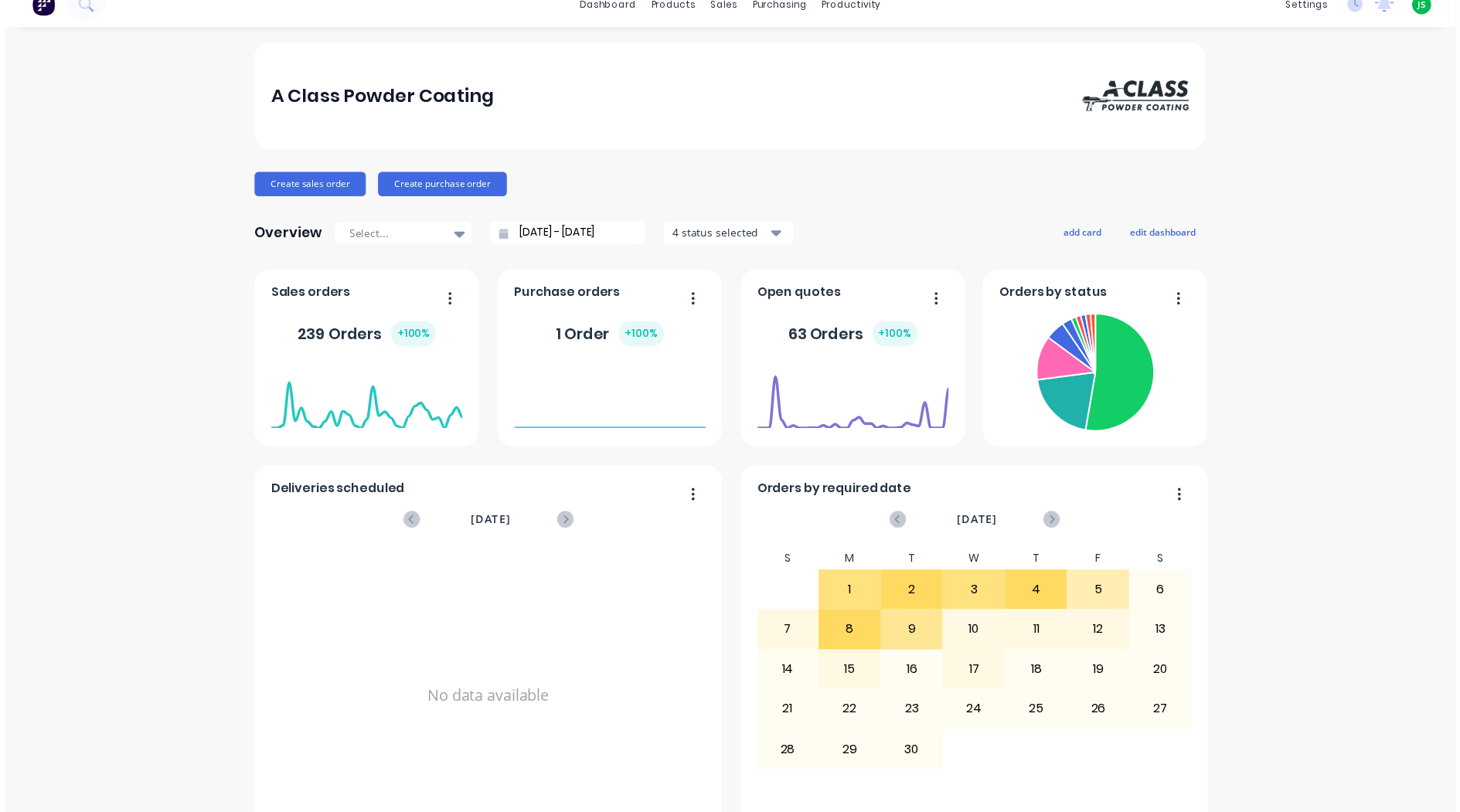
scroll to position [0, 0]
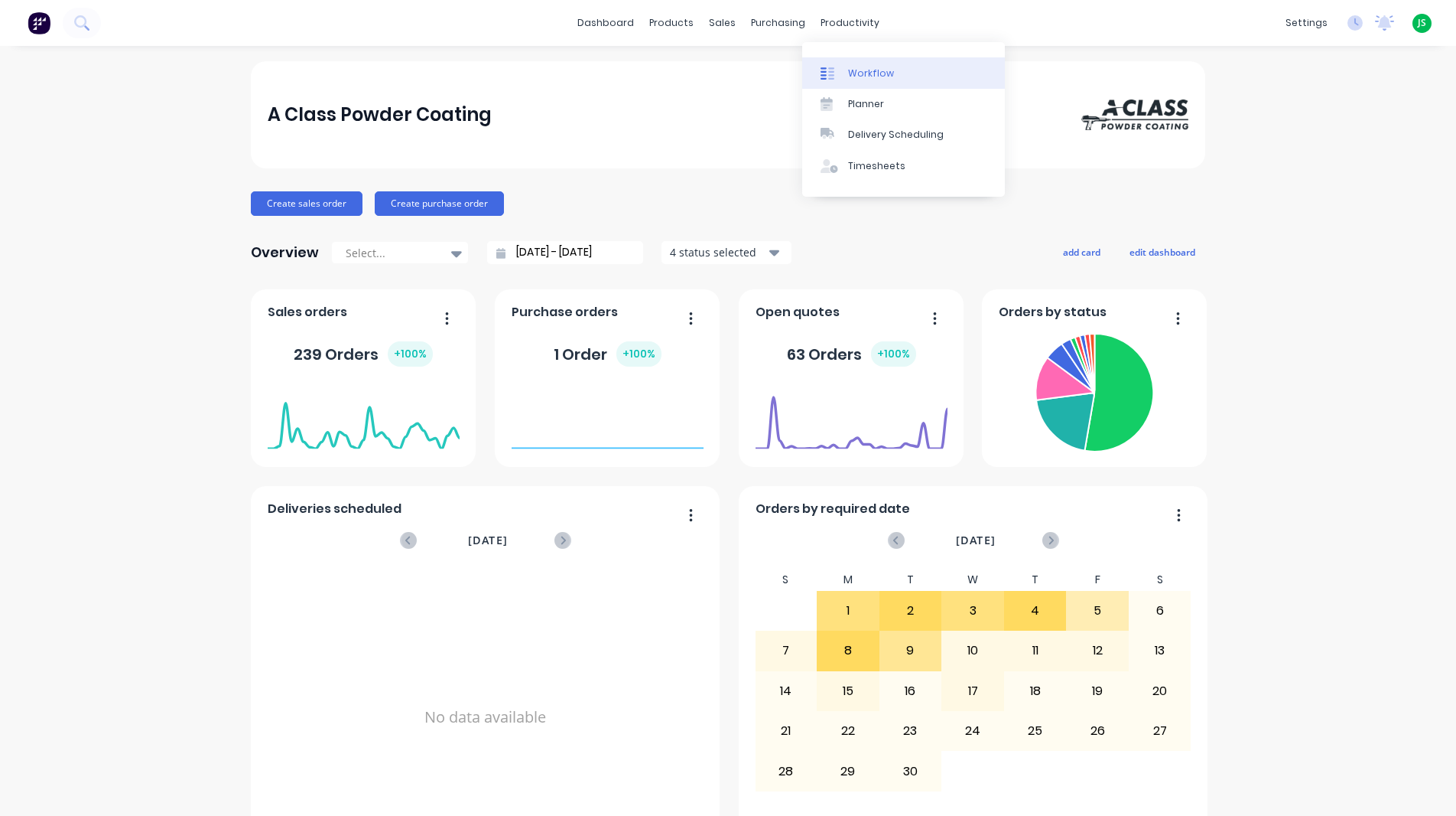
click at [855, 67] on div "Workflow" at bounding box center [871, 73] width 46 height 14
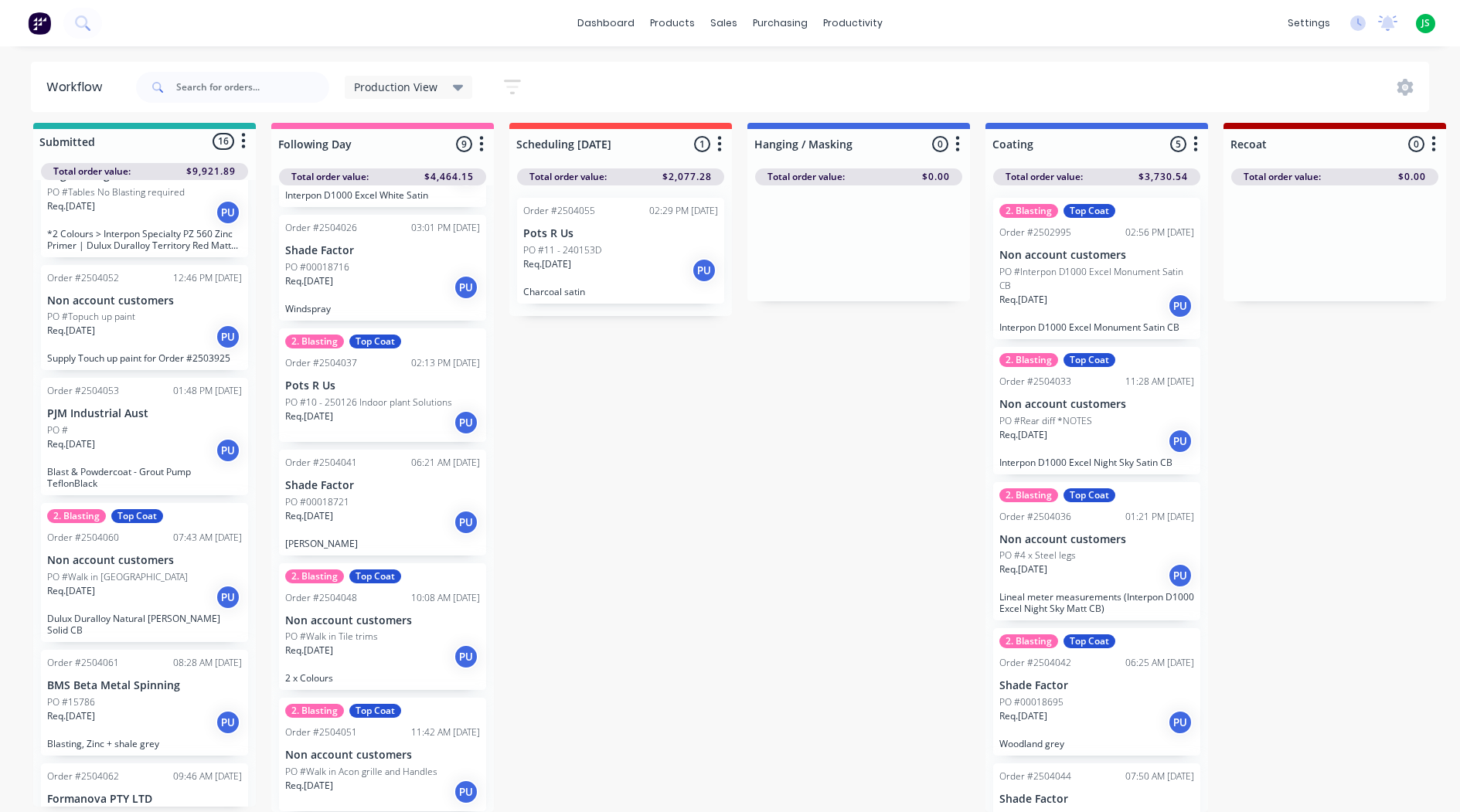
scroll to position [20, 0]
